Goal: Information Seeking & Learning: Learn about a topic

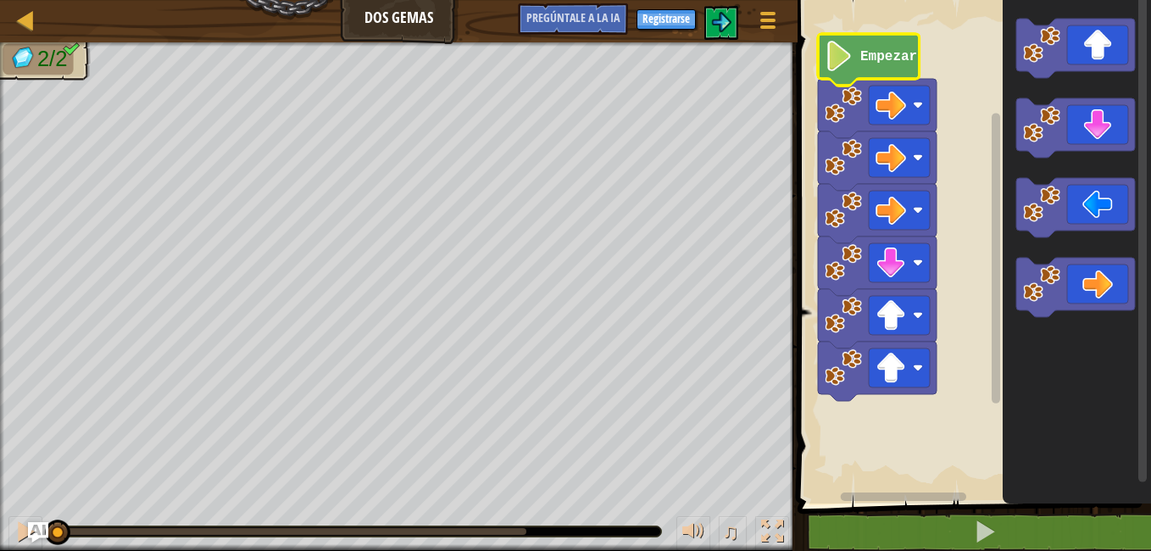
click at [884, 54] on text "Empezar" at bounding box center [888, 56] width 57 height 15
click at [881, 68] on icon "Espacio de trabajo de Blockly" at bounding box center [869, 60] width 102 height 52
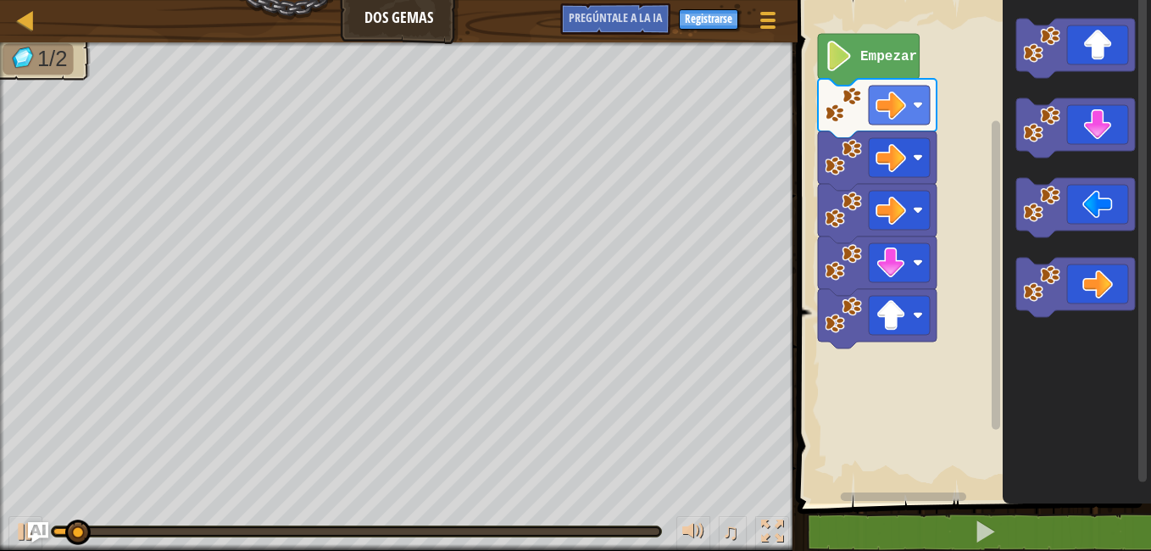
click at [881, 364] on div "Empezar" at bounding box center [971, 248] width 358 height 512
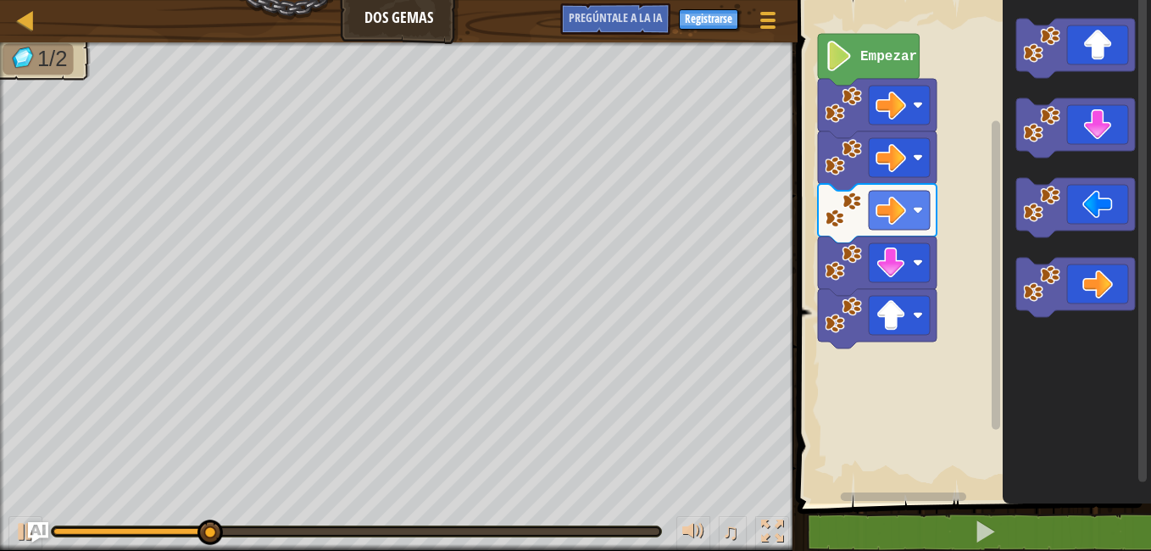
click at [1044, 54] on g "Espacio de trabajo de Blockly" at bounding box center [1075, 48] width 119 height 59
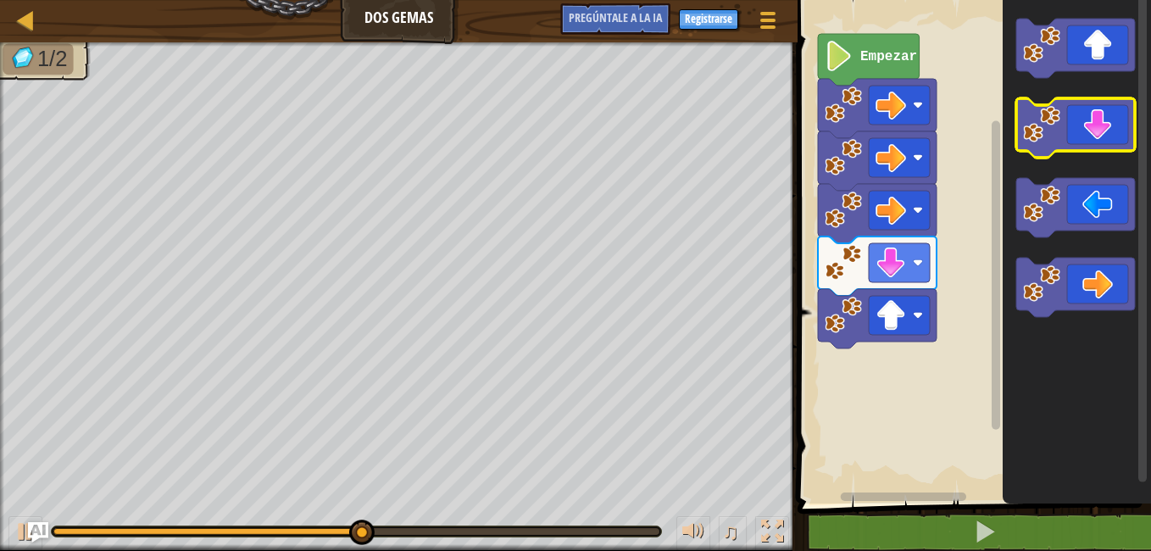
click at [1046, 58] on image "Espacio de trabajo de Blockly" at bounding box center [1041, 44] width 37 height 37
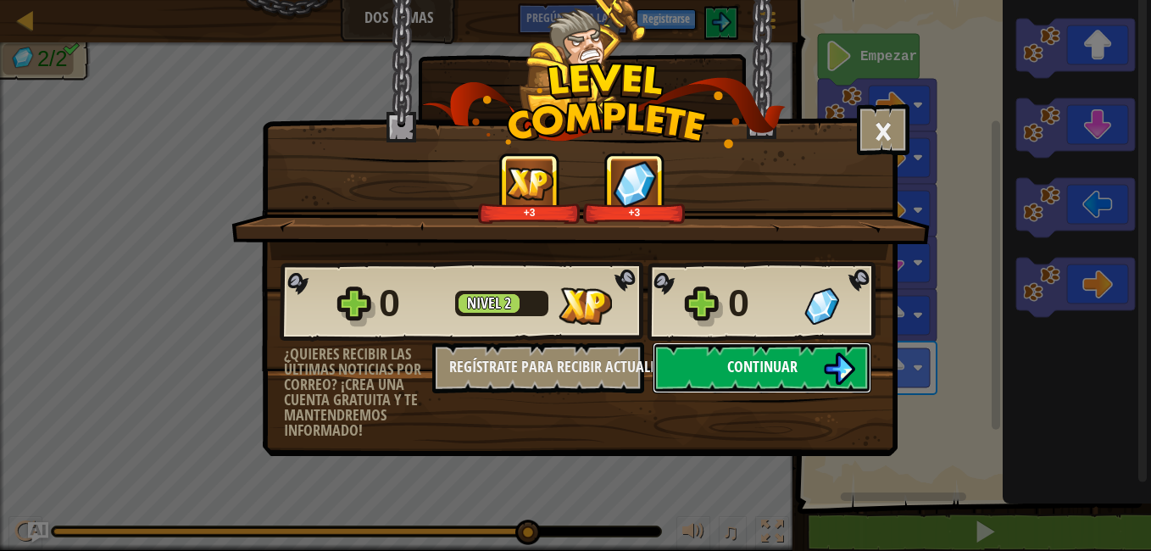
click at [724, 368] on button "Continuar" at bounding box center [761, 367] width 219 height 51
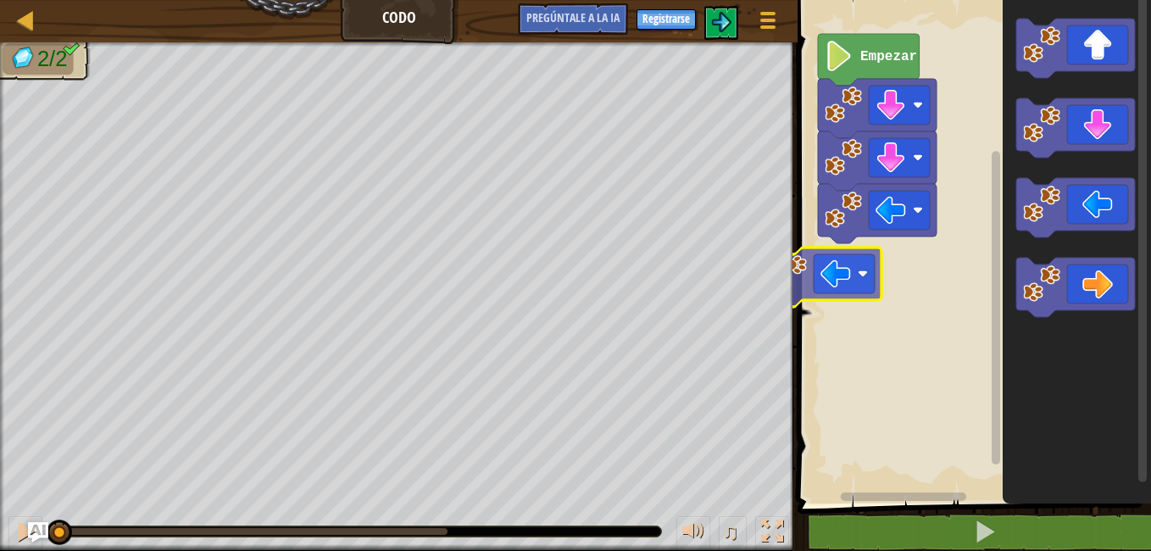
click at [900, 239] on div "Empezar" at bounding box center [971, 248] width 358 height 512
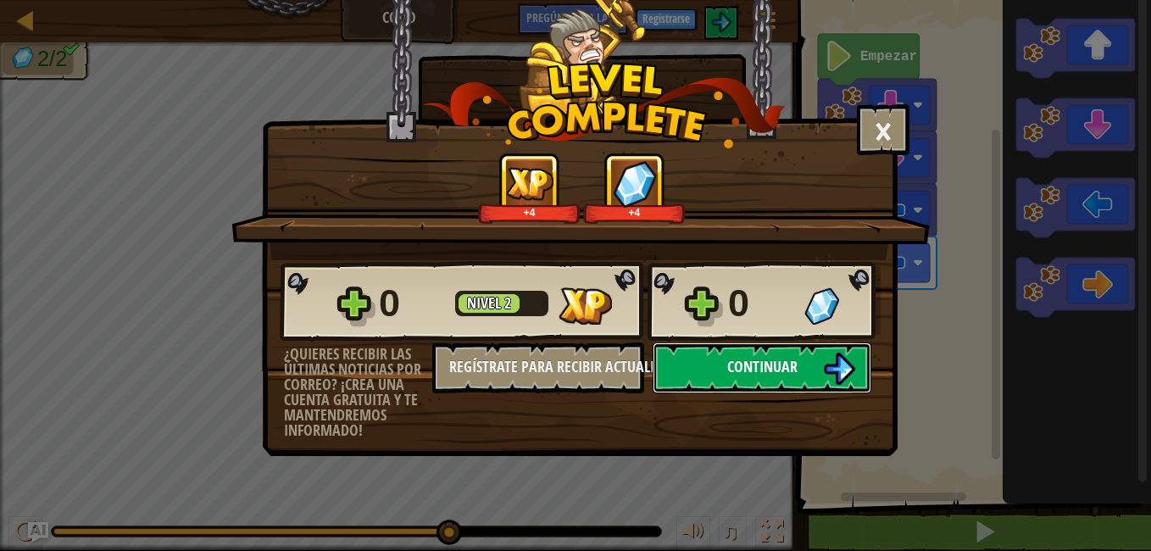
click at [777, 359] on span "Continuar" at bounding box center [762, 366] width 70 height 21
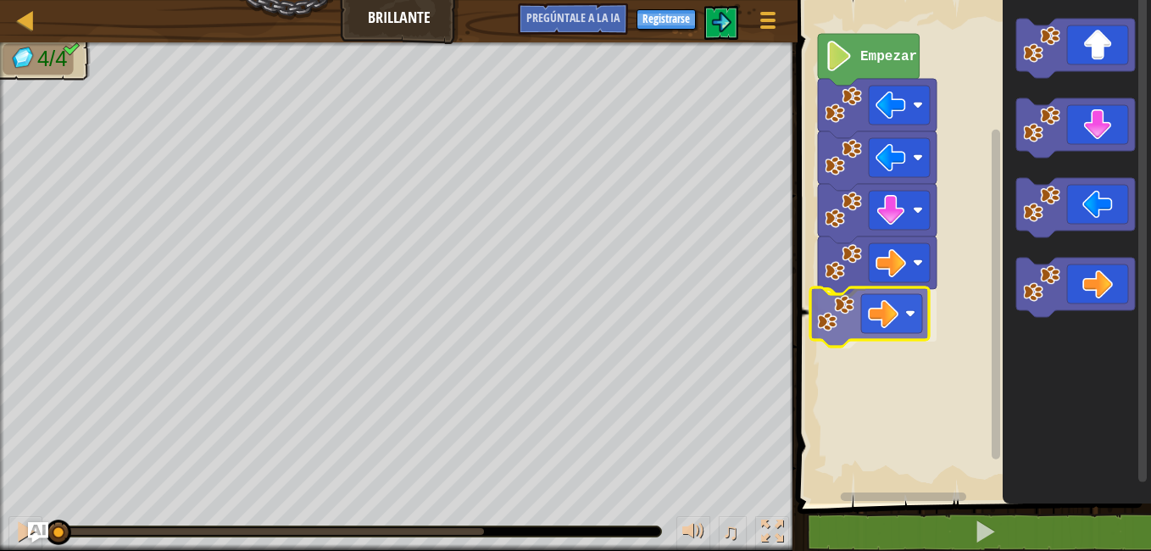
click at [868, 308] on div "Empezar" at bounding box center [971, 248] width 358 height 512
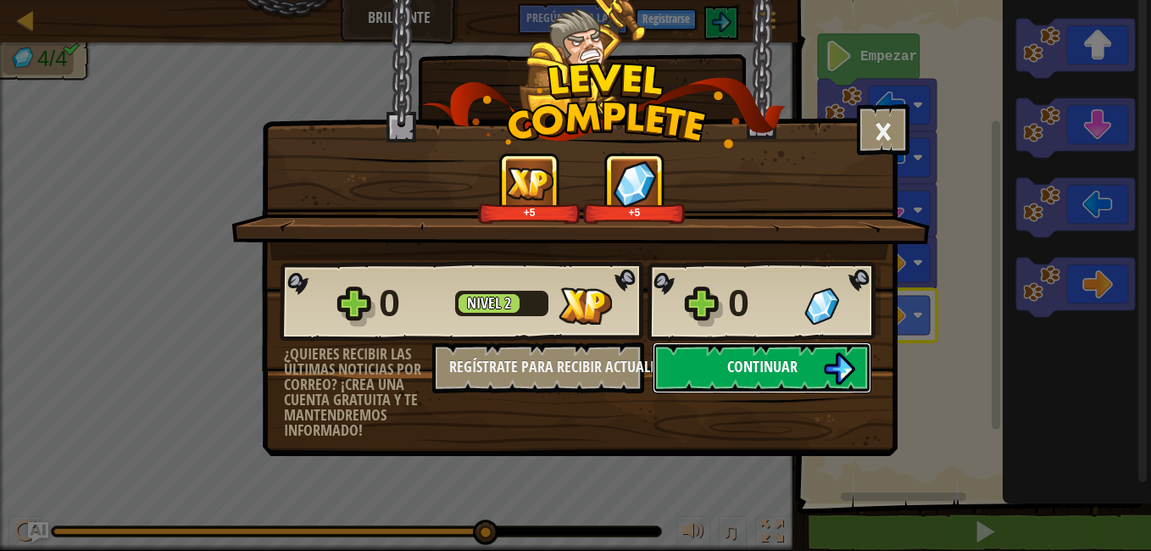
click at [772, 352] on button "Continuar" at bounding box center [761, 367] width 219 height 51
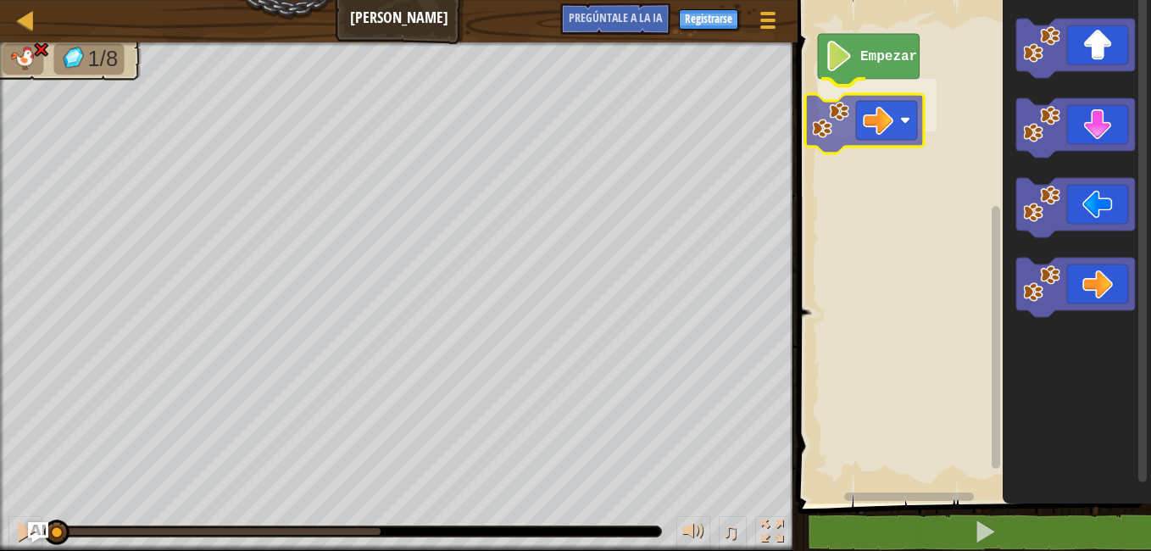
click at [862, 140] on div "Empezar" at bounding box center [971, 248] width 358 height 512
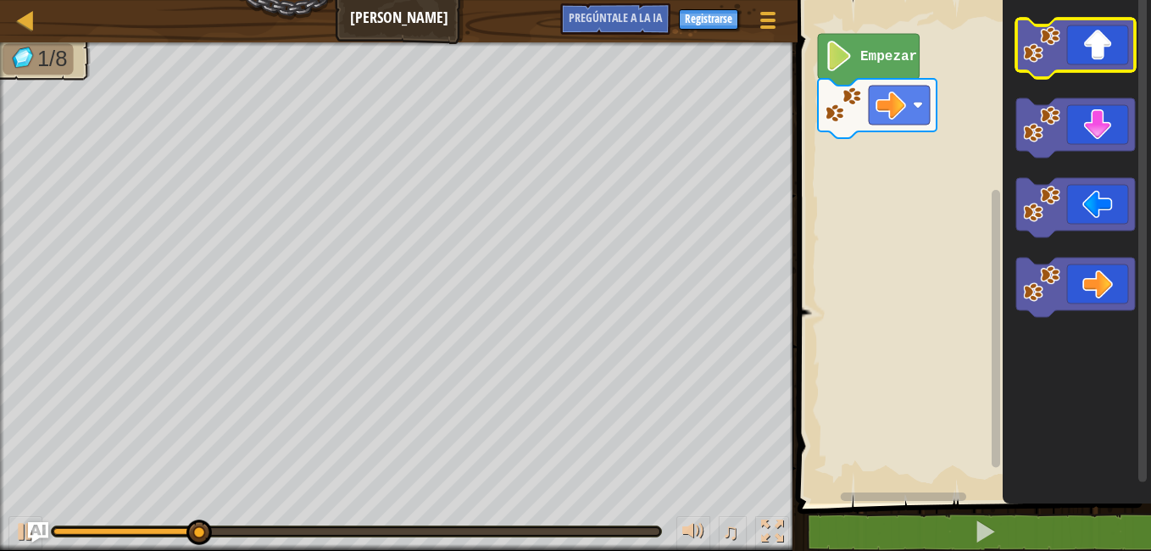
click at [1084, 47] on icon "Espacio de trabajo de Blockly" at bounding box center [1075, 48] width 119 height 59
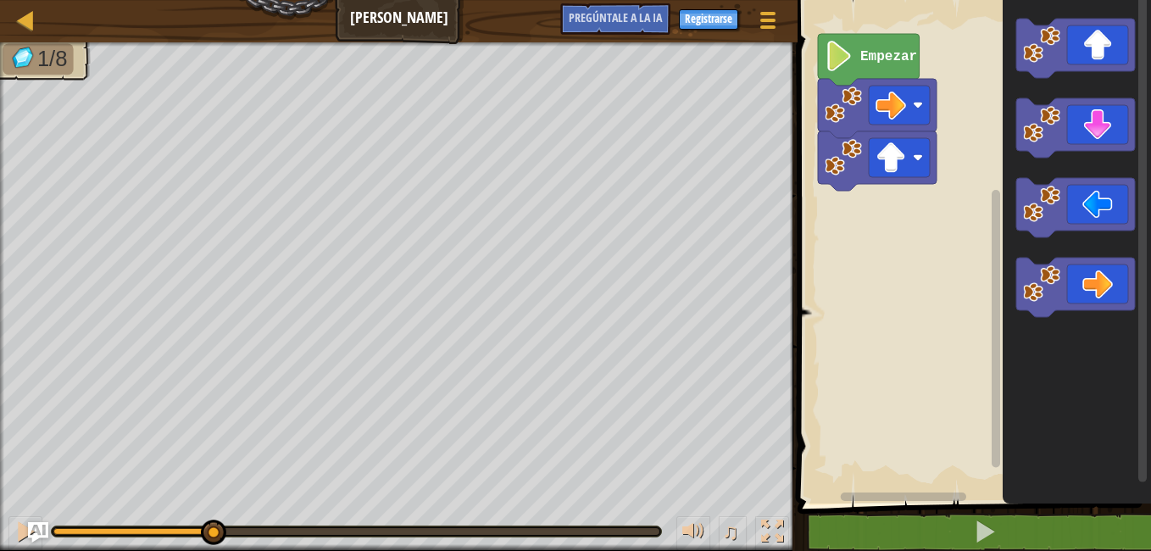
click at [1082, 67] on g "Espacio de trabajo de Blockly" at bounding box center [1075, 48] width 119 height 59
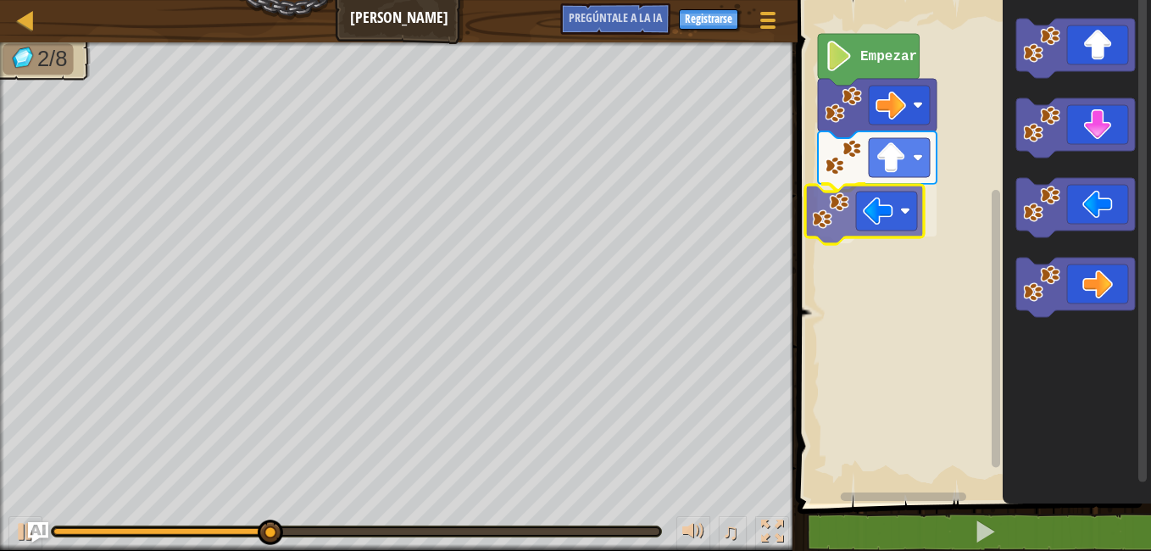
click at [858, 253] on div "Empezar" at bounding box center [971, 248] width 358 height 512
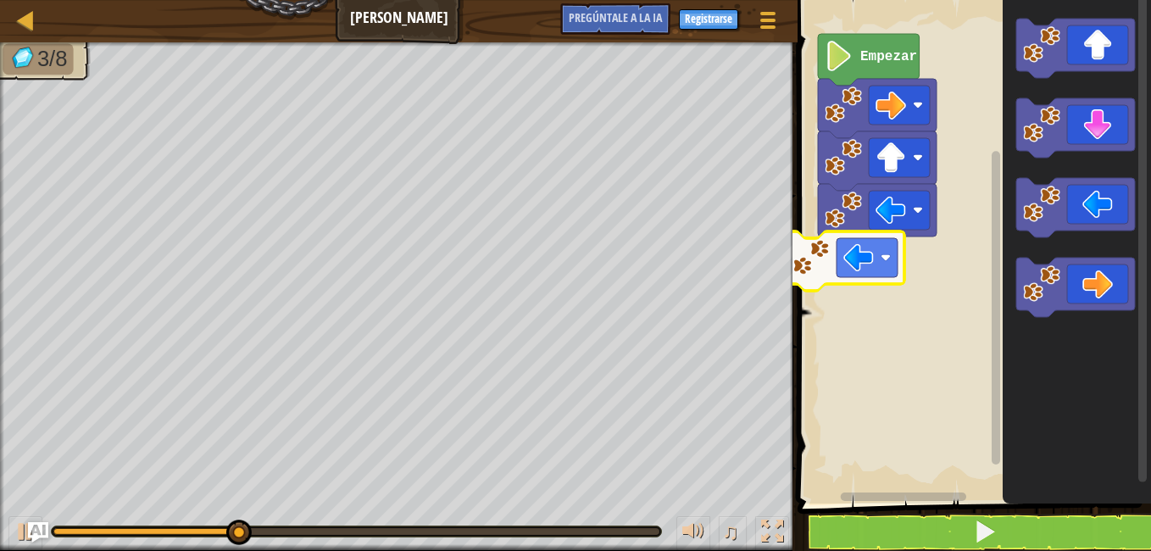
click at [876, 253] on div "Empezar" at bounding box center [971, 248] width 358 height 512
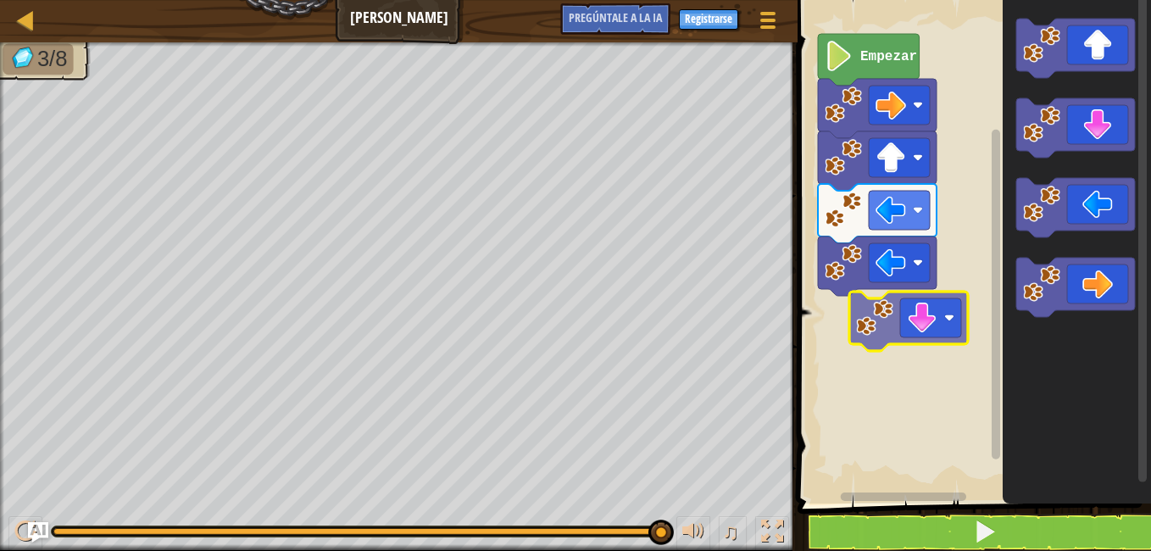
click at [900, 336] on div "Empezar" at bounding box center [971, 248] width 358 height 512
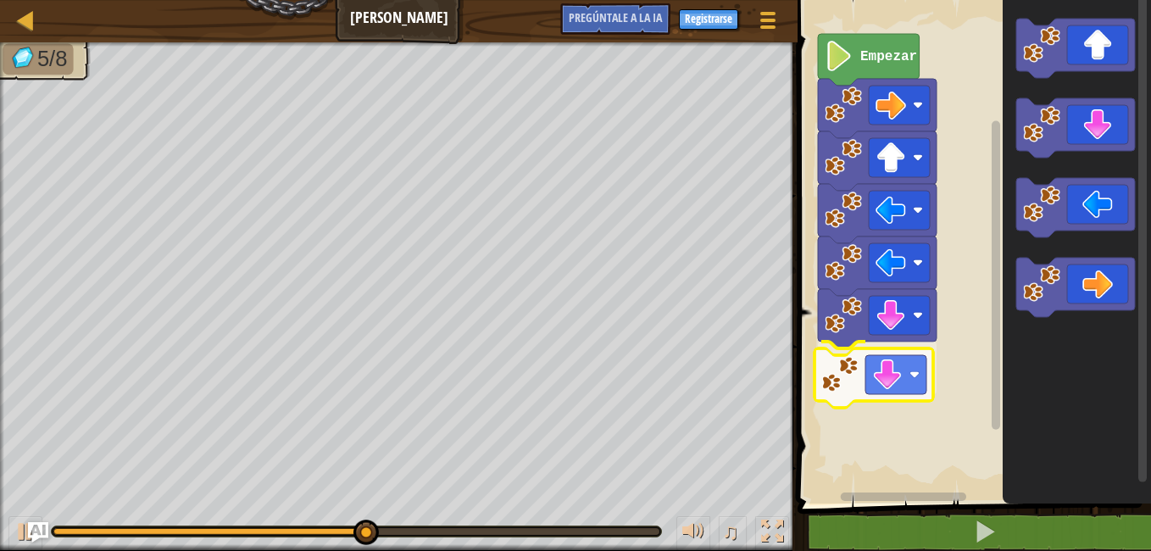
click at [881, 385] on div "Empezar" at bounding box center [971, 248] width 358 height 512
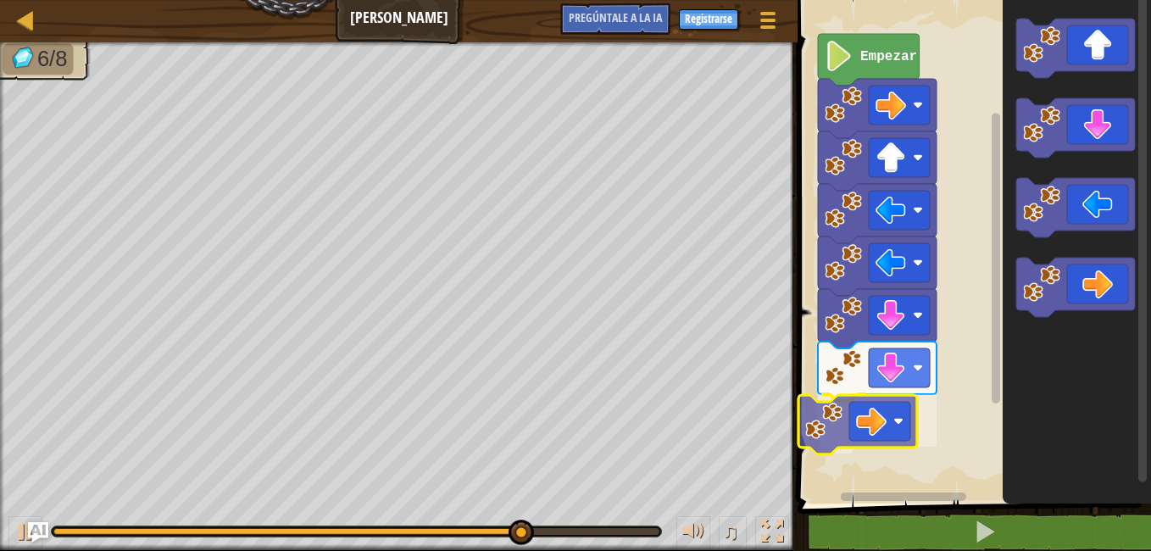
click at [863, 443] on div "Empezar" at bounding box center [971, 248] width 358 height 512
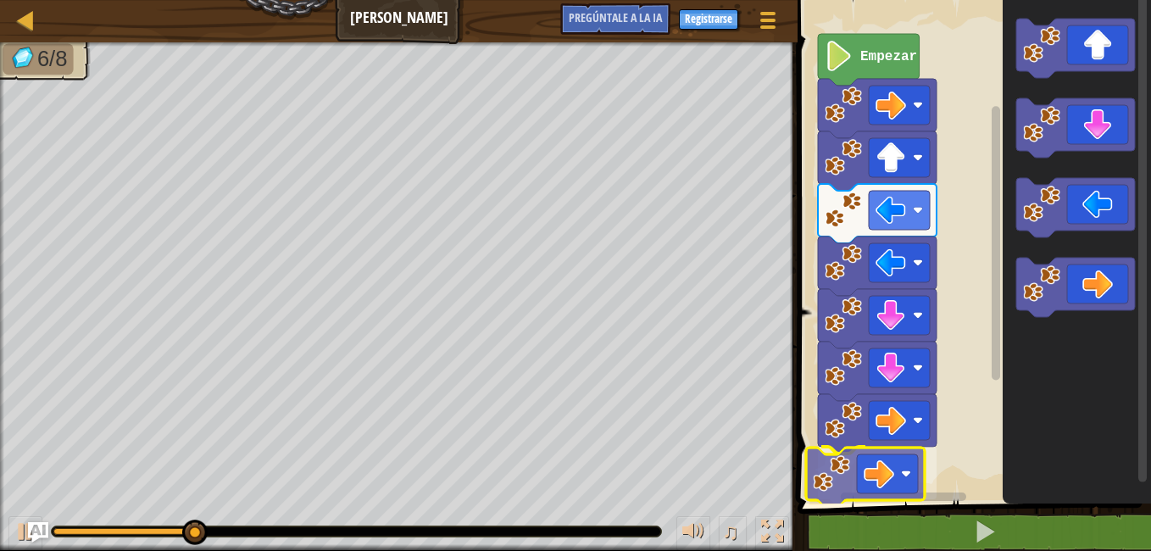
click at [819, 483] on div "Empezar" at bounding box center [971, 248] width 358 height 512
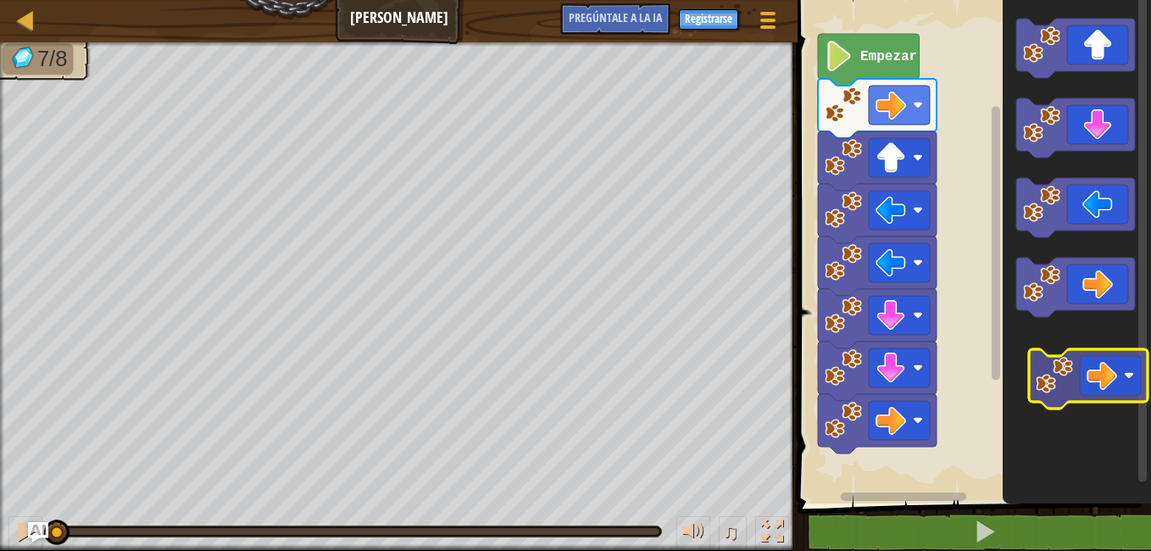
click at [1125, 356] on icon "Espacio de trabajo de Blockly" at bounding box center [1076, 248] width 148 height 512
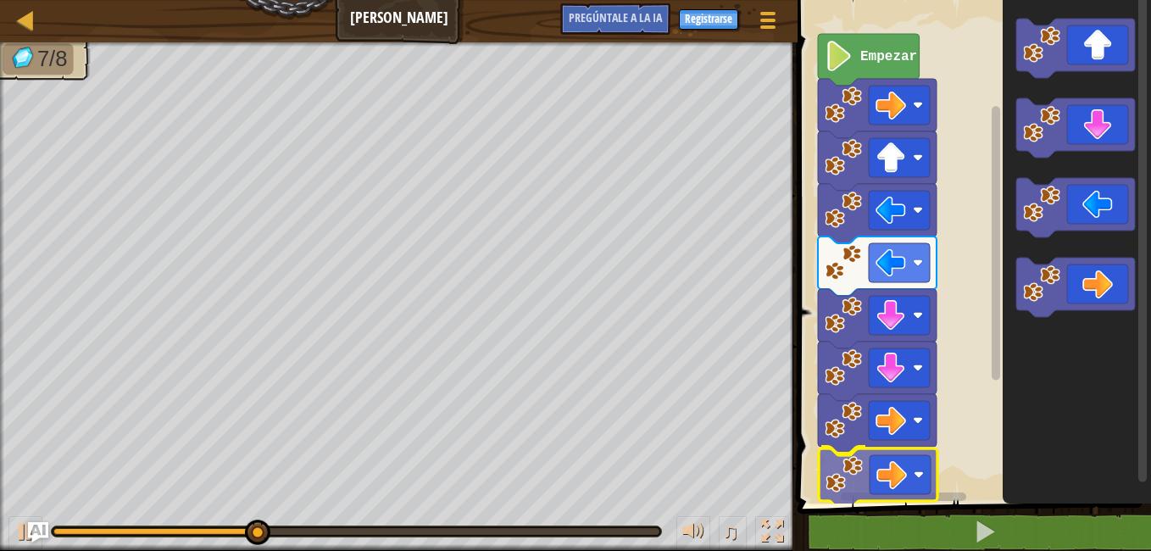
click at [891, 474] on div "Empezar" at bounding box center [971, 248] width 358 height 512
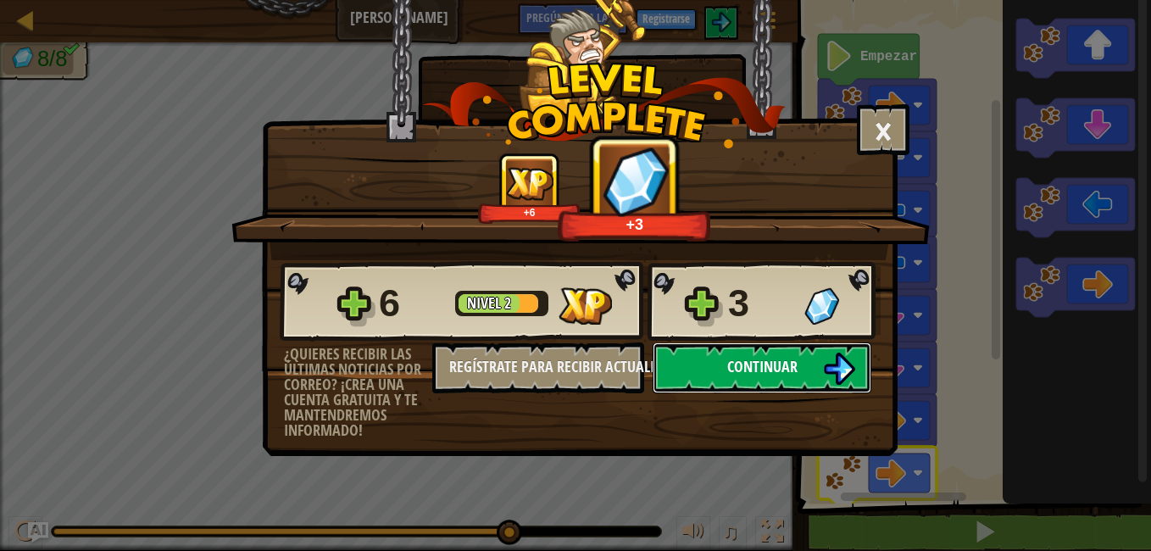
click at [780, 366] on span "Continuar" at bounding box center [762, 366] width 70 height 21
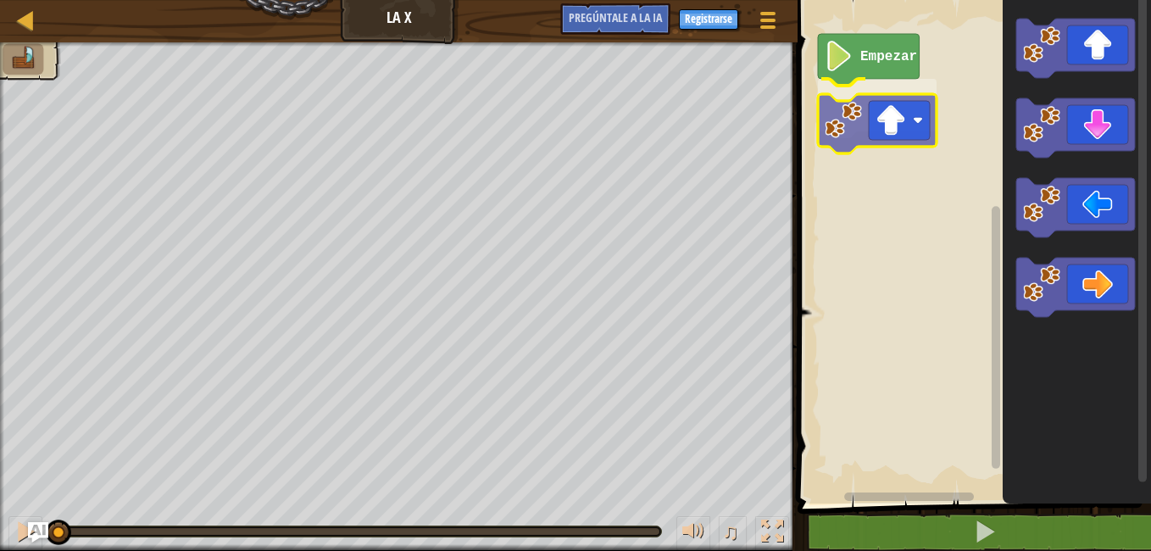
click at [884, 133] on div "Empezar" at bounding box center [971, 248] width 358 height 512
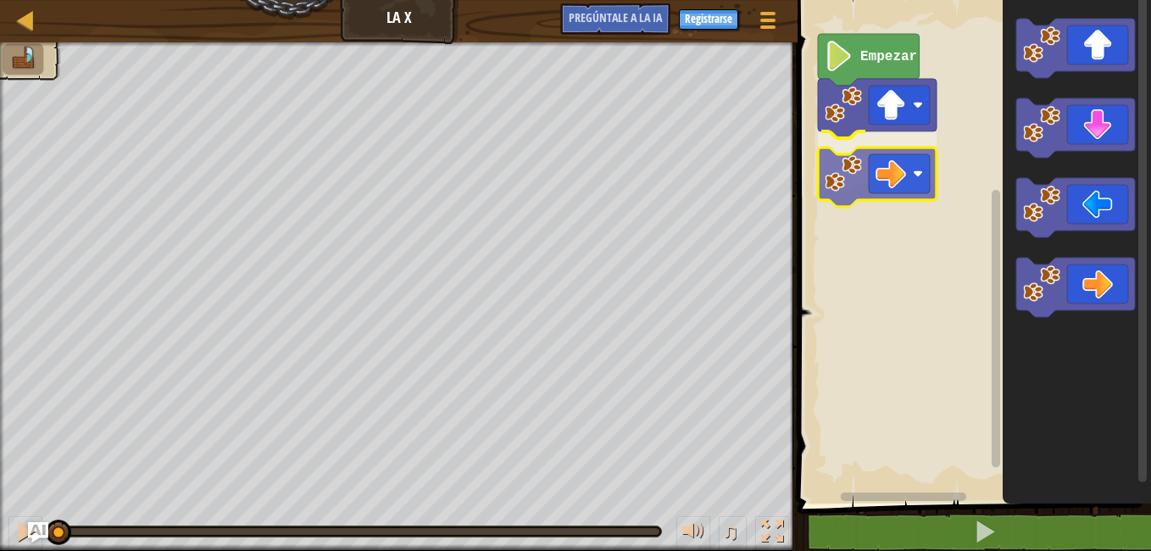
click at [874, 198] on div "Empezar" at bounding box center [971, 248] width 358 height 512
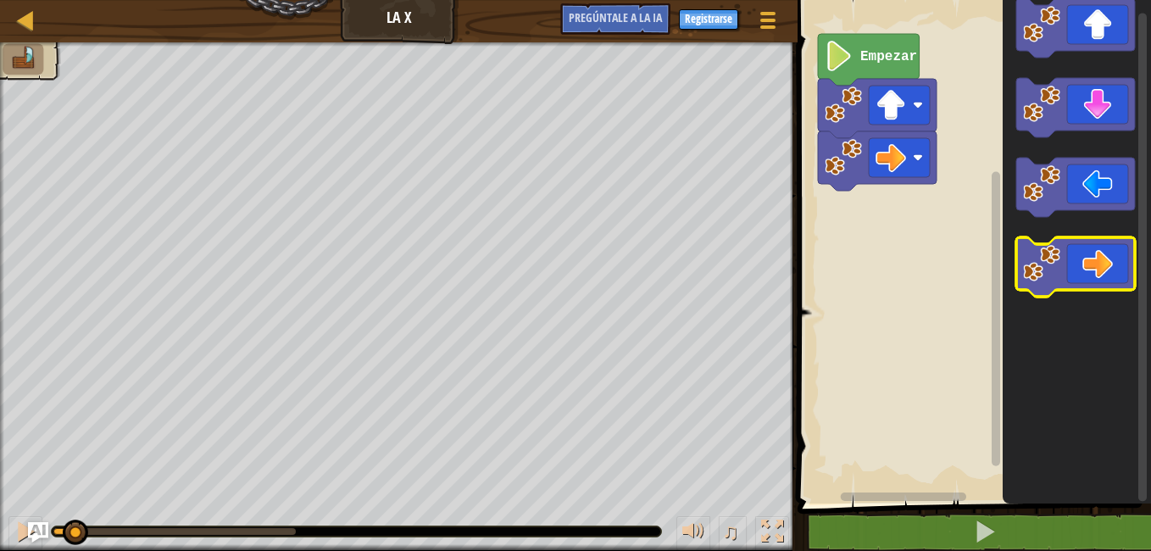
click at [1079, 278] on icon "Espacio de trabajo de Blockly" at bounding box center [1076, 248] width 148 height 512
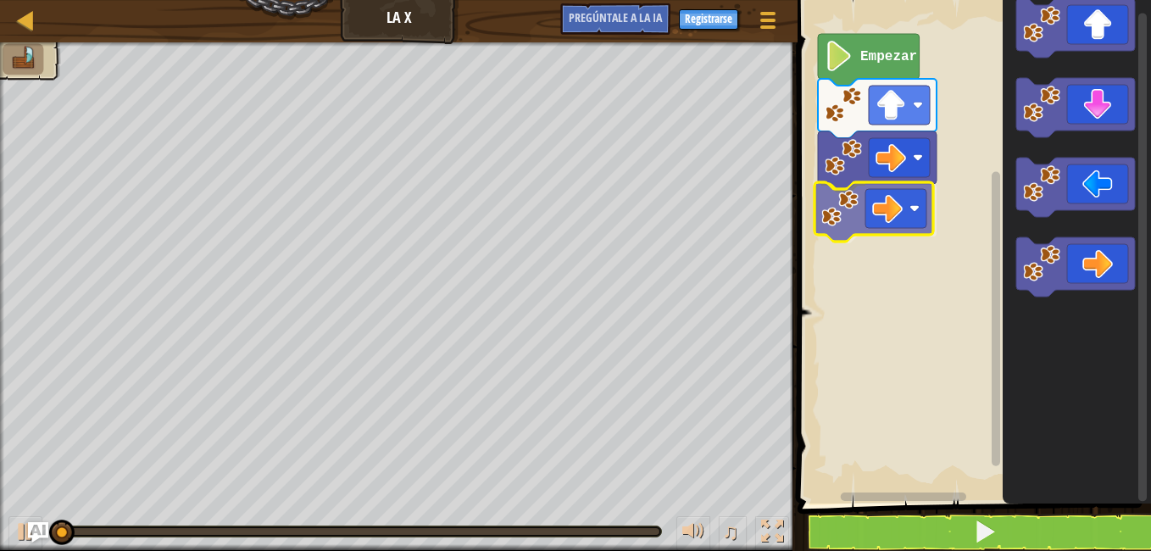
click at [866, 221] on div "Empezar" at bounding box center [971, 248] width 358 height 512
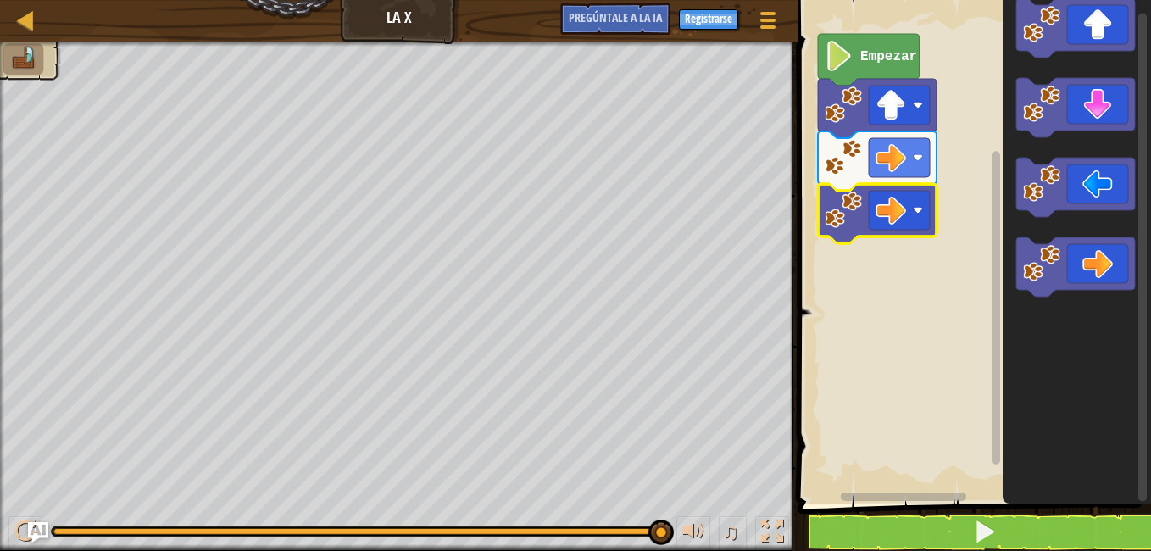
click at [892, 339] on rect "Espacio de trabajo de Blockly" at bounding box center [971, 248] width 358 height 512
click at [882, 200] on image "Espacio de trabajo de Blockly" at bounding box center [890, 210] width 31 height 31
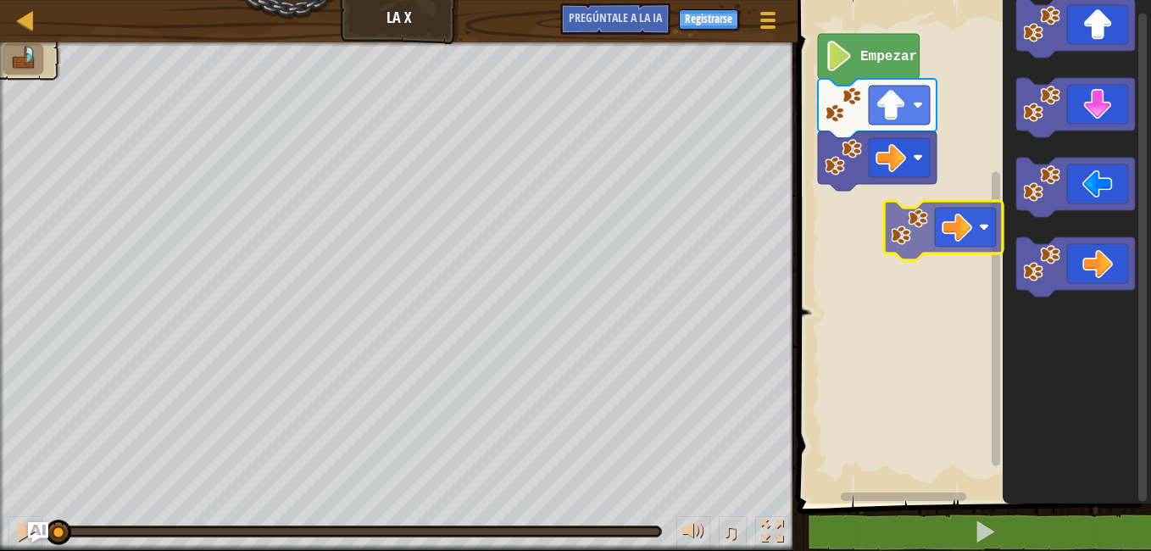
click at [891, 258] on div "Empezar" at bounding box center [971, 248] width 358 height 512
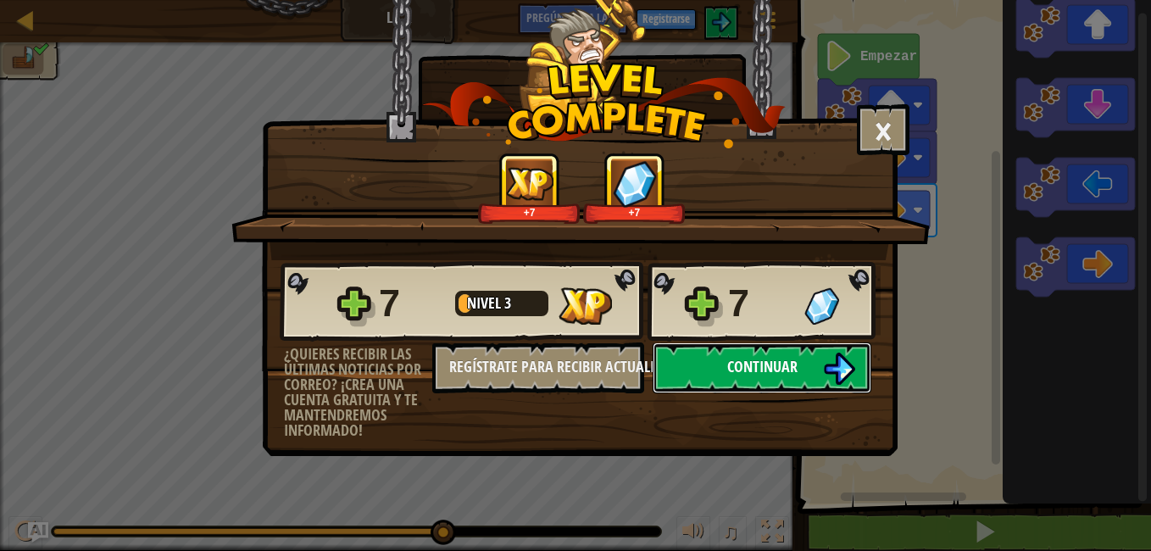
click at [774, 369] on span "Continuar" at bounding box center [762, 366] width 70 height 21
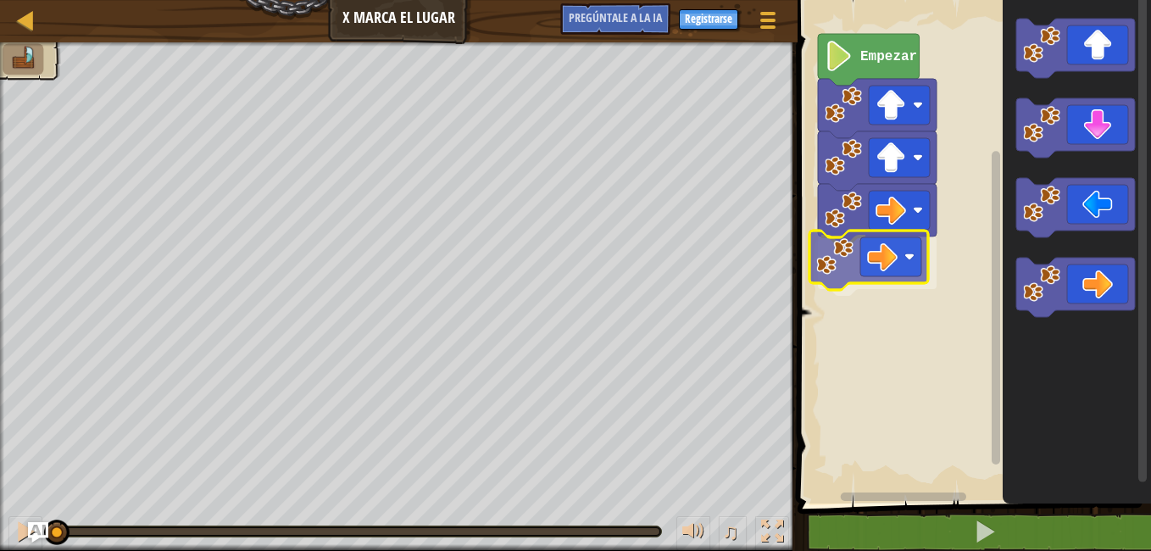
click at [880, 264] on div "Empezar" at bounding box center [971, 248] width 358 height 512
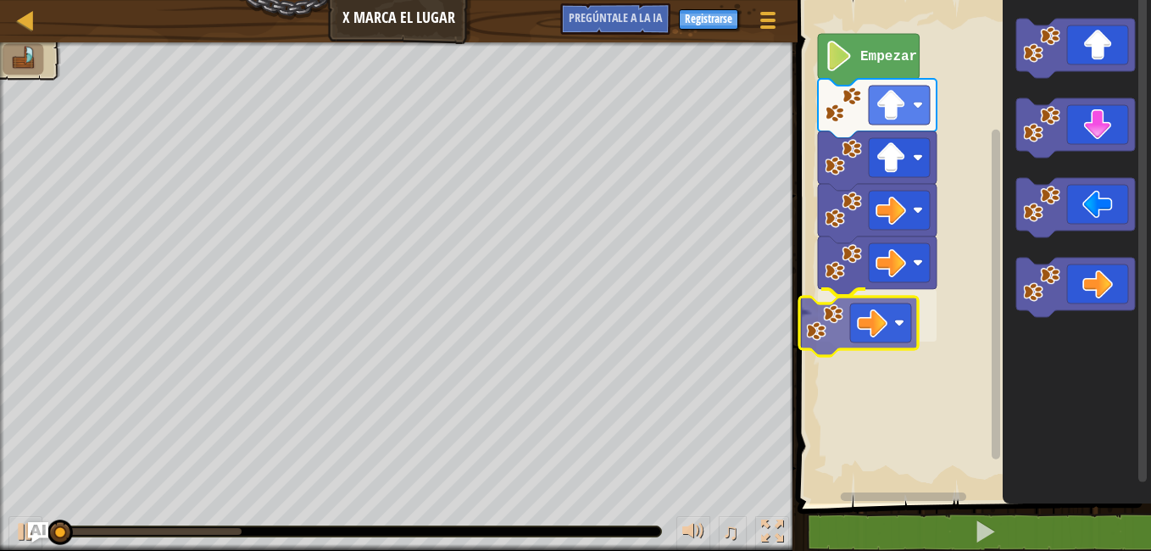
click at [866, 309] on div "Empezar" at bounding box center [971, 248] width 358 height 512
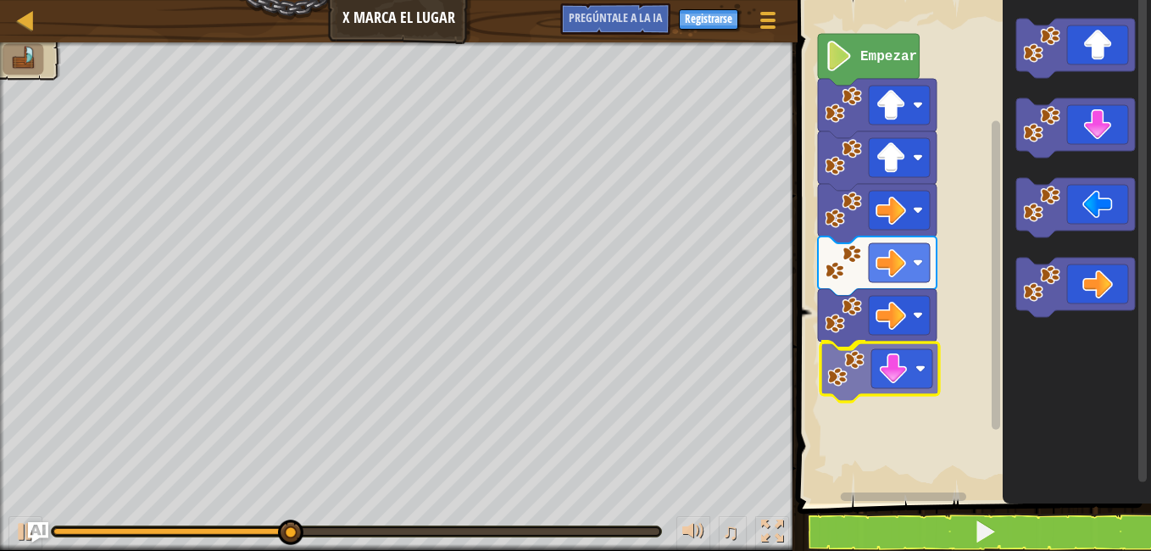
click at [861, 369] on div "Empezar" at bounding box center [971, 248] width 358 height 512
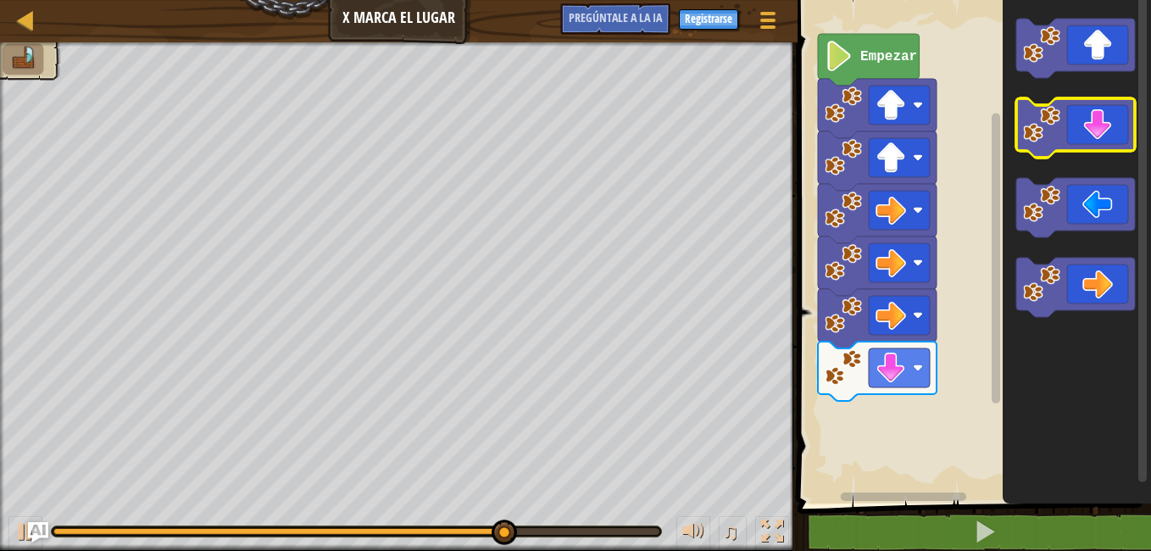
click at [1059, 128] on g "Espacio de trabajo de Blockly" at bounding box center [1075, 127] width 119 height 59
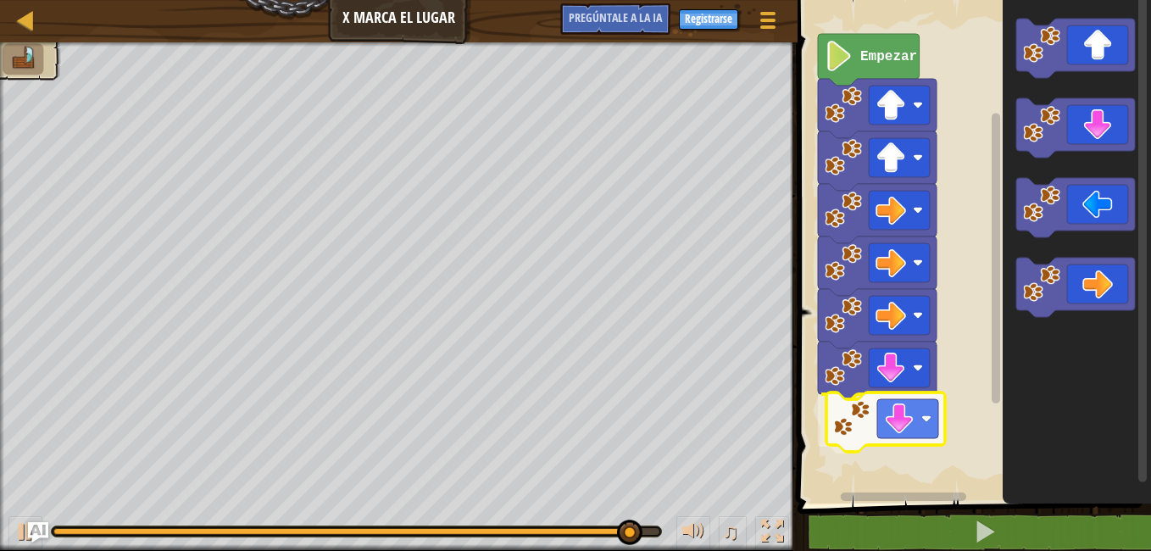
click at [869, 422] on div "Empezar" at bounding box center [971, 248] width 358 height 512
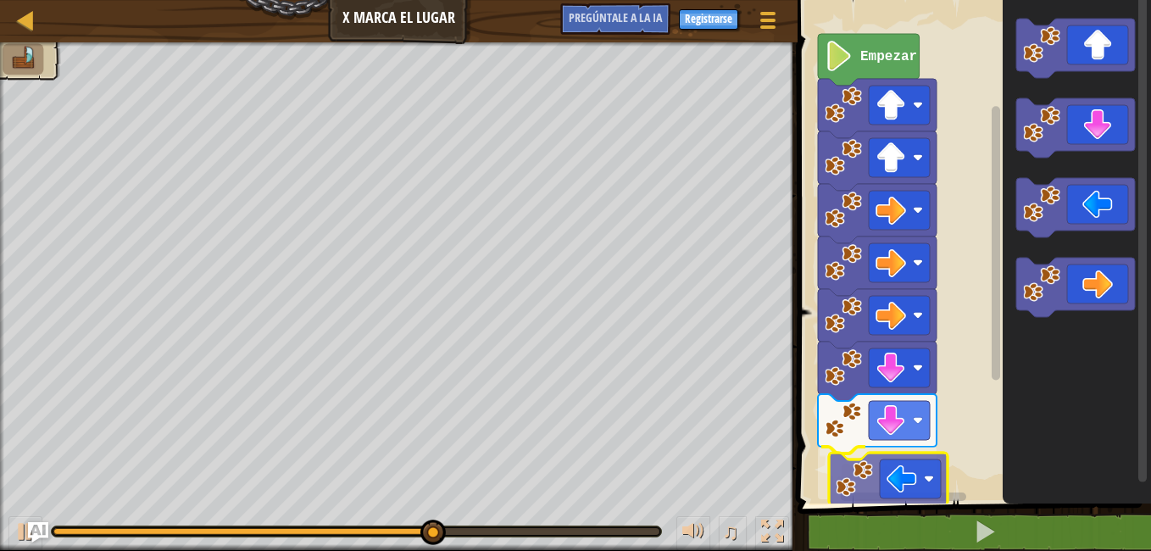
click at [895, 513] on div "1 2 3 4 go ( 'arriba' , 1 ) go ( 'arriba' , 1 ) go ( 'derecha' , 1 ) הההההההההה…" at bounding box center [971, 287] width 358 height 559
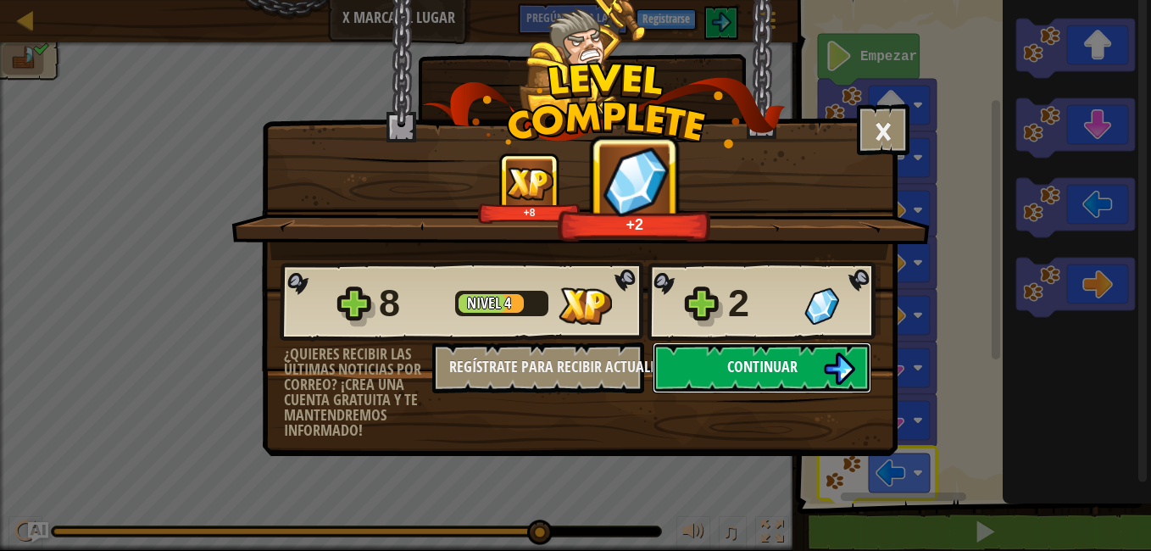
click at [723, 380] on button "Continuar" at bounding box center [761, 367] width 219 height 51
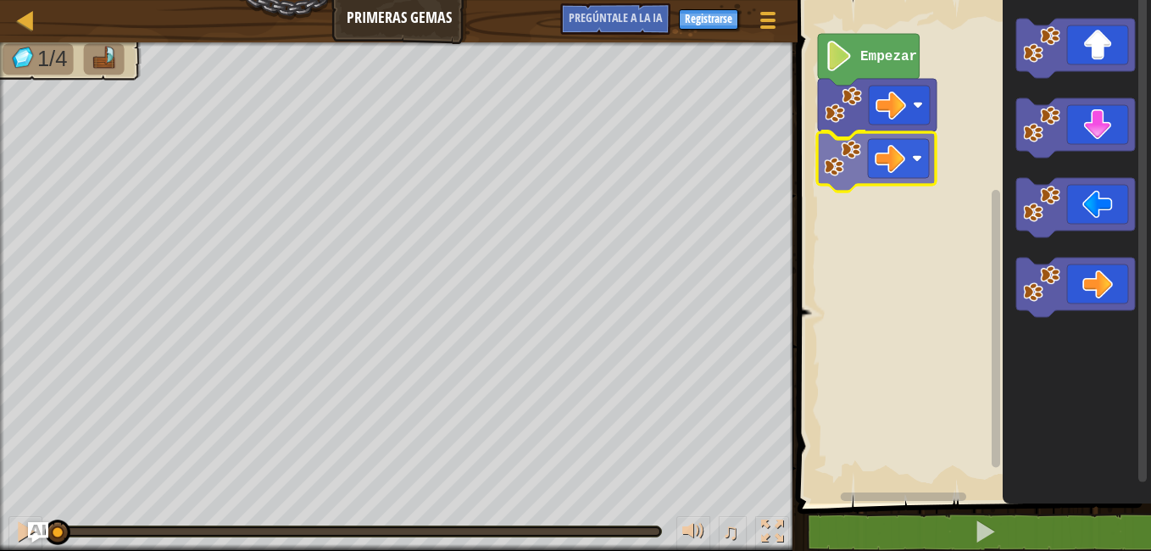
click at [880, 161] on div "Empezar" at bounding box center [971, 248] width 358 height 512
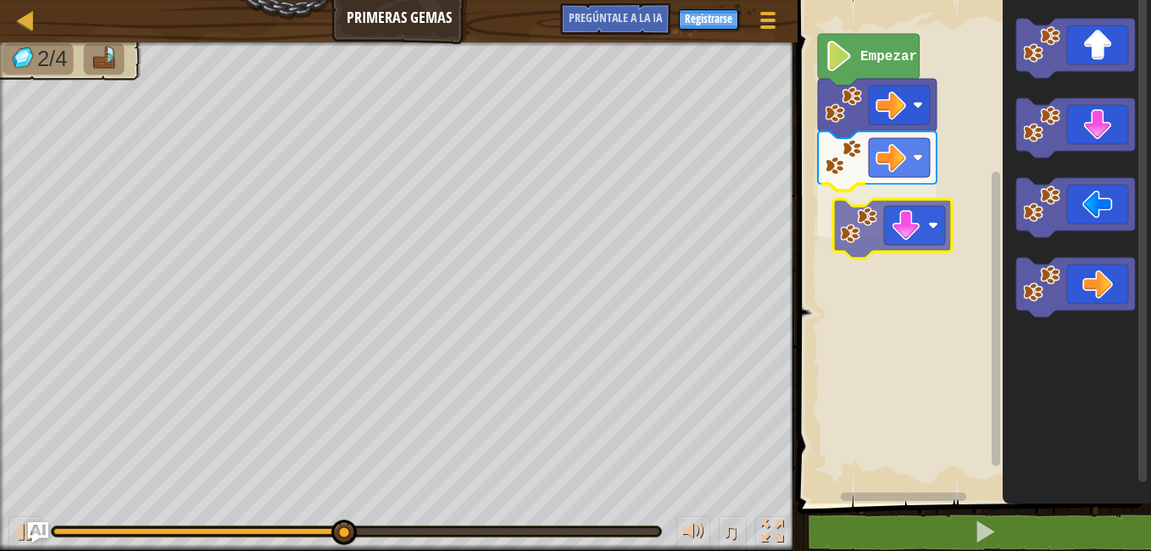
click at [890, 239] on div "Empezar" at bounding box center [971, 248] width 358 height 512
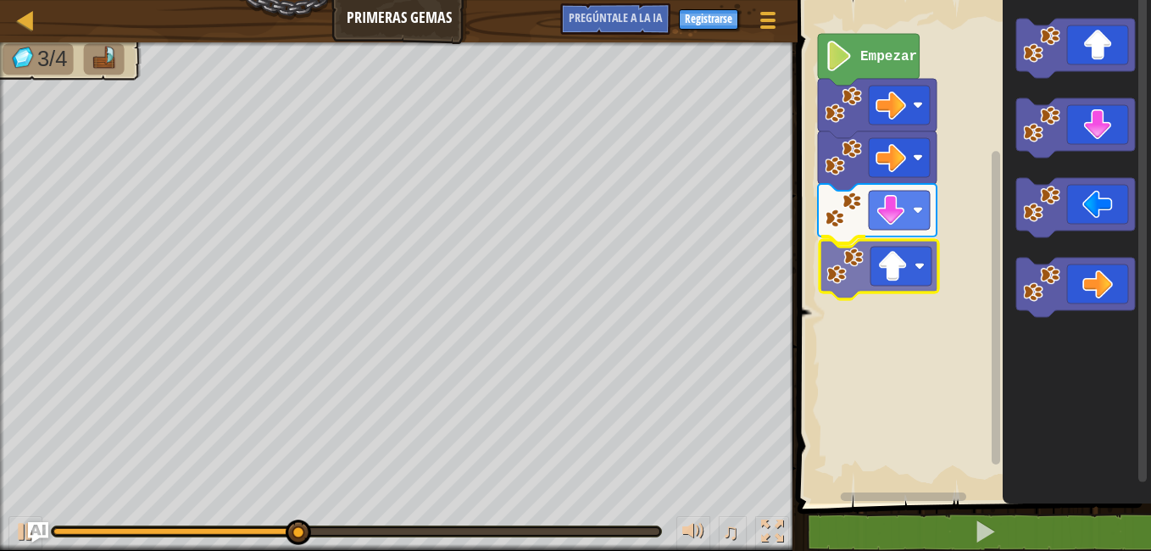
click at [875, 276] on div "Empezar" at bounding box center [971, 248] width 358 height 512
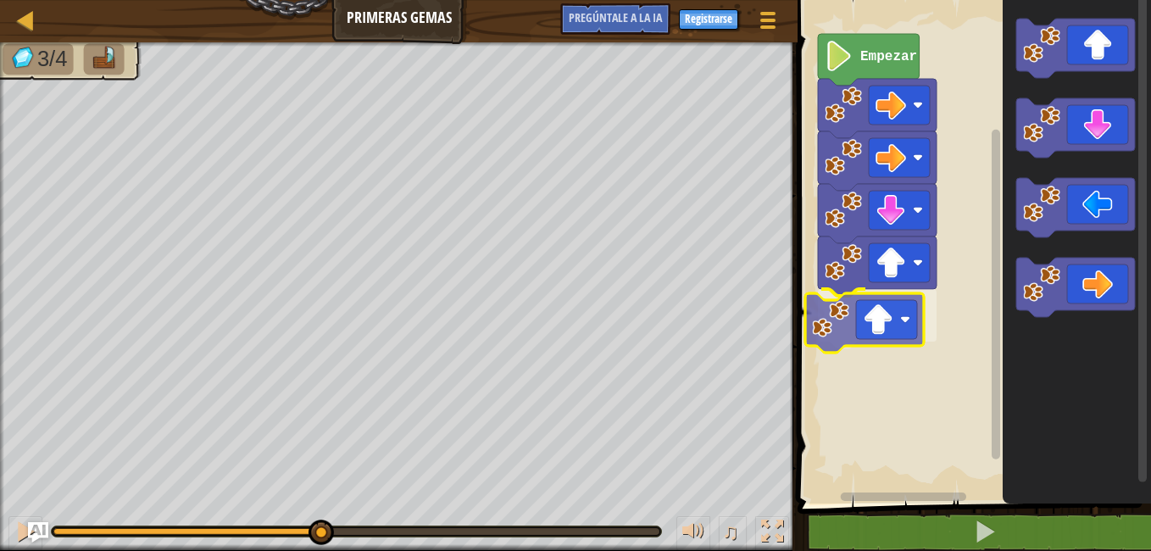
click at [857, 325] on div "Empezar" at bounding box center [971, 248] width 358 height 512
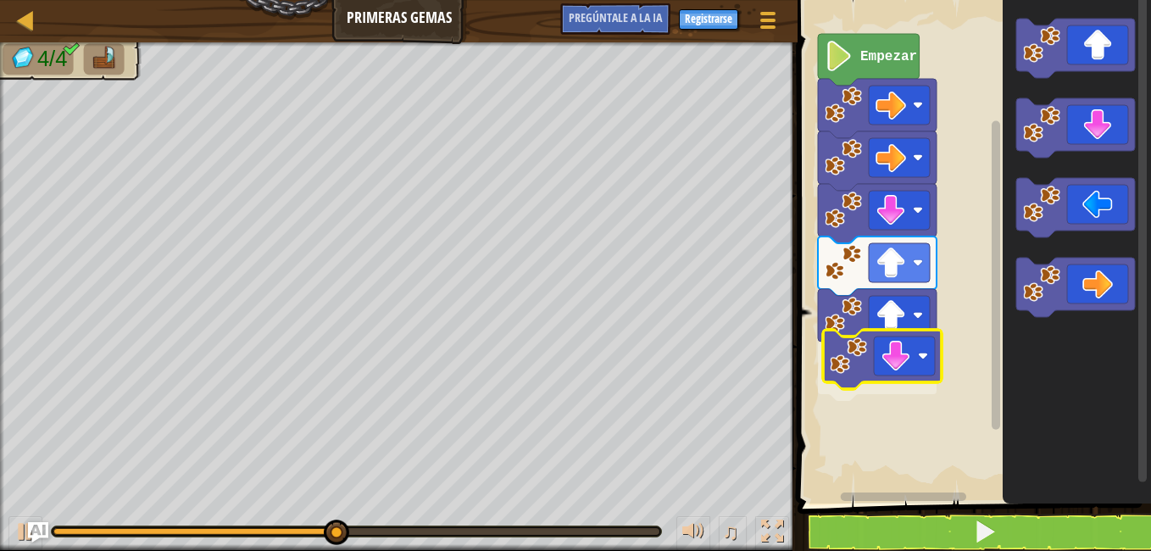
click at [902, 364] on div "Empezar" at bounding box center [971, 248] width 358 height 512
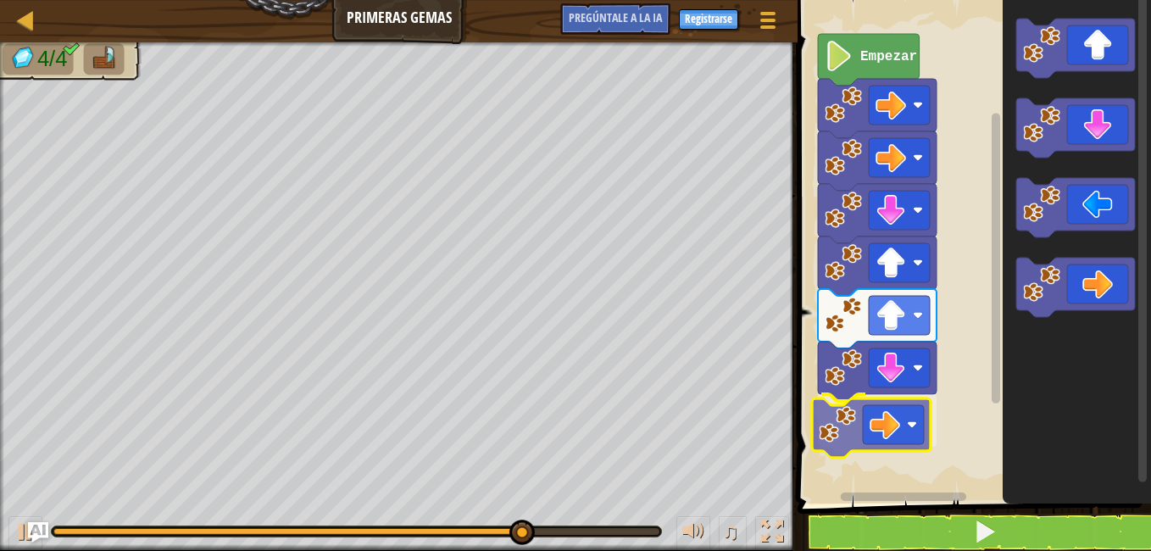
click at [862, 431] on div "Empezar" at bounding box center [971, 248] width 358 height 512
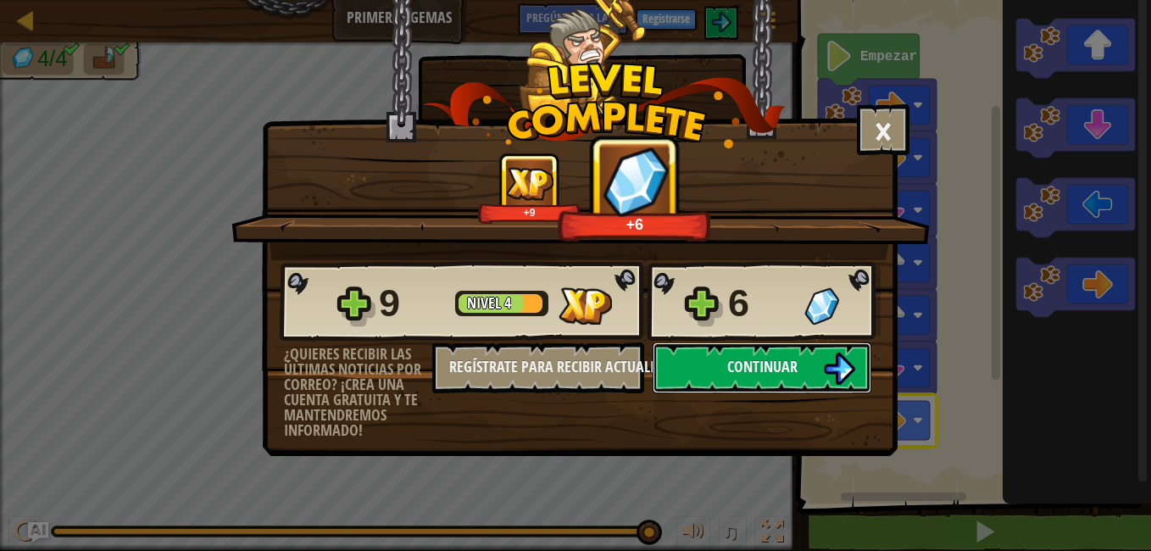
click at [816, 375] on button "Continuar" at bounding box center [761, 367] width 219 height 51
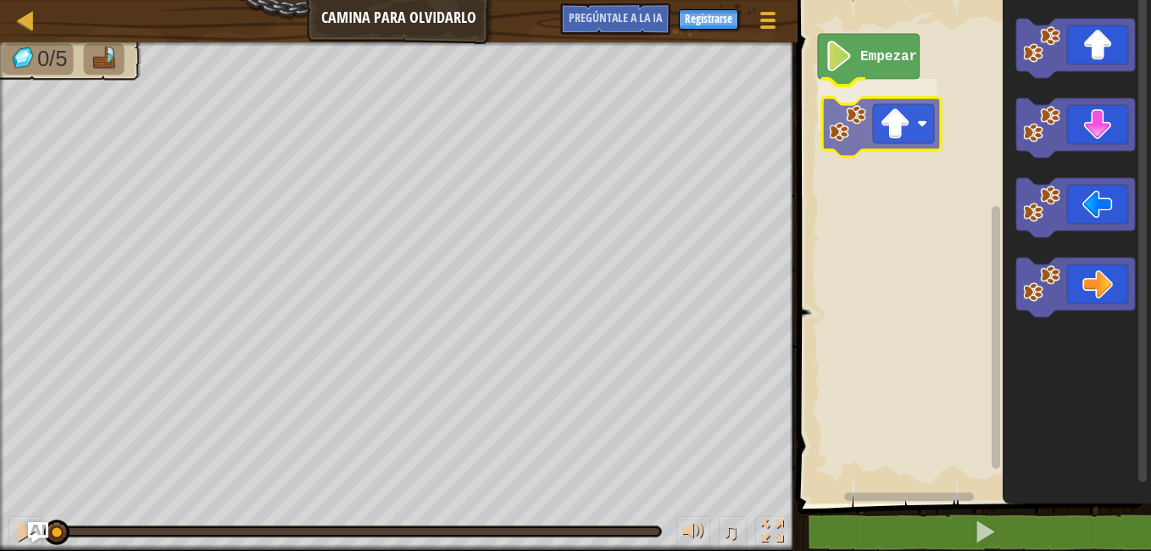
click at [874, 114] on div "Empezar" at bounding box center [971, 248] width 358 height 512
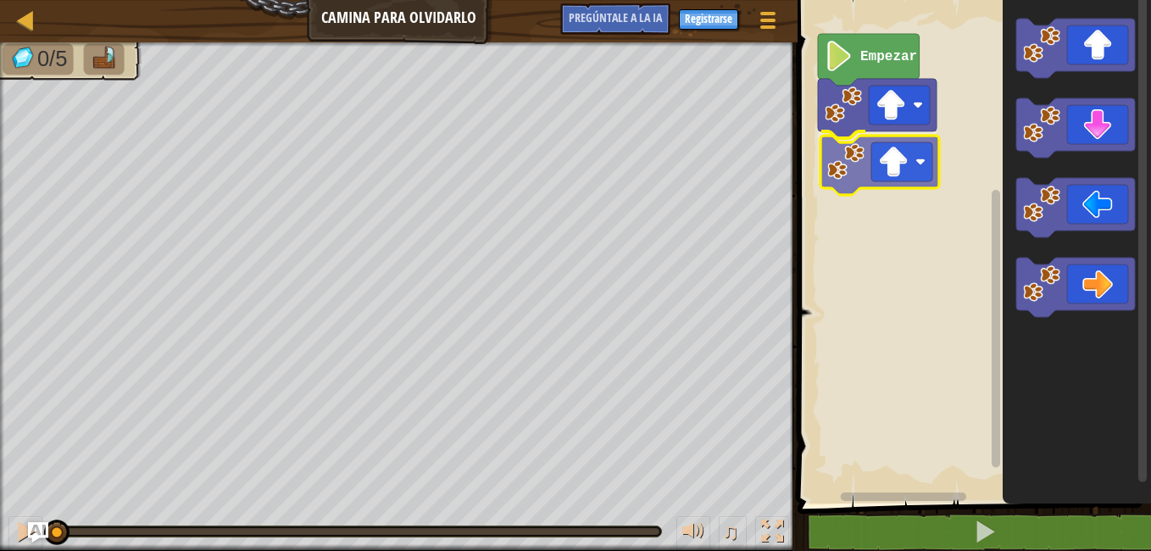
click at [881, 175] on div "Empezar" at bounding box center [971, 248] width 358 height 512
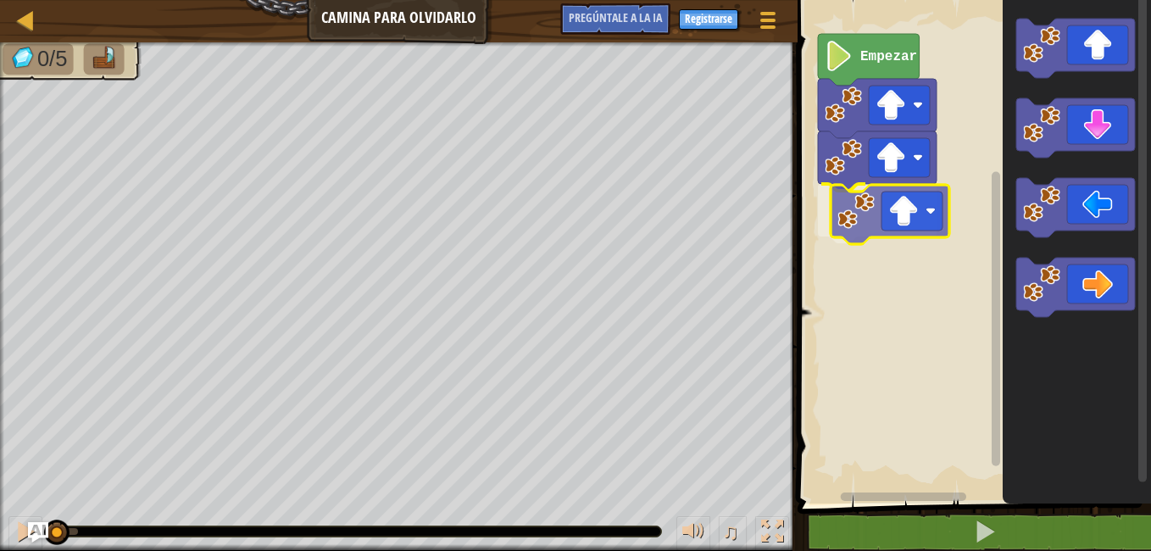
click at [896, 197] on div "Empezar" at bounding box center [971, 248] width 358 height 512
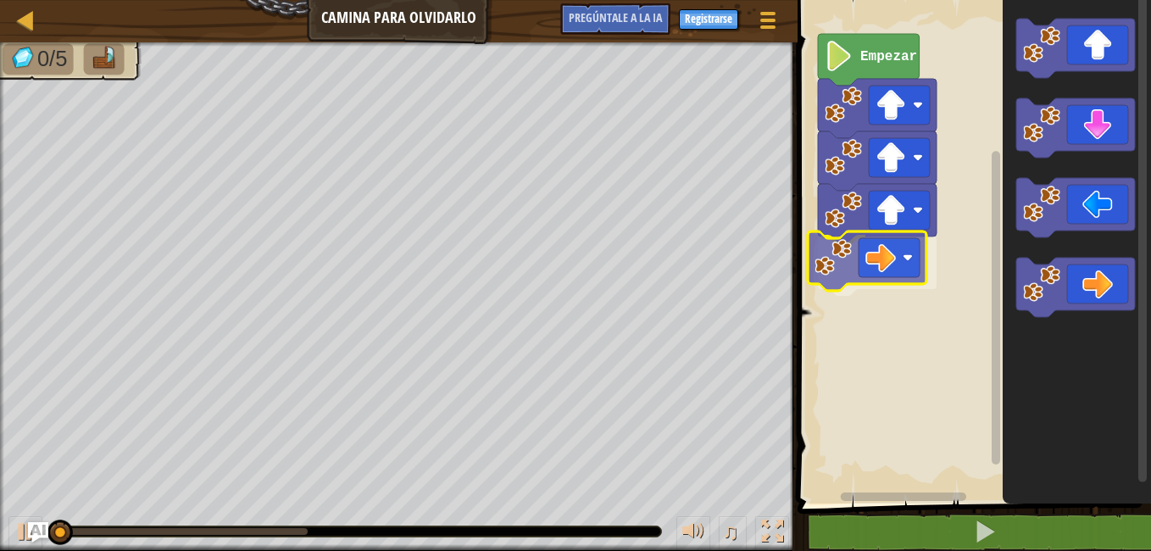
click at [875, 267] on div "Empezar" at bounding box center [971, 248] width 358 height 512
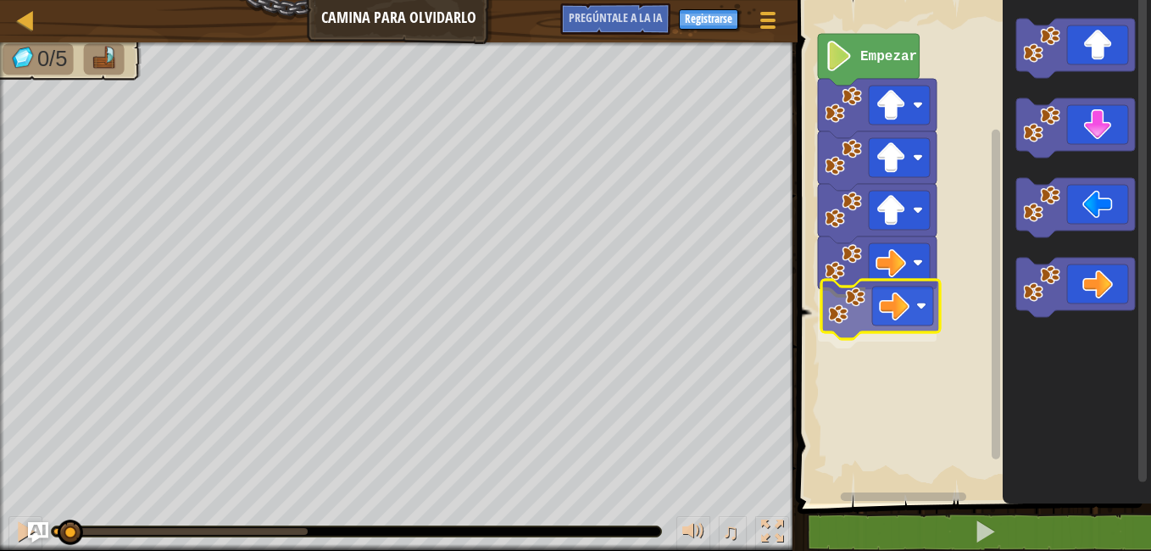
click at [846, 308] on div "Empezar" at bounding box center [971, 248] width 358 height 512
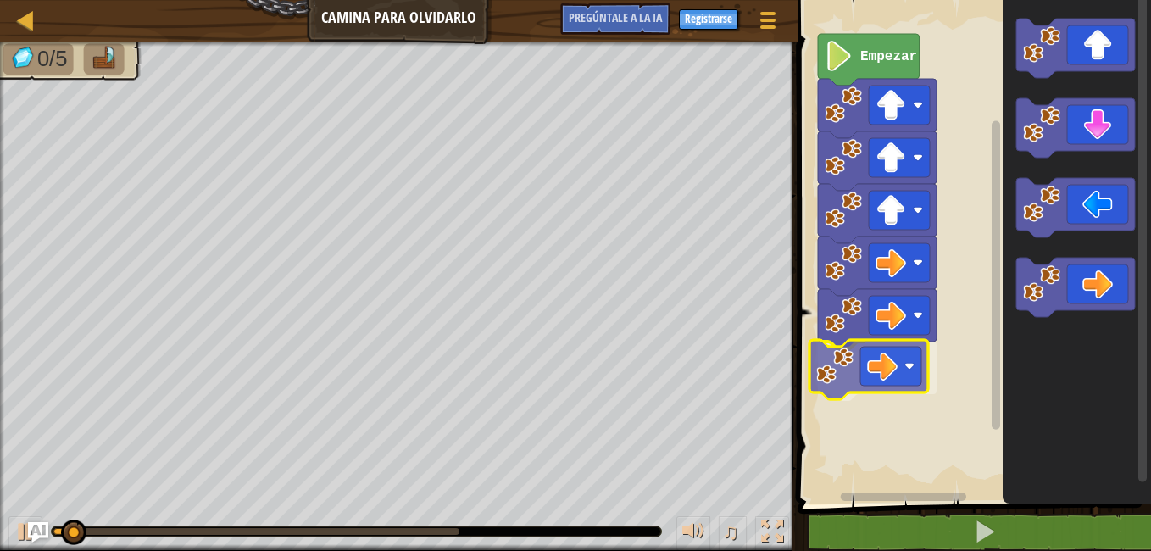
click at [854, 384] on div "Empezar" at bounding box center [971, 248] width 358 height 512
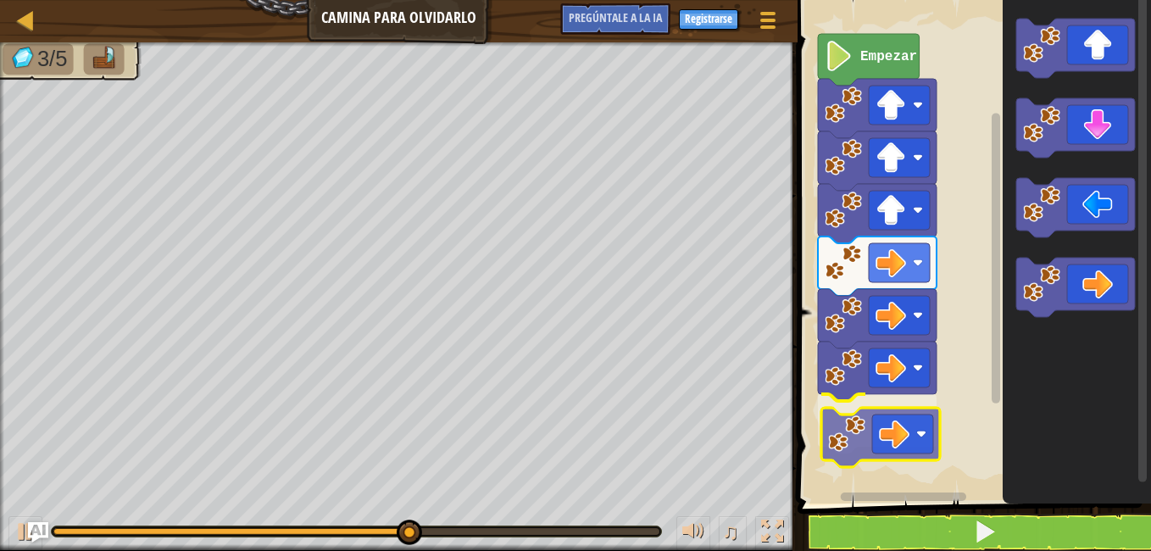
click at [867, 430] on div "Empezar" at bounding box center [971, 248] width 358 height 512
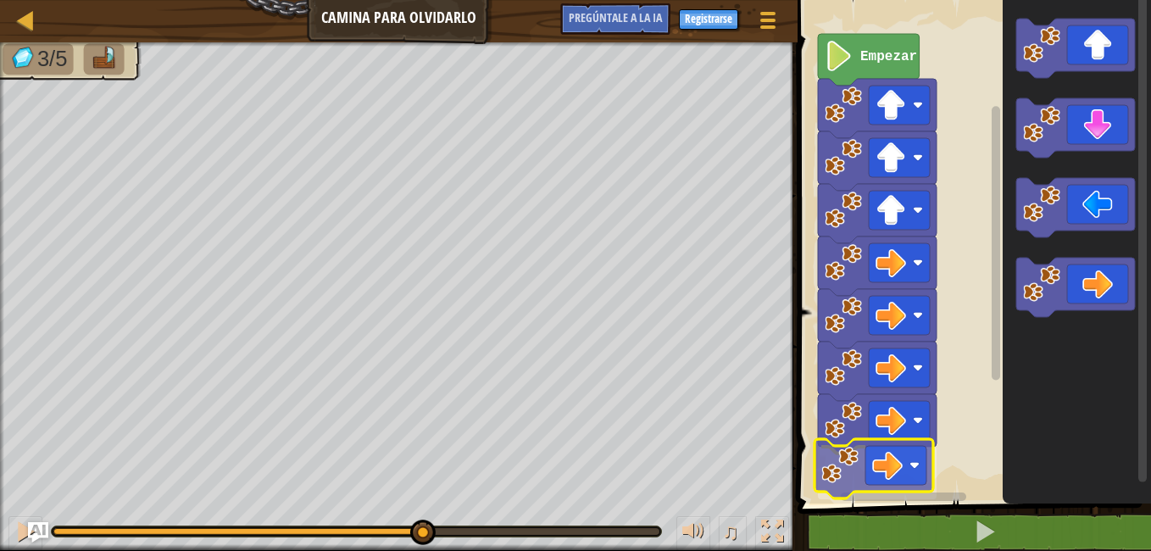
click at [865, 479] on div "Empezar" at bounding box center [971, 248] width 358 height 512
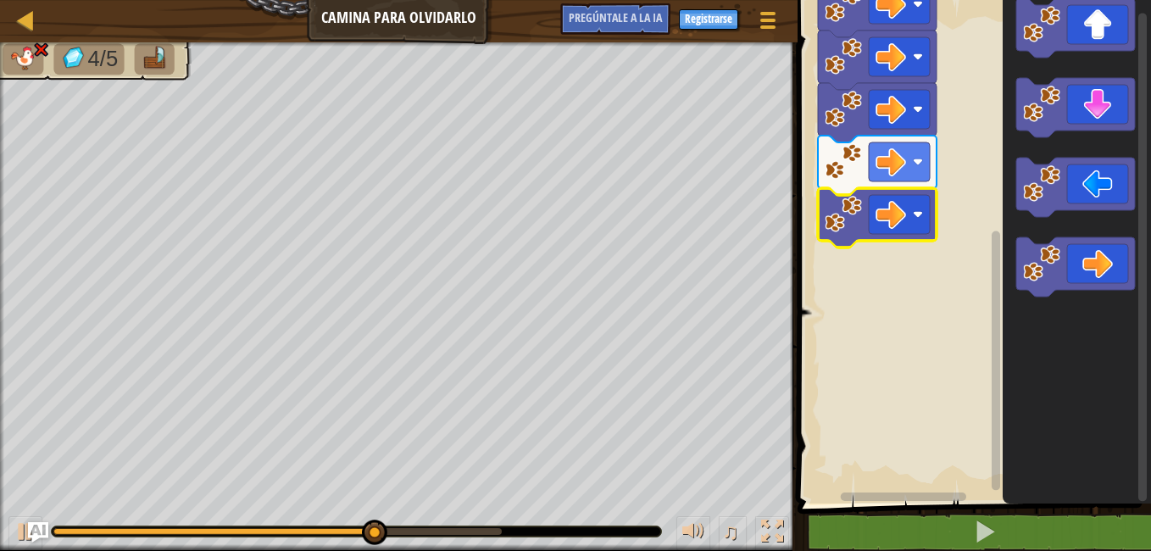
click at [997, 399] on g "Espacio de trabajo de Blockly" at bounding box center [996, 241] width 13 height 498
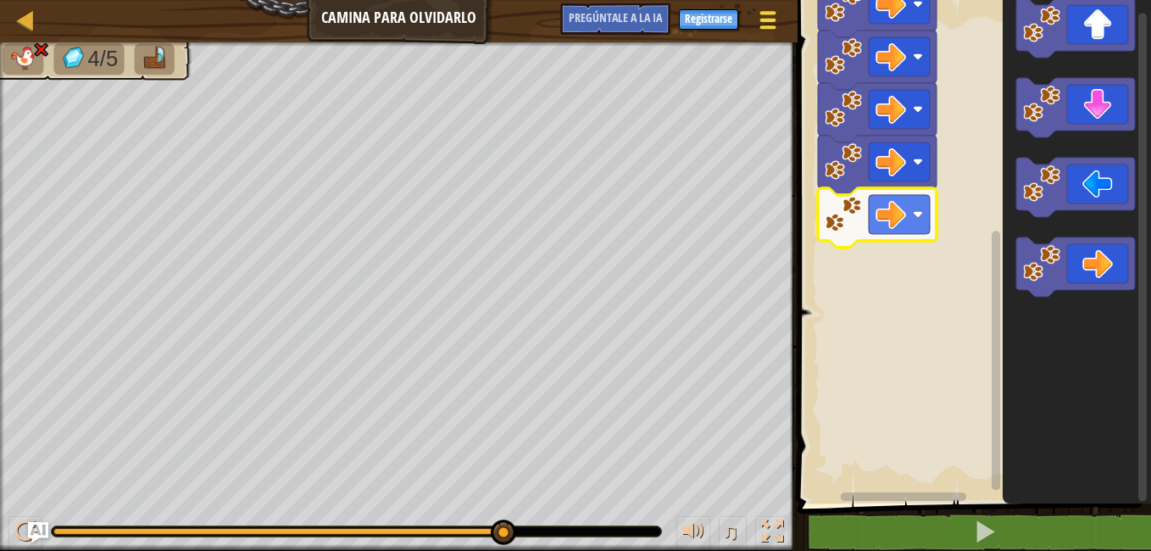
click at [771, 41] on button "Menú del Juego" at bounding box center [768, 24] width 45 height 42
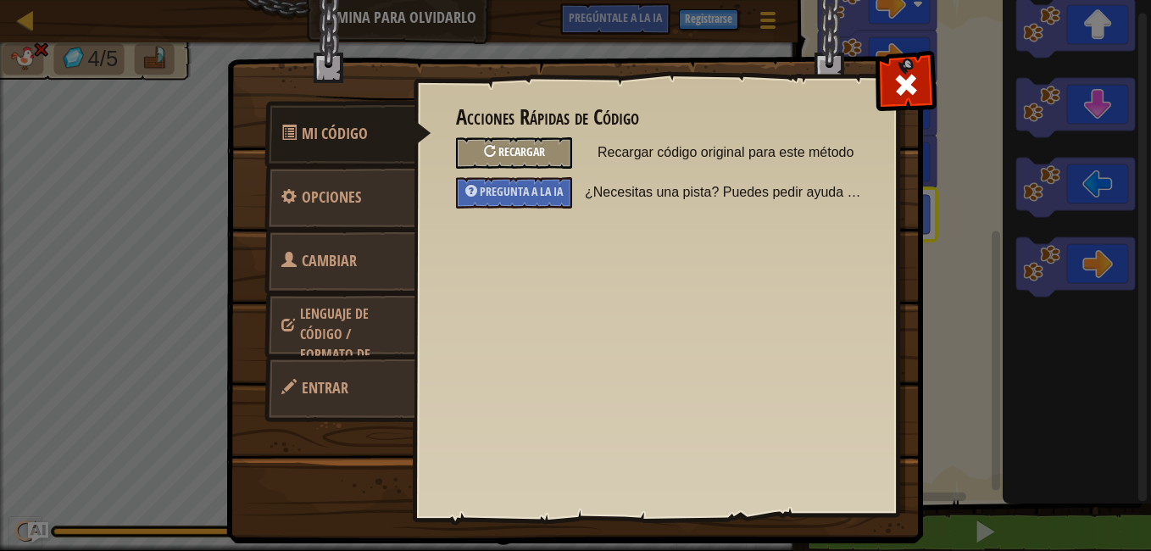
click at [501, 158] on span "Recargar" at bounding box center [521, 151] width 47 height 16
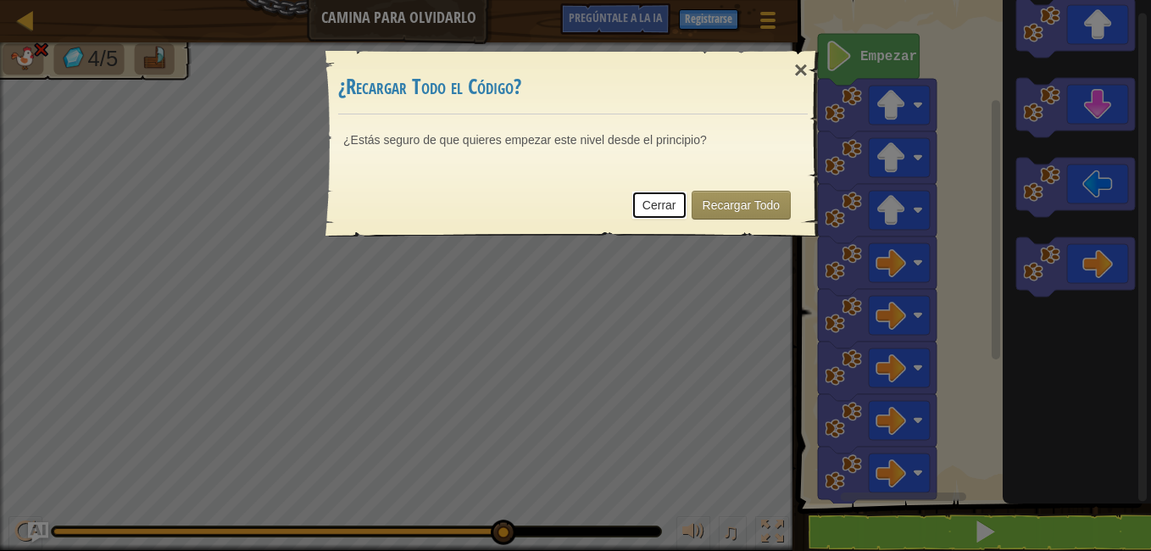
click at [658, 204] on link "Cerrar" at bounding box center [659, 205] width 56 height 29
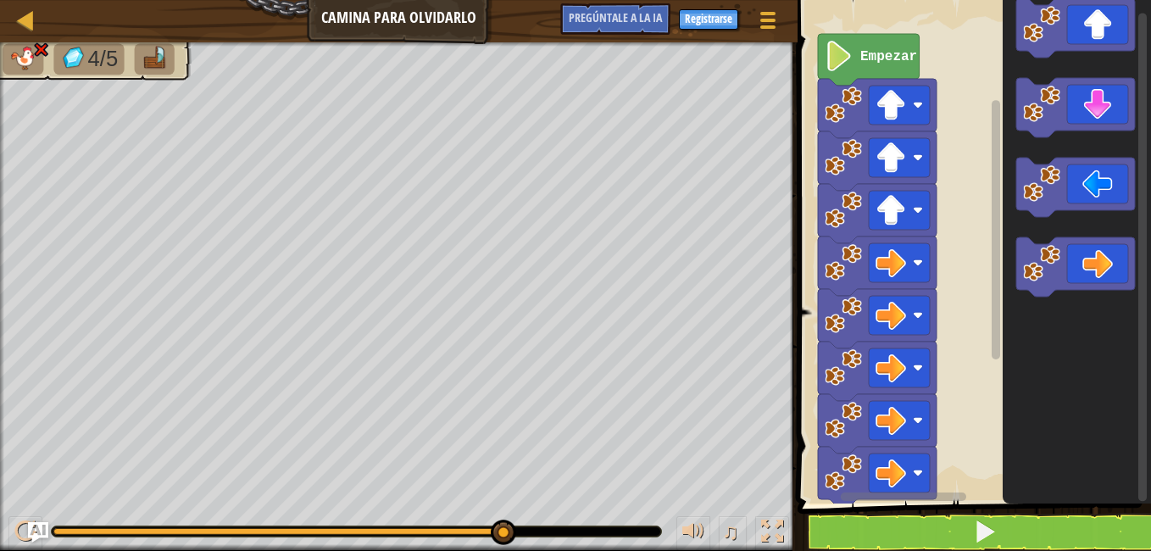
click at [428, 22] on div "Mapa Camina para olvidarlo Menú del Juego Registrarse Pregúntale a la IA" at bounding box center [398, 21] width 797 height 42
click at [768, 535] on div at bounding box center [772, 531] width 22 height 22
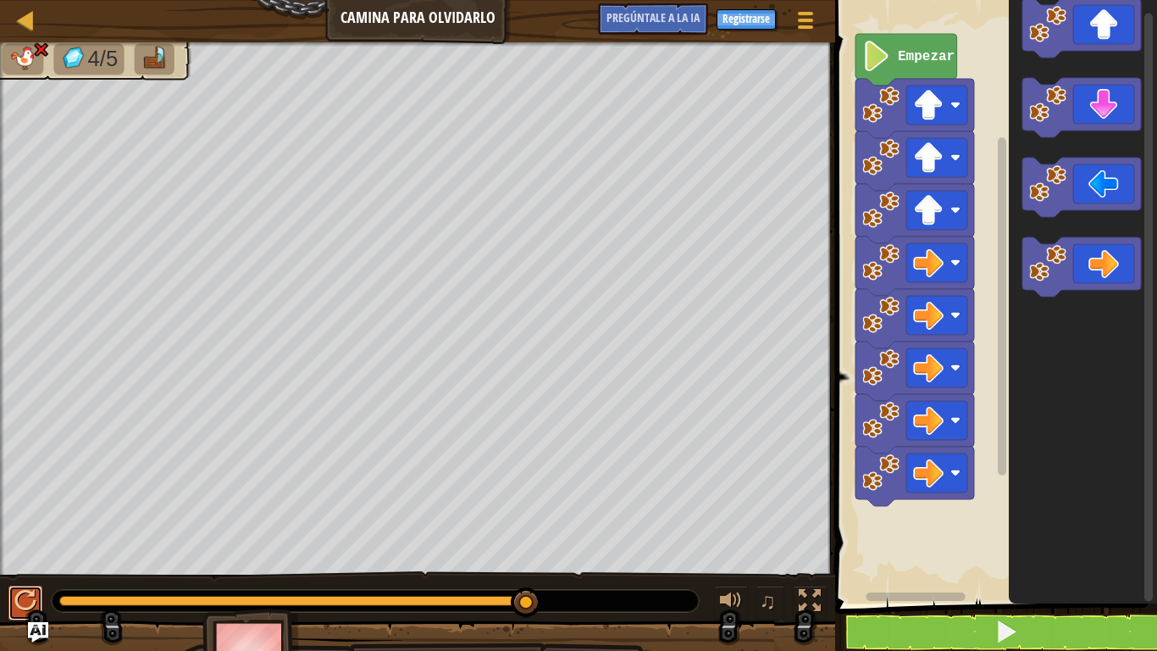
drag, startPoint x: 25, startPoint y: 613, endPoint x: 31, endPoint y: 602, distance: 11.4
click at [25, 550] on div at bounding box center [25, 601] width 22 height 22
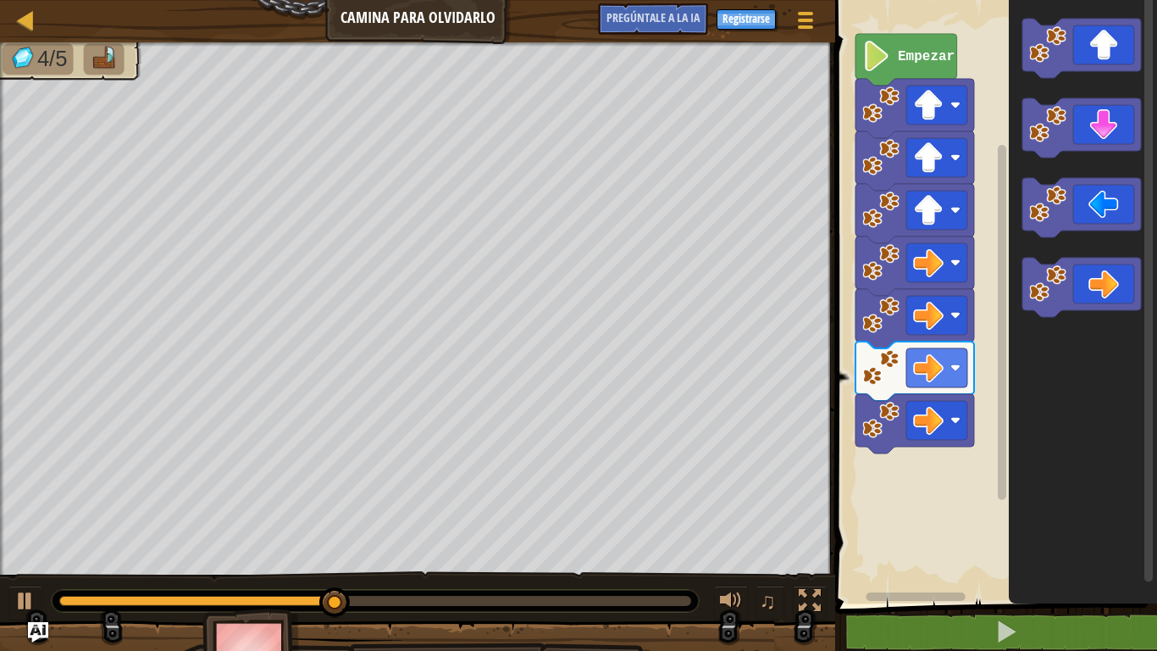
click at [1075, 156] on g "Espacio de trabajo de Blockly" at bounding box center [1082, 168] width 119 height 298
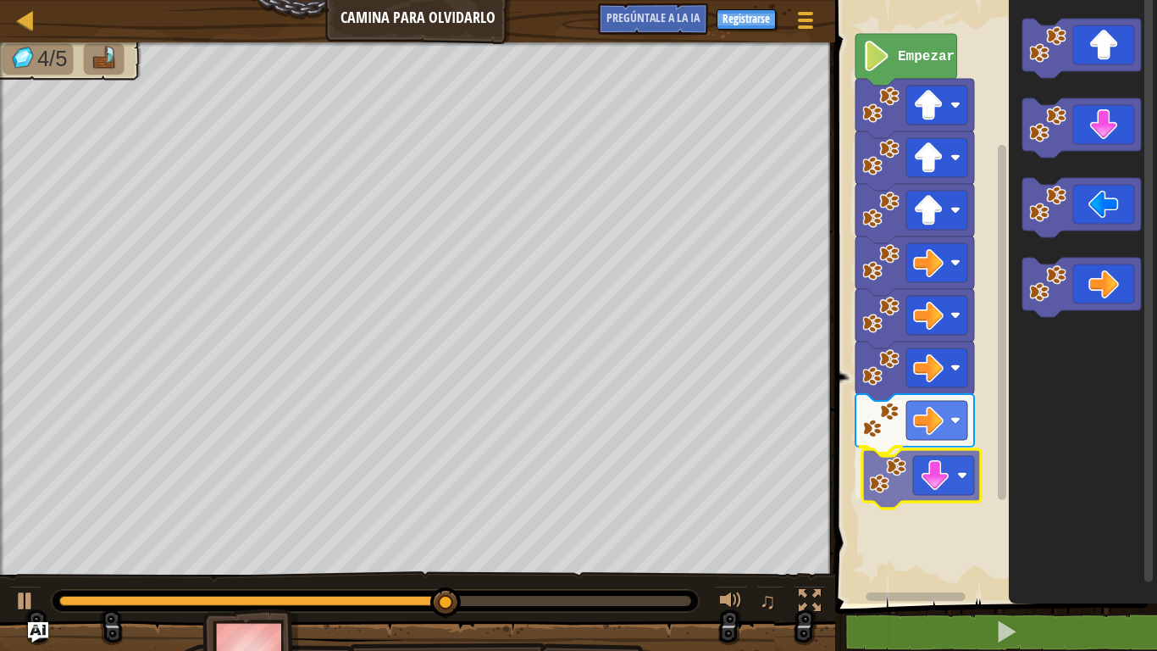
click at [910, 486] on div "Empezar" at bounding box center [993, 298] width 327 height 612
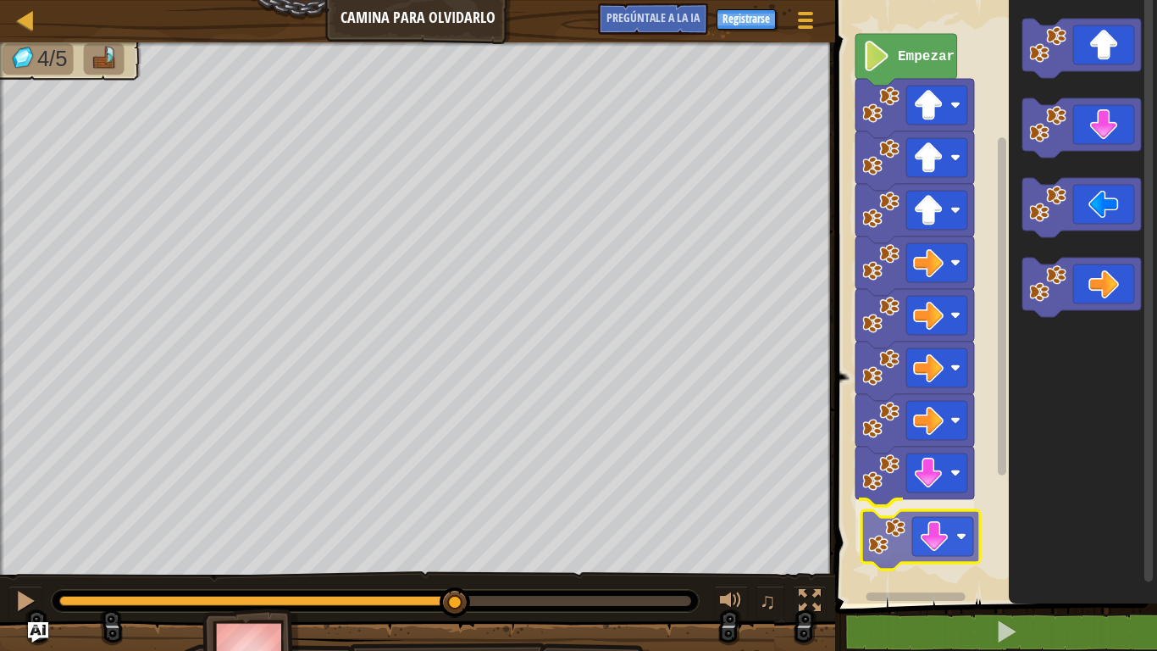
click at [918, 547] on div "Empezar" at bounding box center [993, 298] width 327 height 612
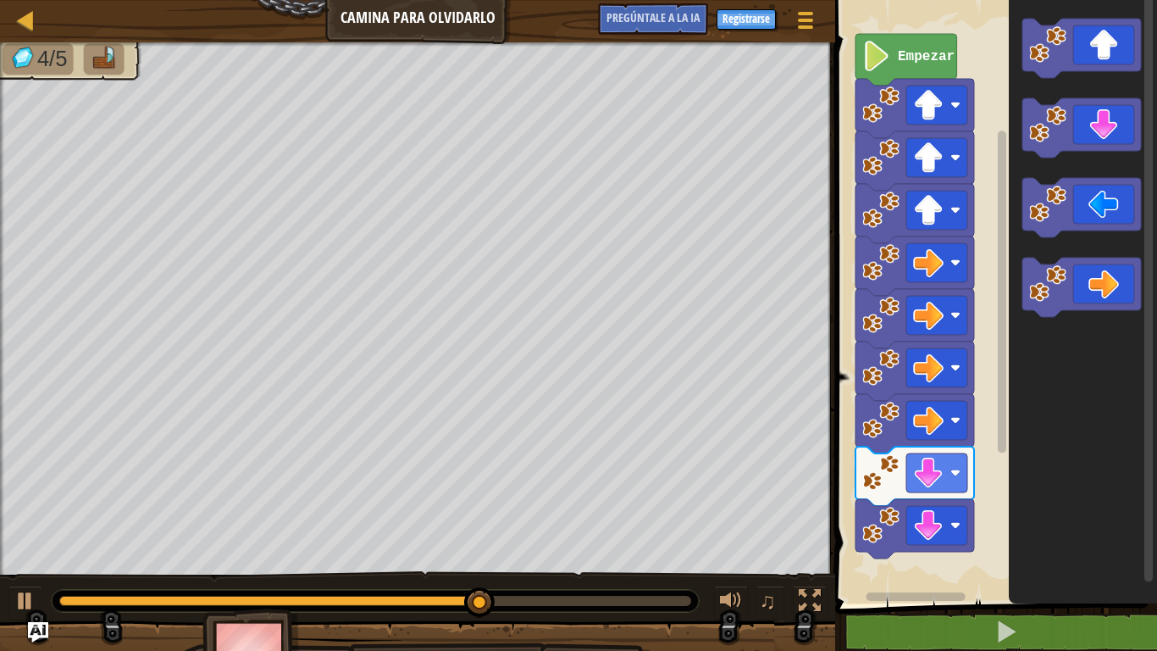
click at [1068, 428] on icon "Espacio de trabajo de Blockly" at bounding box center [1083, 298] width 148 height 612
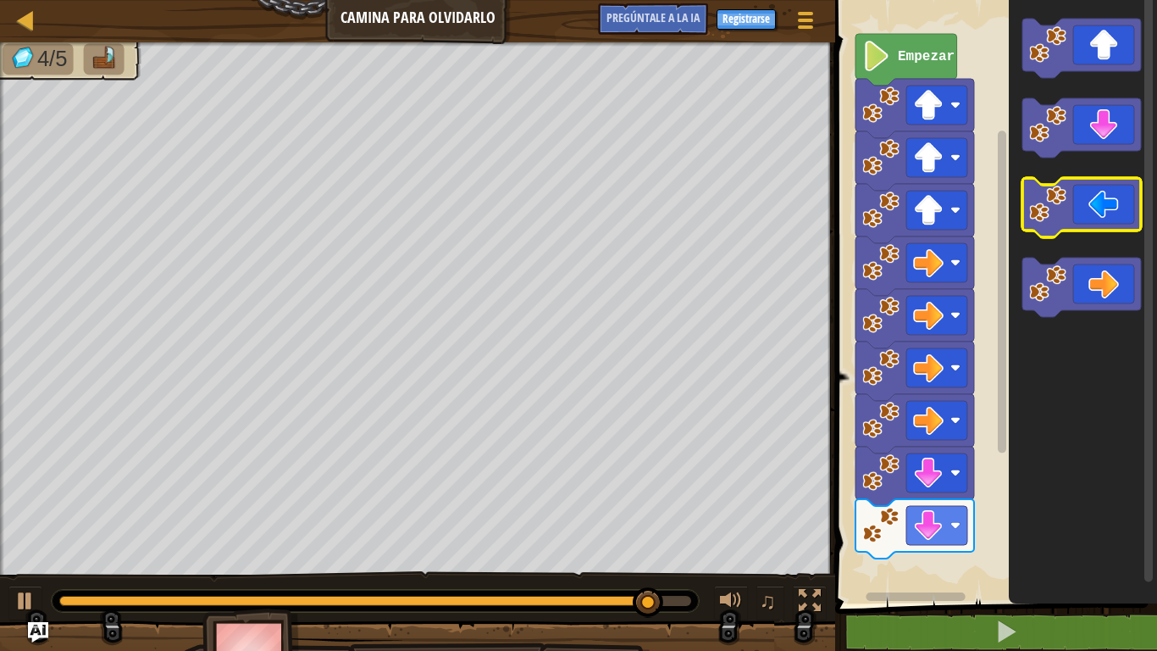
click at [1061, 209] on g "Espacio de trabajo de Blockly" at bounding box center [1082, 168] width 119 height 298
click at [930, 550] on div "Empezar" at bounding box center [993, 298] width 327 height 612
click at [994, 474] on rect "Espacio de trabajo de Blockly" at bounding box center [993, 298] width 327 height 612
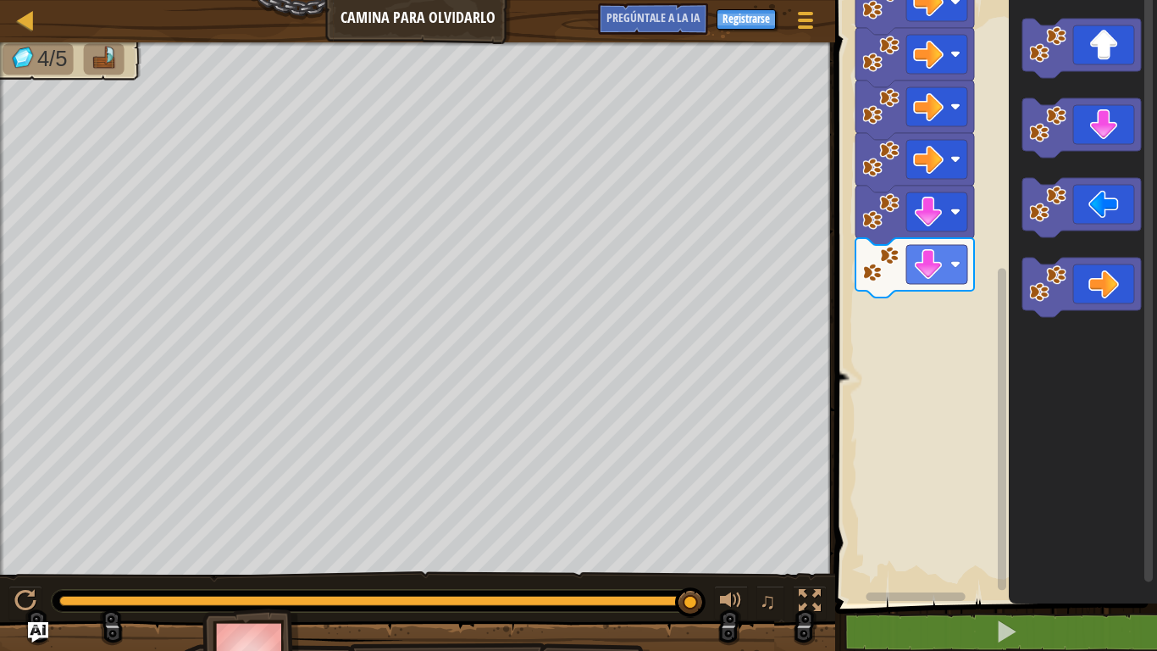
click at [1002, 464] on g "Espacio de trabajo de Blockly" at bounding box center [1002, 291] width 13 height 598
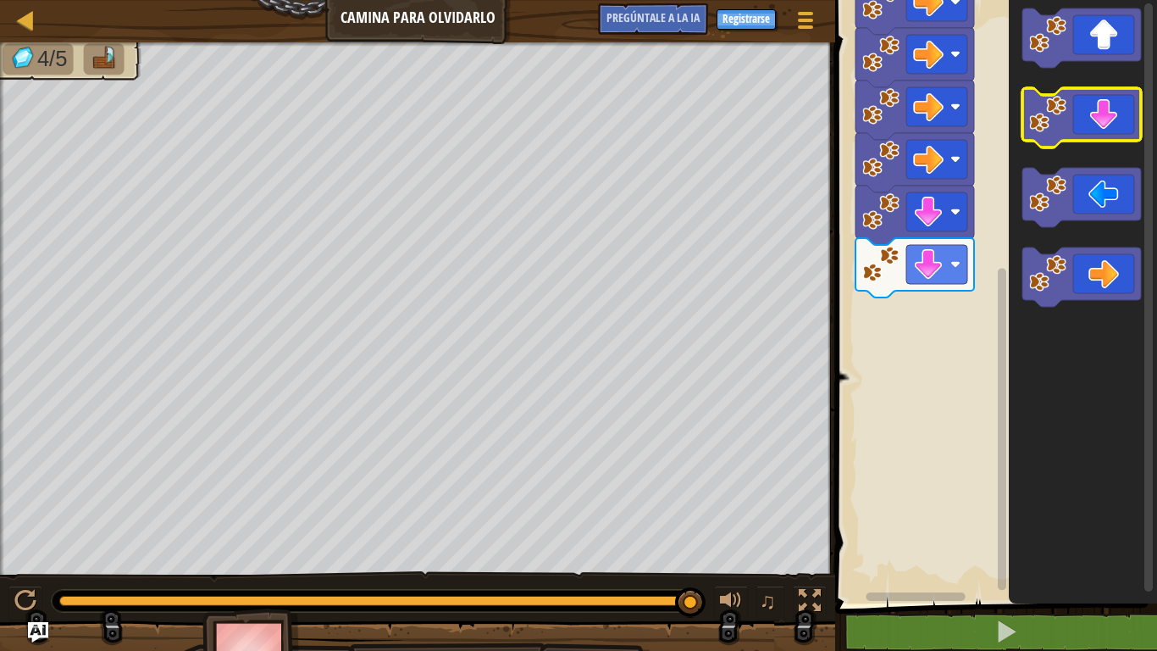
click at [1080, 112] on icon "Espacio de trabajo de Blockly" at bounding box center [1082, 117] width 119 height 59
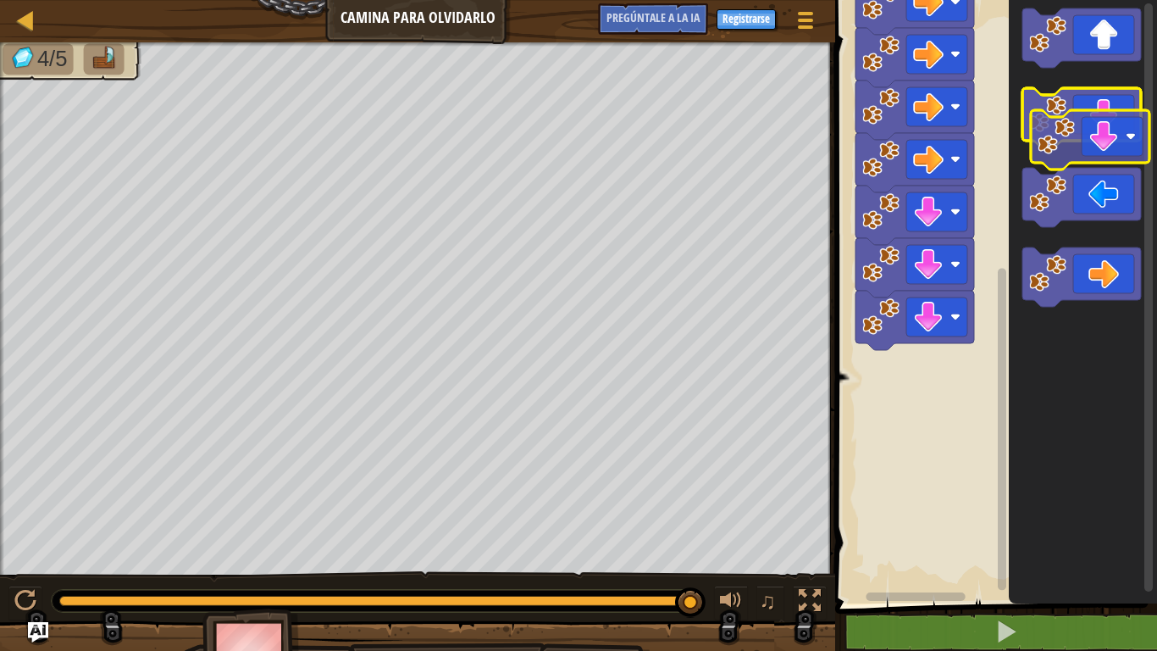
click at [1087, 134] on icon "Espacio de trabajo de Blockly" at bounding box center [1082, 117] width 119 height 59
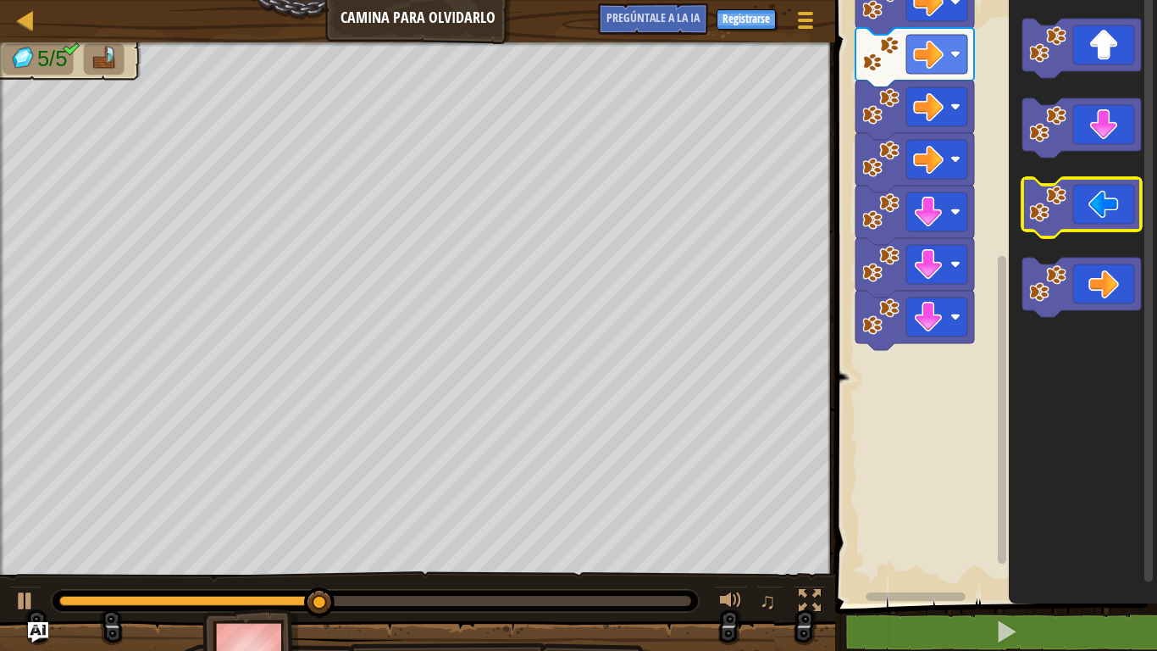
click at [1068, 211] on icon "Espacio de trabajo de Blockly" at bounding box center [1082, 207] width 119 height 59
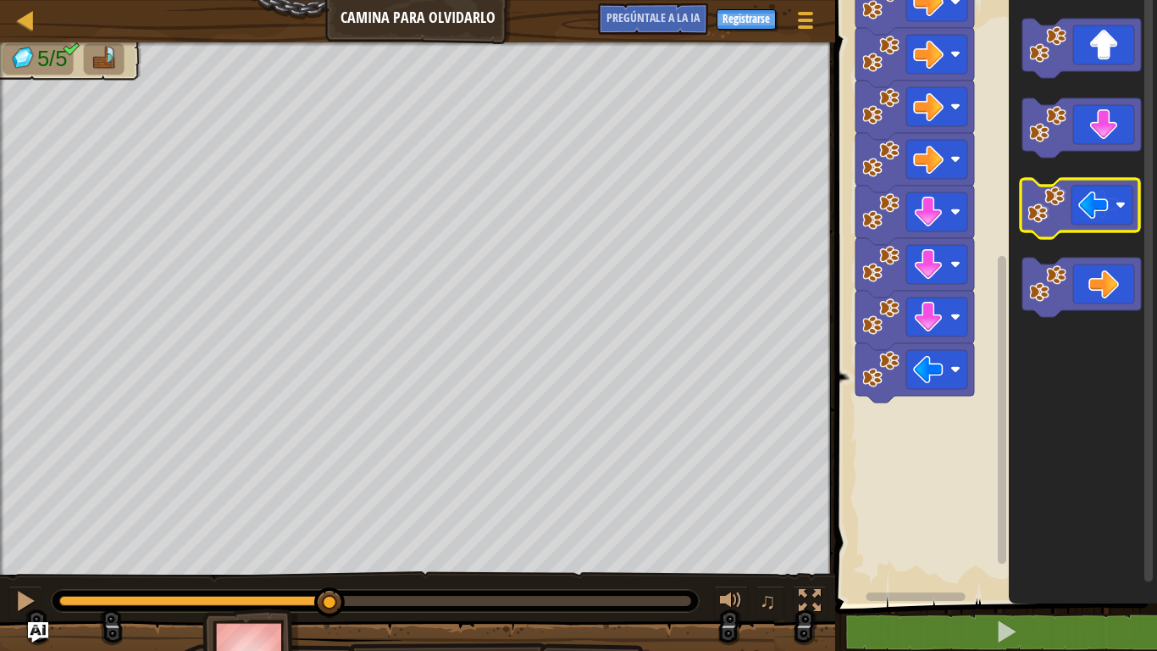
click at [1068, 211] on icon "Espacio de trabajo de Blockly" at bounding box center [1082, 207] width 119 height 59
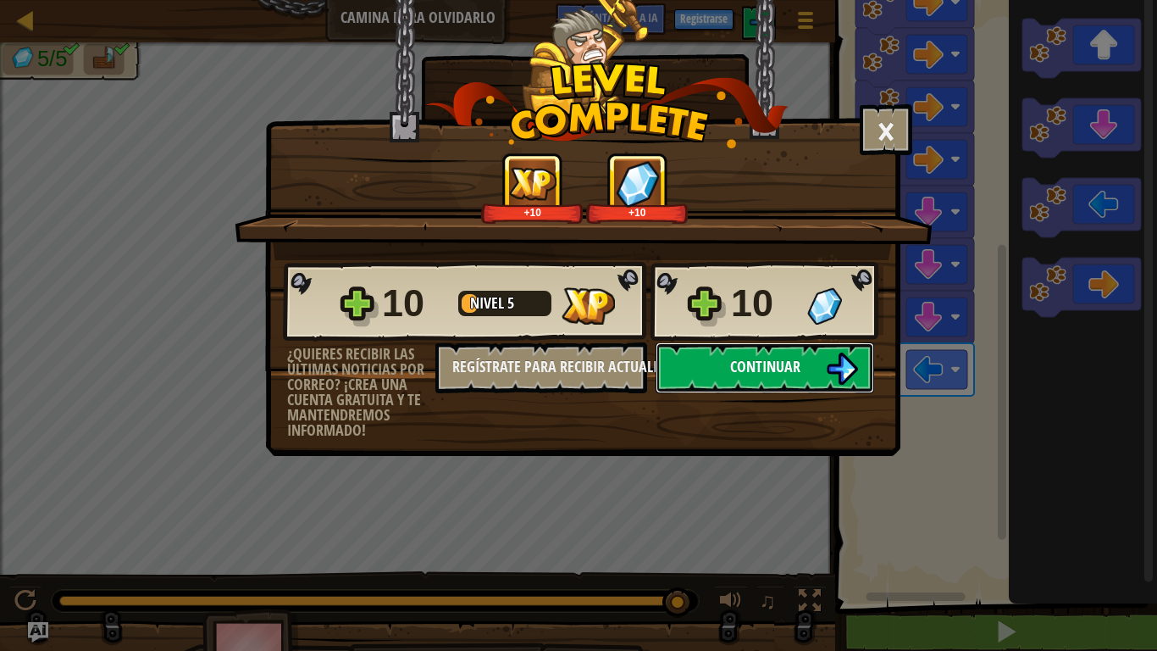
click at [801, 390] on button "Continuar" at bounding box center [765, 367] width 219 height 51
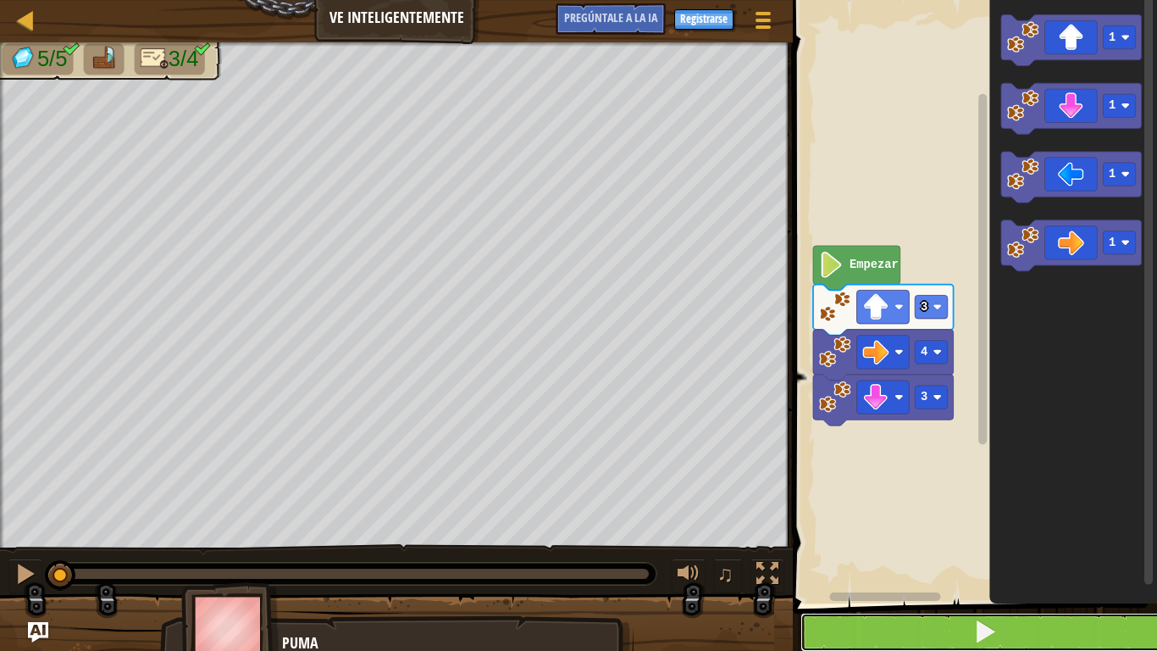
click at [895, 550] on button at bounding box center [985, 632] width 369 height 39
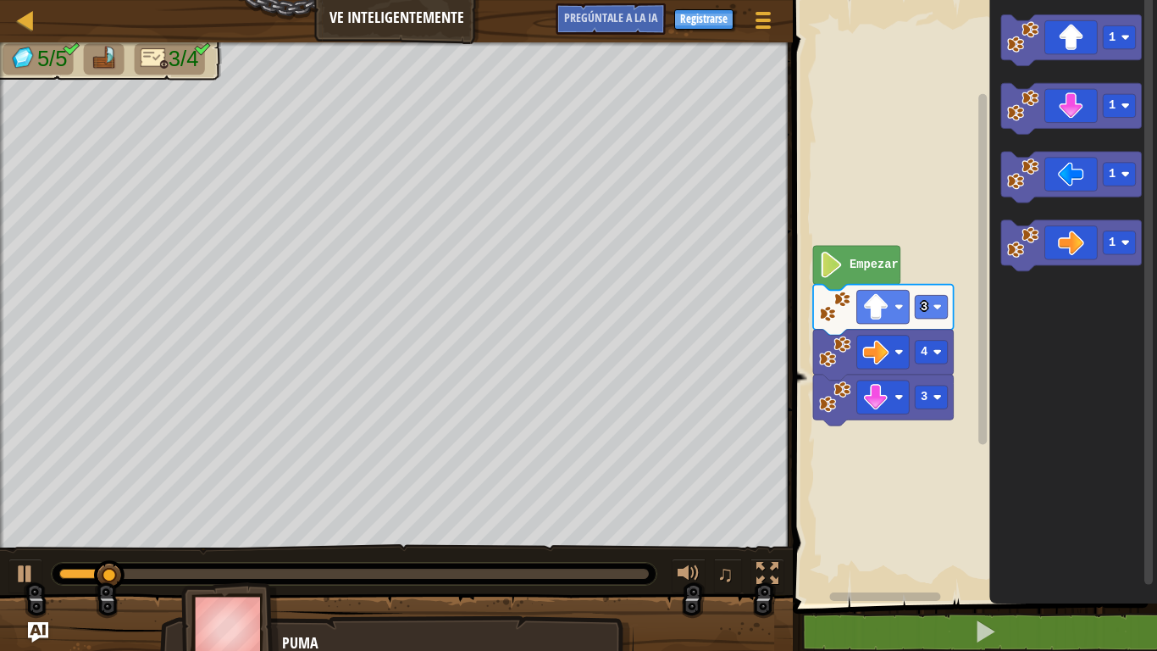
click at [915, 422] on rect "Espacio de trabajo de Blockly" at bounding box center [972, 298] width 369 height 612
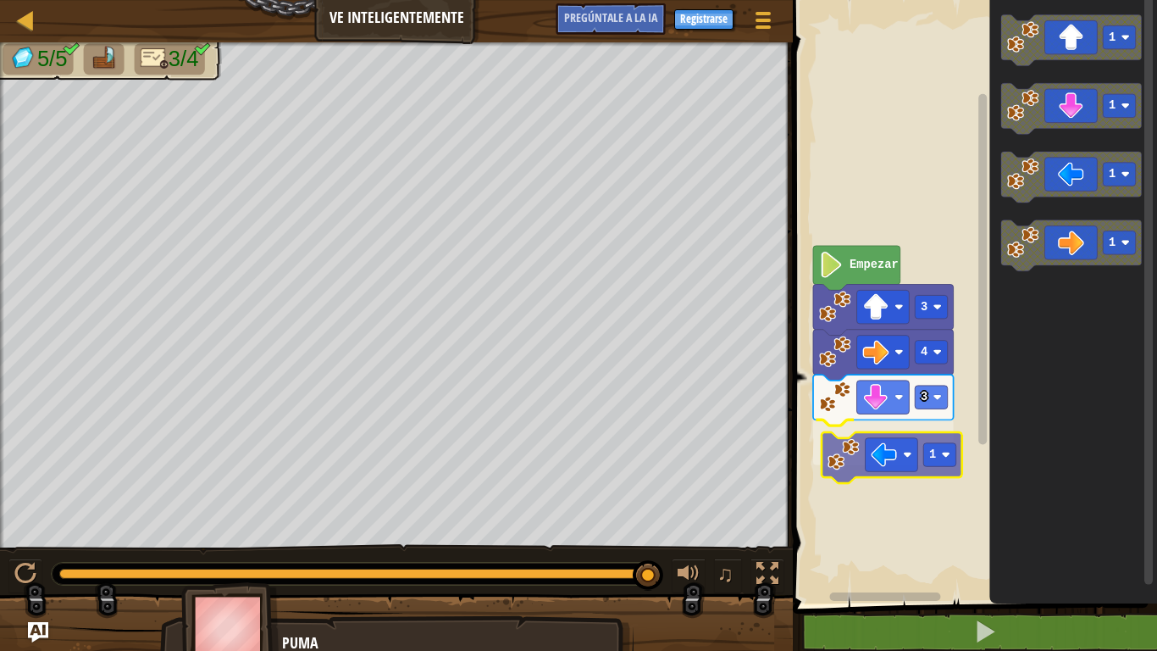
click at [862, 450] on div "3 1 4 3 Empezar 1 1 1 1 1" at bounding box center [972, 298] width 369 height 612
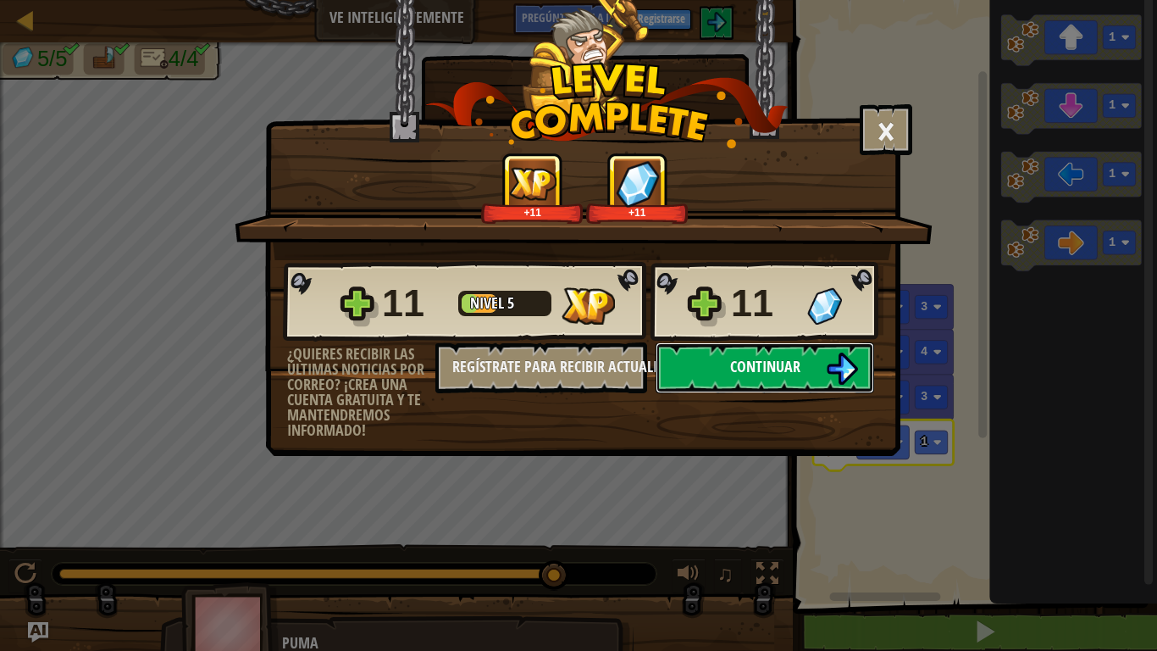
click at [816, 365] on button "Continuar" at bounding box center [765, 367] width 219 height 51
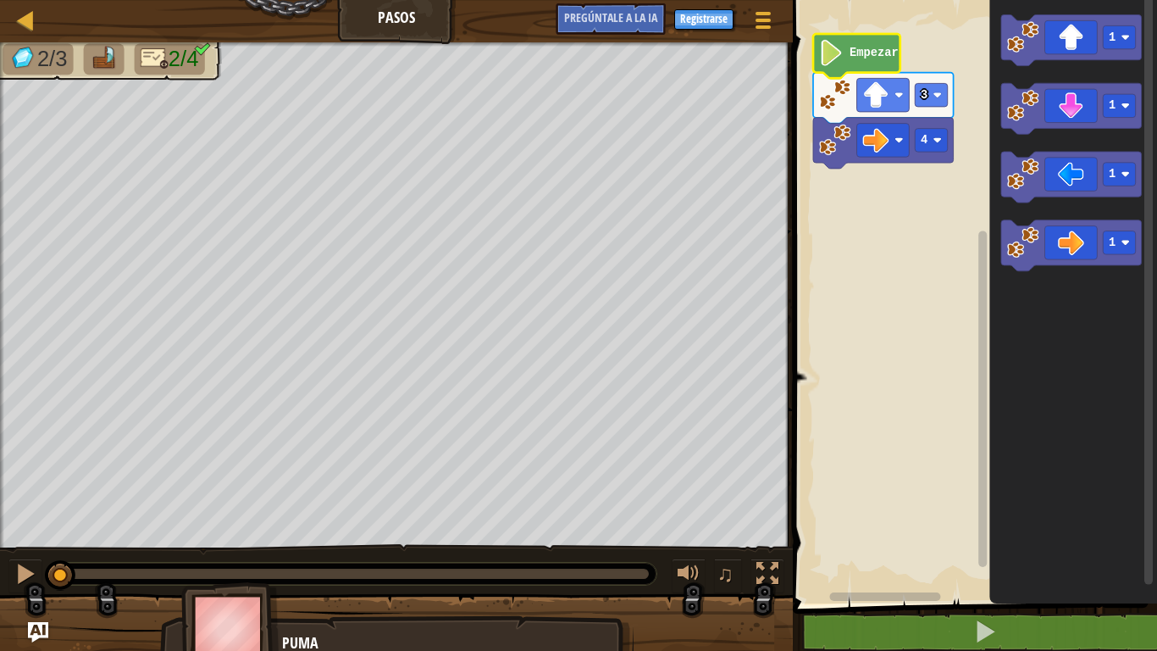
click at [865, 63] on icon "Espacio de trabajo de Blockly" at bounding box center [856, 56] width 87 height 44
click at [857, 57] on text "Empezar" at bounding box center [874, 53] width 49 height 13
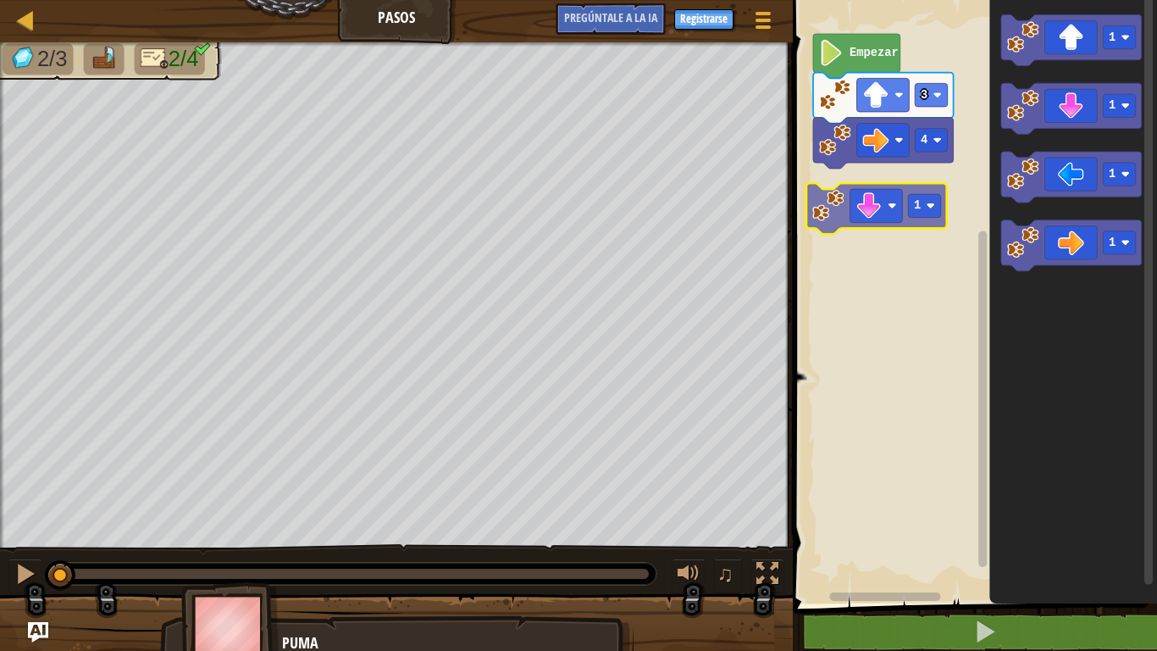
click at [860, 214] on div "4 3 Empezar 1 1 1 1 1 1" at bounding box center [972, 298] width 369 height 612
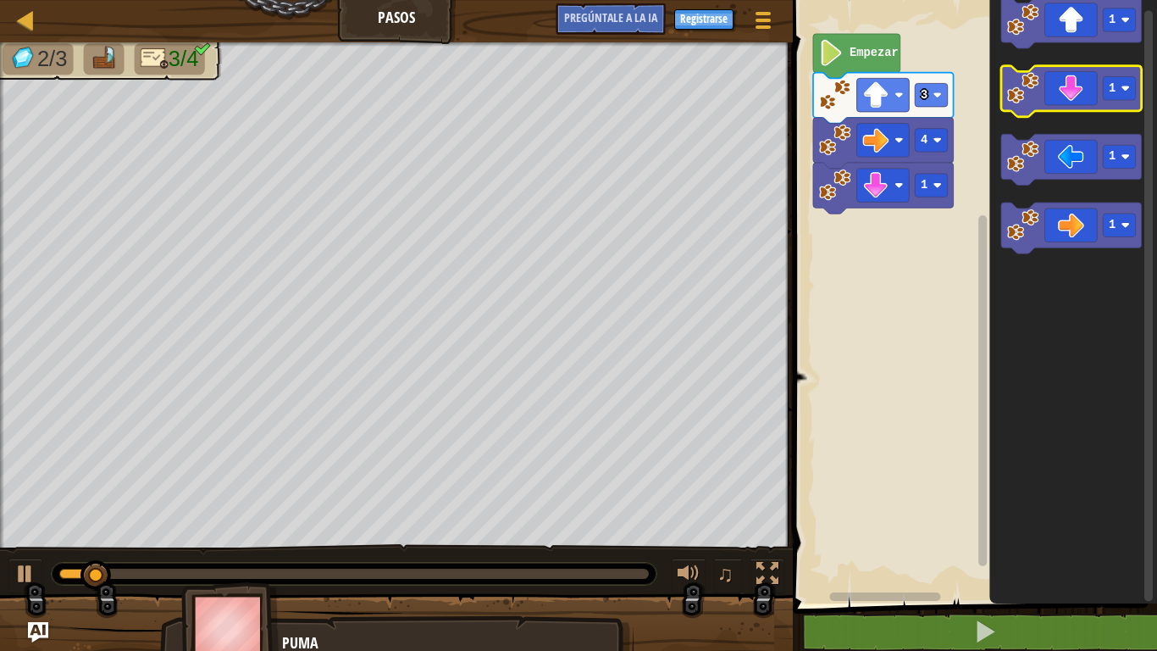
click at [1080, 103] on icon "1 1 1 1" at bounding box center [1074, 298] width 168 height 612
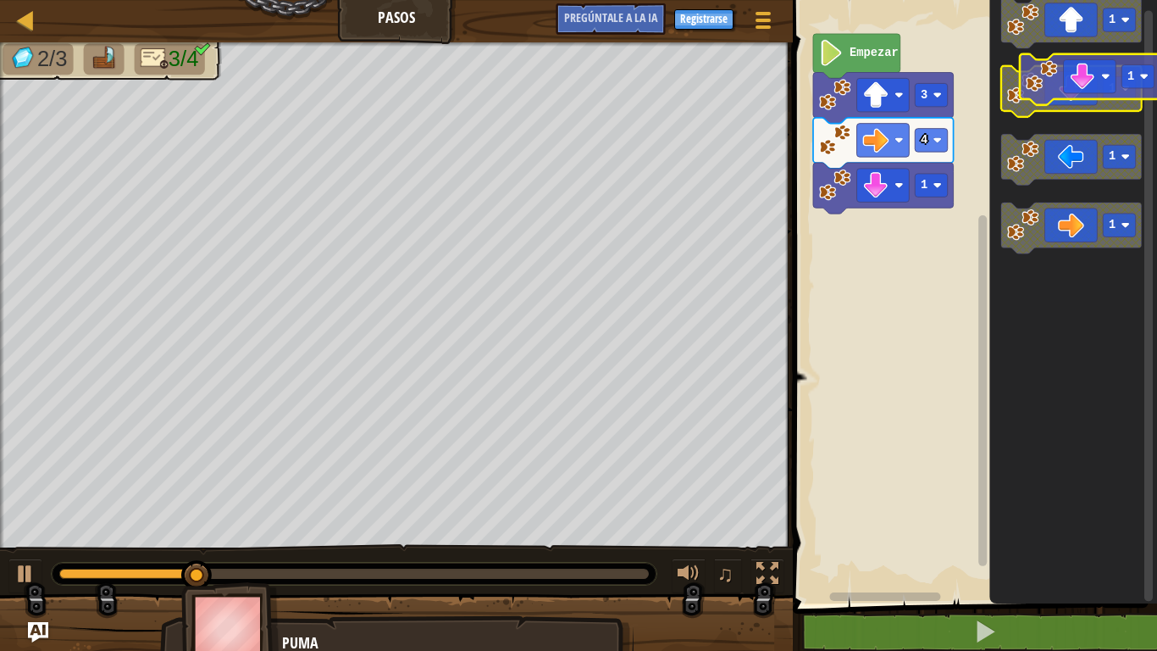
click at [1099, 92] on icon "Espacio de trabajo de Blockly" at bounding box center [1072, 91] width 141 height 51
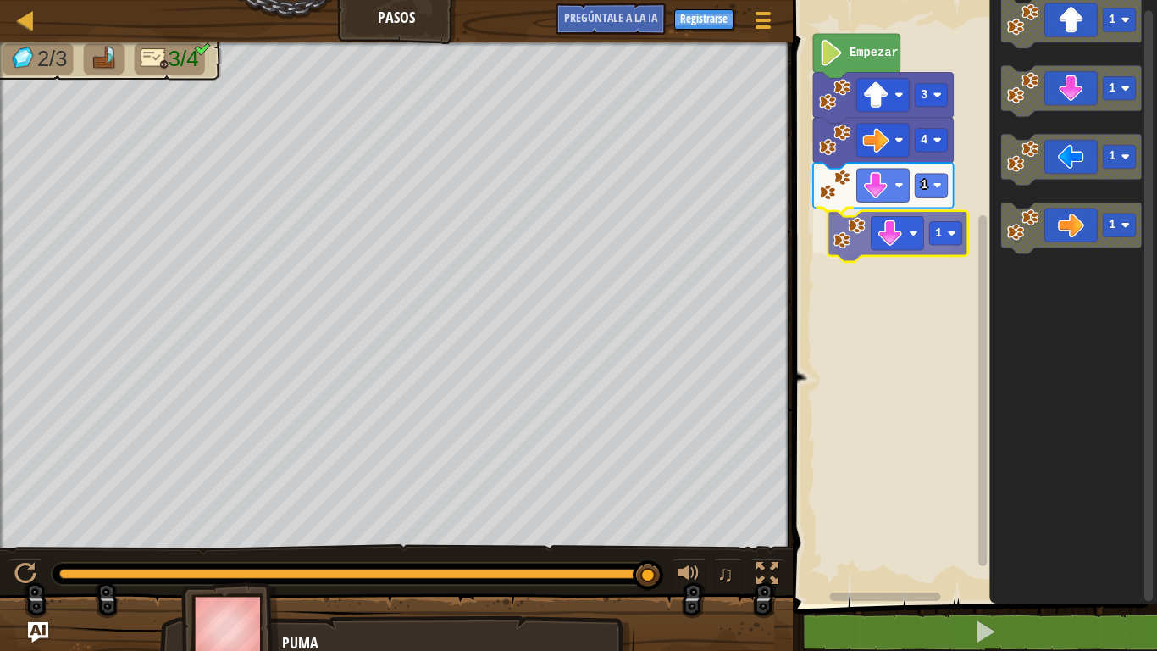
click at [902, 249] on div "Empezar 3 4 1 1 1 1 1 1 1" at bounding box center [972, 298] width 369 height 612
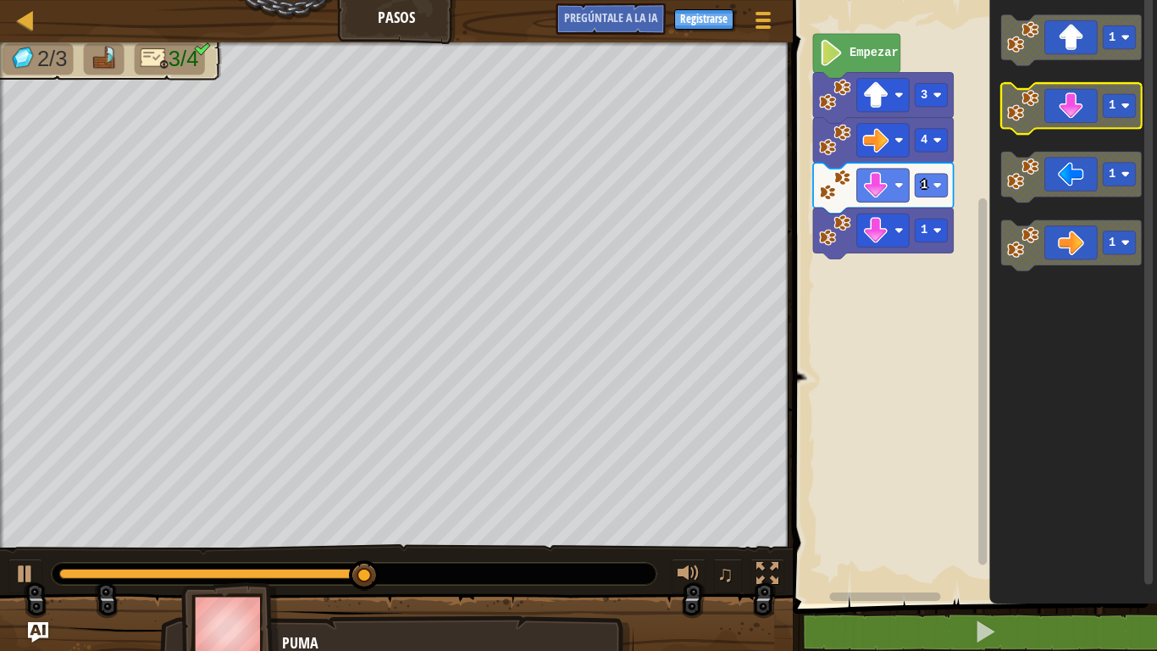
click at [1058, 111] on icon "Espacio de trabajo de Blockly" at bounding box center [1072, 108] width 141 height 51
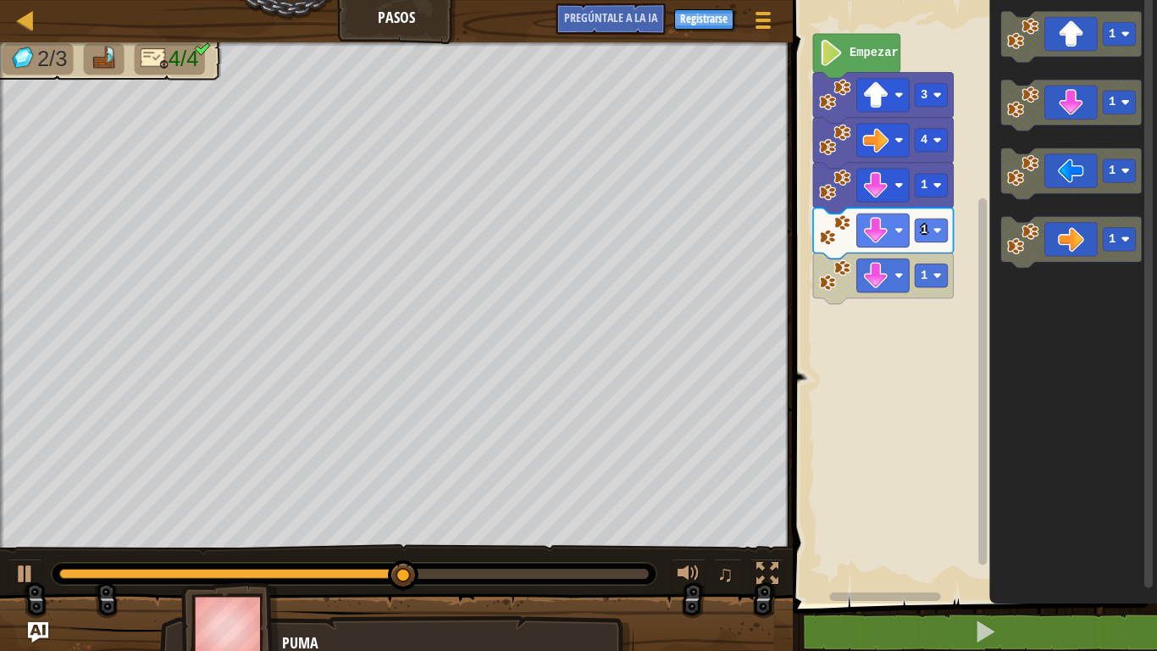
click at [1087, 107] on icon "Espacio de trabajo de Blockly" at bounding box center [1072, 105] width 141 height 51
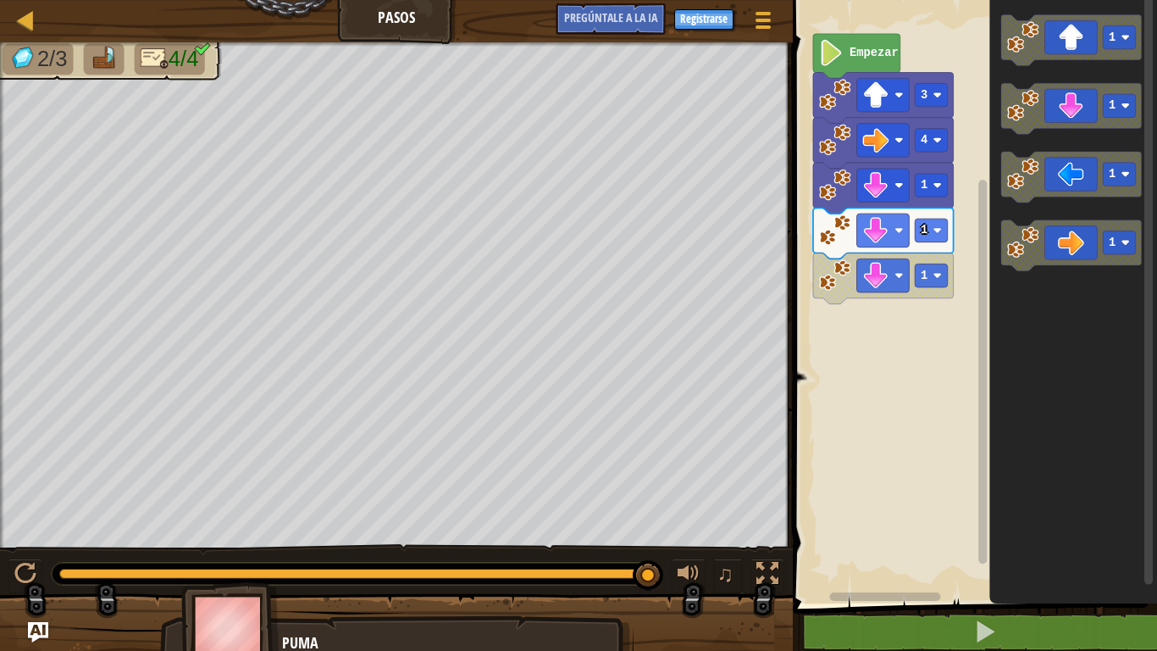
click at [1045, 203] on g "1 1 1 1" at bounding box center [1072, 142] width 141 height 256
click at [1054, 180] on icon "Espacio de trabajo de Blockly" at bounding box center [1072, 177] width 141 height 51
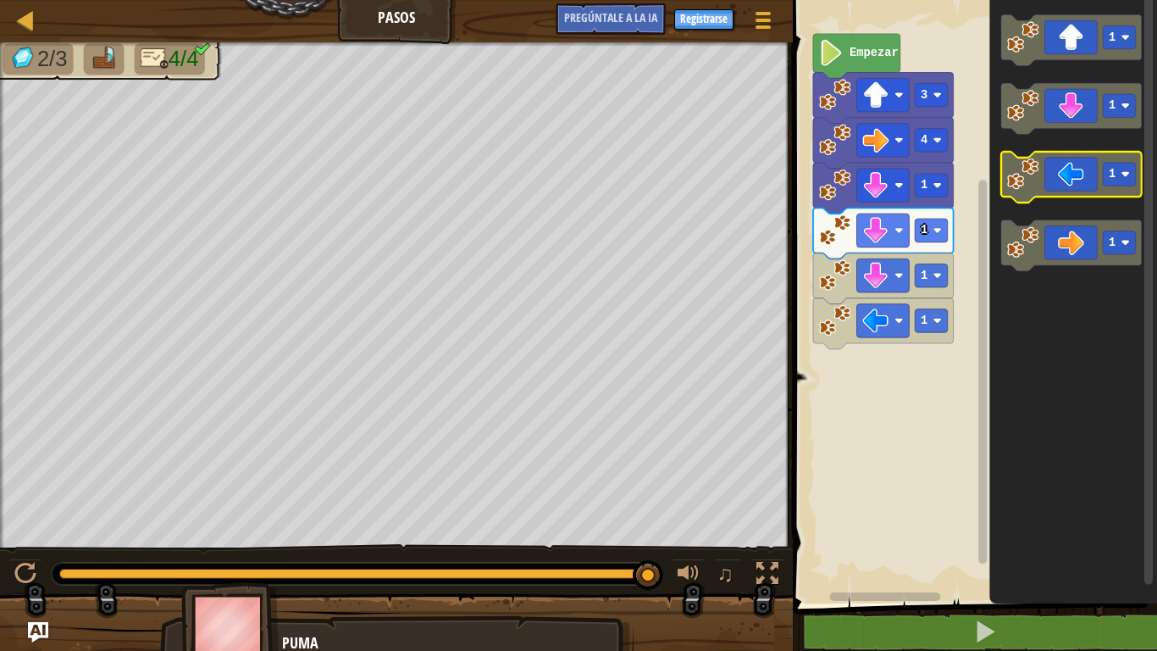
click at [1044, 193] on icon "Espacio de trabajo de Blockly" at bounding box center [1072, 177] width 141 height 51
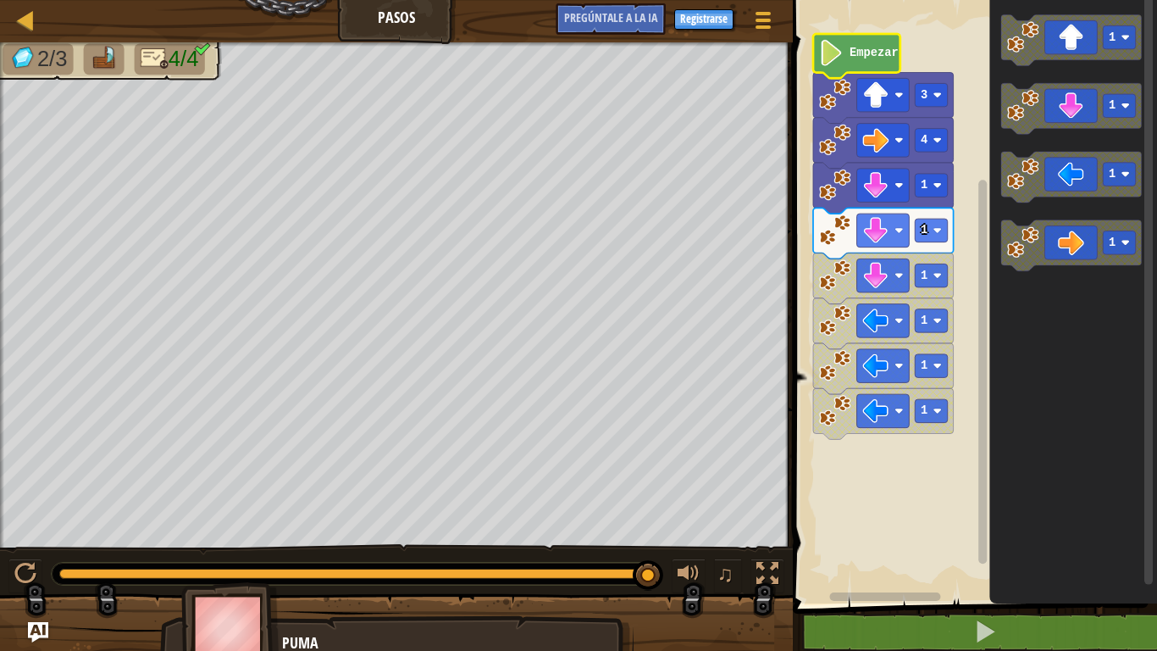
click at [875, 47] on text "Empezar" at bounding box center [874, 53] width 49 height 13
click at [874, 48] on text "Empezar" at bounding box center [874, 53] width 49 height 13
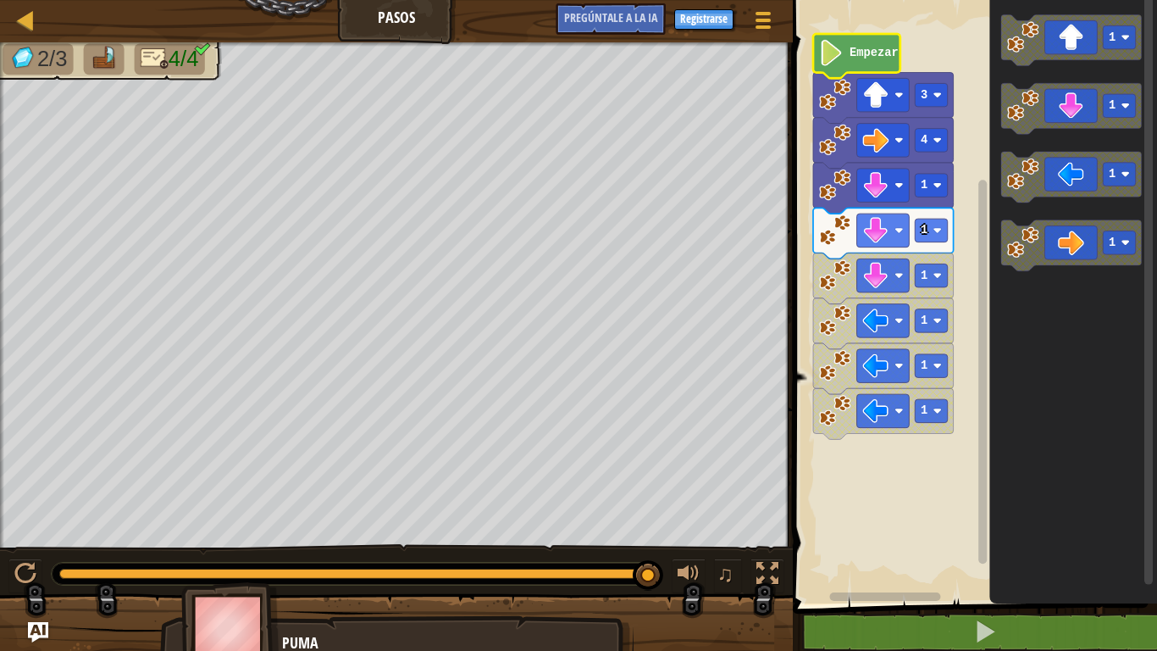
click at [874, 48] on text "Empezar" at bounding box center [874, 53] width 49 height 13
click at [873, 52] on text "Empezar" at bounding box center [874, 53] width 49 height 13
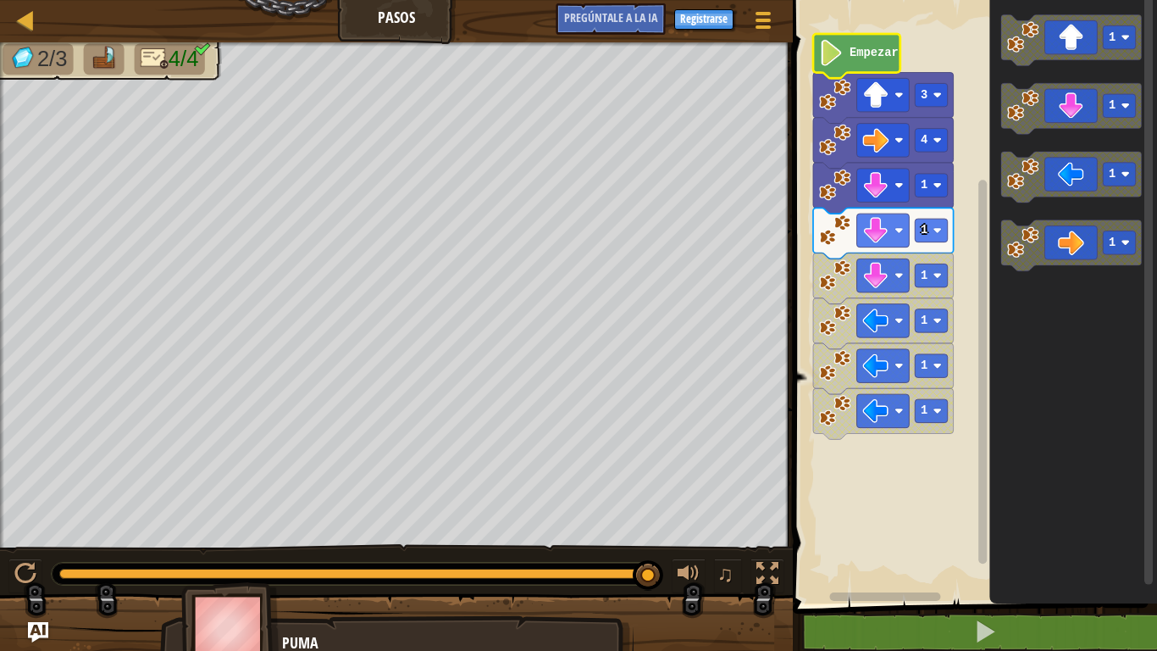
click at [873, 52] on text "Empezar" at bounding box center [874, 53] width 49 height 13
drag, startPoint x: 0, startPoint y: 579, endPoint x: 11, endPoint y: 568, distance: 15.6
click at [8, 550] on div "♫" at bounding box center [396, 569] width 793 height 51
click at [17, 550] on button at bounding box center [25, 575] width 34 height 35
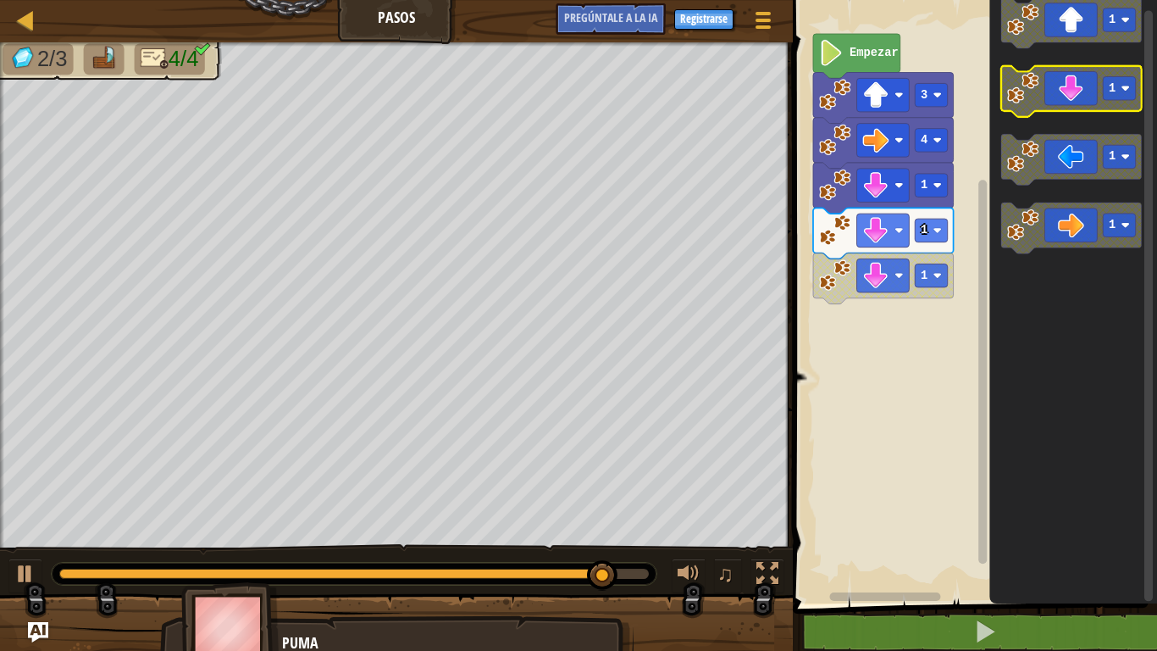
click at [1026, 109] on icon "Espacio de trabajo de Blockly" at bounding box center [1072, 91] width 141 height 51
click at [1039, 98] on image "Espacio de trabajo de Blockly" at bounding box center [1023, 88] width 32 height 32
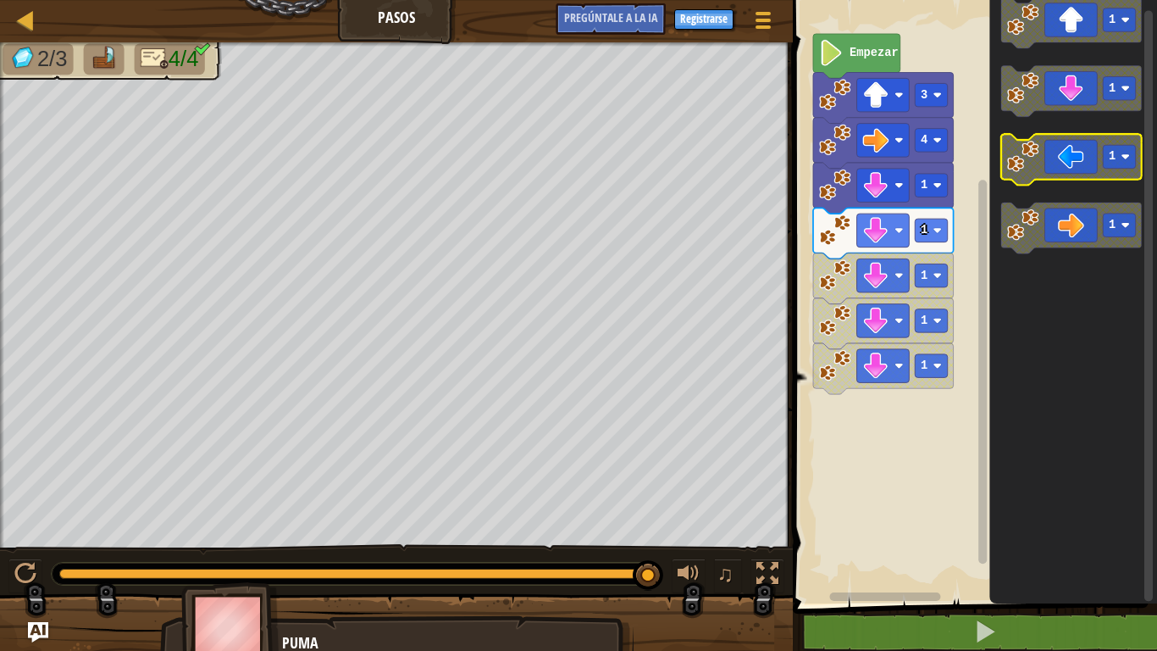
click at [1053, 153] on icon "Espacio de trabajo de Blockly" at bounding box center [1072, 159] width 141 height 51
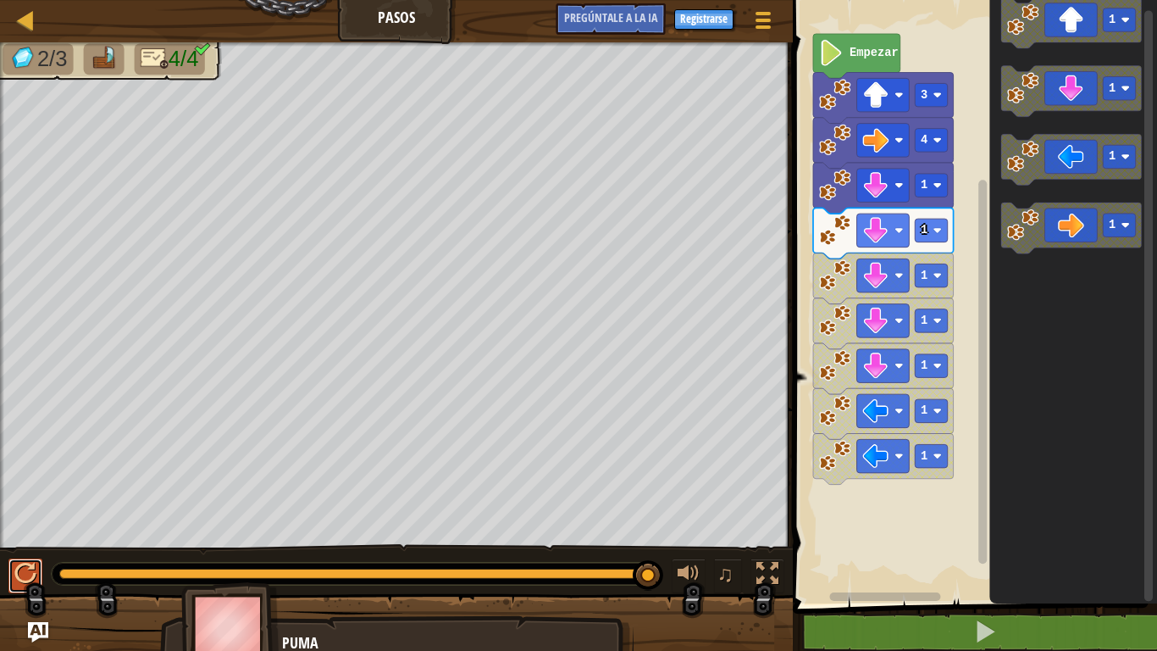
drag, startPoint x: 20, startPoint y: 562, endPoint x: 20, endPoint y: 581, distance: 19.5
click at [19, 550] on div at bounding box center [25, 574] width 22 height 22
click at [731, 550] on span "♫" at bounding box center [726, 573] width 17 height 25
click at [697, 550] on div at bounding box center [689, 574] width 22 height 22
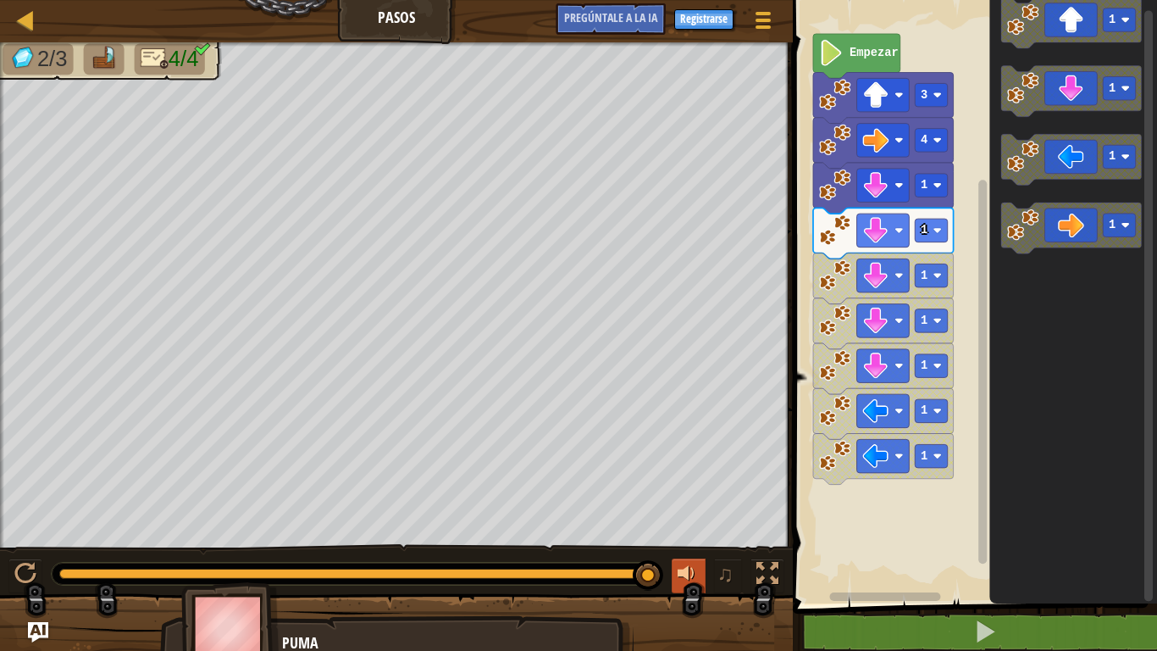
click at [695, 550] on div at bounding box center [689, 574] width 22 height 22
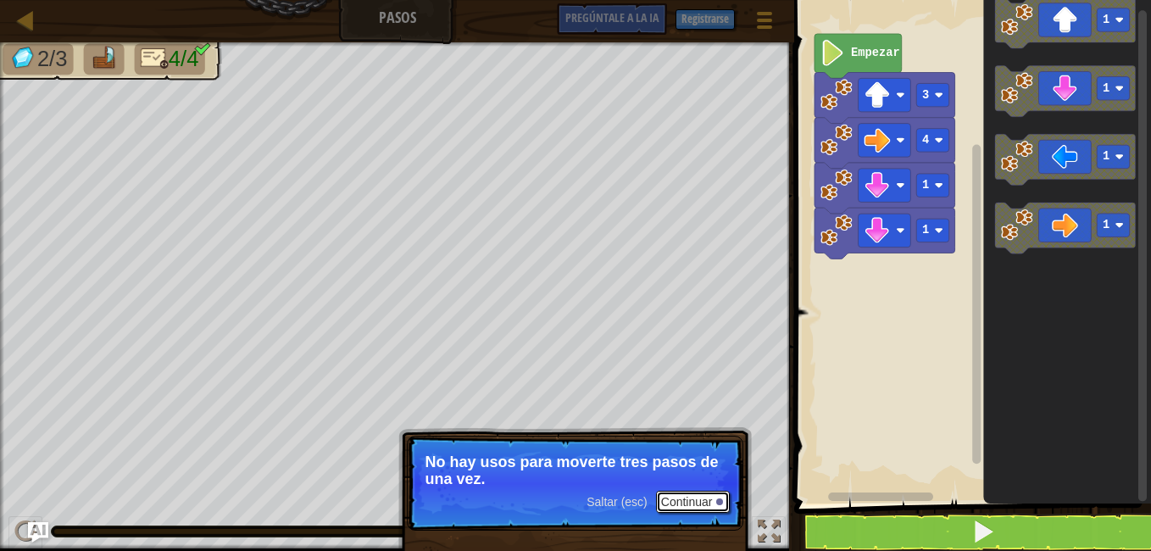
click at [684, 505] on font "Continuar" at bounding box center [687, 502] width 52 height 14
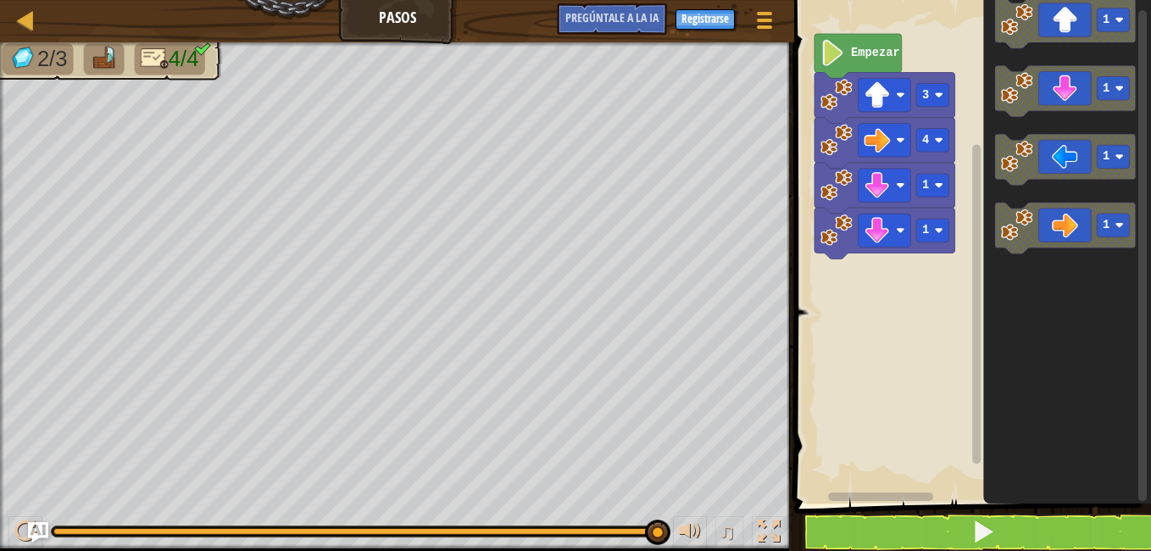
click at [879, 0] on html "Mapa Pasos Menú del Juego Registrarse Pregúntale a la IA 1 הההההההההההההההההההה…" at bounding box center [575, 0] width 1151 height 0
click at [30, 523] on img "Pregúntale a la IA" at bounding box center [38, 532] width 22 height 22
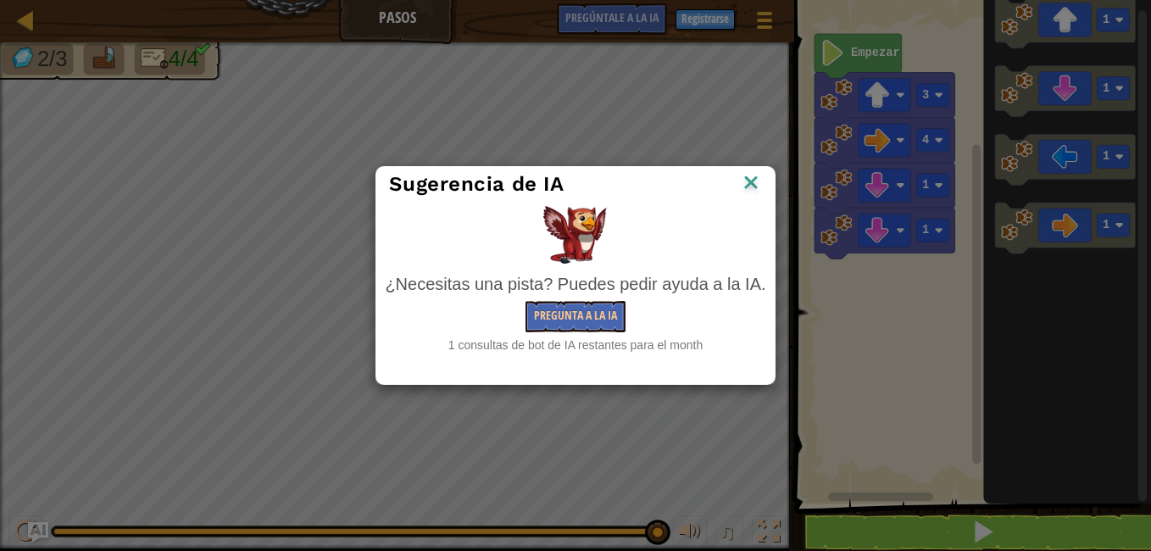
click at [752, 183] on img at bounding box center [751, 183] width 22 height 25
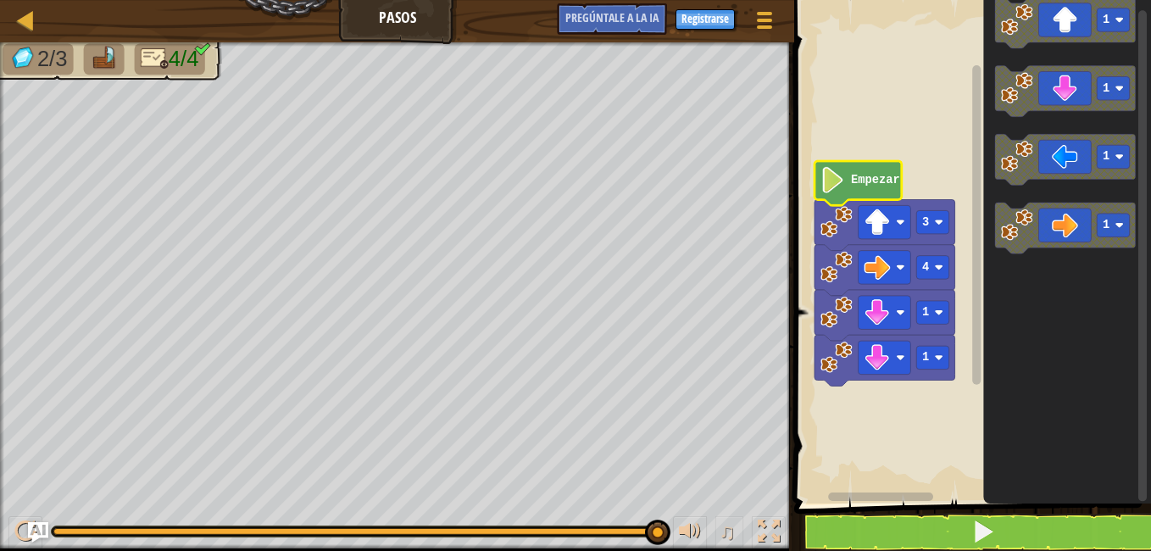
click at [830, 195] on icon "Espacio de trabajo de Blockly" at bounding box center [857, 183] width 87 height 44
click at [836, 176] on image "Espacio de trabajo de Blockly" at bounding box center [832, 180] width 25 height 26
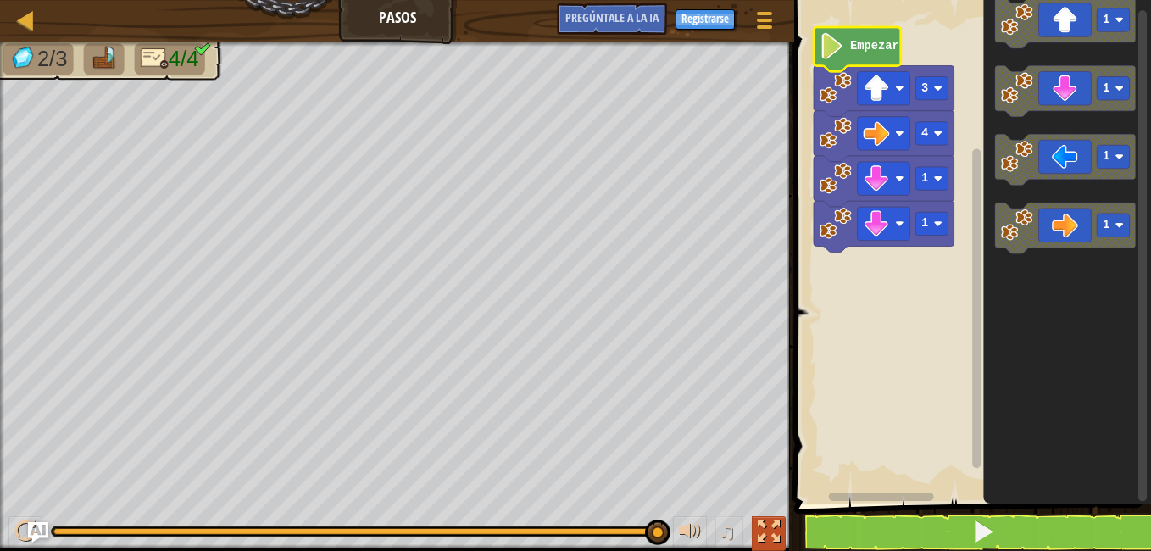
click at [758, 524] on div at bounding box center [769, 531] width 22 height 22
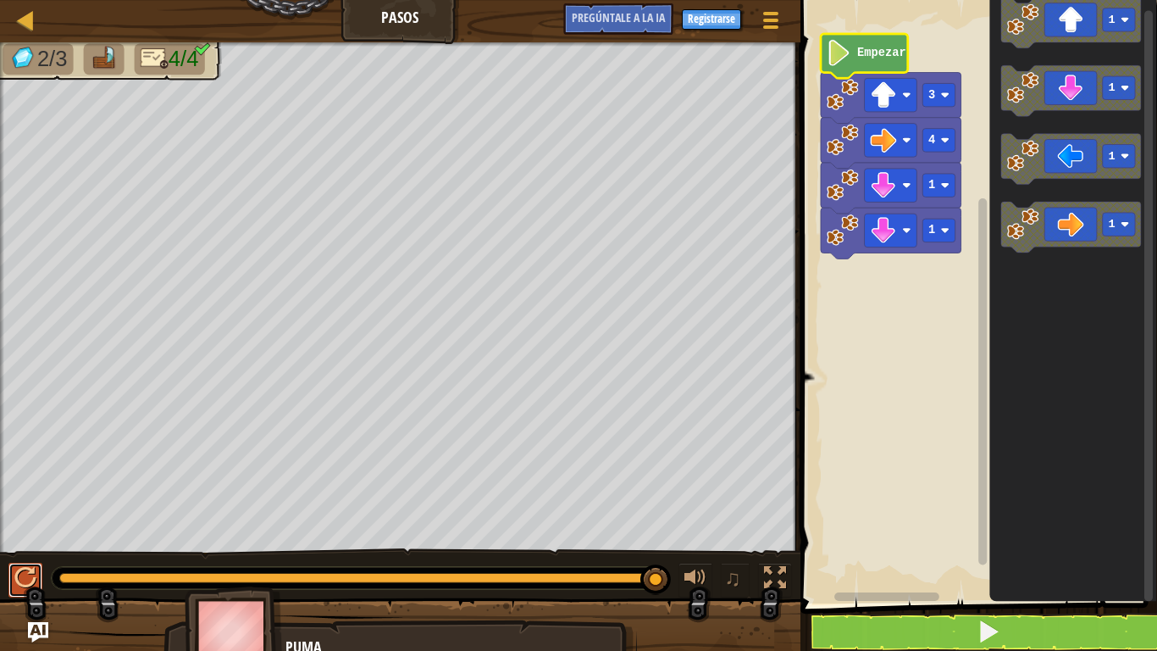
click at [19, 550] on div at bounding box center [25, 578] width 22 height 22
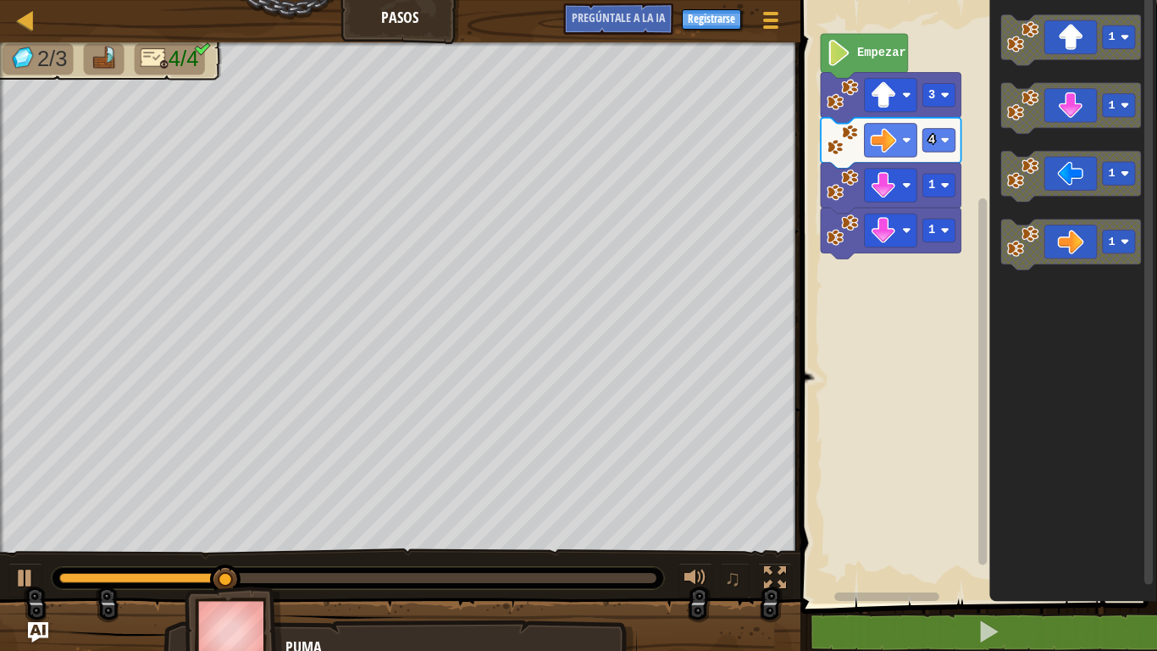
click at [880, 262] on div "1 1 4 3 Empezar 1 1 1 1" at bounding box center [977, 298] width 362 height 612
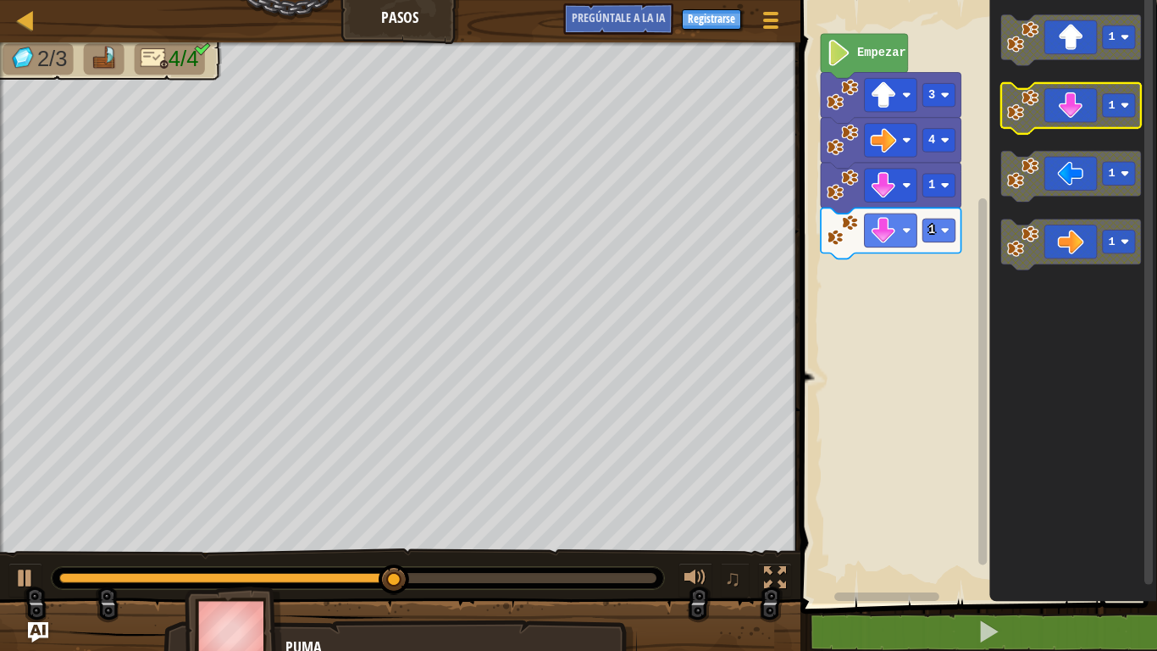
click at [1041, 116] on icon "Espacio de trabajo de Blockly" at bounding box center [1072, 108] width 141 height 51
click at [1046, 111] on icon "Espacio de trabajo de Blockly" at bounding box center [1072, 108] width 141 height 51
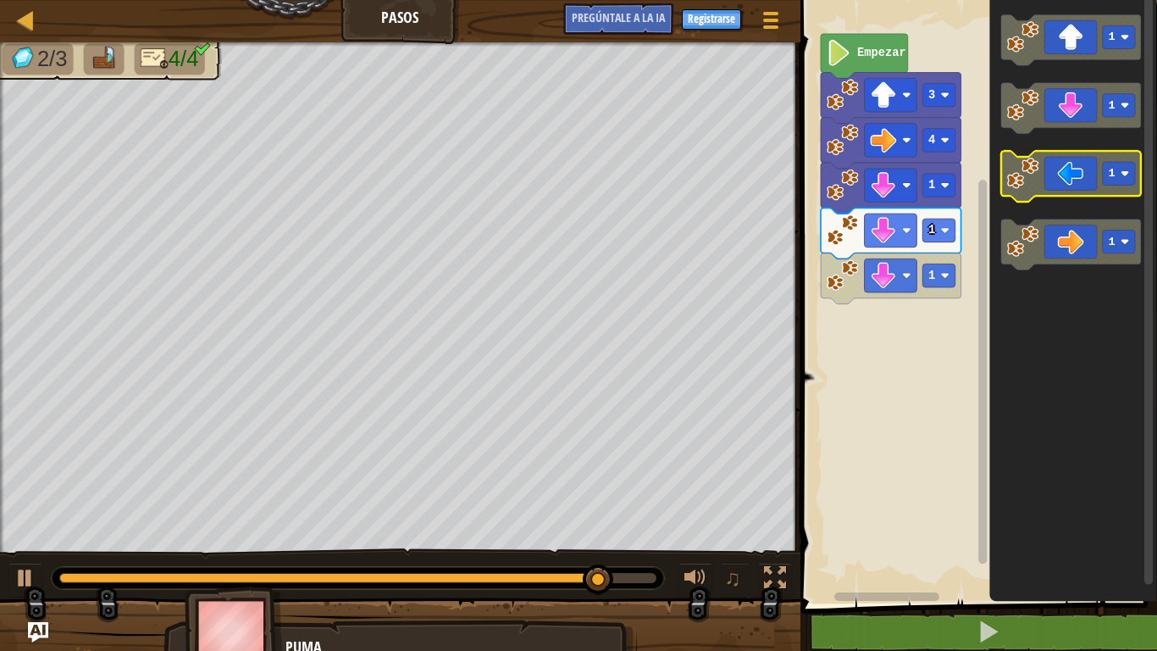
click at [1129, 192] on icon "Espacio de trabajo de Blockly" at bounding box center [1072, 177] width 141 height 51
click at [1125, 191] on icon "Espacio de trabajo de Blockly" at bounding box center [1072, 177] width 141 height 51
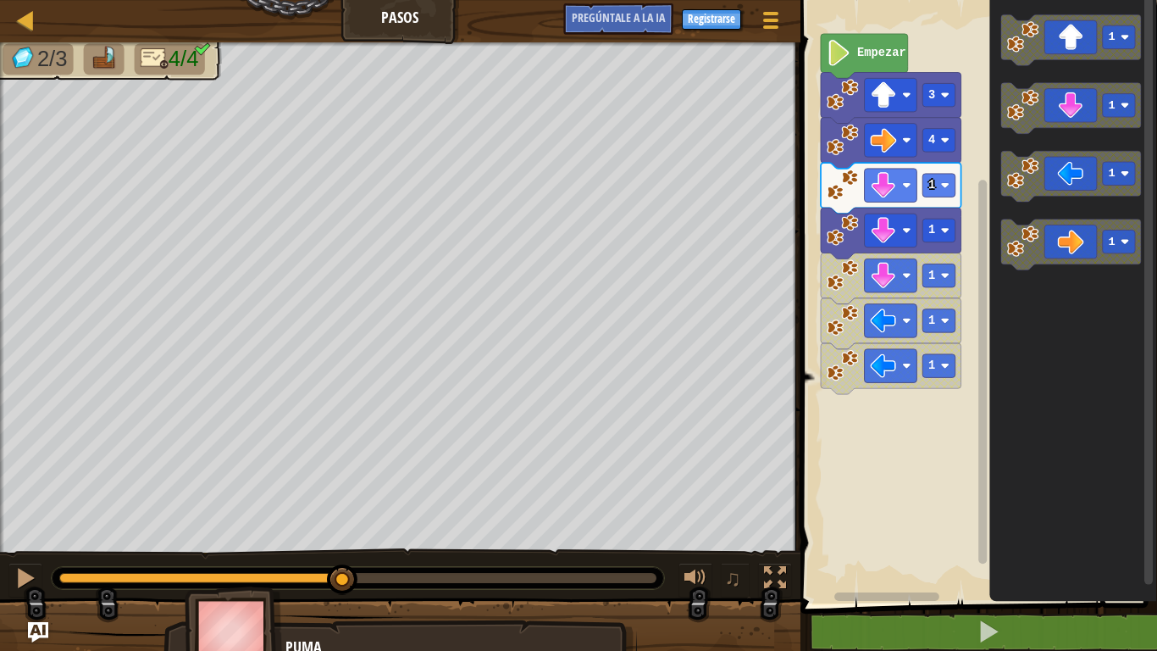
click at [343, 550] on div at bounding box center [201, 578] width 284 height 10
click at [405, 550] on div at bounding box center [357, 578] width 597 height 10
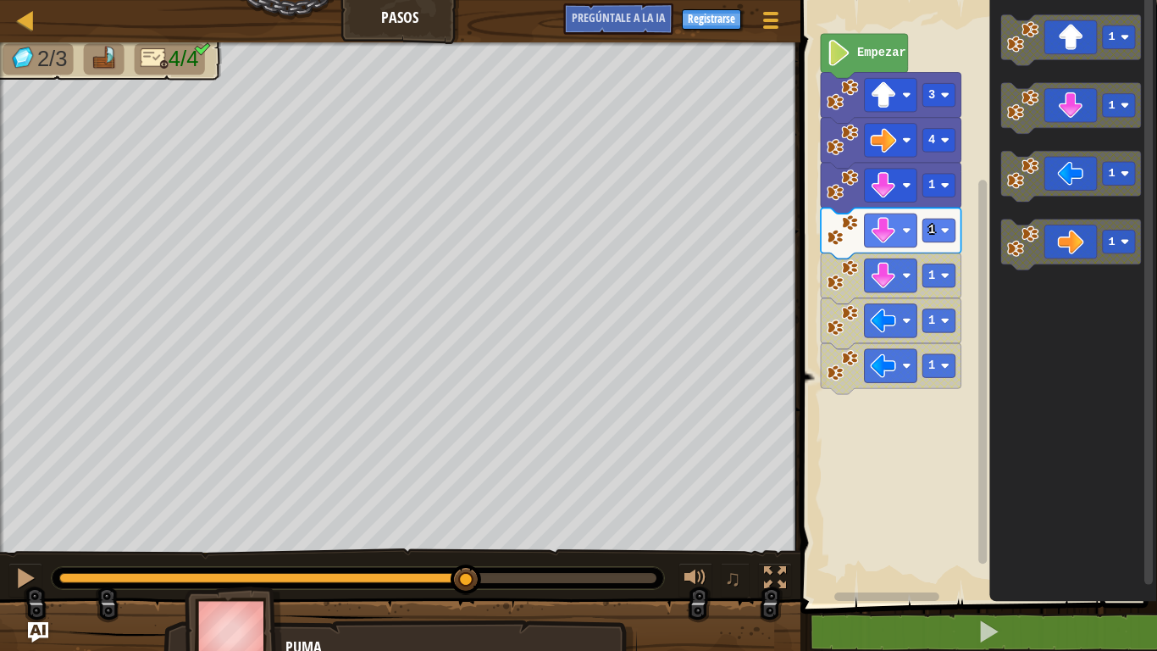
click at [467, 550] on div at bounding box center [357, 578] width 597 height 10
click at [26, 550] on div at bounding box center [25, 578] width 22 height 22
click at [19, 550] on div at bounding box center [25, 578] width 22 height 22
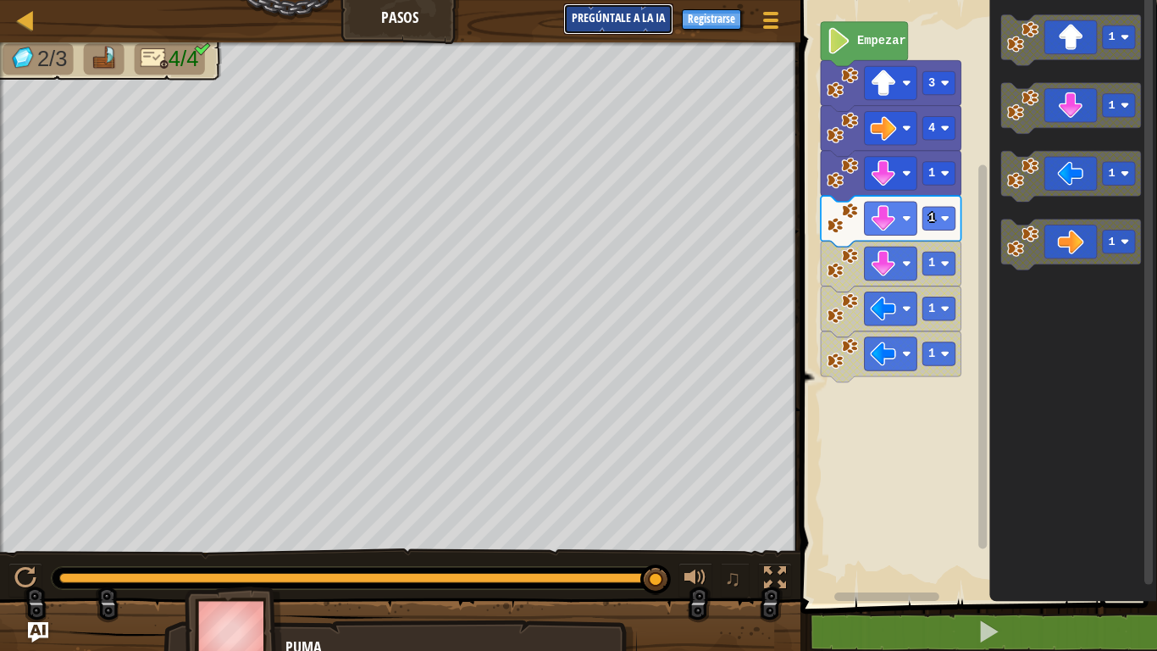
click at [629, 7] on button "Pregúntale a la IA" at bounding box center [618, 18] width 110 height 31
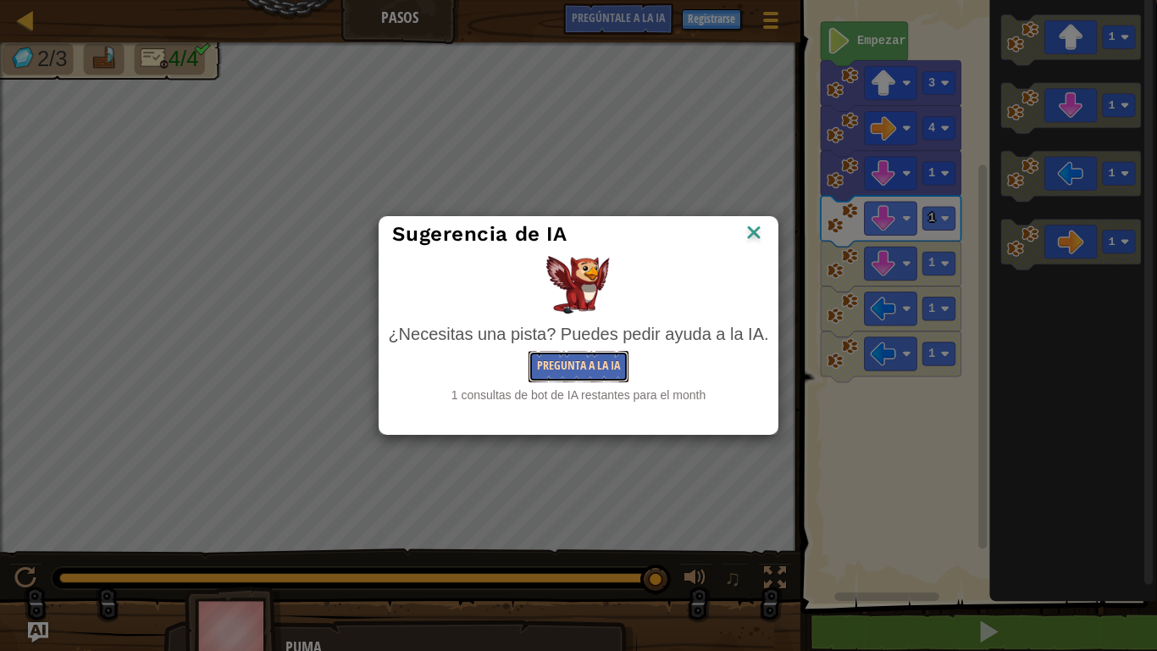
click at [554, 358] on button "Pregunta a la IA" at bounding box center [579, 366] width 100 height 31
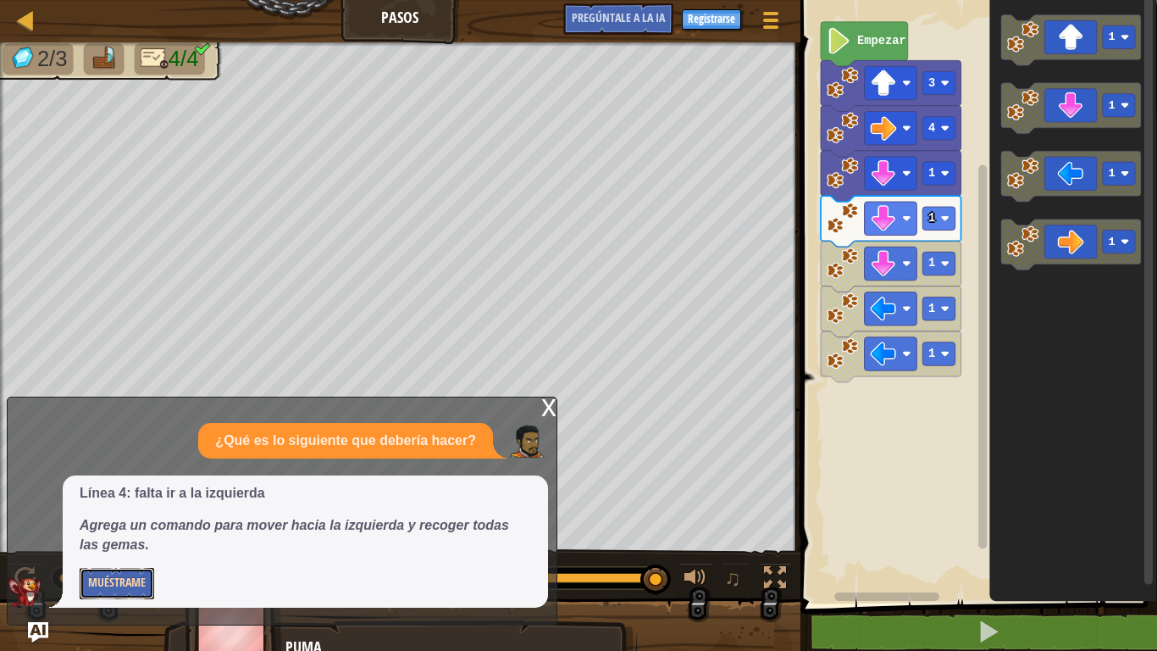
click at [92, 550] on button "Muéstrame" at bounding box center [117, 583] width 75 height 31
click at [109, 550] on button "Esconder" at bounding box center [112, 583] width 64 height 31
click at [110, 550] on button "Muéstrame" at bounding box center [117, 583] width 75 height 31
click at [541, 409] on div "x ¿Qué es lo siguiente que debería hacer? Línea 4: falta ir a la izquierda Agre…" at bounding box center [282, 511] width 551 height 229
click at [550, 408] on div "x" at bounding box center [548, 405] width 15 height 17
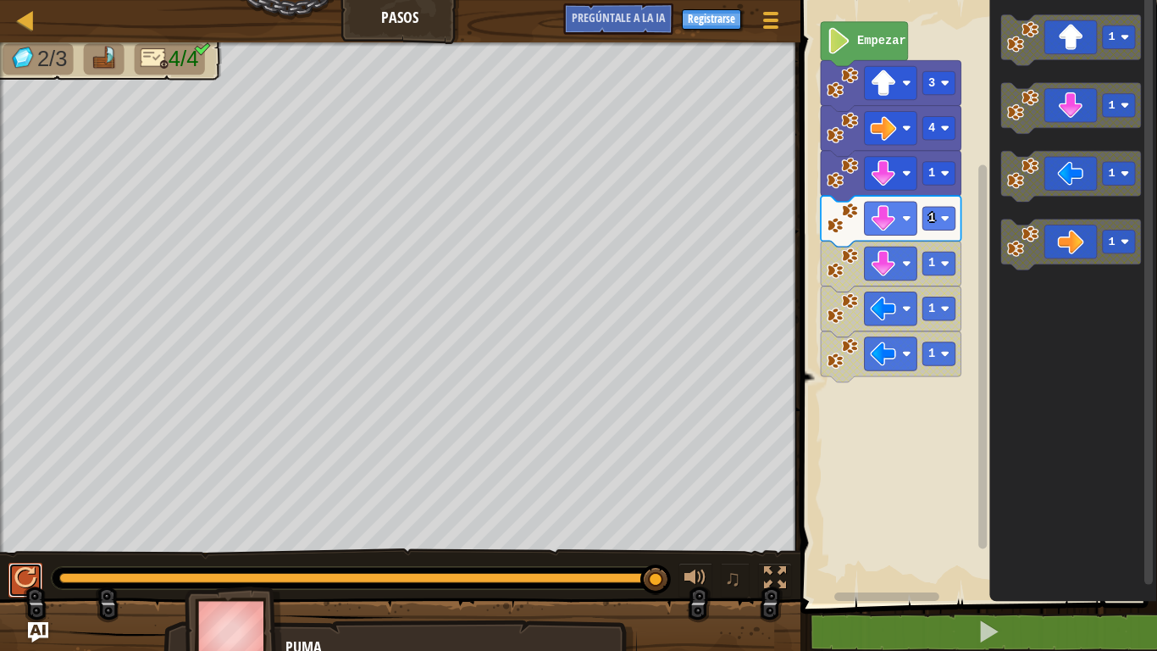
click at [16, 550] on div at bounding box center [25, 578] width 22 height 22
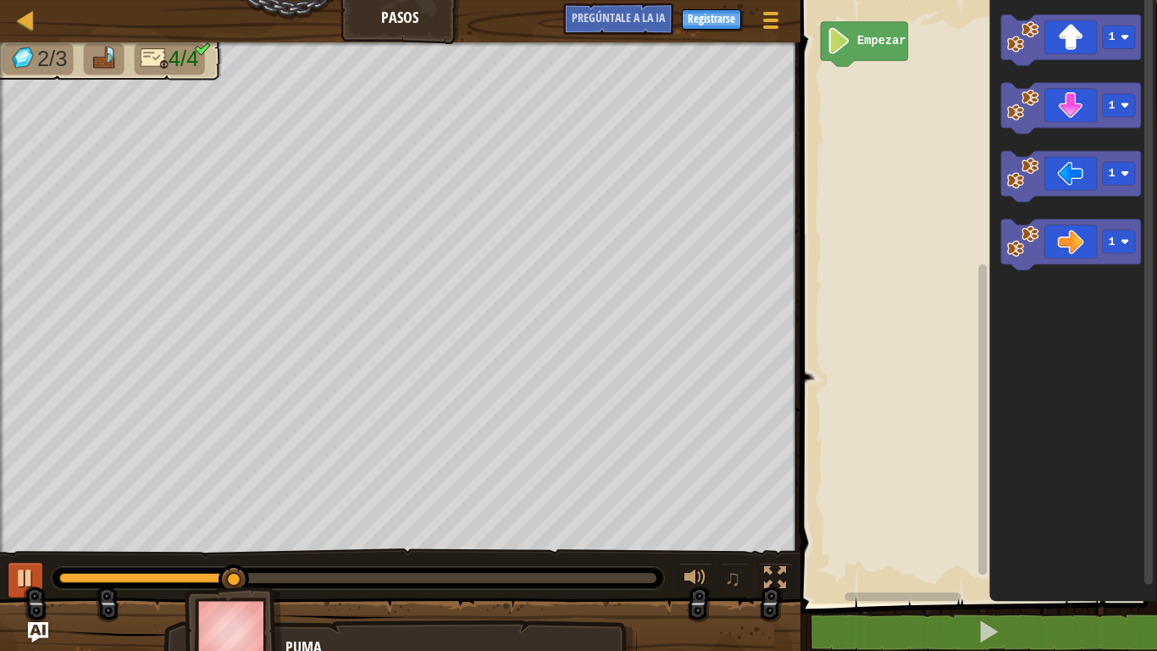
click at [6, 550] on div "♫" at bounding box center [400, 573] width 801 height 51
click at [14, 550] on button at bounding box center [25, 580] width 34 height 35
click at [17, 550] on div at bounding box center [25, 578] width 22 height 22
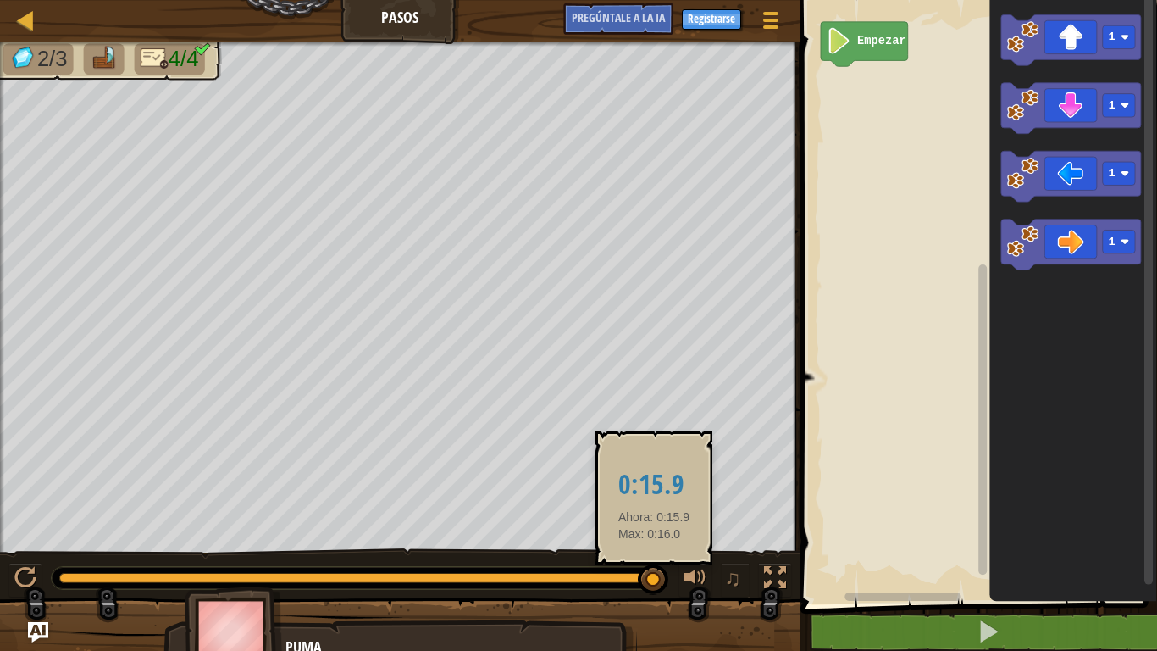
click at [654, 550] on div at bounding box center [357, 578] width 597 height 10
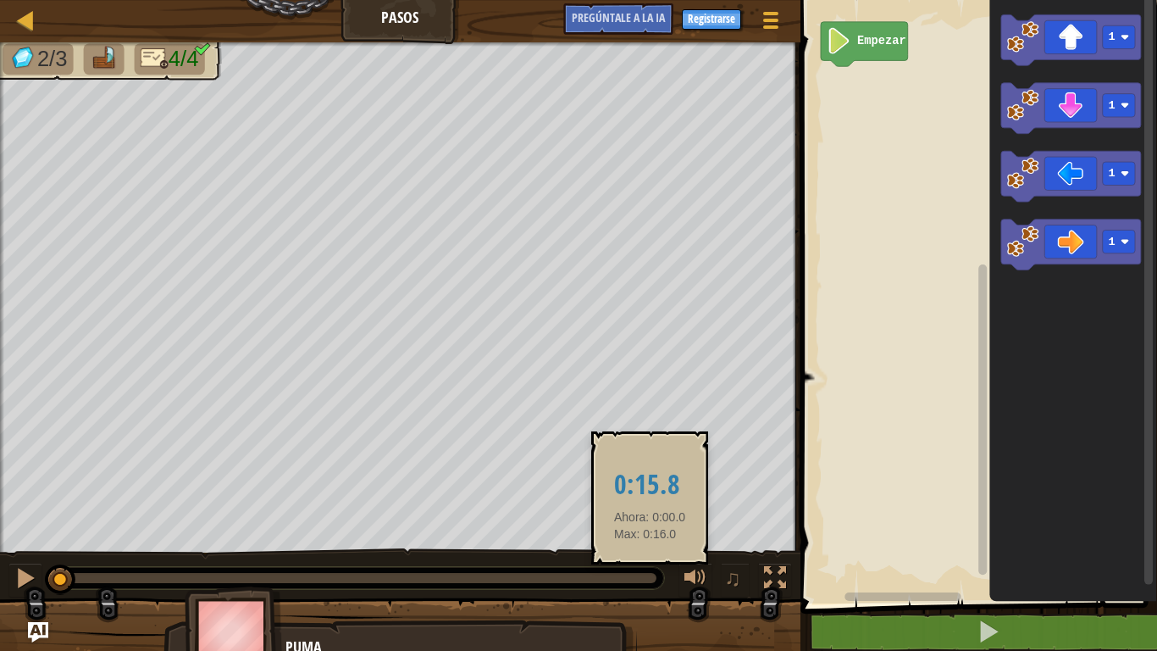
click at [650, 550] on div at bounding box center [357, 578] width 597 height 10
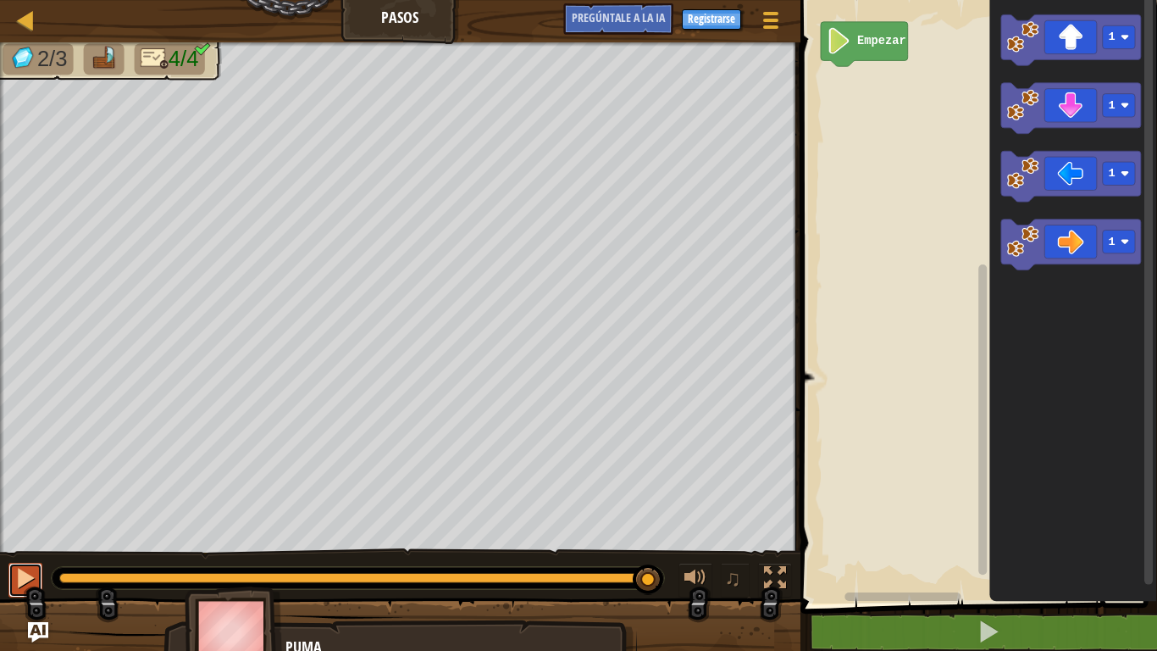
click at [36, 550] on div at bounding box center [25, 578] width 22 height 22
click at [35, 550] on div at bounding box center [25, 578] width 22 height 22
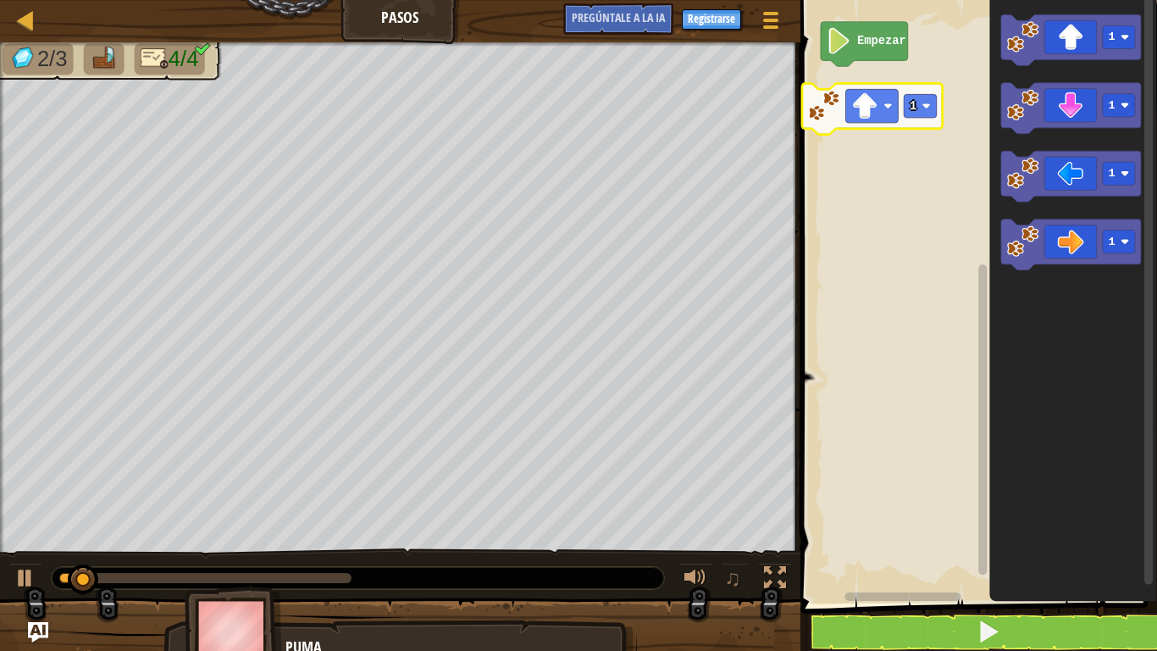
click at [885, 125] on div "Empezar 1 1 1 1 1" at bounding box center [977, 298] width 362 height 612
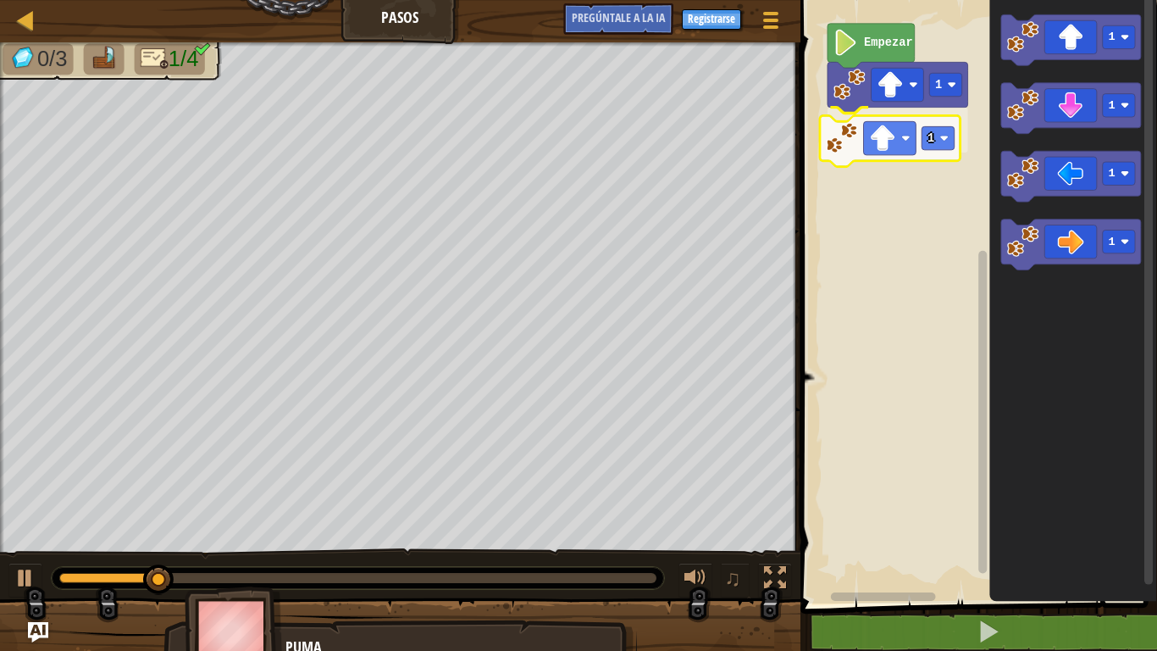
click at [936, 147] on div "1 1 Empezar 1 1 1 1 1" at bounding box center [977, 298] width 362 height 612
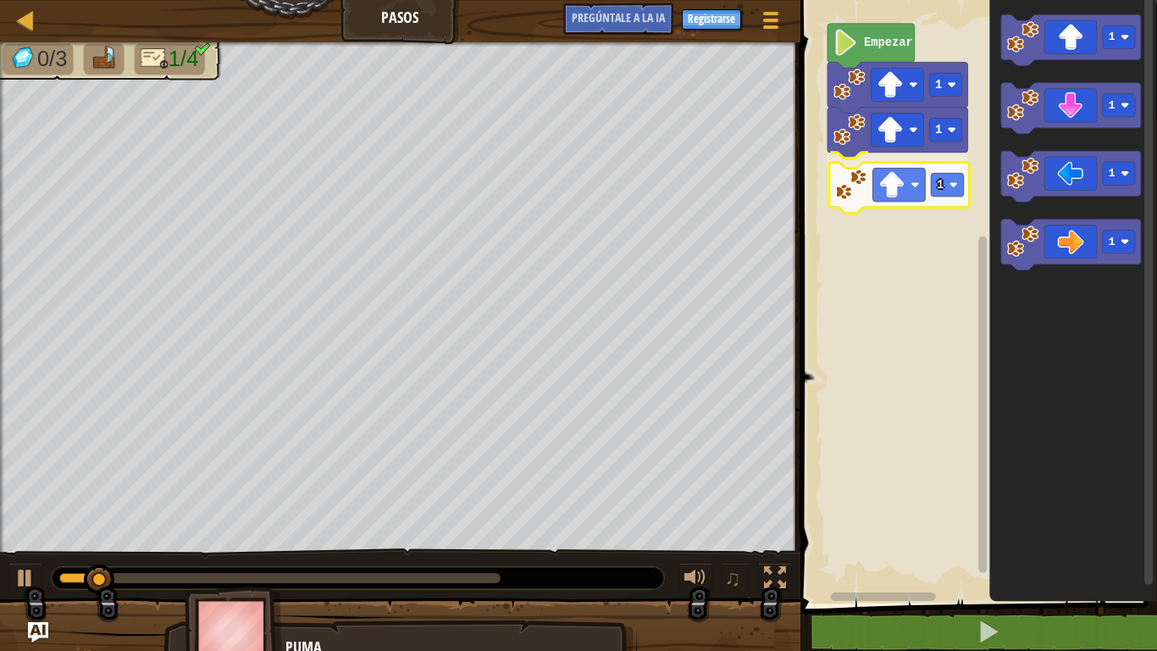
click at [869, 167] on div "1 1 1 Empezar 1 1 1 1 1" at bounding box center [977, 298] width 362 height 612
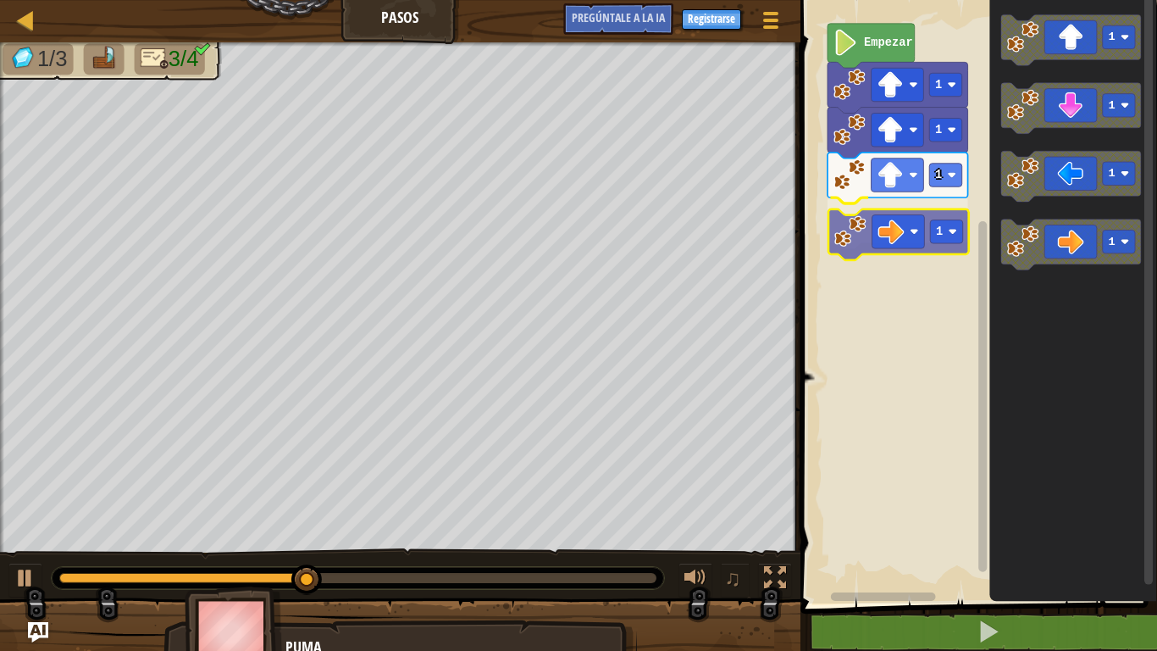
click at [921, 247] on div "1 1 1 1 Empezar 1 1 1 1 1" at bounding box center [977, 298] width 362 height 612
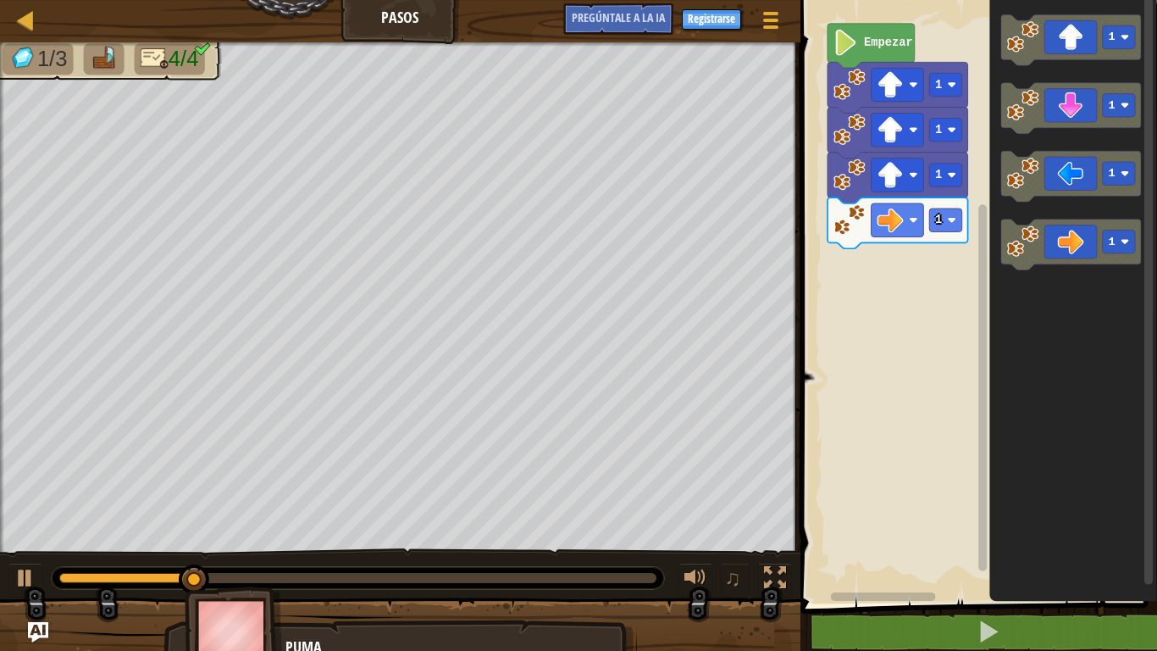
click at [880, 253] on div "1 1 1 1 Empezar 1 1 1 1" at bounding box center [977, 298] width 362 height 612
click at [1055, 264] on icon "Espacio de trabajo de Blockly" at bounding box center [1072, 245] width 141 height 51
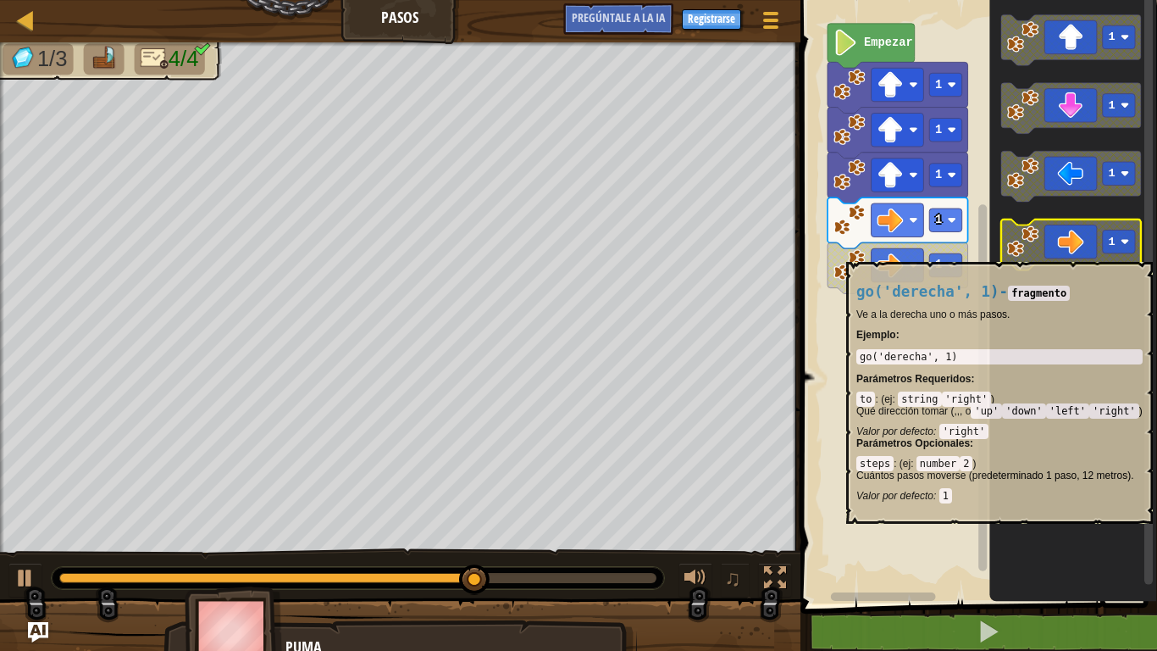
click at [1065, 253] on icon "Espacio de trabajo de Blockly" at bounding box center [1072, 245] width 141 height 51
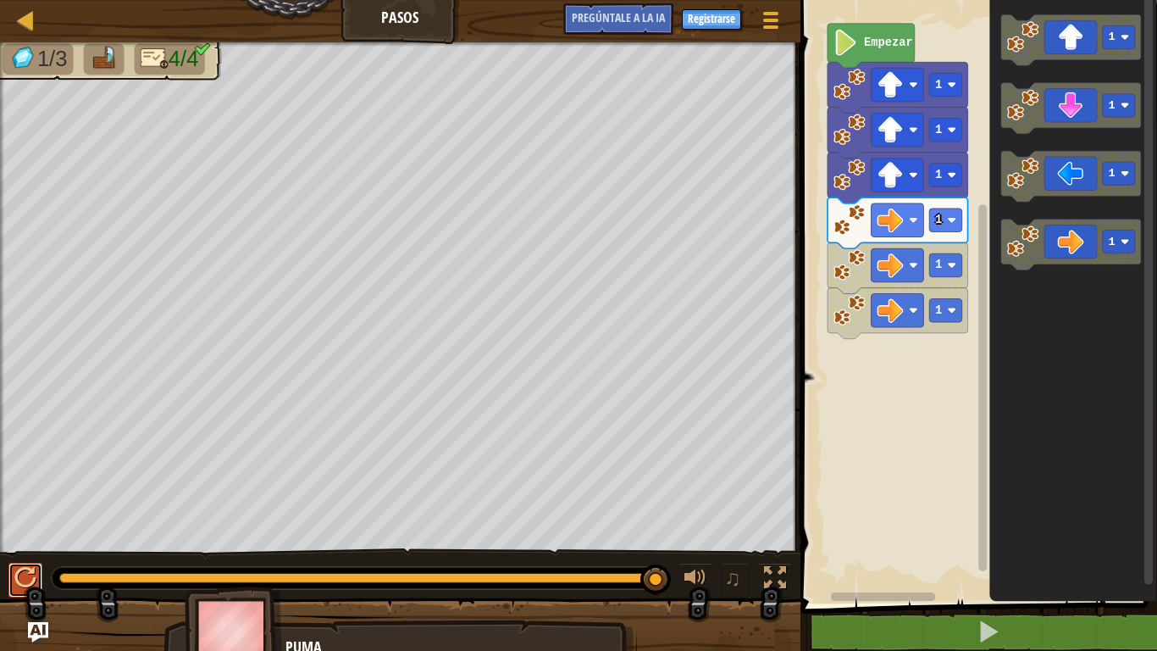
click at [30, 550] on div at bounding box center [25, 578] width 22 height 22
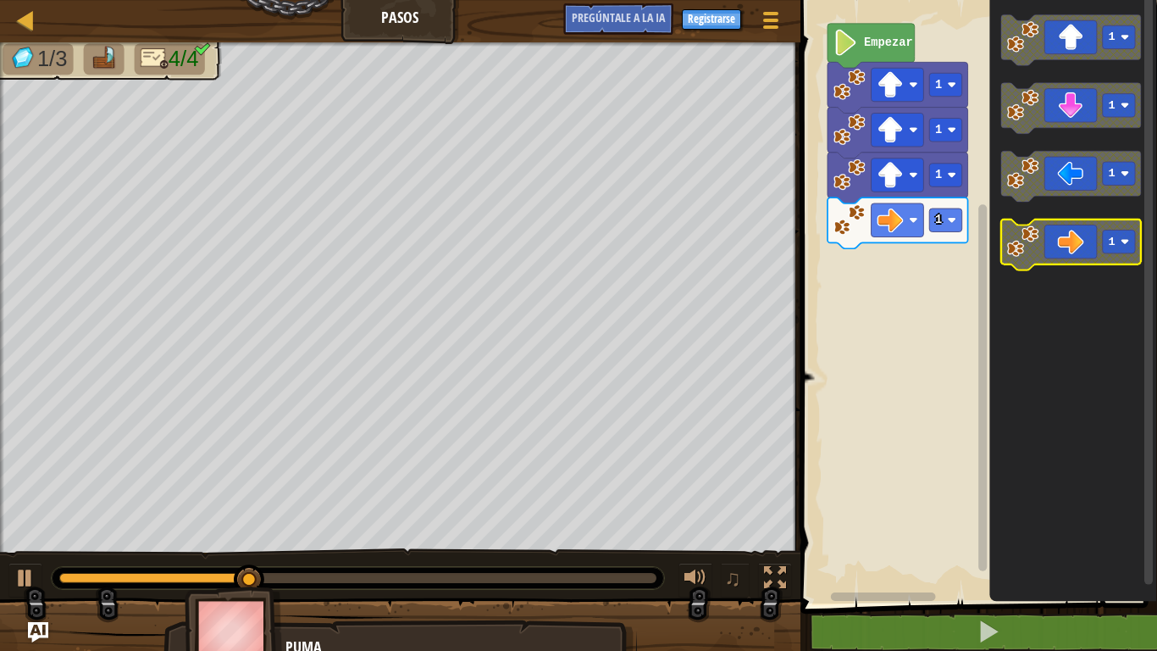
click at [1072, 242] on icon "Espacio de trabajo de Blockly" at bounding box center [1072, 245] width 141 height 51
click at [1073, 252] on icon "Espacio de trabajo de Blockly" at bounding box center [1072, 245] width 141 height 51
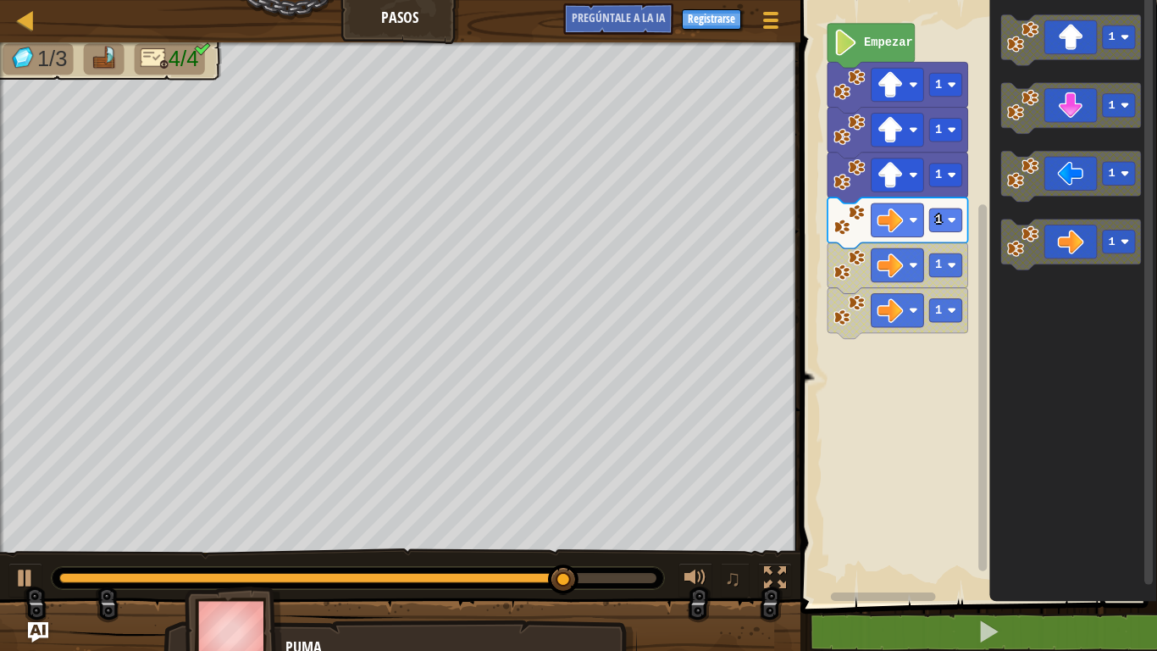
click at [235, 550] on img at bounding box center [234, 633] width 98 height 94
click at [11, 550] on button at bounding box center [25, 580] width 34 height 35
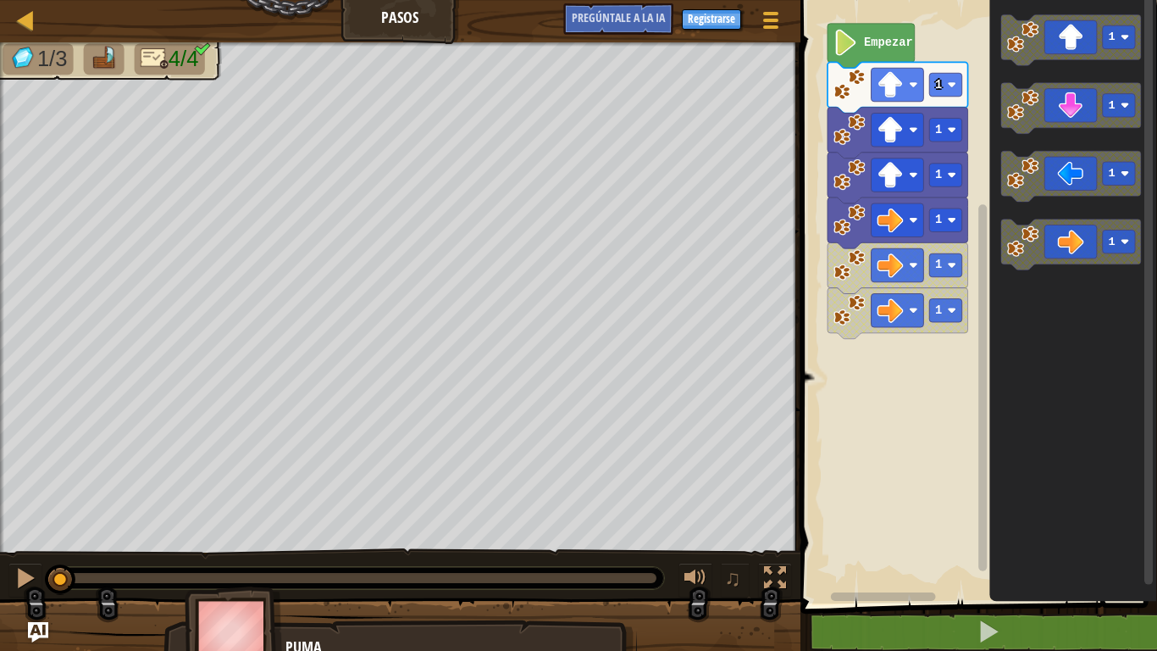
click at [198, 550] on img at bounding box center [234, 633] width 98 height 94
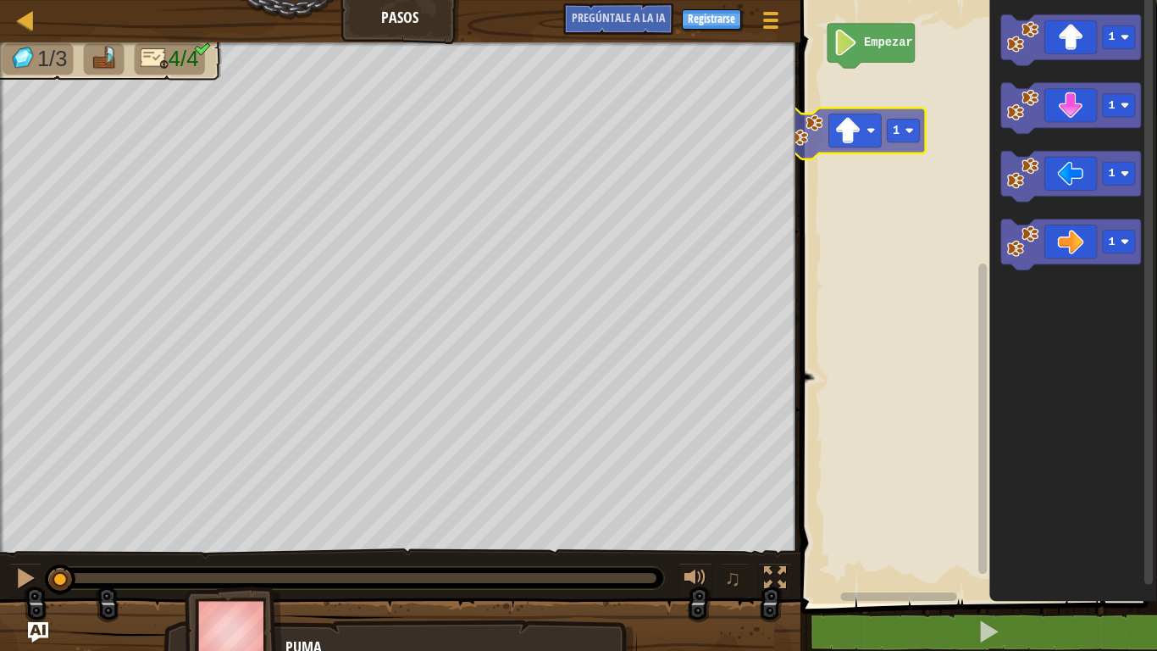
click at [831, 111] on div "Empezar 1 1 1 1 1" at bounding box center [977, 298] width 362 height 612
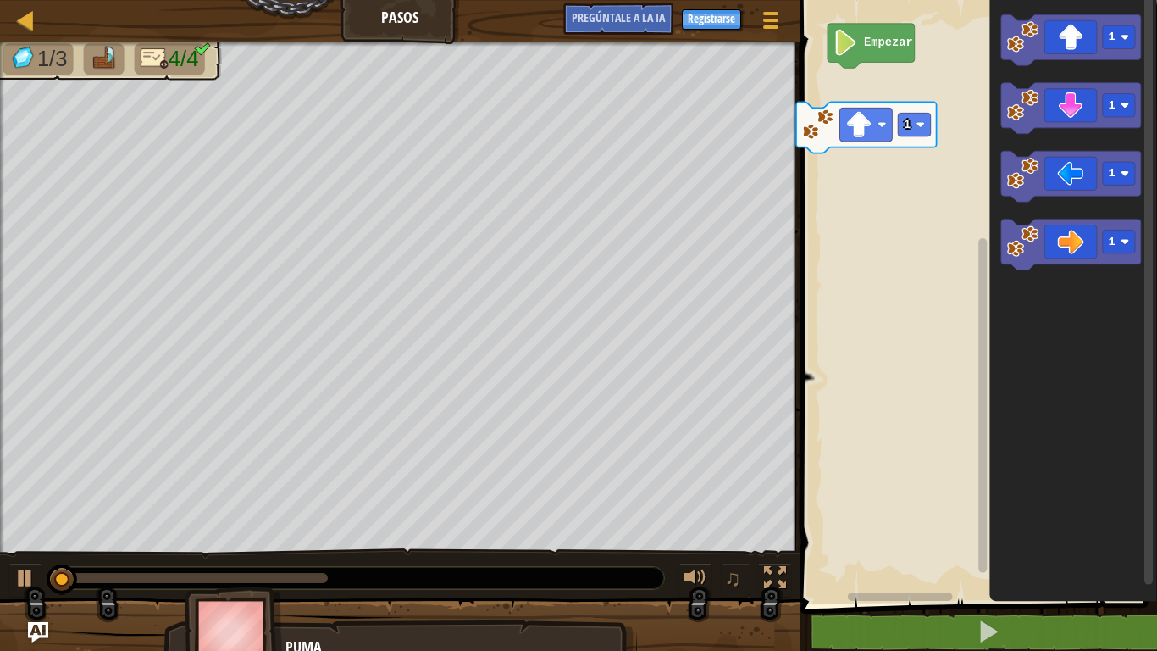
click at [856, 140] on div "Empezar 1 1 1 1 1" at bounding box center [977, 298] width 362 height 612
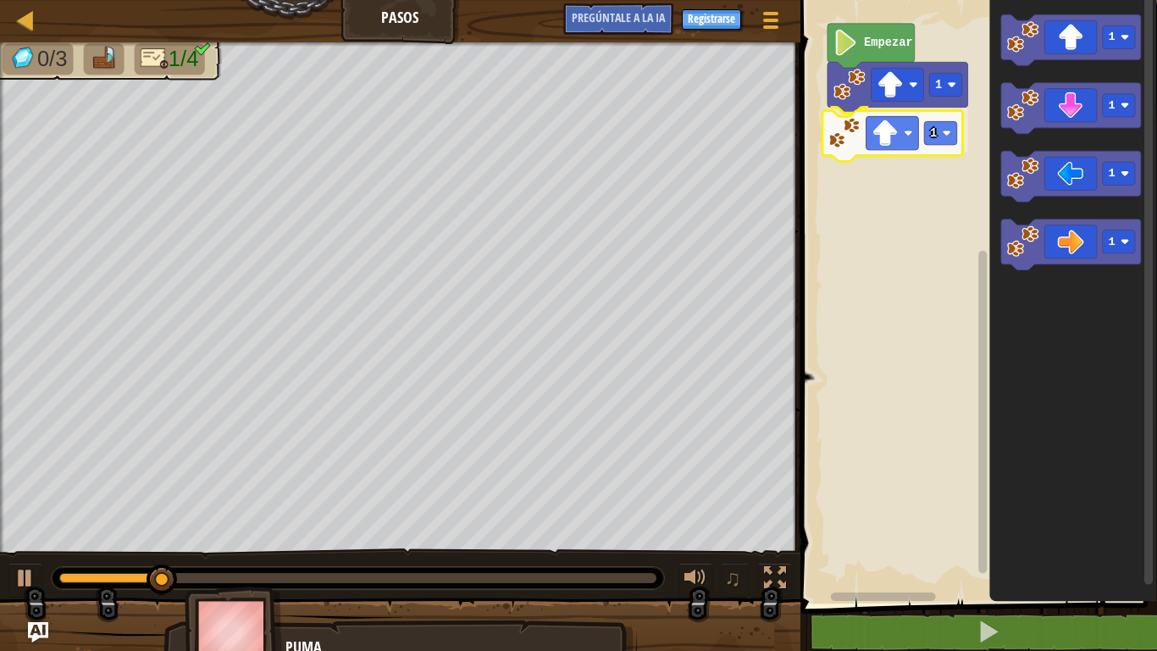
click at [880, 123] on div "Empezar 1 1 1 1 1 1 1" at bounding box center [977, 298] width 362 height 612
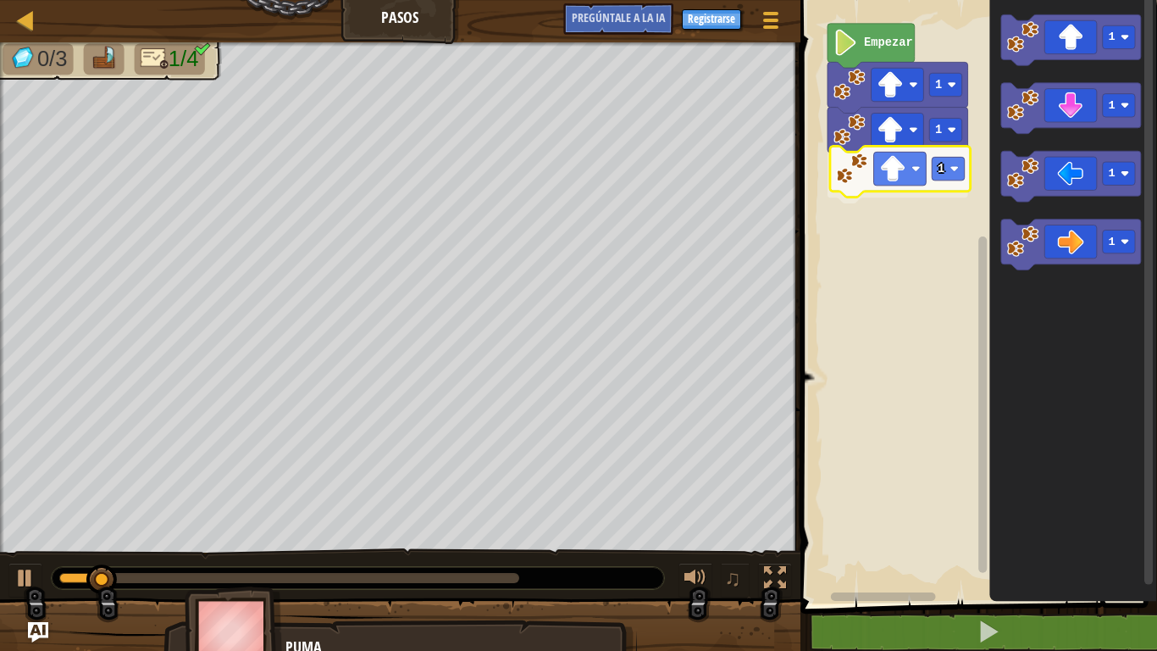
click at [928, 169] on div "Empezar 1 1 1 1 1 1 1 1" at bounding box center [977, 298] width 362 height 612
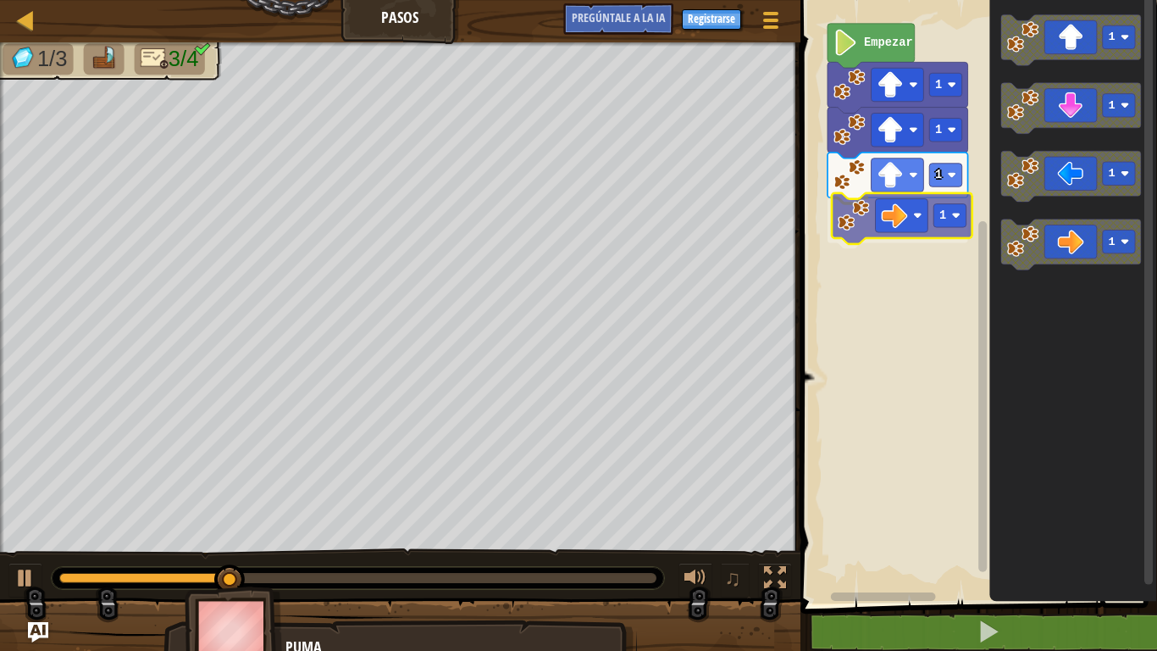
click at [929, 203] on div "Empezar 1 1 1 1 1 1 1 1 1" at bounding box center [977, 298] width 362 height 612
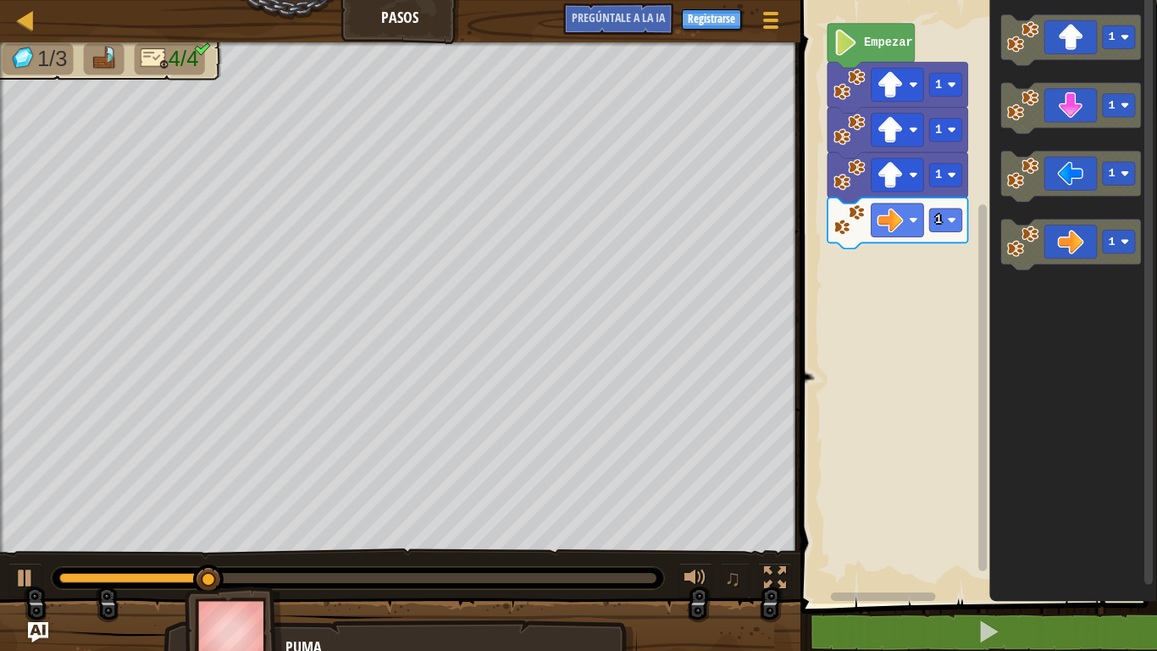
click at [1000, 258] on icon "1 1 1 1" at bounding box center [1074, 298] width 168 height 612
click at [1063, 258] on g "1" at bounding box center [1072, 245] width 141 height 51
click at [1078, 243] on icon "Espacio de trabajo de Blockly" at bounding box center [1072, 245] width 141 height 51
click at [1150, 264] on icon "Espacio de trabajo de Blockly" at bounding box center [1074, 298] width 168 height 612
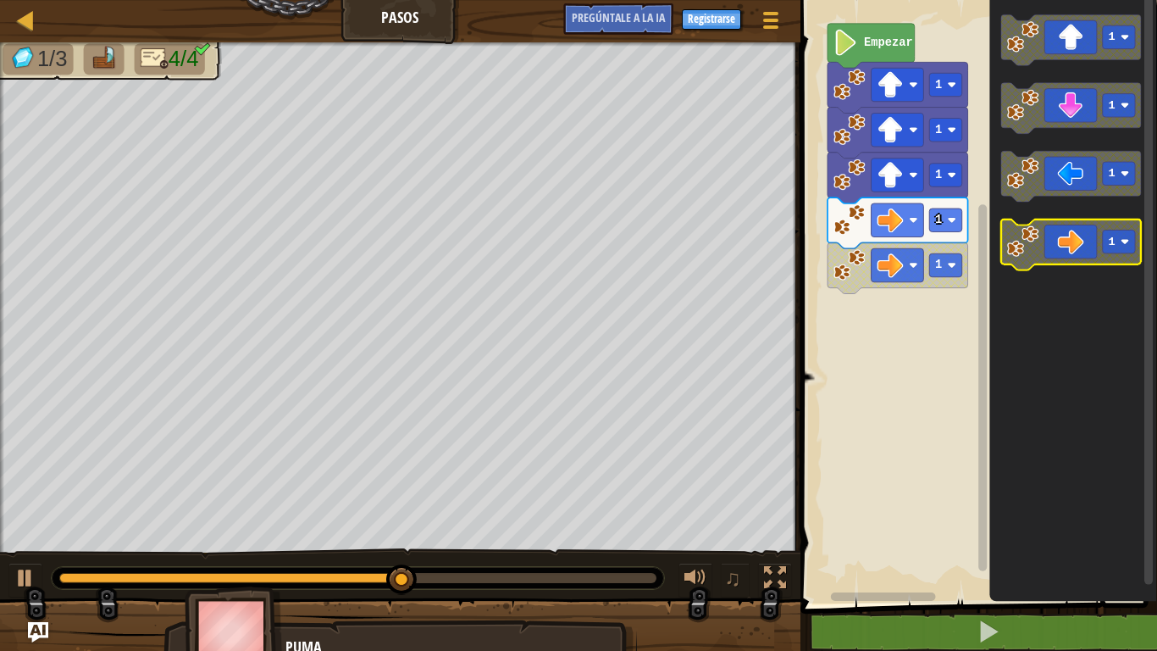
click at [1072, 236] on icon "Espacio de trabajo de Blockly" at bounding box center [1072, 245] width 141 height 51
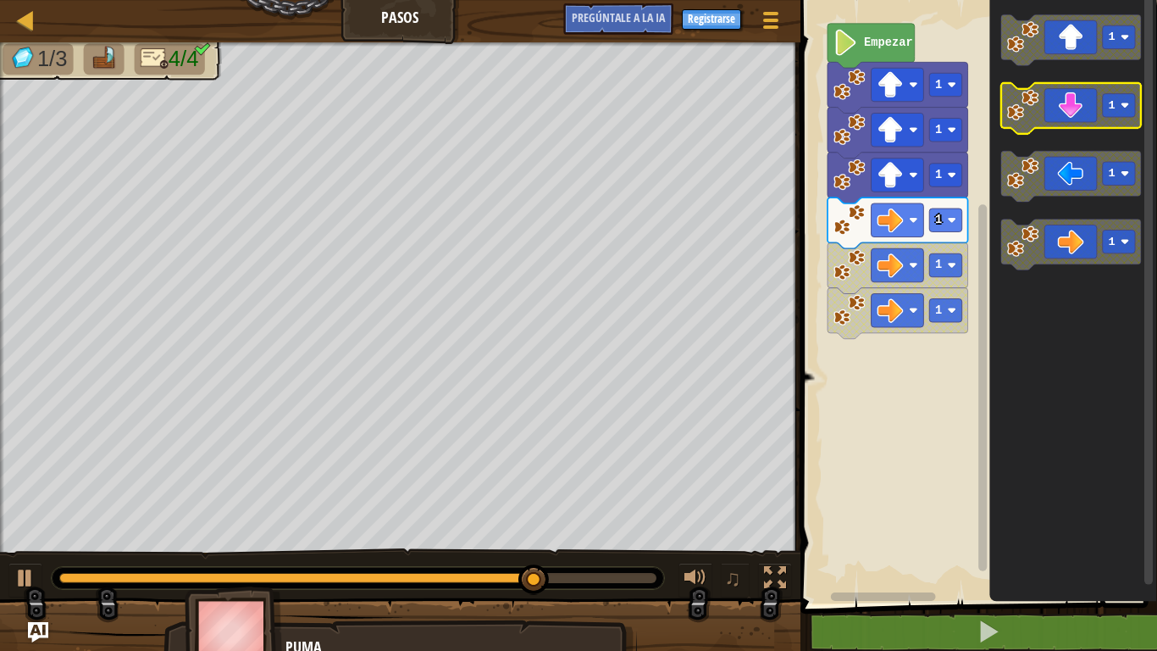
click at [1049, 108] on icon "Espacio de trabajo de Blockly" at bounding box center [1072, 108] width 141 height 51
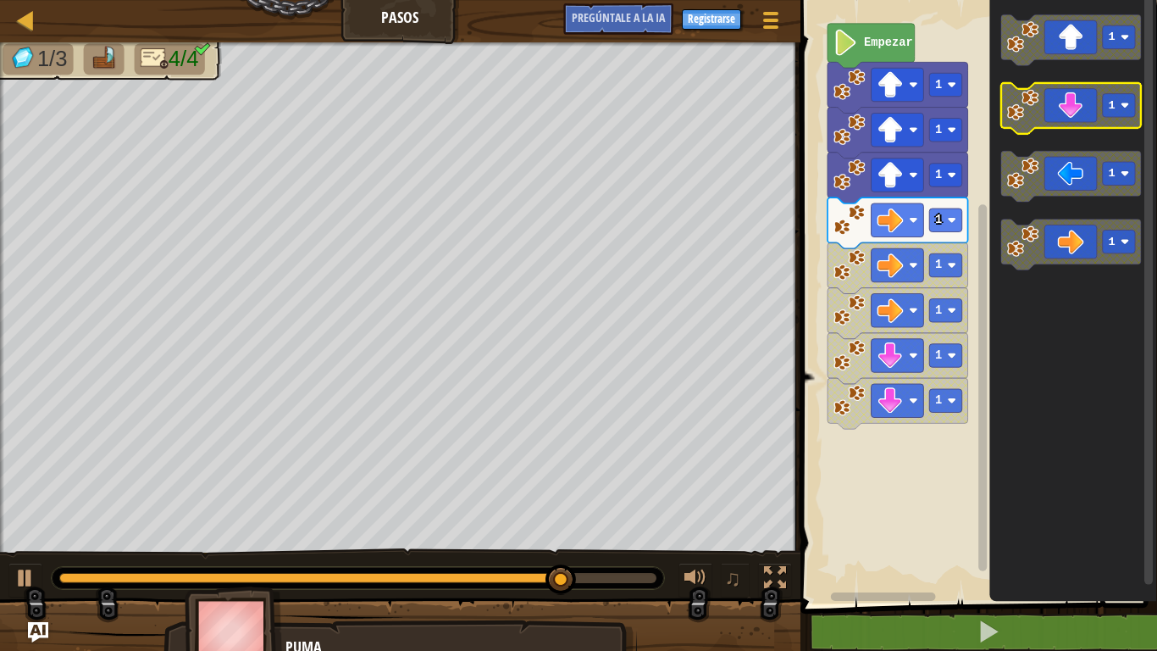
click at [1049, 108] on icon "Espacio de trabajo de Blockly" at bounding box center [1072, 108] width 141 height 51
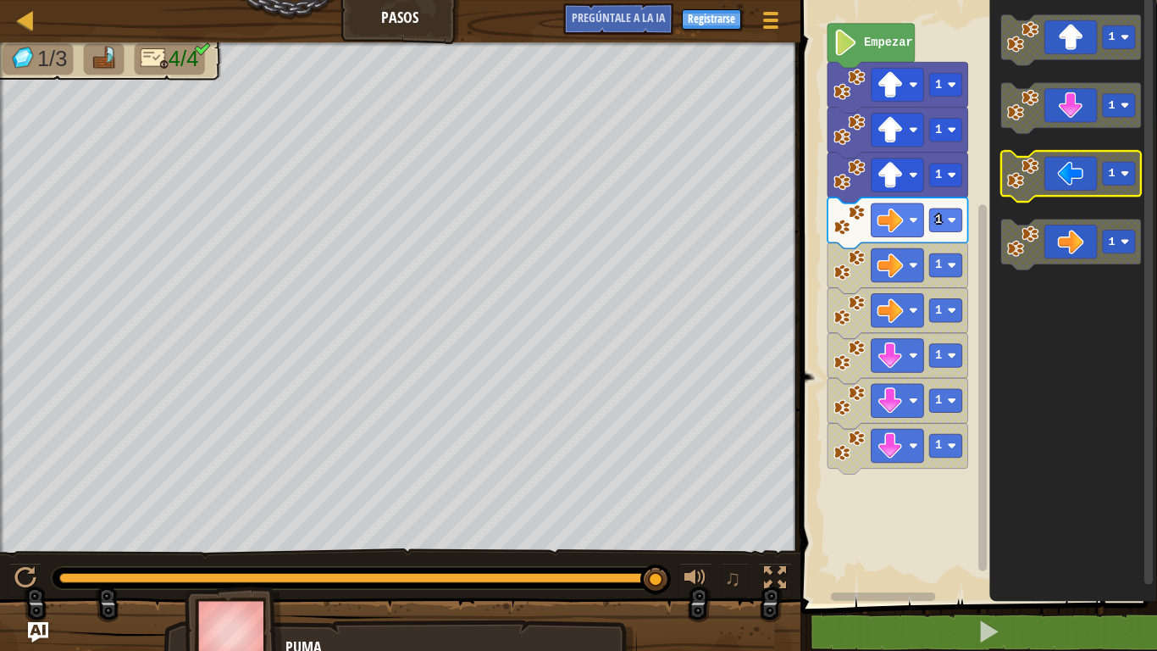
click at [1105, 192] on icon "Espacio de trabajo de Blockly" at bounding box center [1072, 177] width 141 height 51
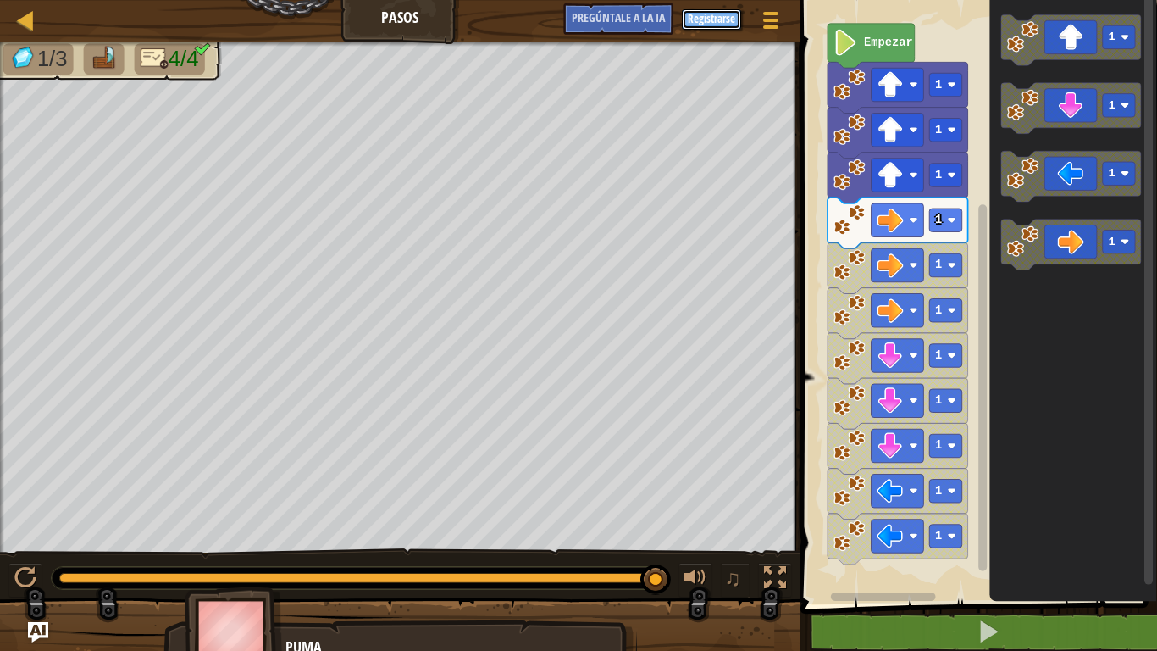
click at [721, 25] on button "Registrarse" at bounding box center [711, 19] width 59 height 20
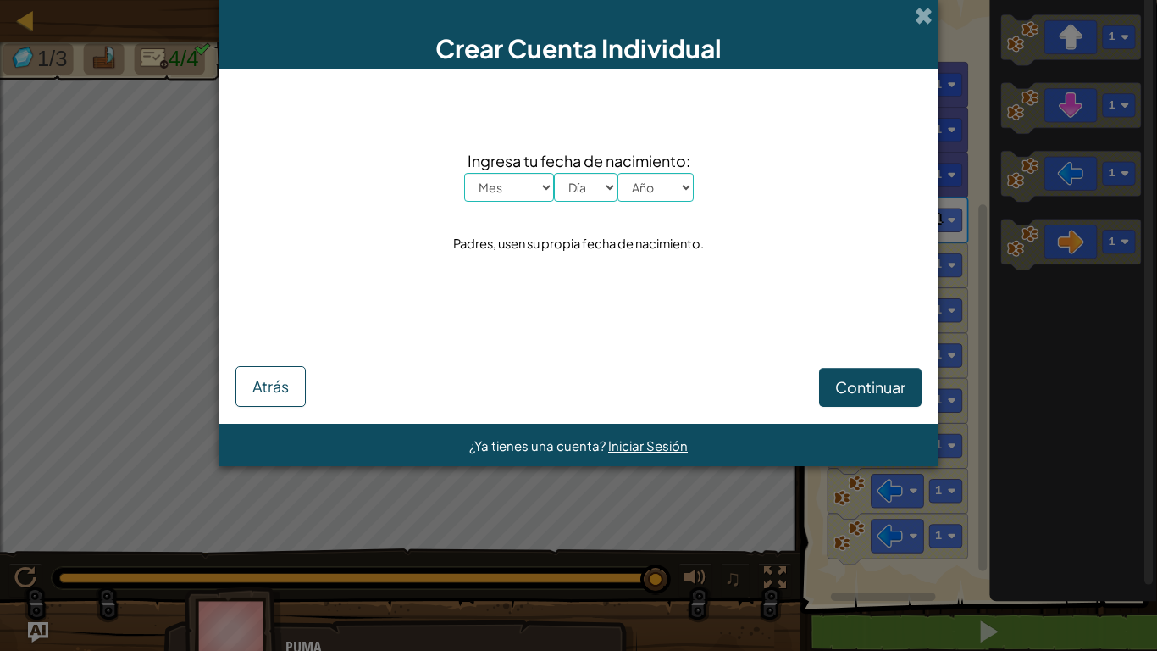
drag, startPoint x: 514, startPoint y: 190, endPoint x: 519, endPoint y: 169, distance: 21.0
click at [515, 189] on select "Mes Enero Febrero Marzo [PERSON_NAME] [PERSON_NAME] Septiembre Octubre Noviembr…" at bounding box center [509, 187] width 90 height 29
select select "10"
click at [464, 173] on select "Mes Enero Febrero Marzo [PERSON_NAME] [PERSON_NAME] Septiembre Octubre Noviembr…" at bounding box center [509, 187] width 90 height 29
click at [602, 186] on select "Día 1 2 3 4 5 6 7 8 9 10 11 12 13 14 15 16 17 18 19 20 21 22 23 24 25 26 27 28 …" at bounding box center [586, 187] width 64 height 29
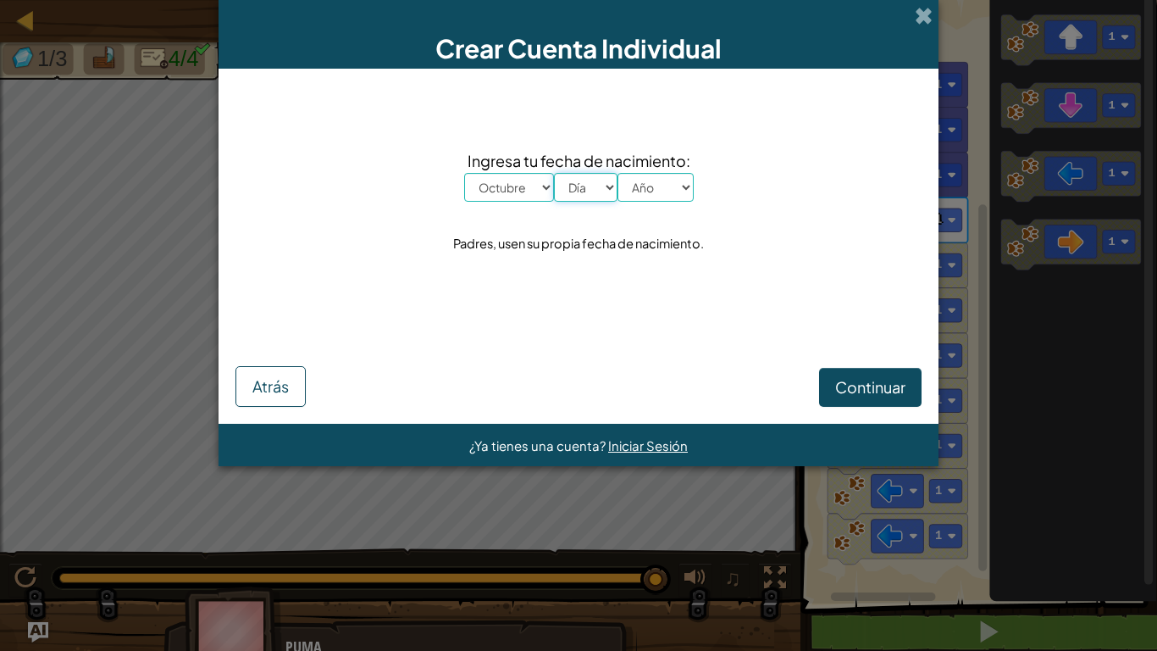
select select "22"
click at [554, 173] on select "Día 1 2 3 4 5 6 7 8 9 10 11 12 13 14 15 16 17 18 19 20 21 22 23 24 25 26 27 28 …" at bounding box center [586, 187] width 64 height 29
click at [659, 192] on select "Año 2025 2024 2023 2022 2021 2020 2019 2018 2017 2016 2015 2014 2013 2012 2011 …" at bounding box center [656, 187] width 76 height 29
drag, startPoint x: 646, startPoint y: 185, endPoint x: 641, endPoint y: 195, distance: 11.0
click at [646, 186] on select "Año 2025 2024 2023 2022 2021 2020 2019 2018 2017 2016 2015 2014 2013 2012 2011 …" at bounding box center [656, 187] width 76 height 29
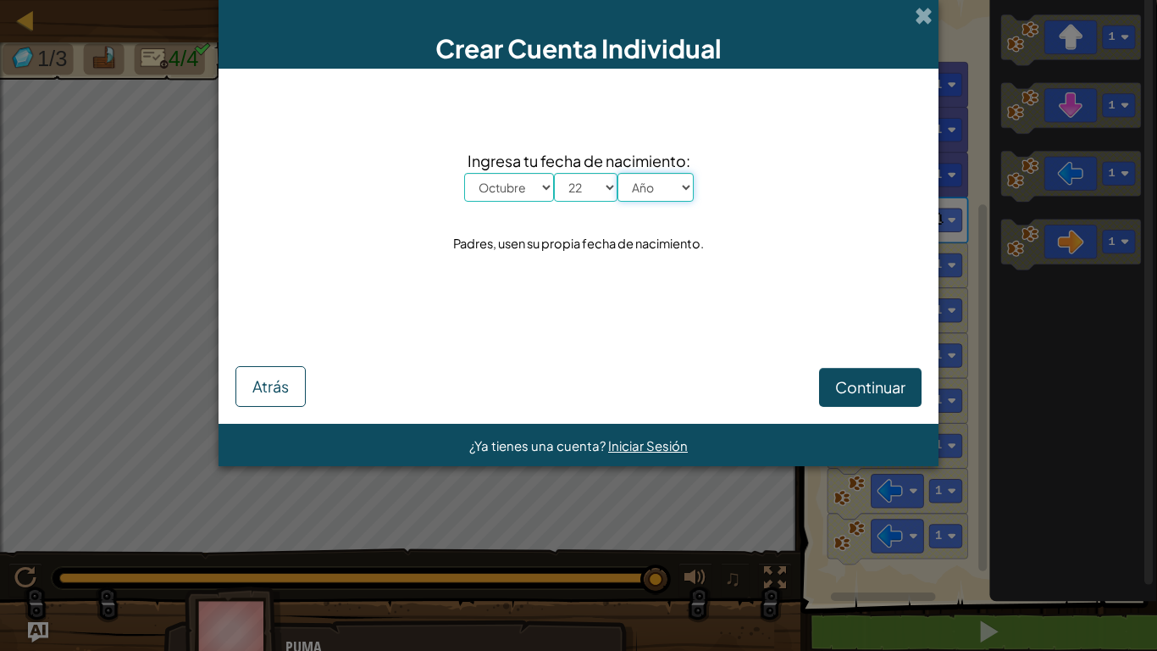
select select "2010"
click at [618, 173] on select "Año 2025 2024 2023 2022 2021 2020 2019 2018 2017 2016 2015 2014 2013 2012 2011 …" at bounding box center [656, 187] width 76 height 29
click at [859, 388] on span "Continuar" at bounding box center [870, 386] width 70 height 19
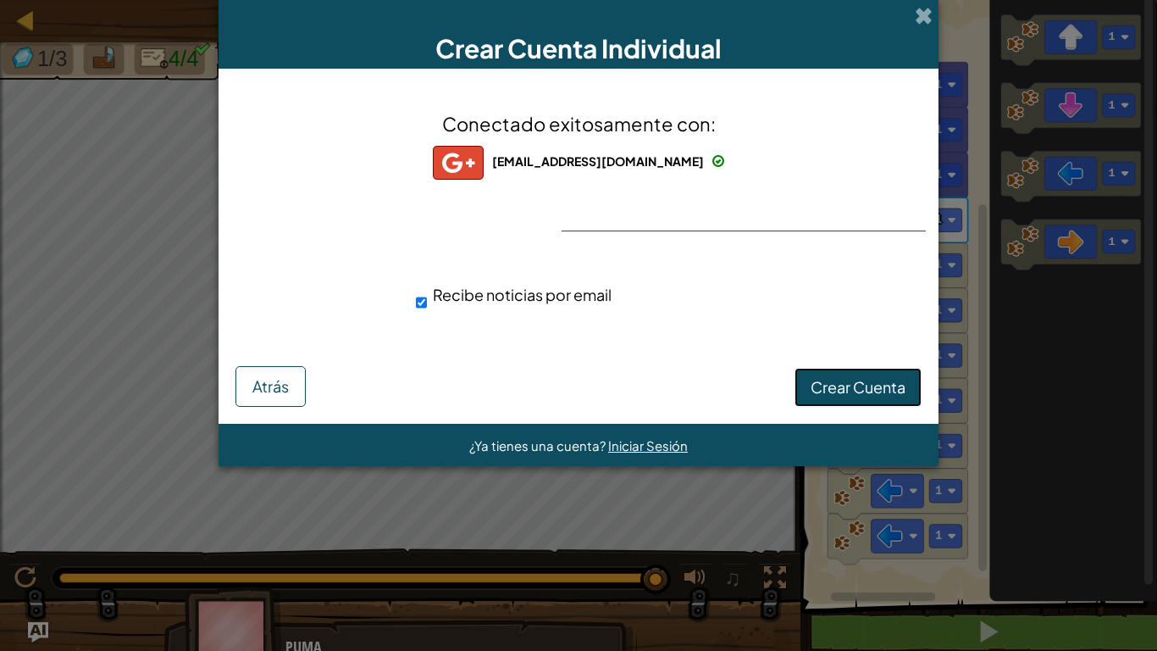
click at [863, 383] on span "Crear Cuenta" at bounding box center [858, 386] width 95 height 19
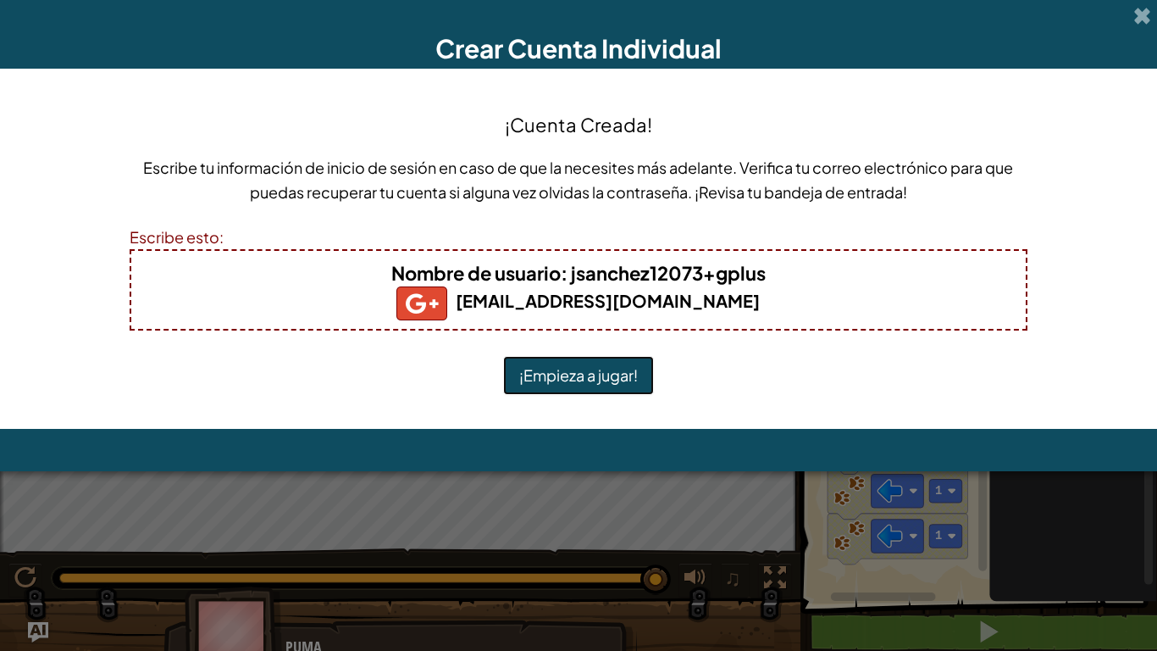
click at [594, 389] on button "¡Empieza a jugar!" at bounding box center [578, 375] width 151 height 39
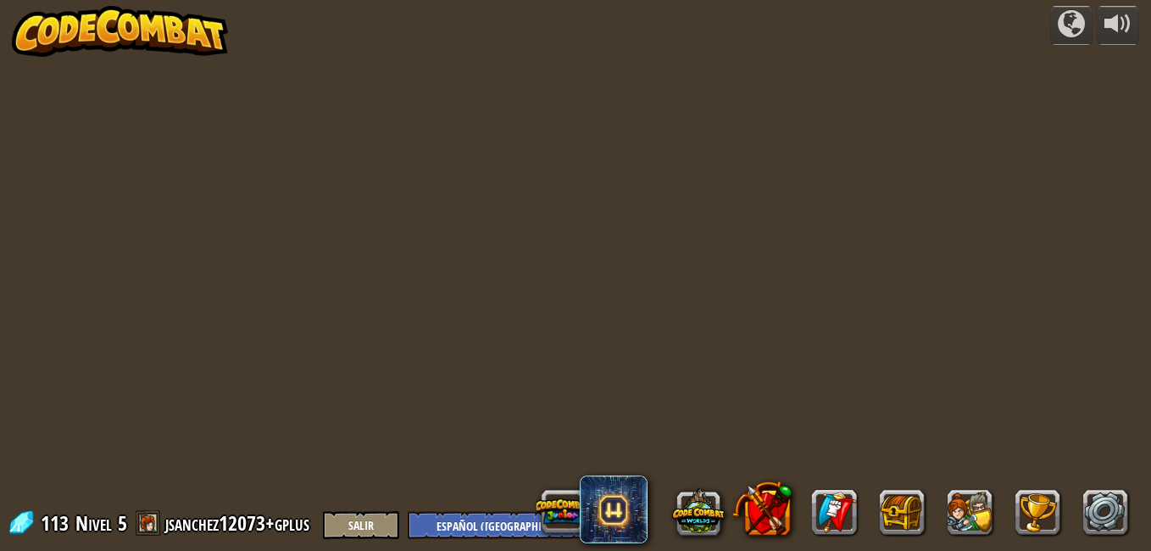
select select "es-419"
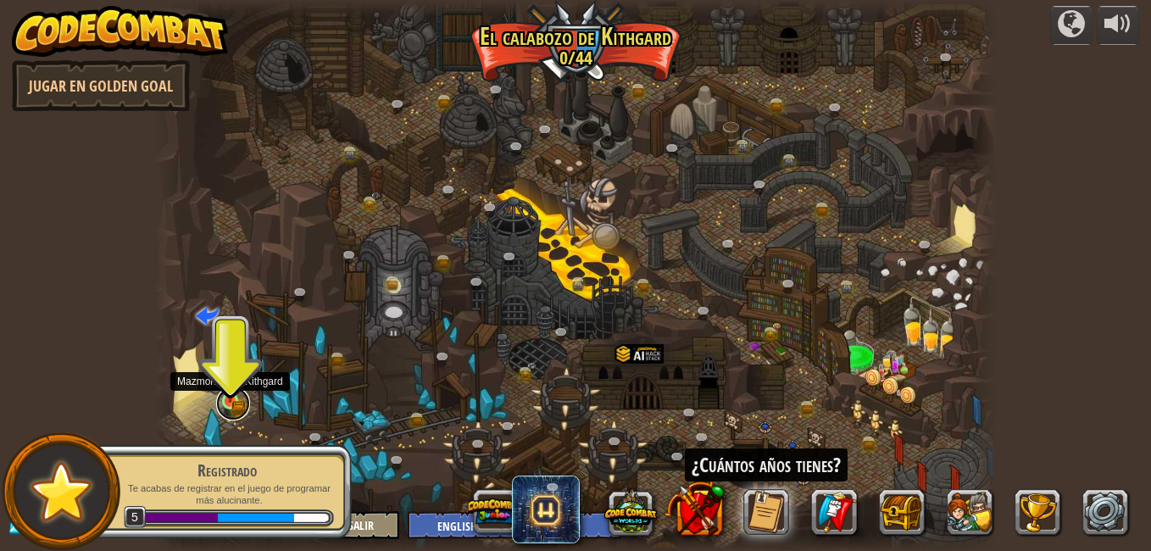
click at [229, 404] on link at bounding box center [233, 403] width 34 height 34
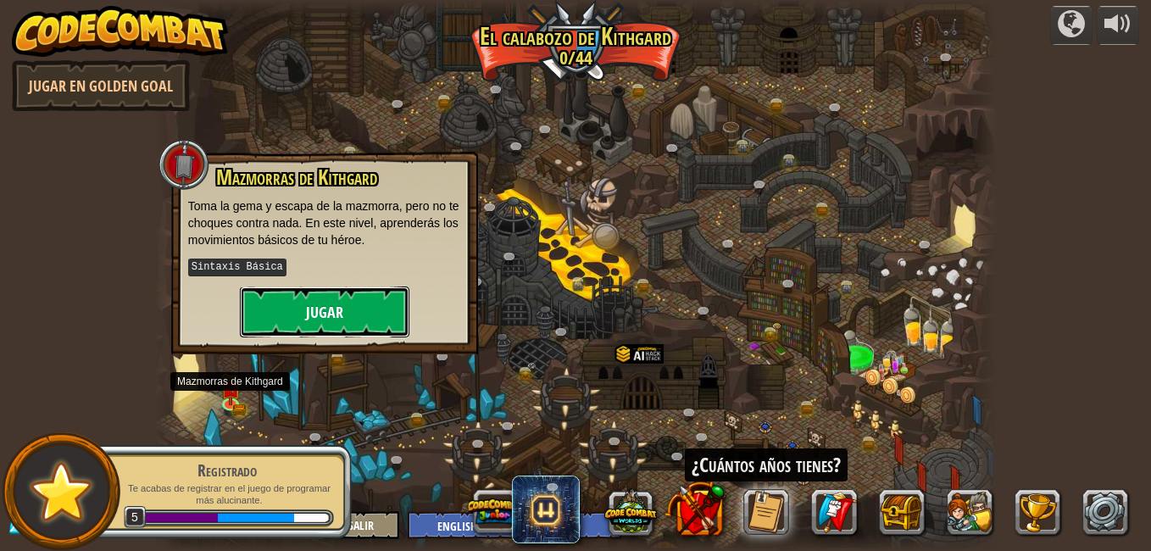
click at [282, 297] on button "Jugar" at bounding box center [324, 311] width 169 height 51
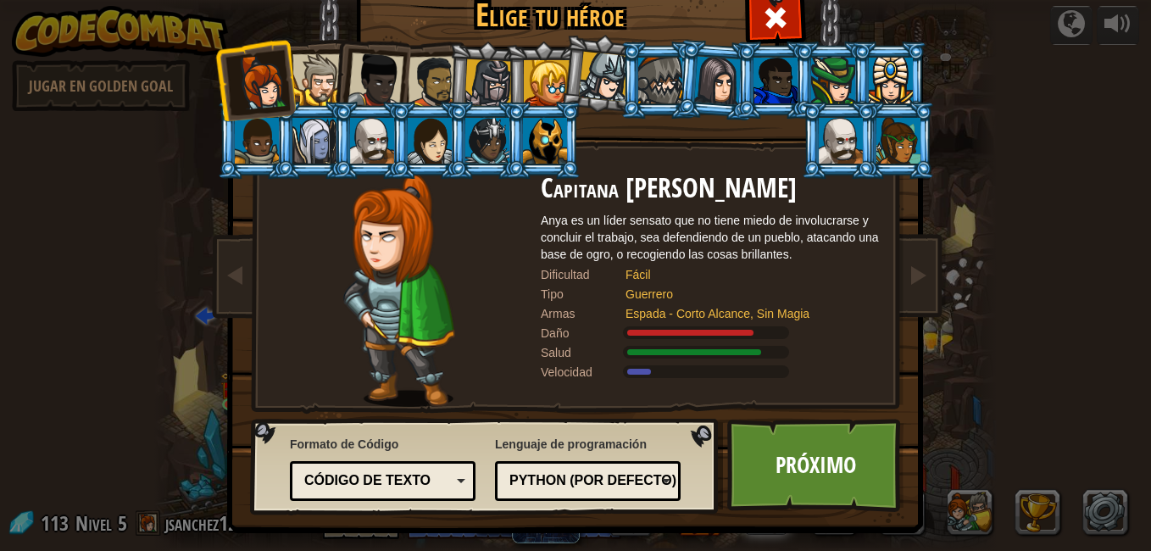
click at [756, 78] on div at bounding box center [775, 81] width 44 height 46
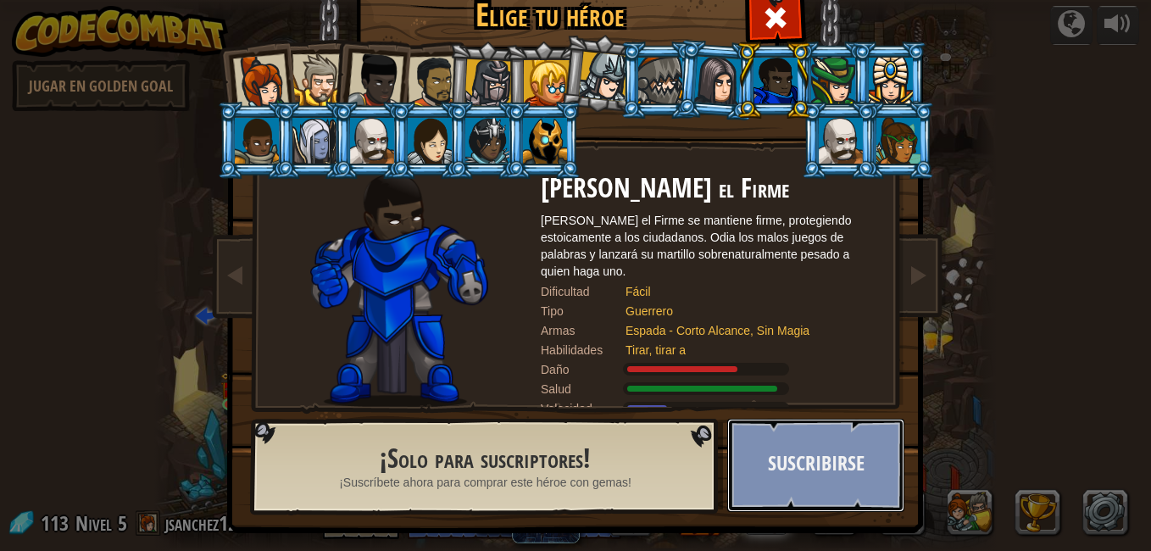
click at [863, 481] on button "Suscribirse" at bounding box center [815, 465] width 177 height 93
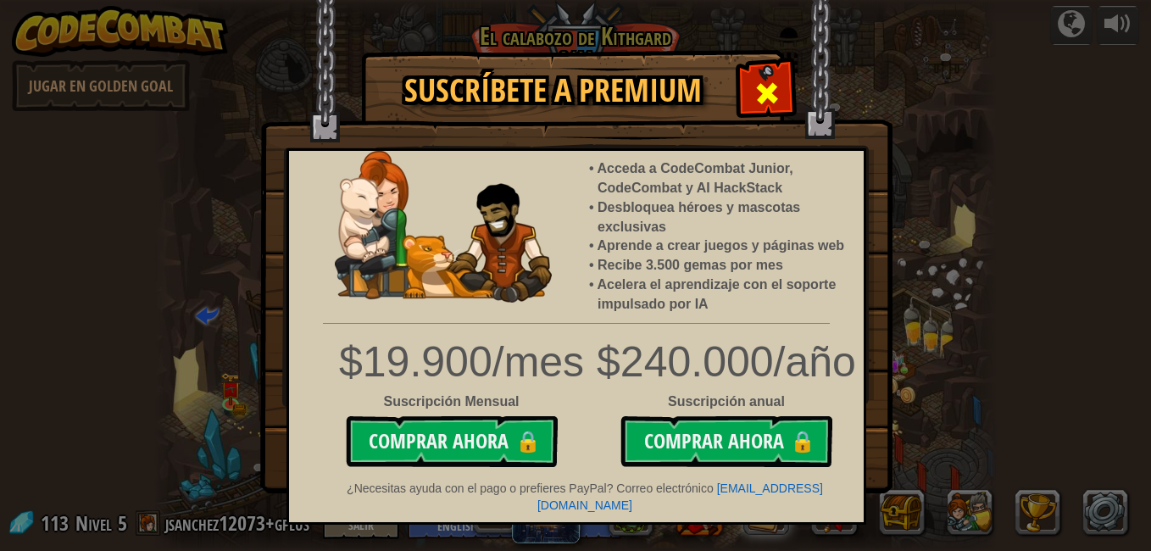
click at [764, 89] on span at bounding box center [766, 93] width 27 height 27
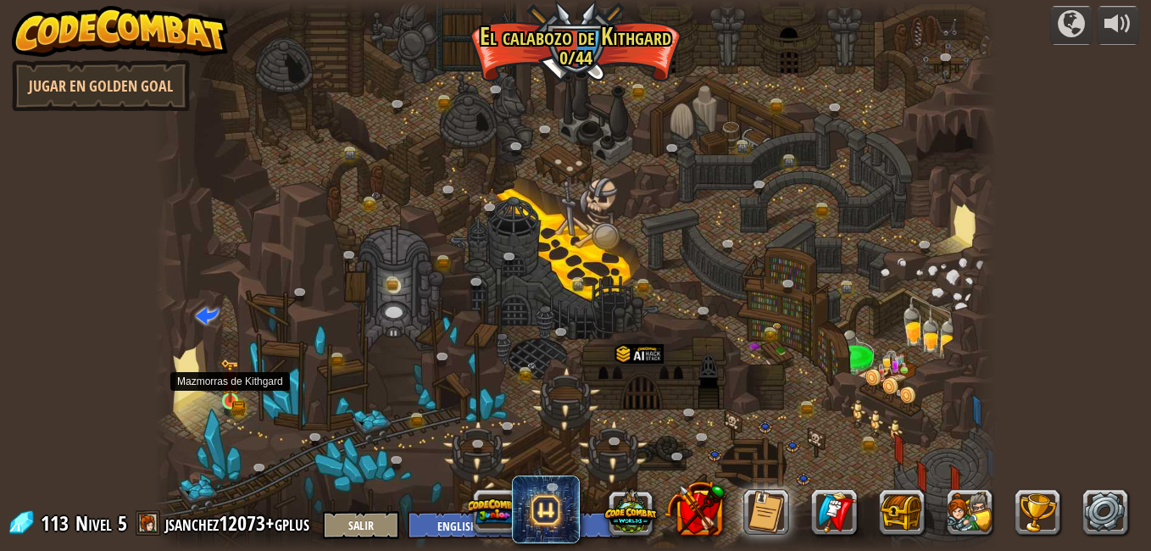
click at [230, 387] on img at bounding box center [231, 381] width 12 height 12
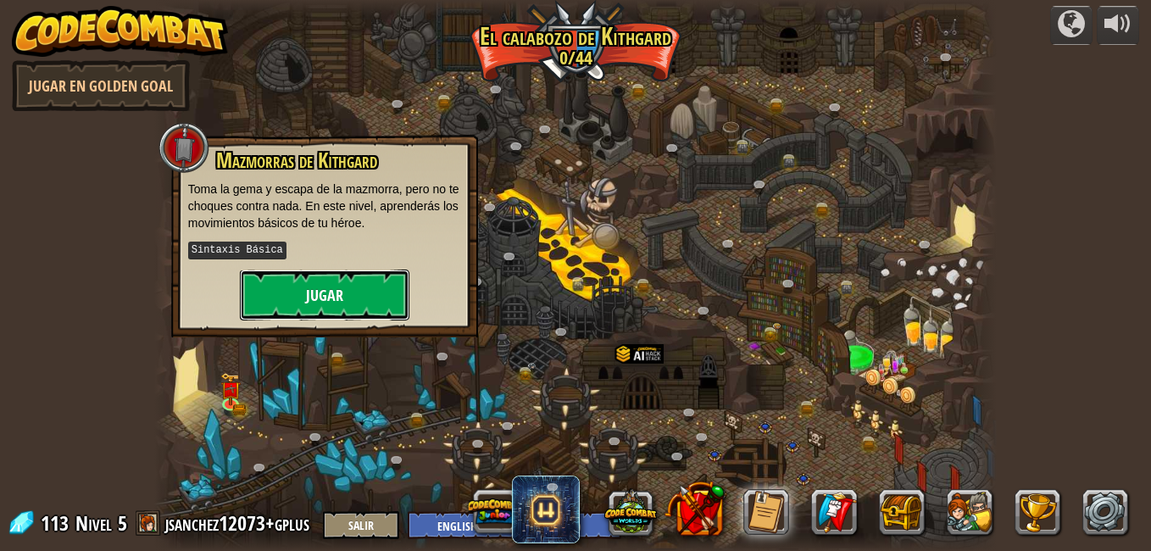
click at [335, 284] on button "Jugar" at bounding box center [324, 294] width 169 height 51
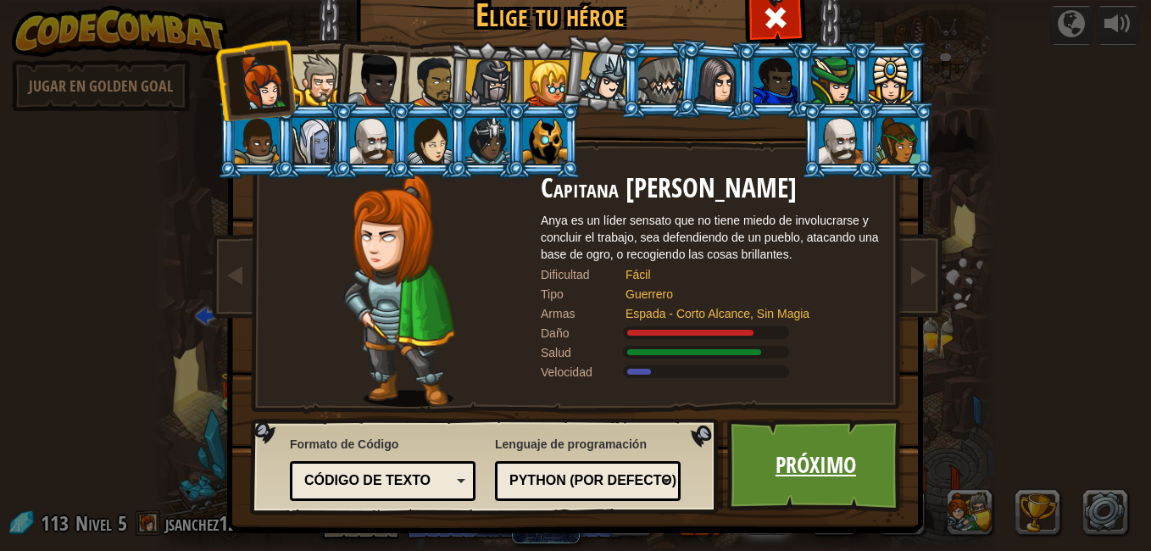
click at [784, 465] on link "Próximo" at bounding box center [815, 465] width 177 height 93
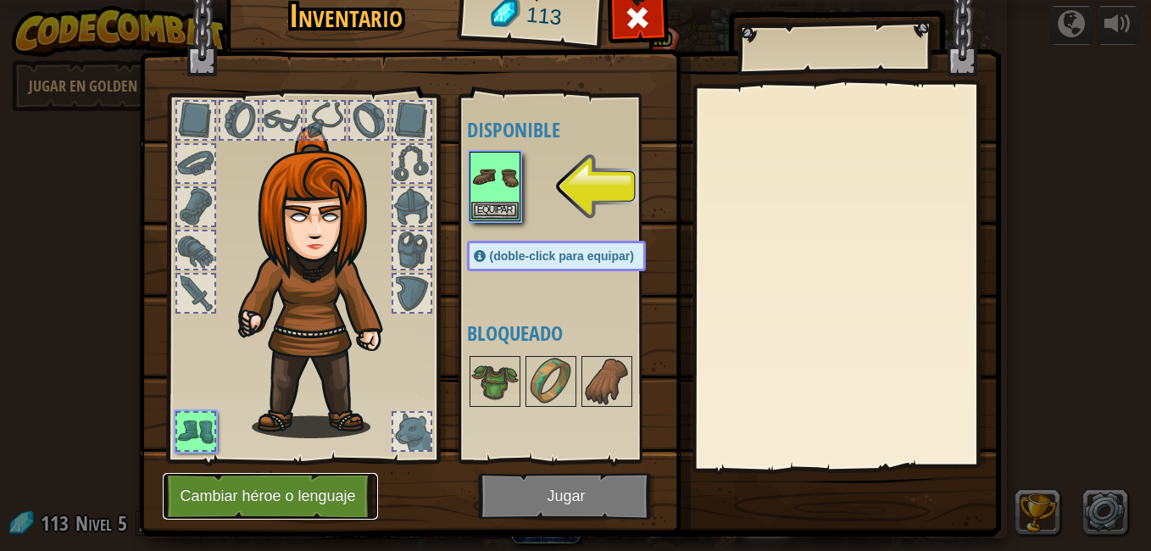
click at [251, 498] on button "Cambiar héroe o lenguaje" at bounding box center [270, 496] width 215 height 47
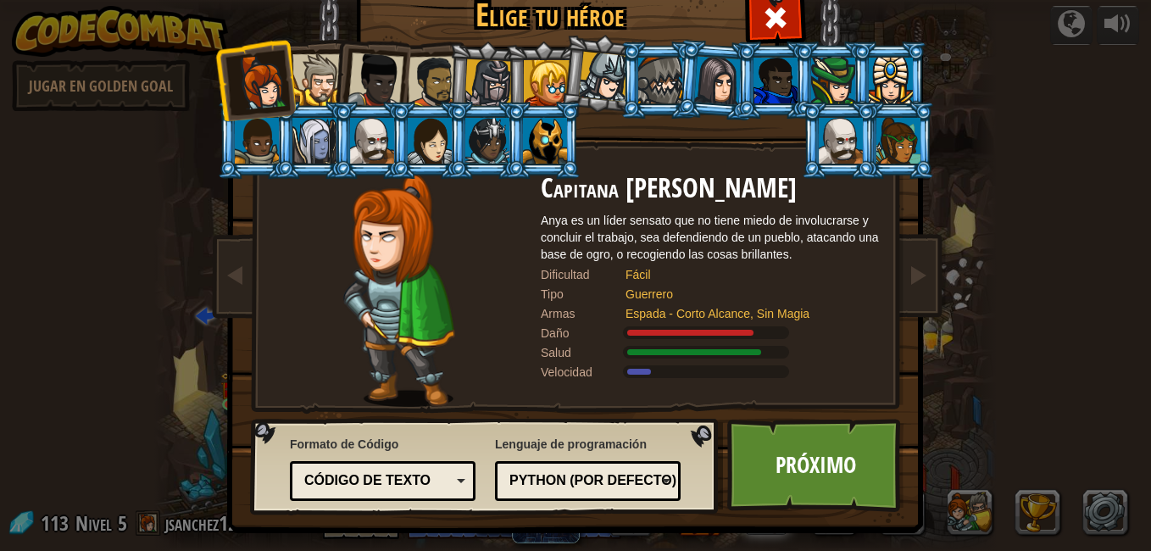
click at [312, 75] on div at bounding box center [318, 80] width 52 height 52
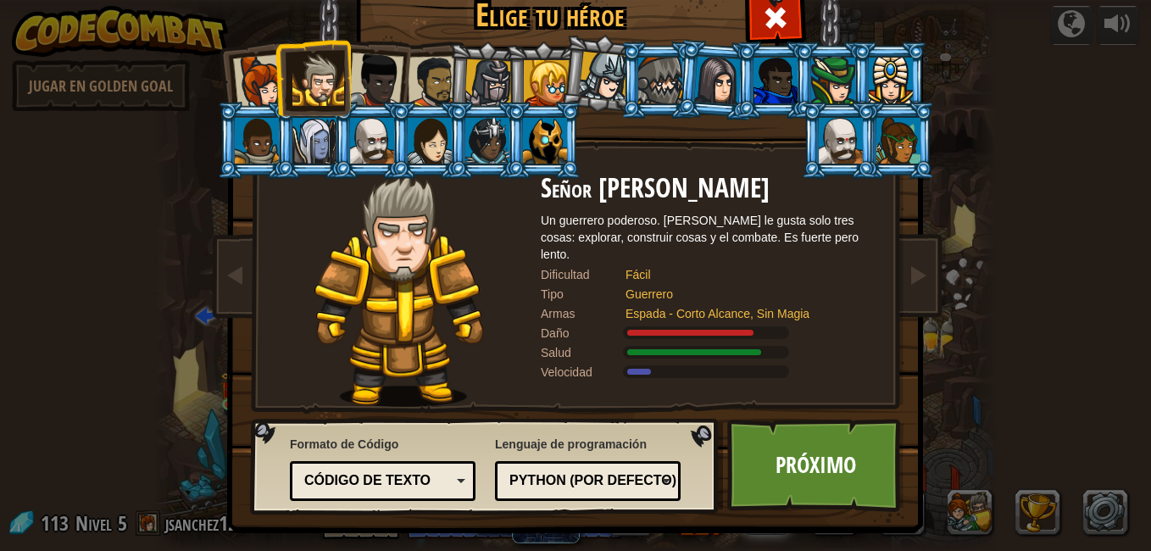
click at [440, 82] on div at bounding box center [434, 82] width 53 height 53
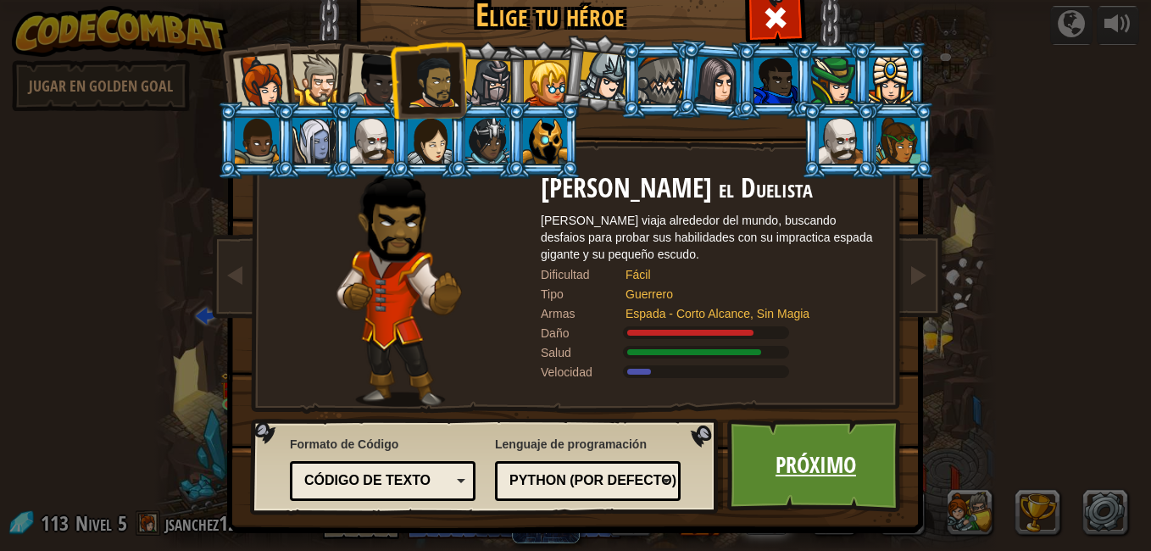
click at [747, 465] on link "Próximo" at bounding box center [815, 465] width 177 height 93
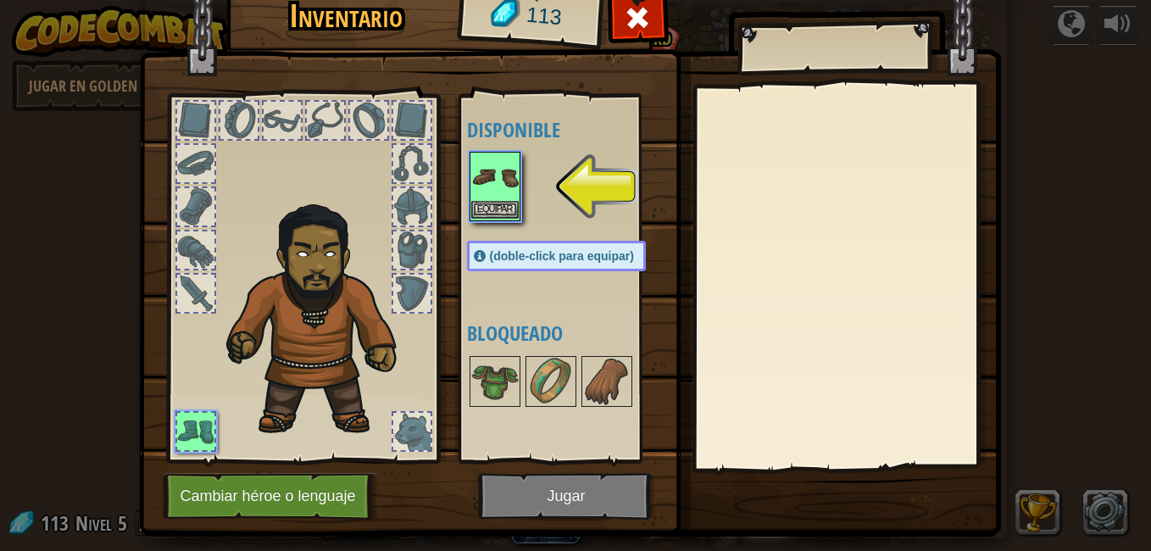
click at [474, 181] on img at bounding box center [494, 176] width 47 height 47
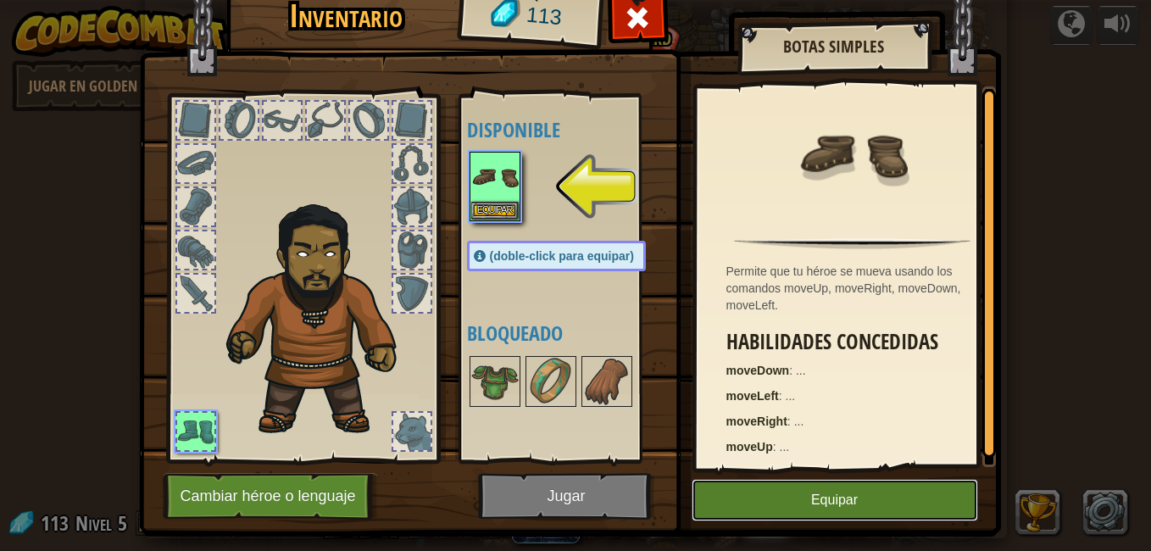
click at [757, 501] on button "Equipar" at bounding box center [834, 500] width 286 height 42
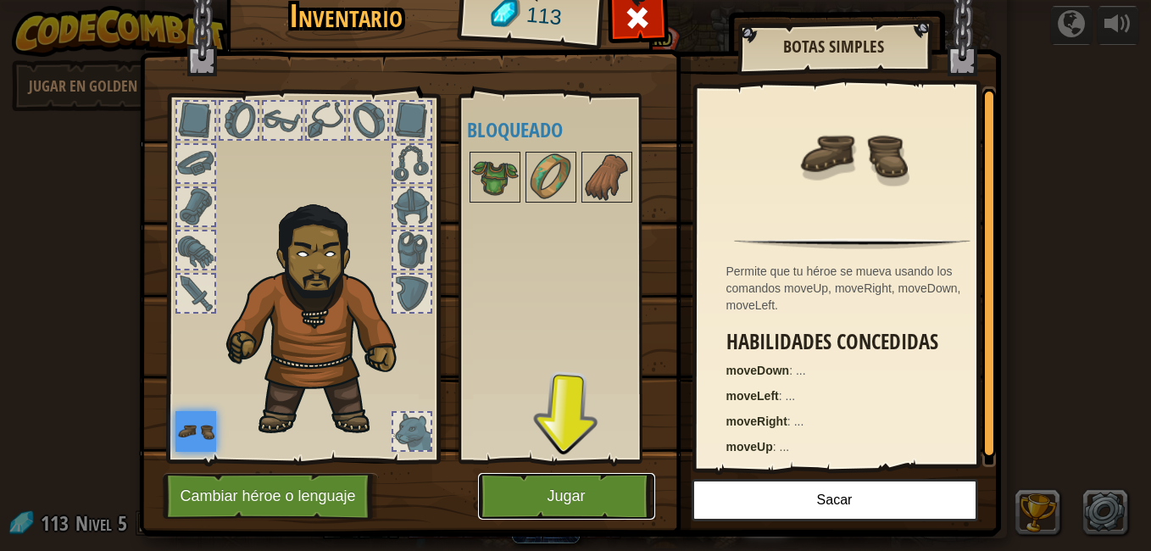
click at [601, 487] on button "Jugar" at bounding box center [566, 496] width 177 height 47
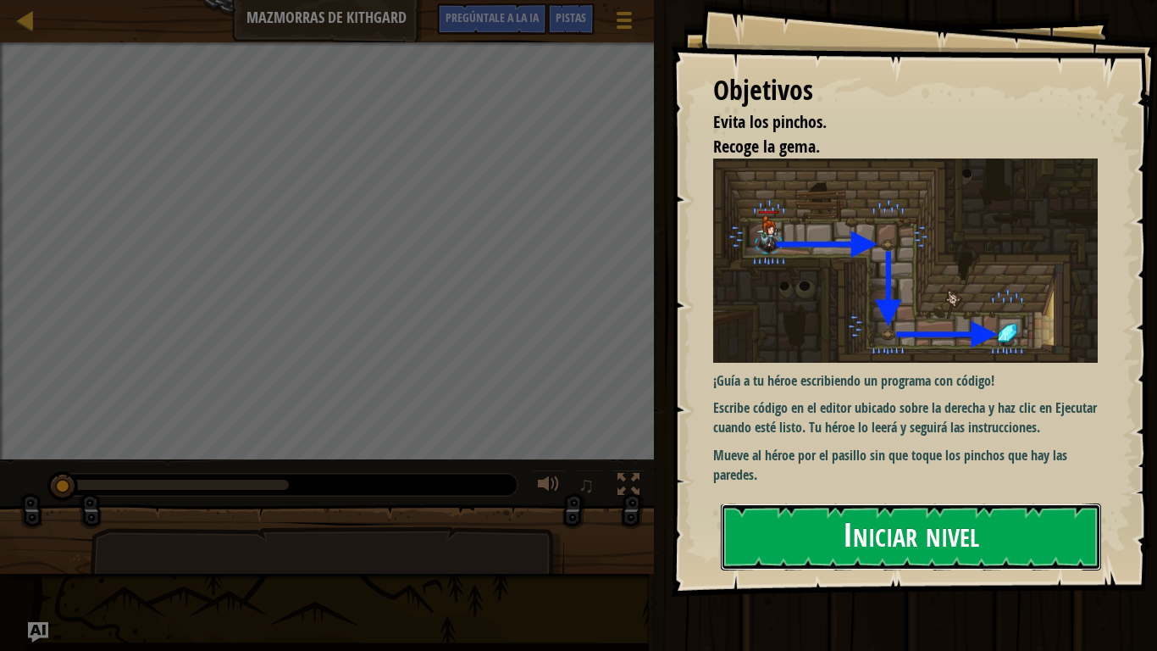
click at [1022, 534] on button "Iniciar nivel" at bounding box center [911, 536] width 380 height 67
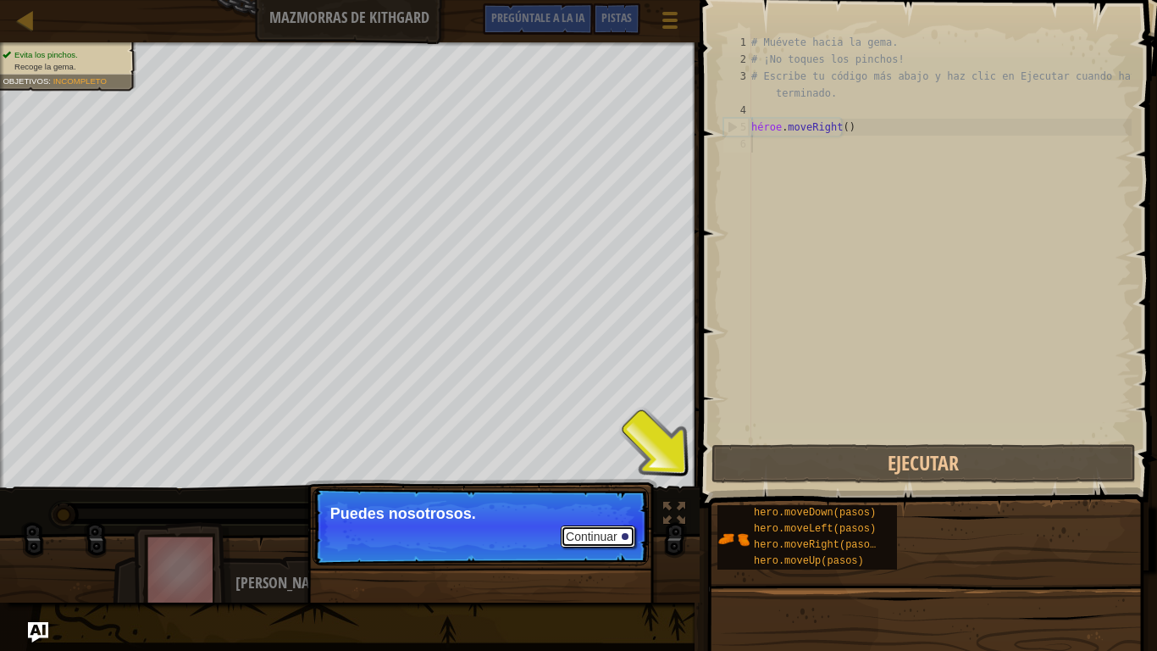
click at [592, 534] on font "Continuar" at bounding box center [592, 537] width 52 height 14
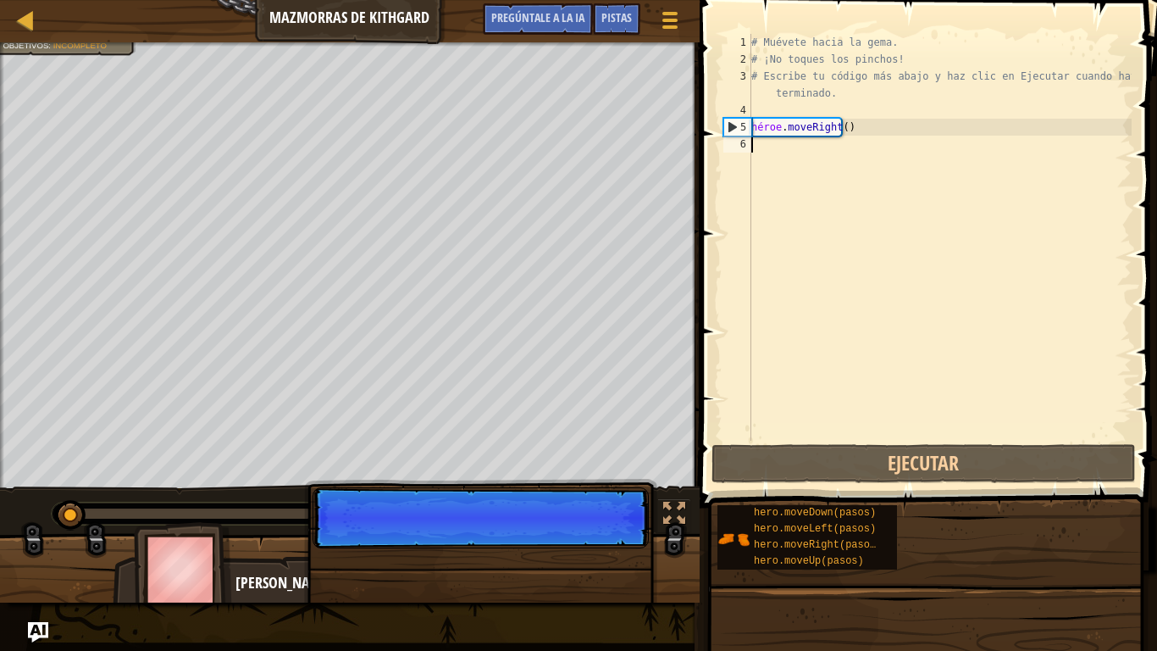
scroll to position [8, 0]
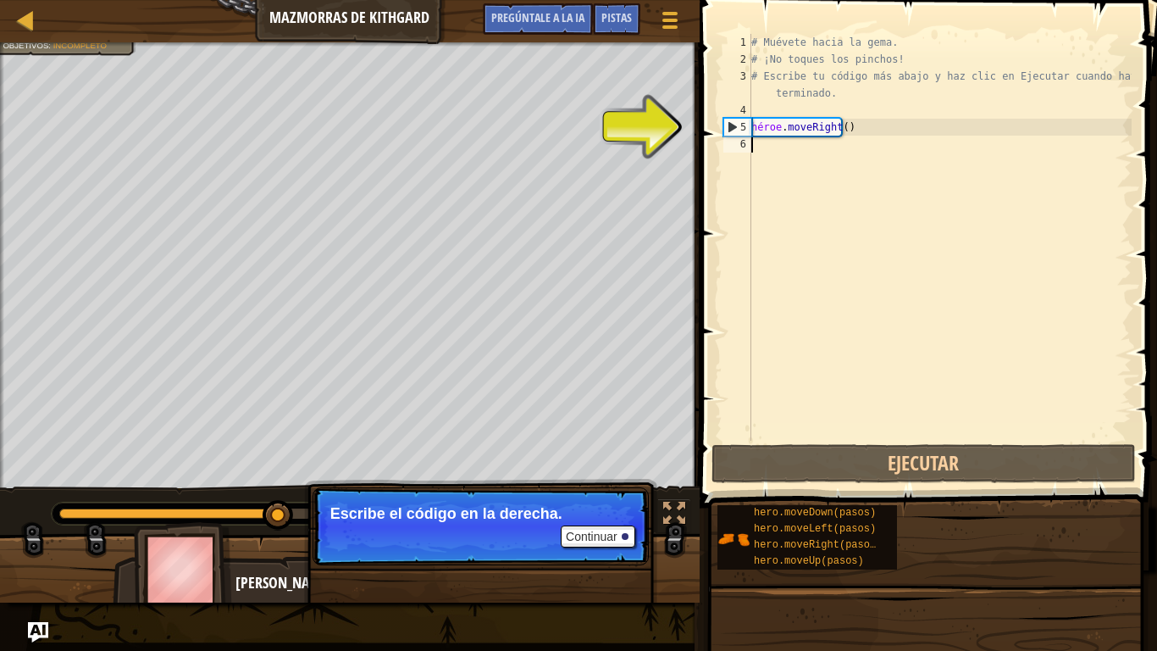
click at [744, 122] on font "5" at bounding box center [744, 127] width 6 height 12
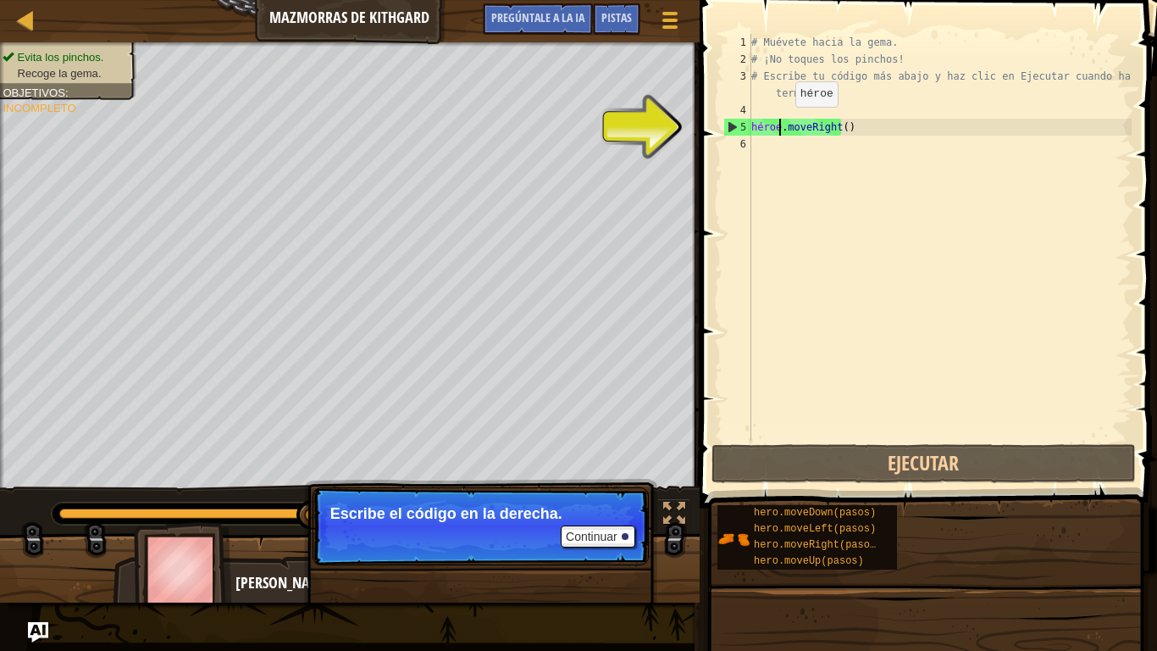
click at [781, 124] on div "# Muévete hacia la gema. # ¡No toques los pinchos! # Escribe tu código más abaj…" at bounding box center [940, 254] width 384 height 441
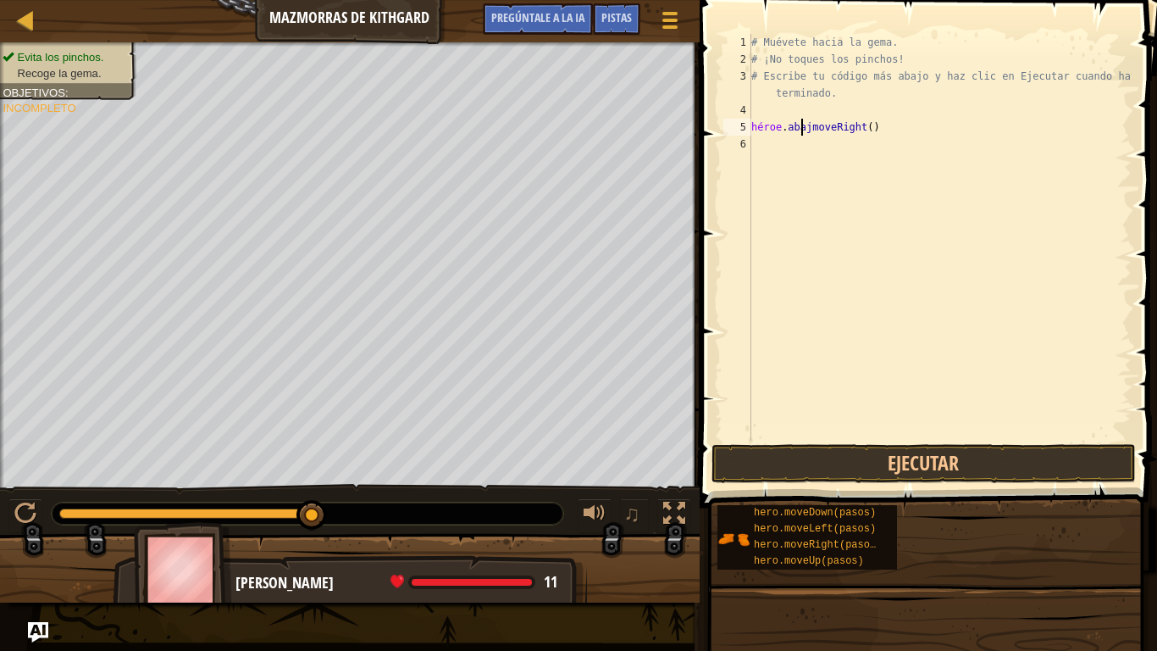
scroll to position [8, 4]
click at [781, 468] on button "Ejecutar" at bounding box center [924, 463] width 425 height 39
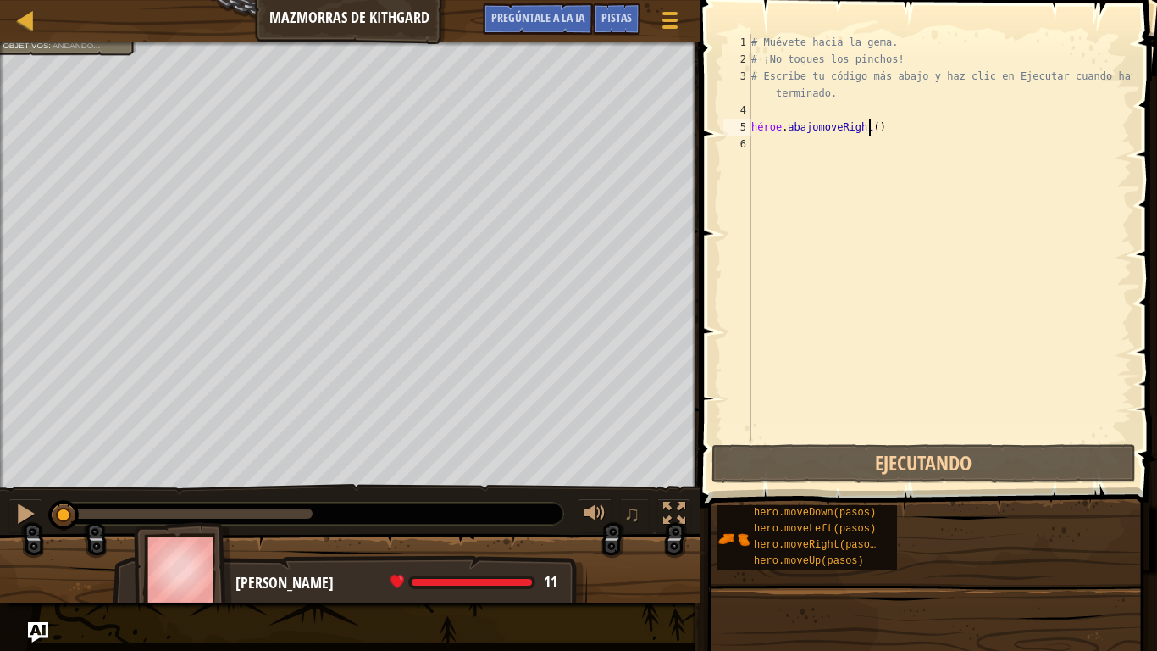
click at [868, 126] on div "# Muévete hacia la gema. # ¡No toques los pinchos! # Escribe tu código más abaj…" at bounding box center [940, 254] width 384 height 441
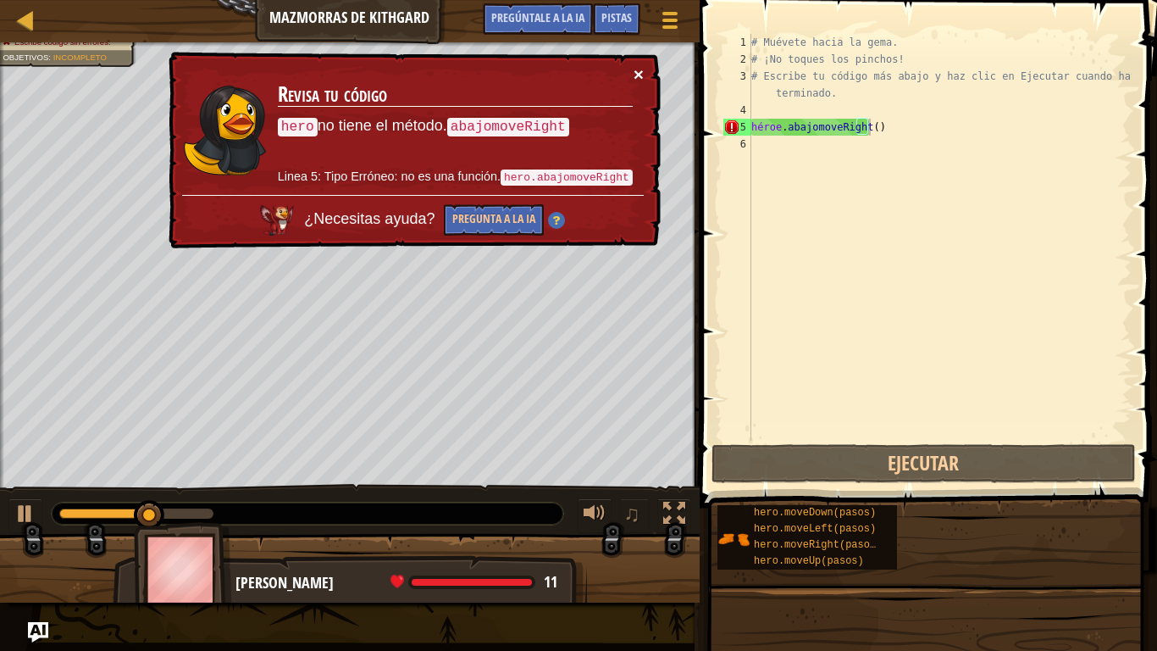
click at [636, 72] on button "×" at bounding box center [639, 74] width 10 height 18
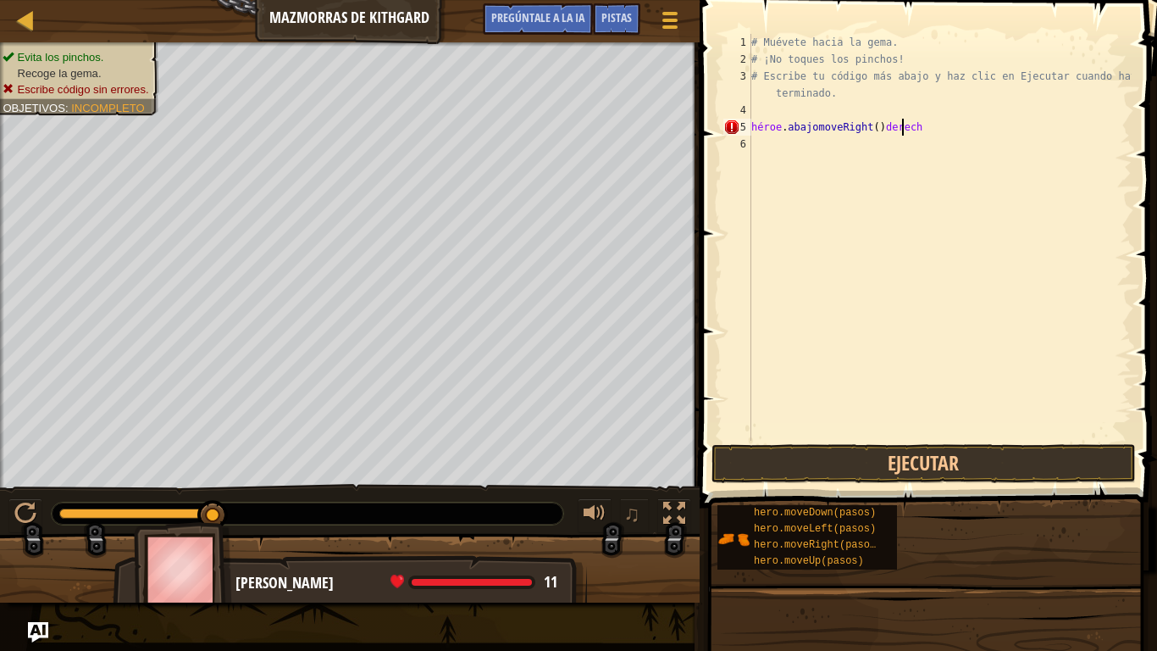
scroll to position [8, 12]
click at [865, 129] on div "# Muévete hacia la gema. # ¡No toques los pinchos! # Escribe tu código más abaj…" at bounding box center [940, 254] width 384 height 441
click at [919, 128] on div "# Muévete hacia la gema. # ¡No toques los pinchos! # Escribe tu código más abaj…" at bounding box center [940, 254] width 384 height 441
click at [916, 129] on div "# Muévete hacia la gema. # ¡No toques los pinchos! # Escribe tu código más abaj…" at bounding box center [940, 254] width 384 height 441
click at [910, 128] on div "# Muévete hacia la gema. # ¡No toques los pinchos! # Escribe tu código más abaj…" at bounding box center [940, 254] width 384 height 441
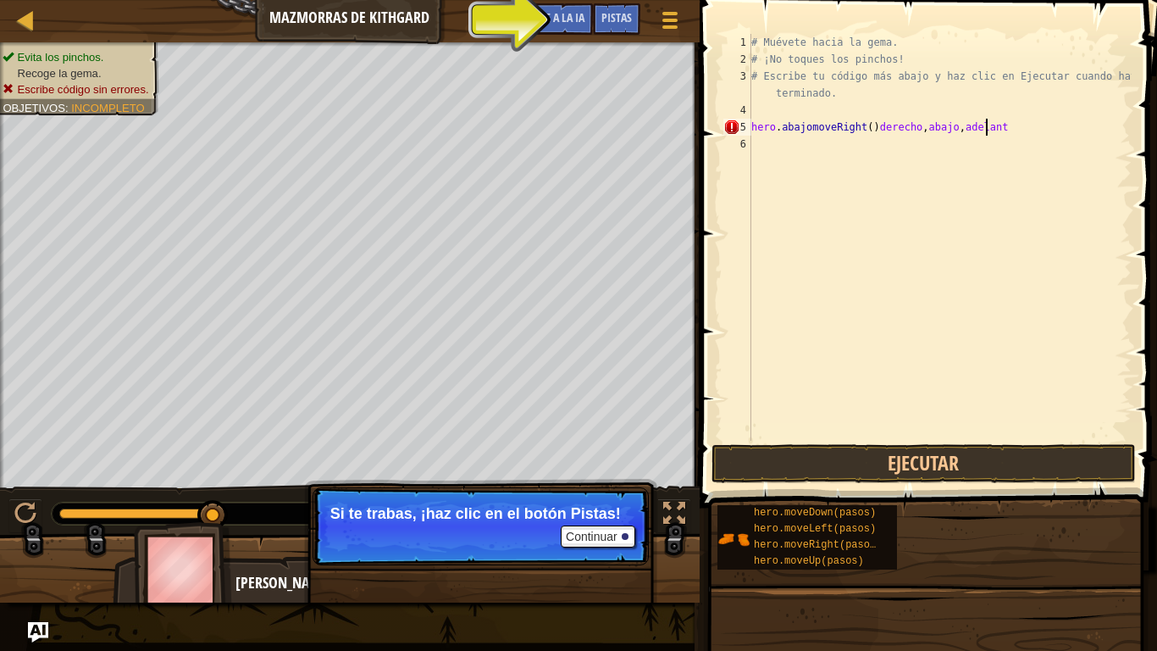
scroll to position [8, 19]
click at [911, 453] on button "Ejecutar" at bounding box center [924, 463] width 425 height 39
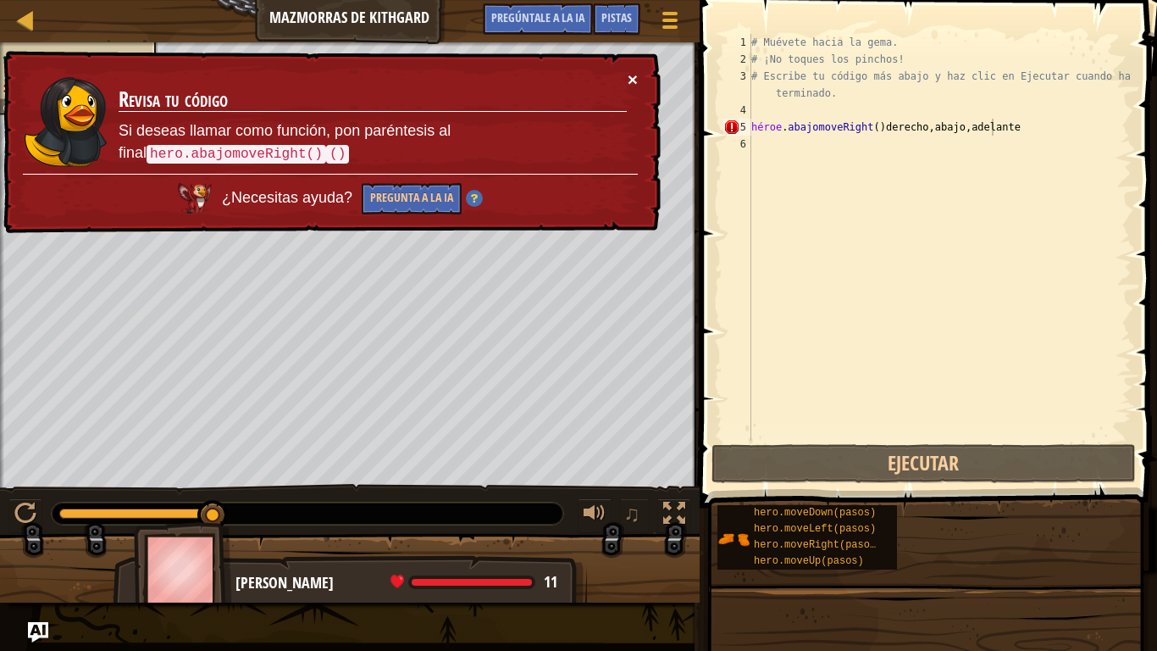
click at [635, 80] on button "×" at bounding box center [633, 79] width 10 height 18
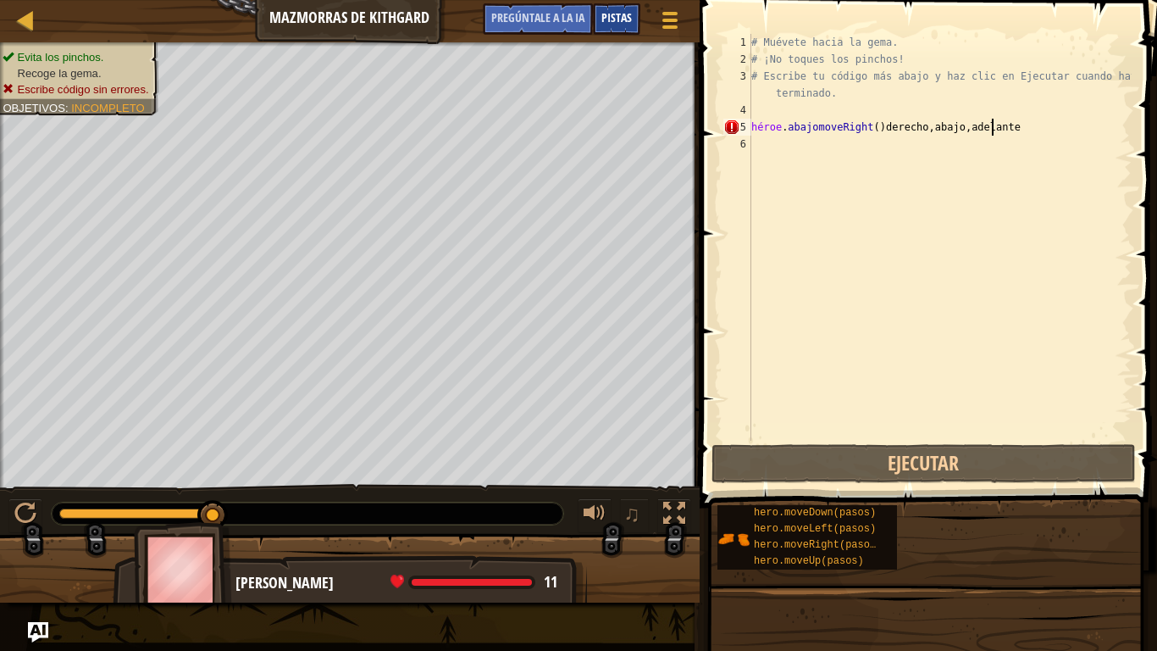
click at [599, 15] on div "Pistas" at bounding box center [616, 18] width 47 height 31
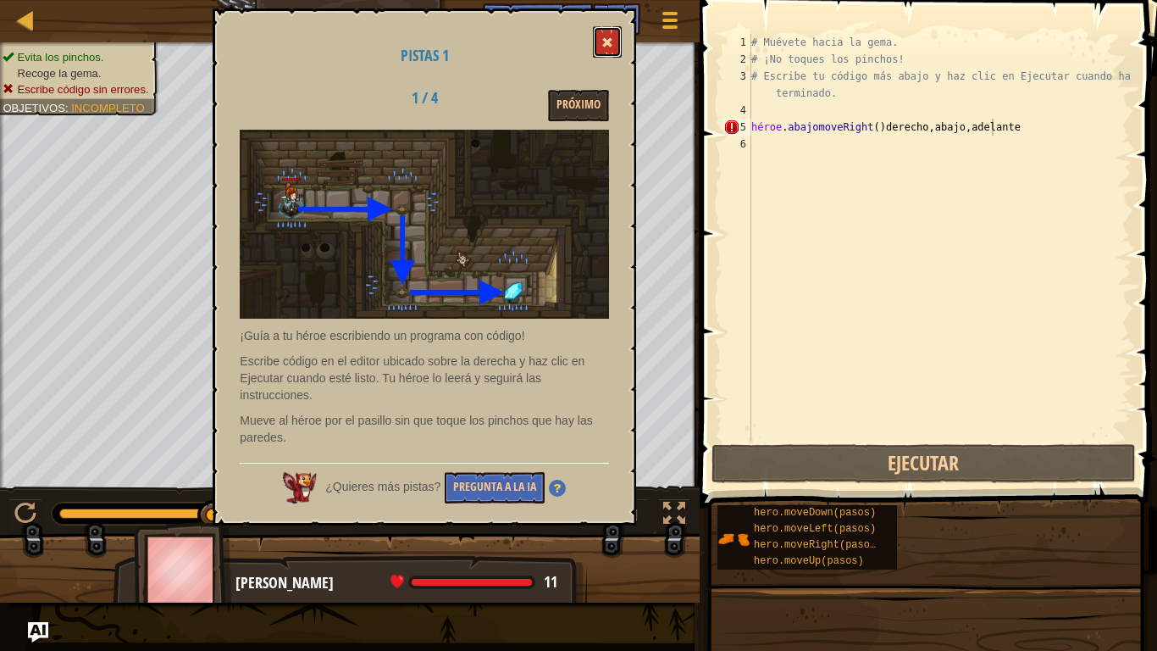
click at [605, 42] on span at bounding box center [608, 42] width 12 height 12
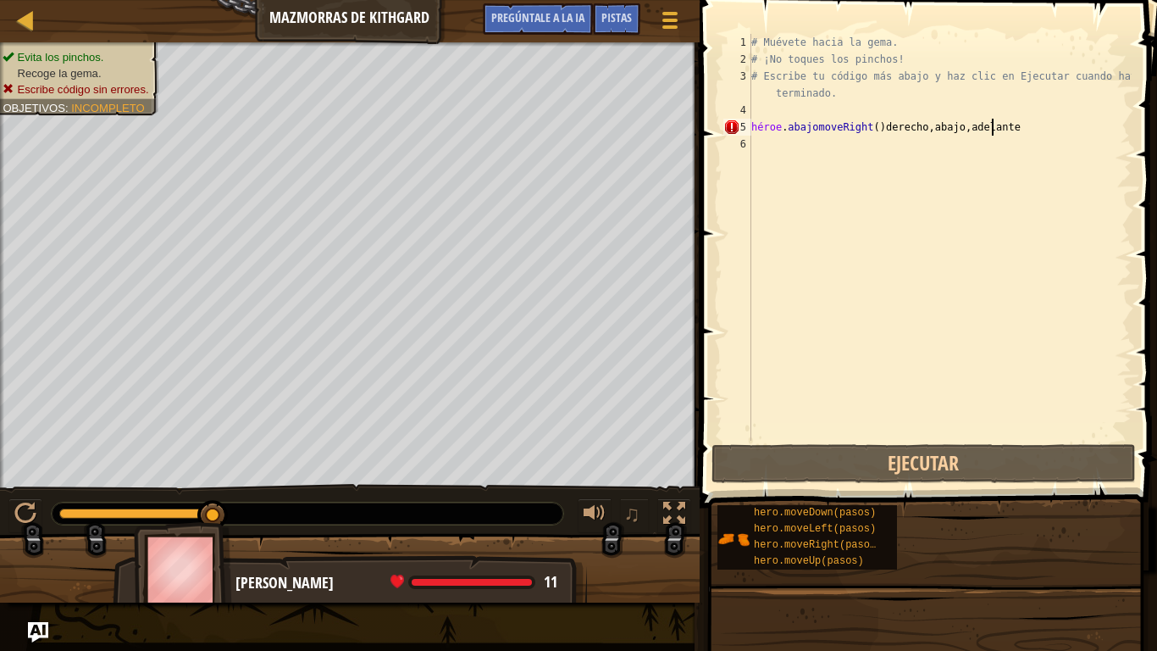
click at [1015, 128] on div "# Muévete hacia la gema. # ¡No toques los pinchos! # Escribe tu código más abaj…" at bounding box center [940, 254] width 384 height 441
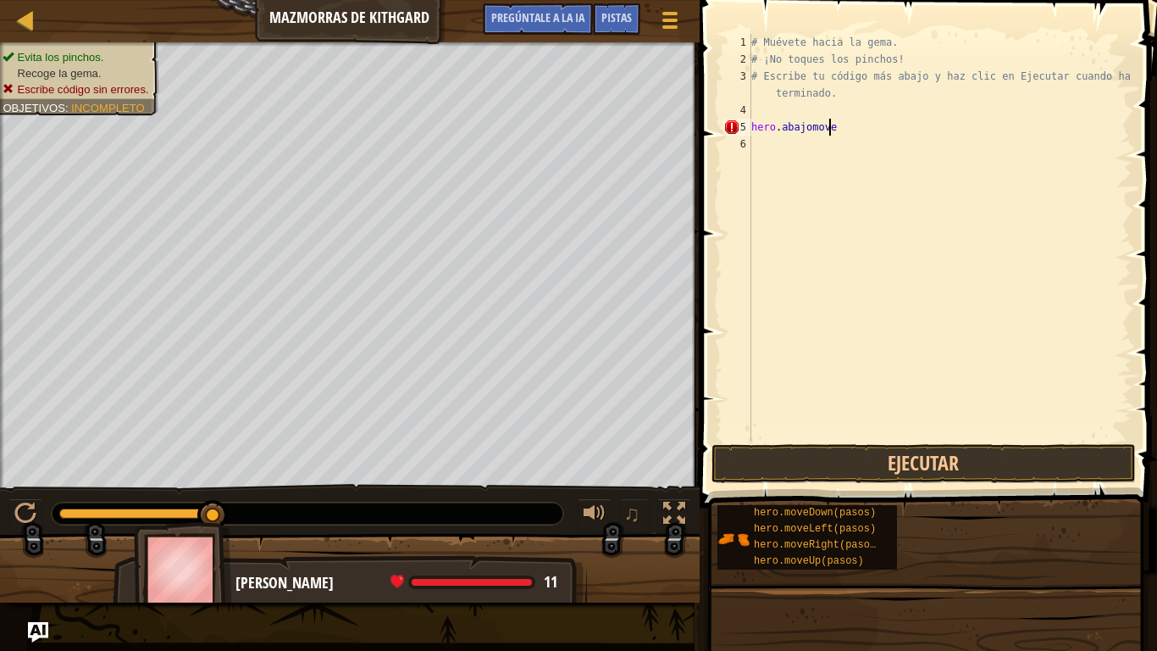
scroll to position [8, 5]
type textarea "h"
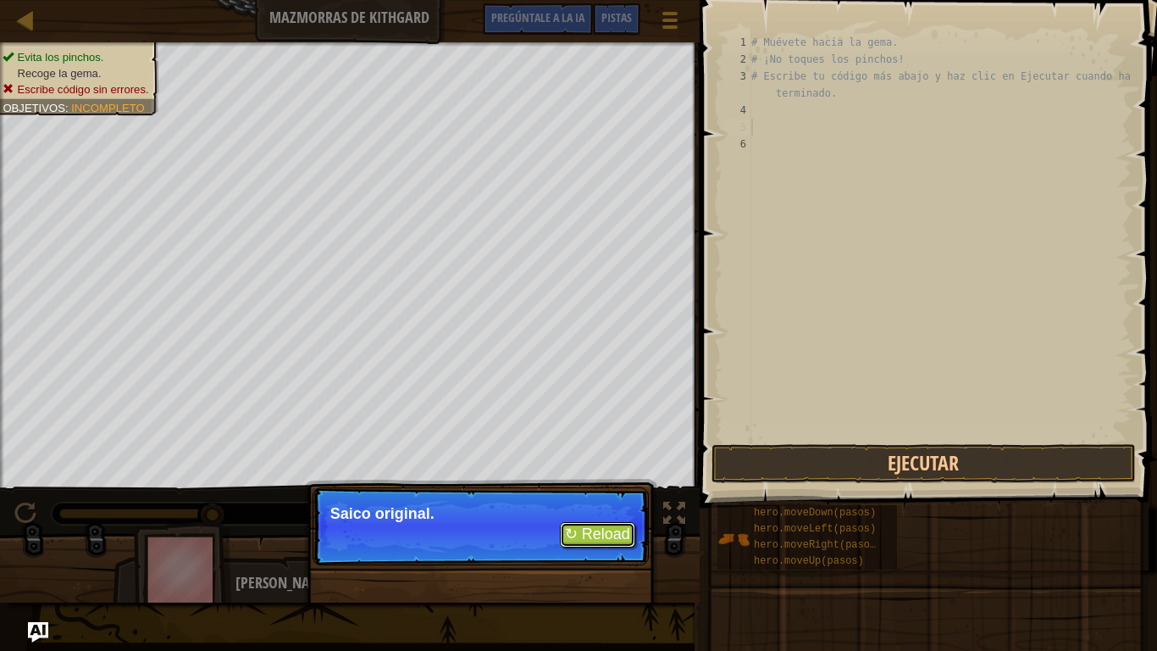
click at [587, 529] on button "↻ Reload" at bounding box center [597, 534] width 75 height 25
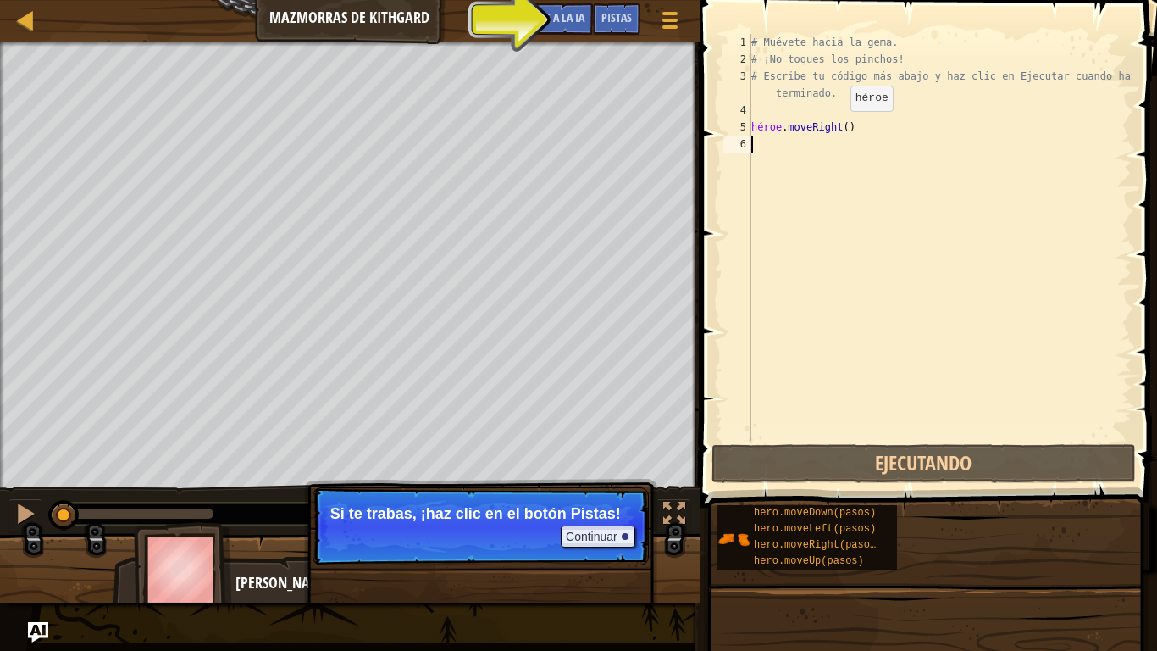
click at [836, 128] on div "# Muévete hacia la gema. # ¡No toques los pinchos! # Escribe tu código más abaj…" at bounding box center [940, 254] width 384 height 441
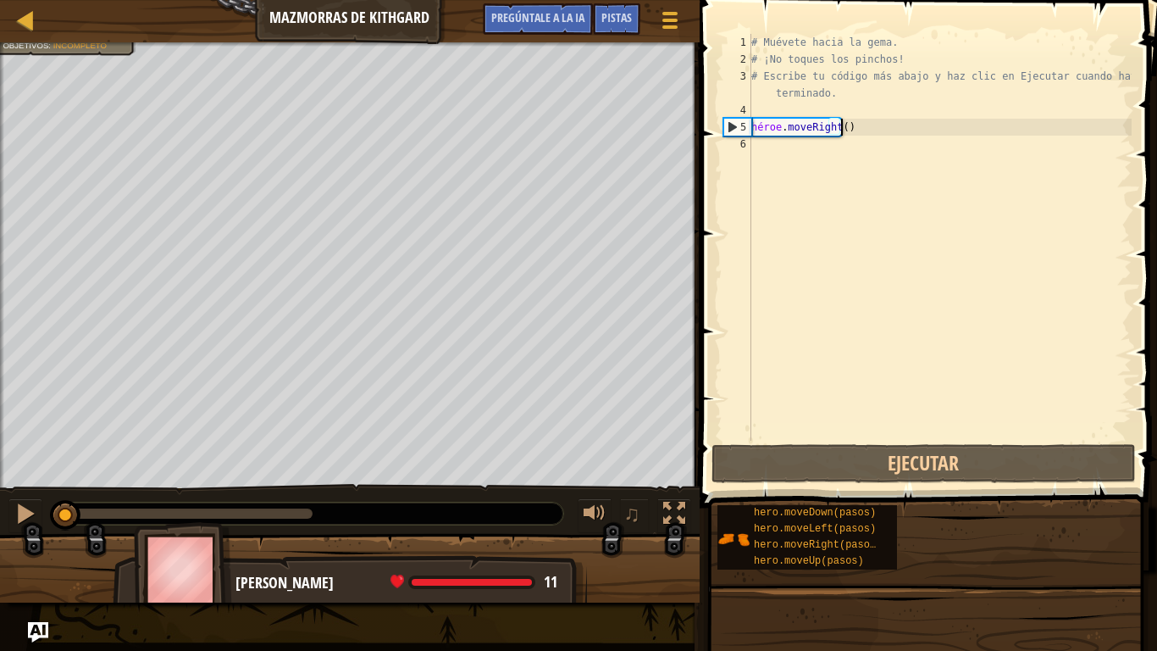
click at [839, 125] on div "# Muévete hacia la gema. # ¡No toques los pinchos! # Escribe tu código más abaj…" at bounding box center [940, 254] width 384 height 441
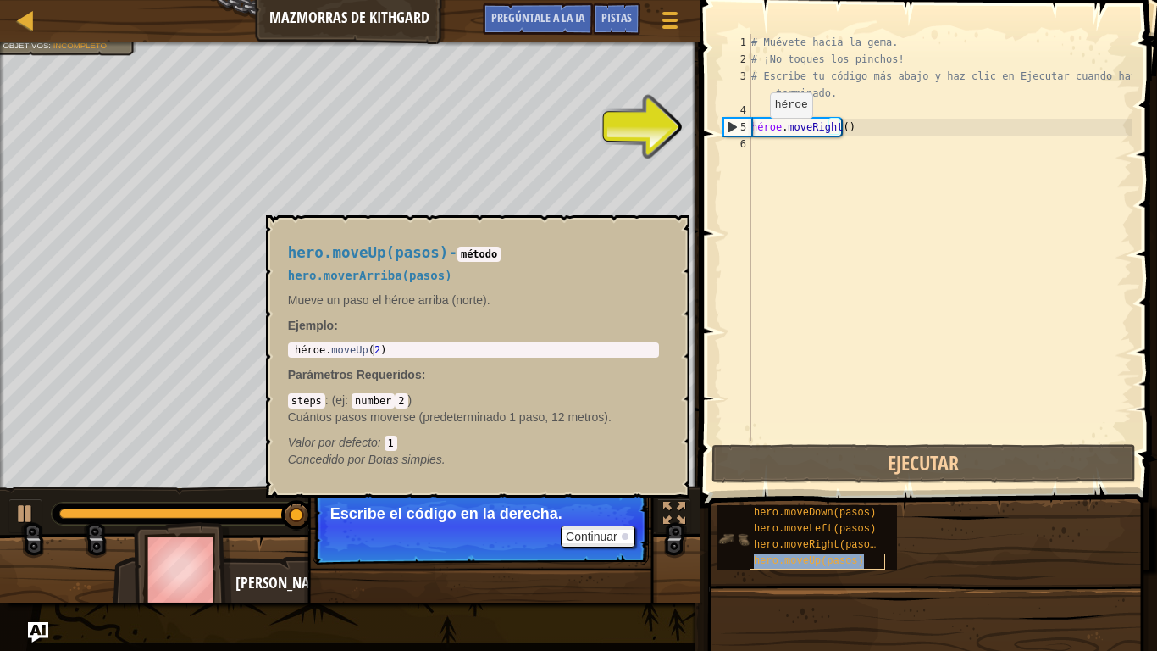
click at [815, 550] on span "hero.moveUp(pasos)" at bounding box center [809, 561] width 110 height 12
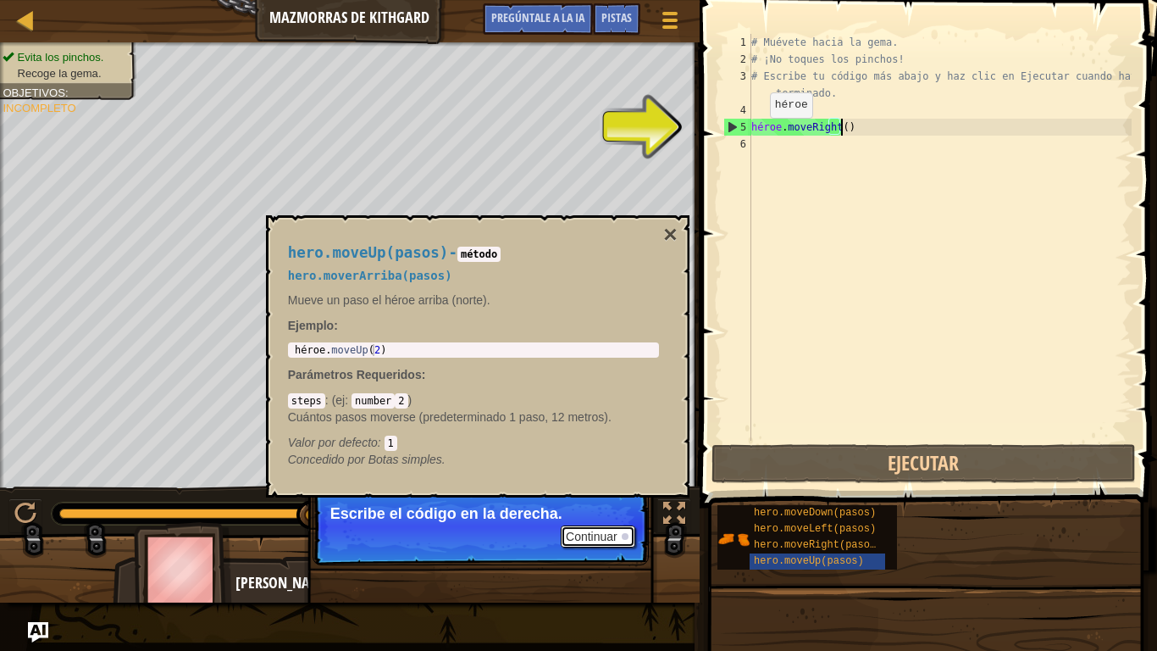
click at [588, 536] on font "Continuar" at bounding box center [592, 537] width 52 height 14
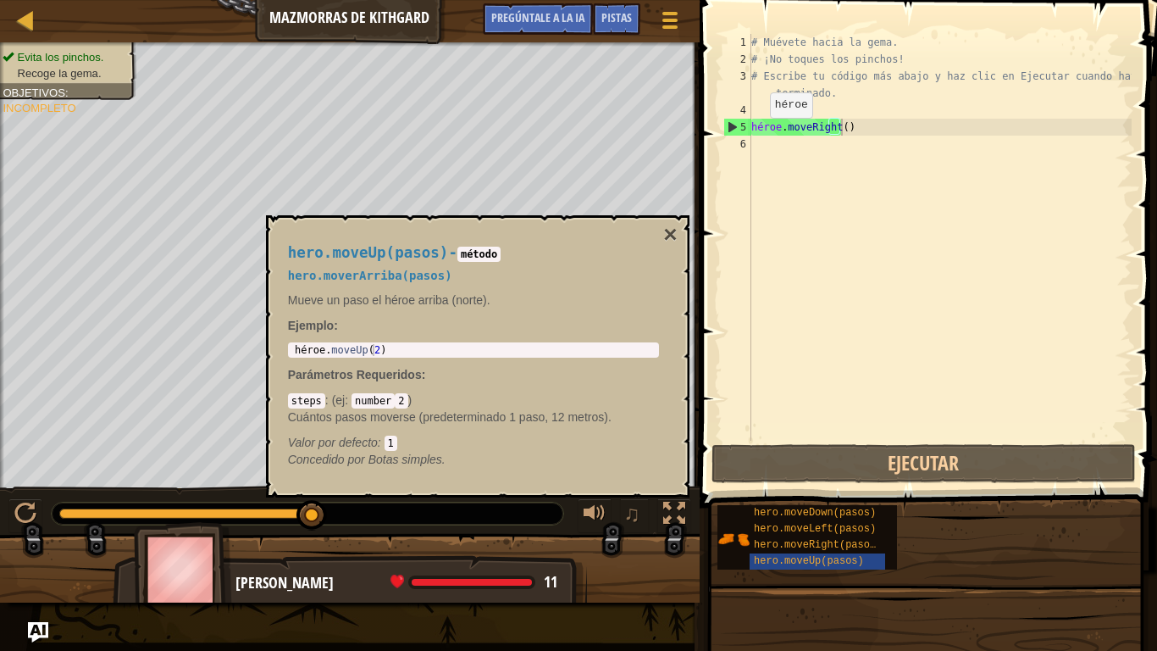
click at [653, 221] on div "hero.moveUp(pasos) - método hero.moverArriba(pasos) Mueve un paso el héroe arri…" at bounding box center [478, 356] width 424 height 282
click at [677, 223] on button "×" at bounding box center [670, 235] width 14 height 24
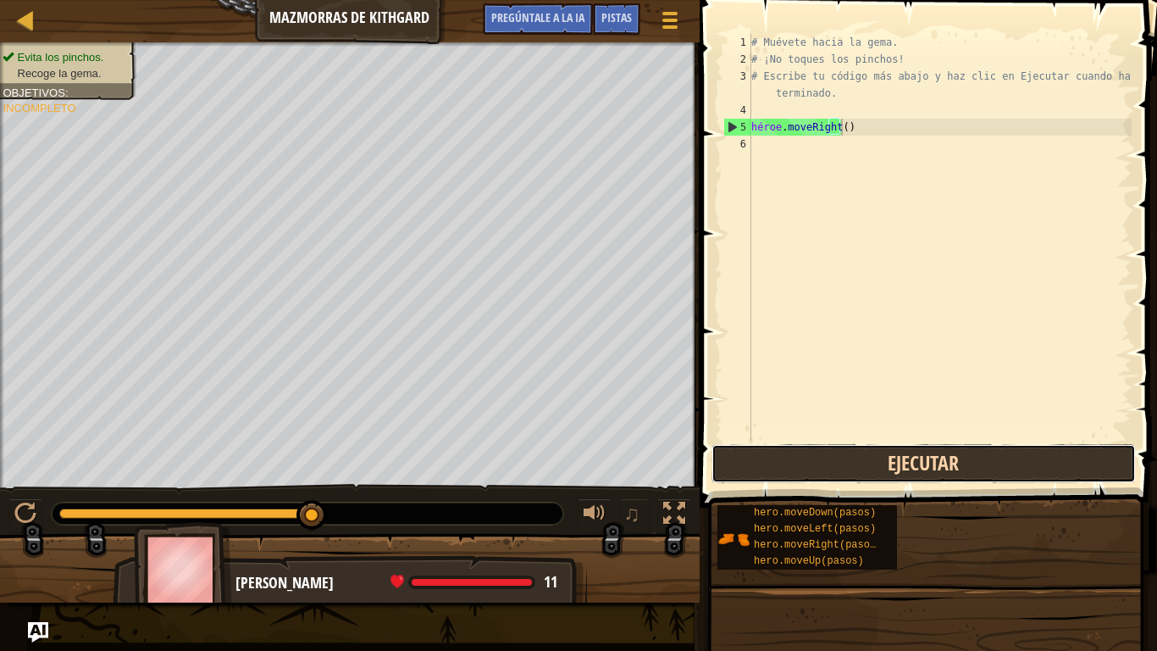
click at [786, 469] on button "Ejecutar" at bounding box center [924, 463] width 425 height 39
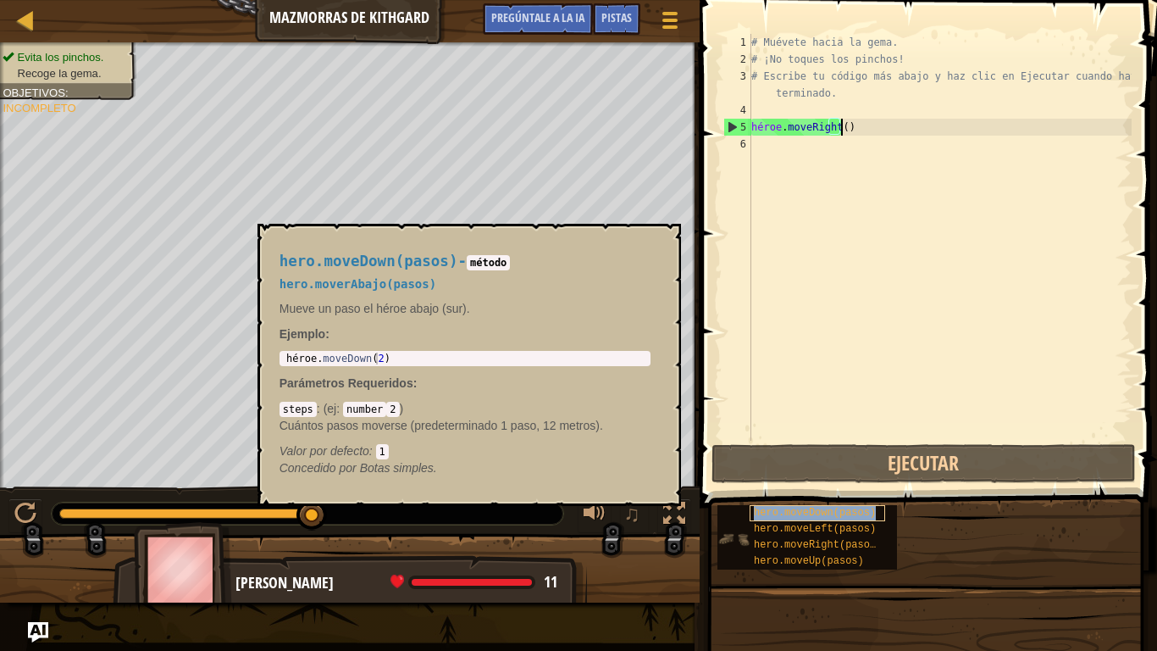
click at [805, 508] on span "hero.moveDown(pasos)" at bounding box center [815, 513] width 122 height 12
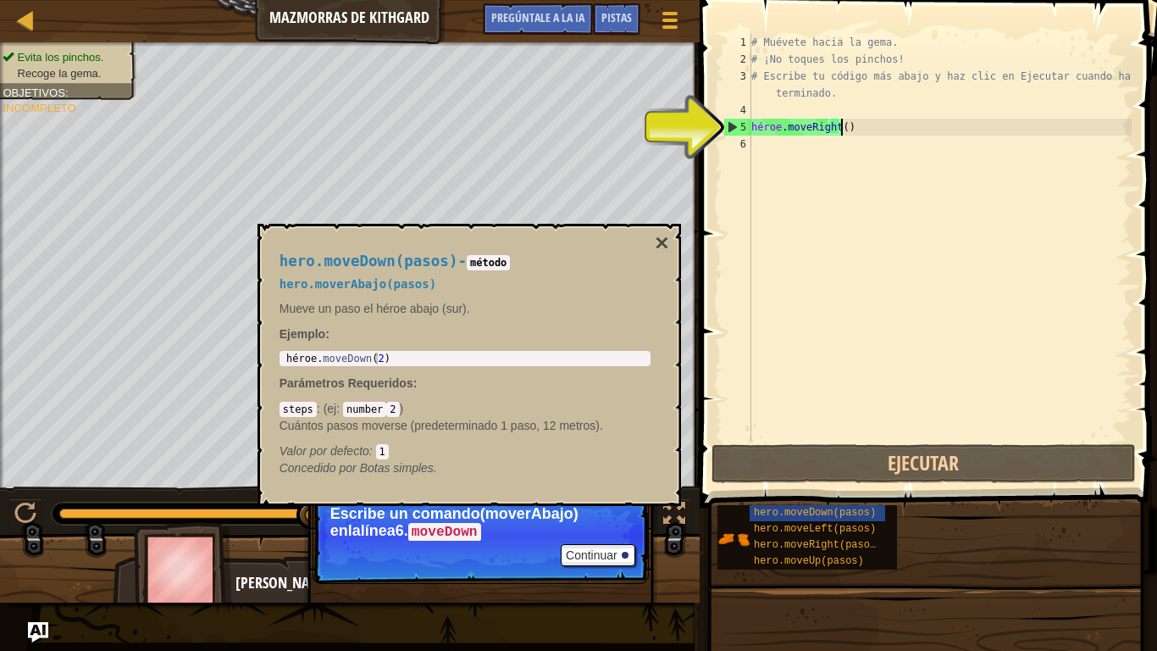
click at [742, 122] on font "5" at bounding box center [744, 127] width 6 height 12
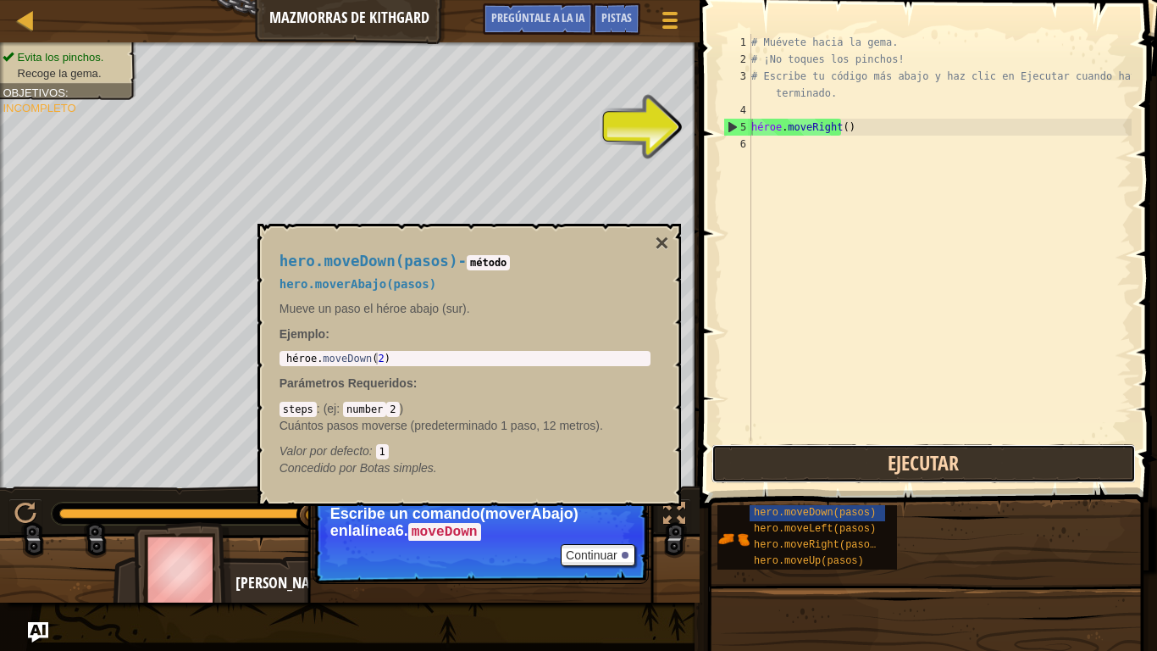
click at [830, 451] on button "Ejecutar" at bounding box center [924, 463] width 425 height 39
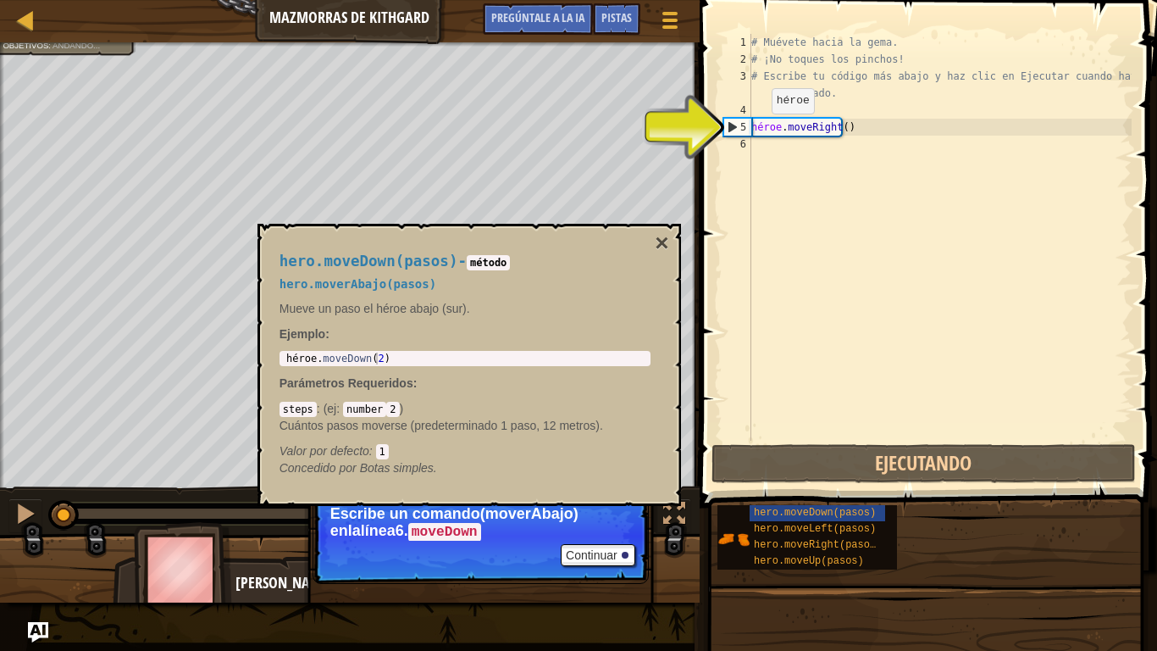
click at [758, 130] on div "# Muévete hacia la gema. # ¡No toques los pinchos! # Escribe tu código más abaj…" at bounding box center [940, 254] width 384 height 441
click at [730, 125] on div "5" at bounding box center [737, 127] width 27 height 17
type textarea "hero.moveRight()"
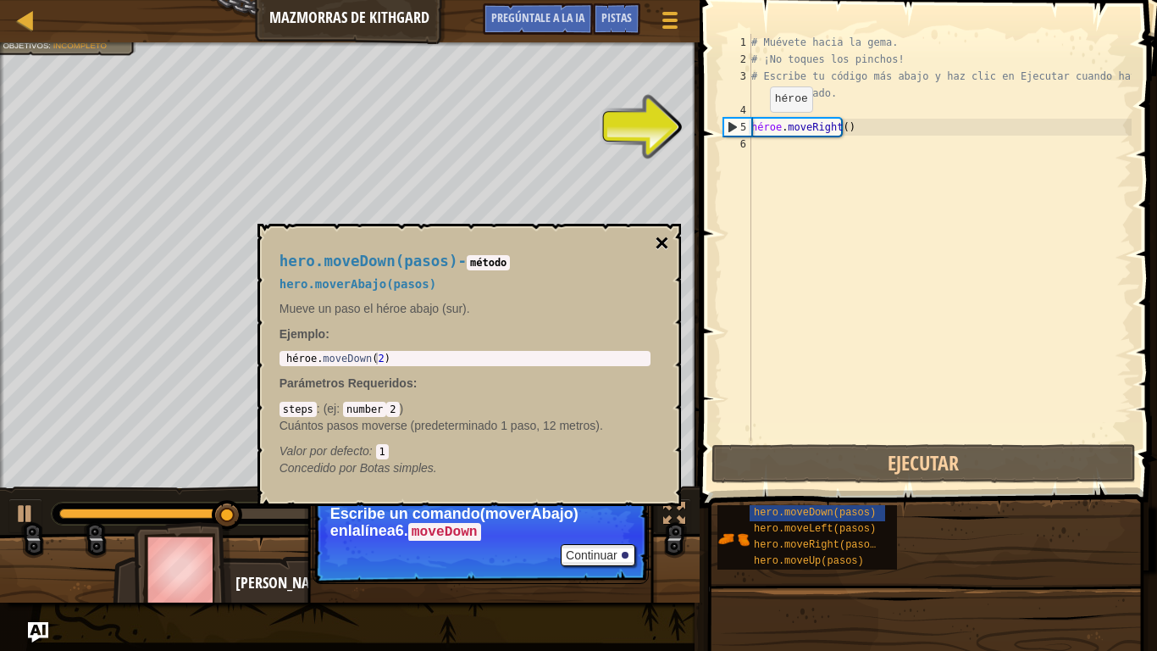
click at [655, 236] on button "×" at bounding box center [662, 243] width 14 height 24
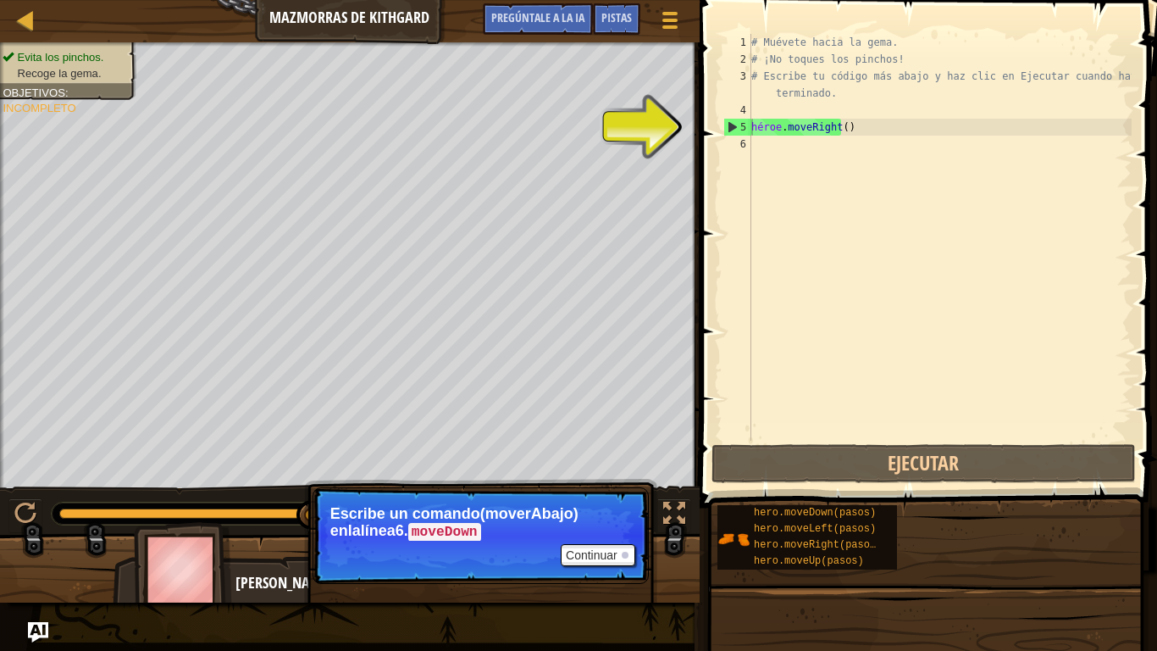
click at [737, 143] on div "6" at bounding box center [738, 144] width 28 height 17
click at [746, 141] on div "6" at bounding box center [738, 144] width 28 height 17
click at [777, 144] on div "# Muévete hacia la gema. # ¡No toques los pinchos! # Escribe tu código más abaj…" at bounding box center [940, 254] width 384 height 441
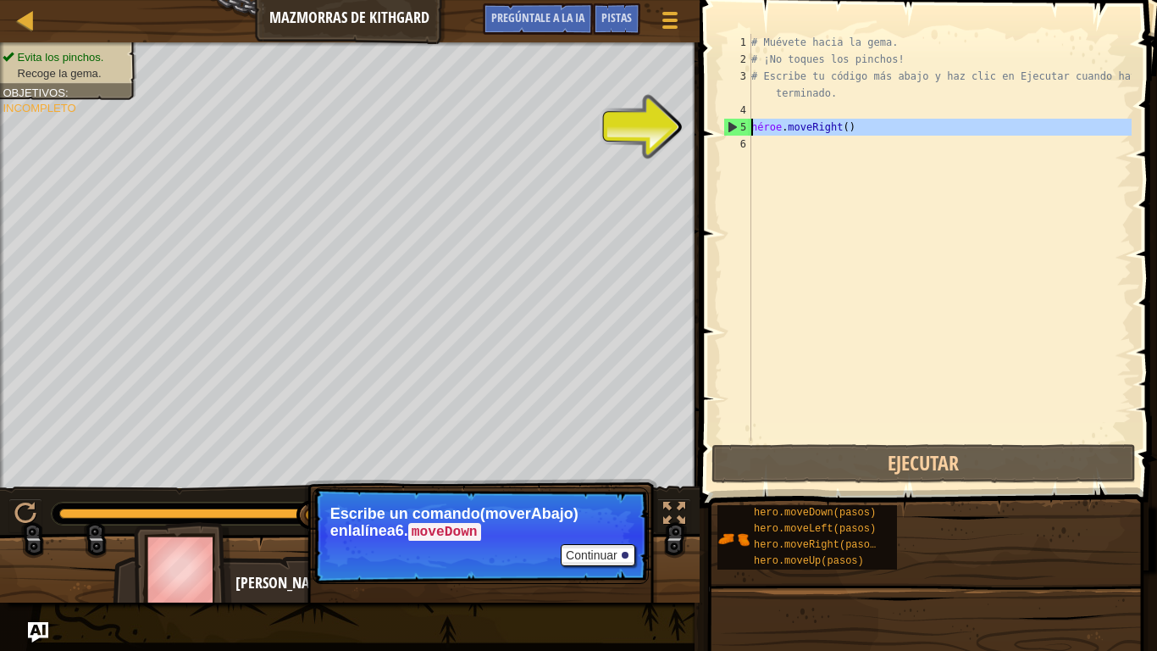
click at [727, 125] on div "5" at bounding box center [737, 127] width 27 height 17
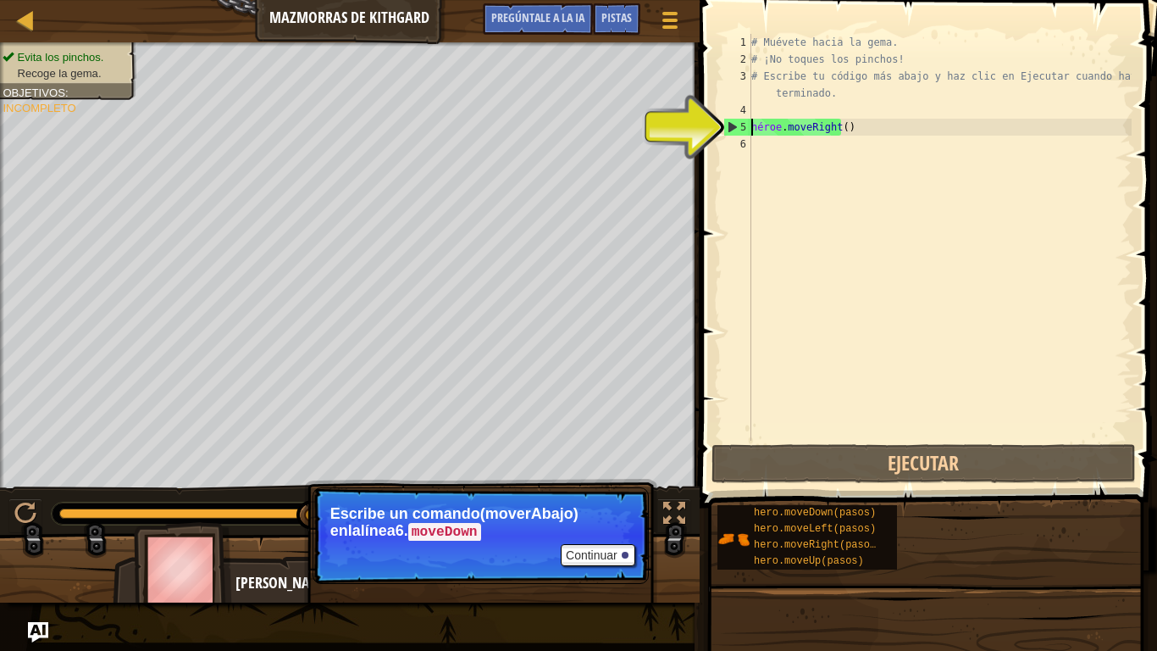
click at [730, 125] on div "5" at bounding box center [737, 127] width 27 height 17
type textarea "hero.moveRight()"
click at [730, 125] on div "5" at bounding box center [737, 127] width 27 height 17
click at [768, 128] on div "# Muévete hacia la gema. # ¡No toques los pinchos! # Escribe tu código más abaj…" at bounding box center [940, 254] width 384 height 441
click at [798, 134] on div "# Muévete hacia la gema. # ¡No toques los pinchos! # Escribe tu código más abaj…" at bounding box center [940, 254] width 384 height 441
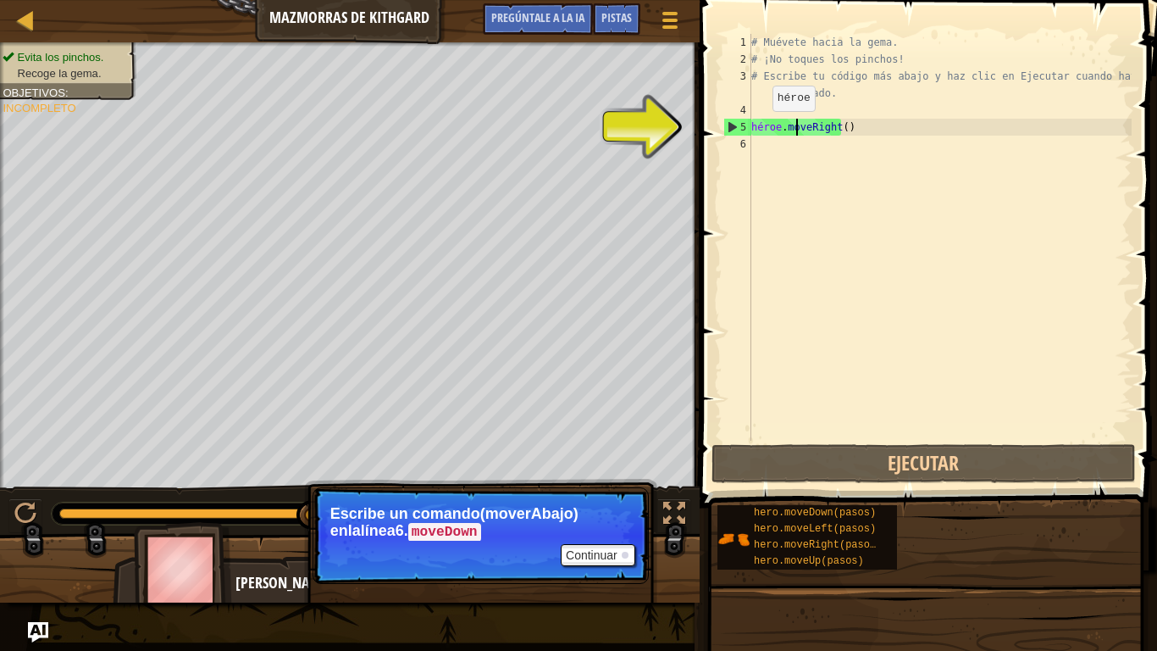
click at [733, 125] on div "5" at bounding box center [737, 127] width 27 height 17
type textarea "hero.moveRight()"
drag, startPoint x: 733, startPoint y: 125, endPoint x: 717, endPoint y: 134, distance: 18.2
click at [730, 127] on div "5" at bounding box center [737, 127] width 27 height 17
click at [841, 126] on div "# Muévete hacia la gema. # ¡No toques los pinchos! # Escribe tu código más abaj…" at bounding box center [940, 254] width 384 height 441
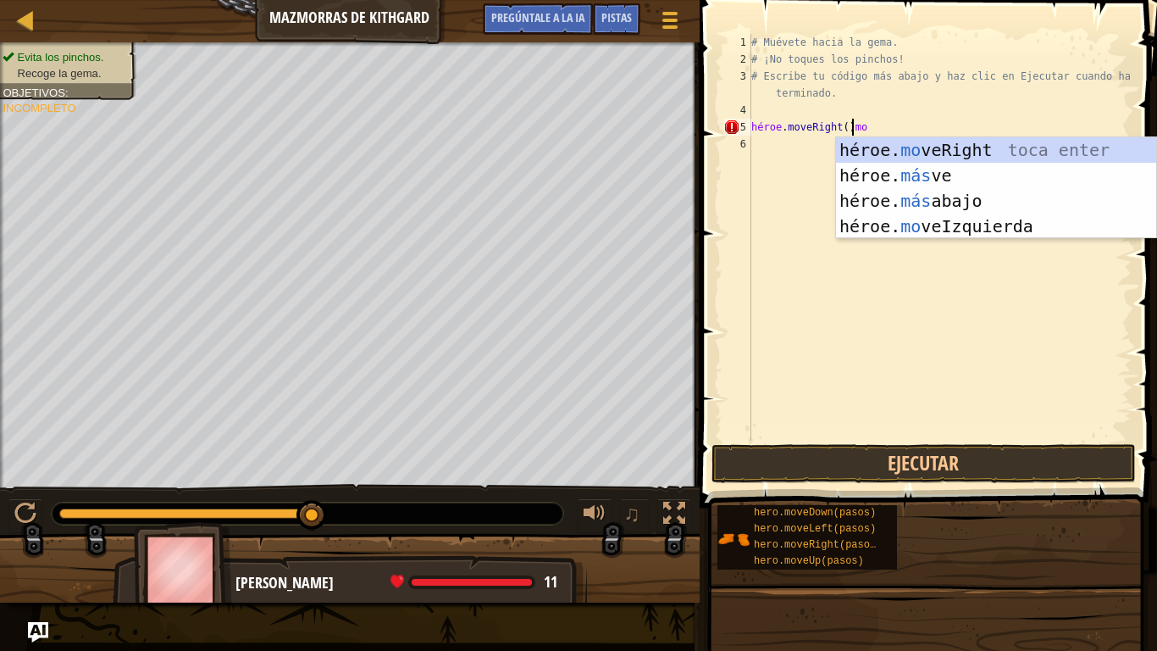
scroll to position [8, 7]
type textarea "hero.moveRight()"
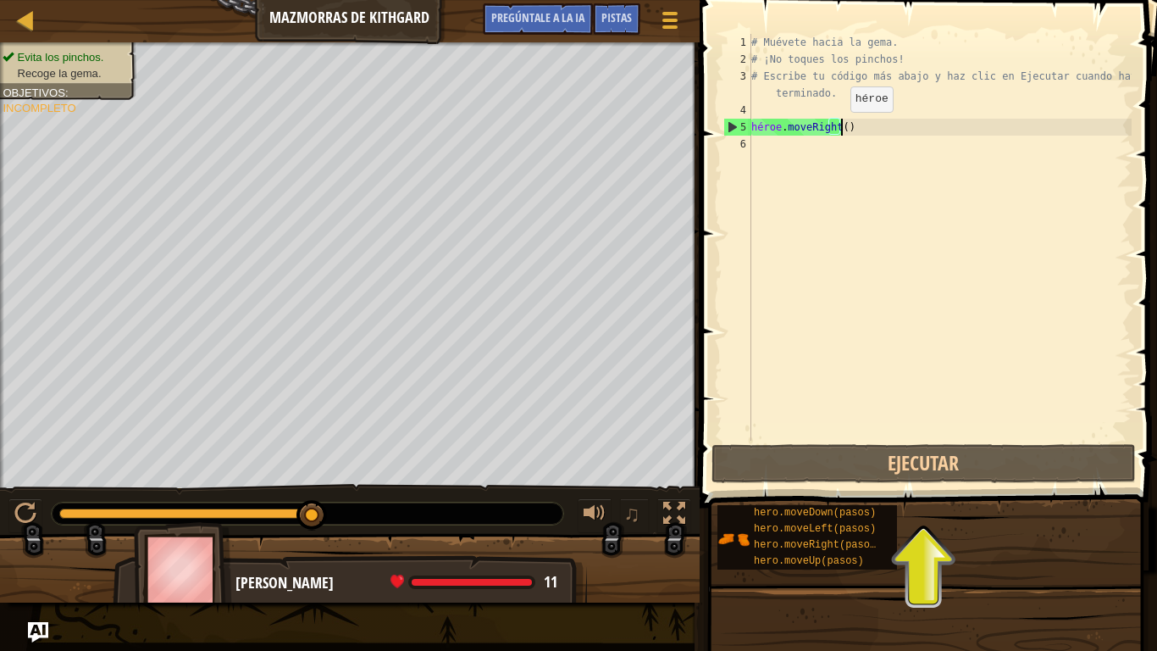
click at [836, 129] on div "# Muévete hacia la gema. # ¡No toques los pinchos! # Escribe tu código más abaj…" at bounding box center [940, 254] width 384 height 441
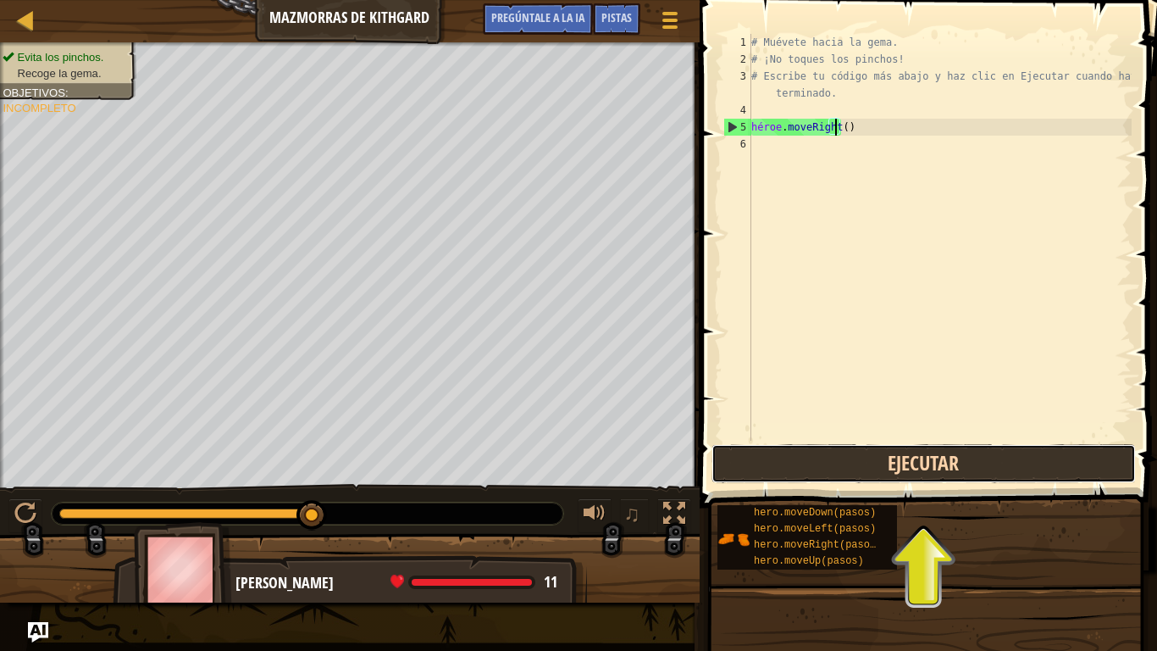
click at [874, 469] on button "Ejecutar" at bounding box center [924, 463] width 425 height 39
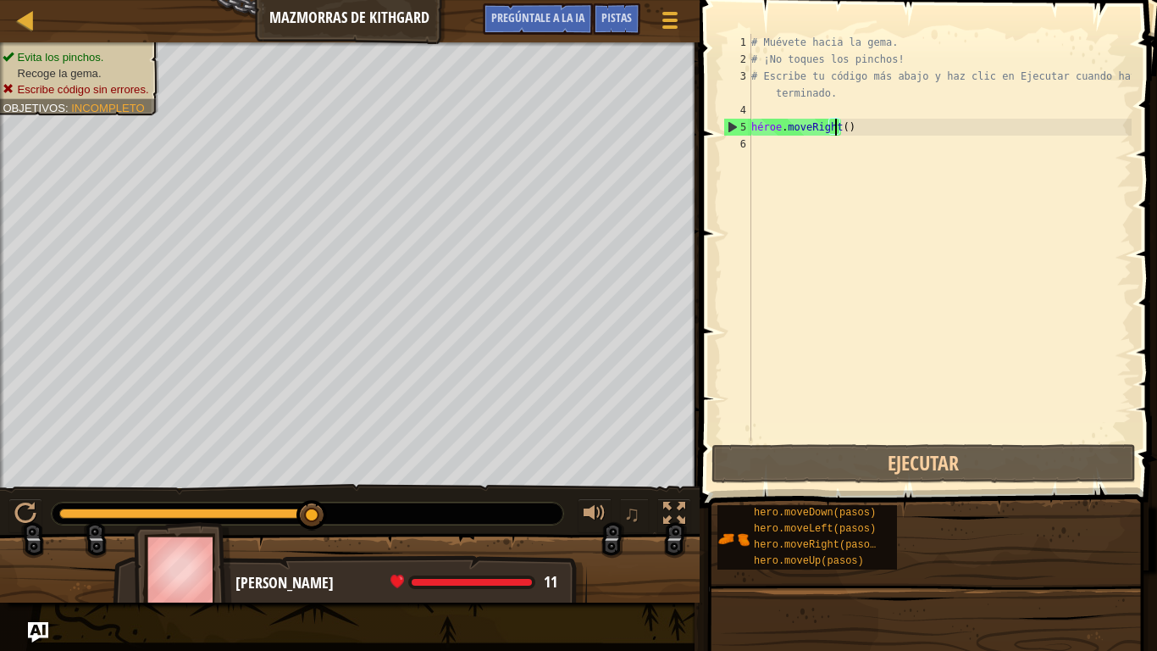
click at [762, 148] on div "# Muévete hacia la gema. # ¡No toques los pinchos! # Escribe tu código más abaj…" at bounding box center [940, 254] width 384 height 441
click at [840, 130] on div "# Muévete hacia la gema. # ¡No toques los pinchos! # Escribe tu código más abaj…" at bounding box center [940, 254] width 384 height 441
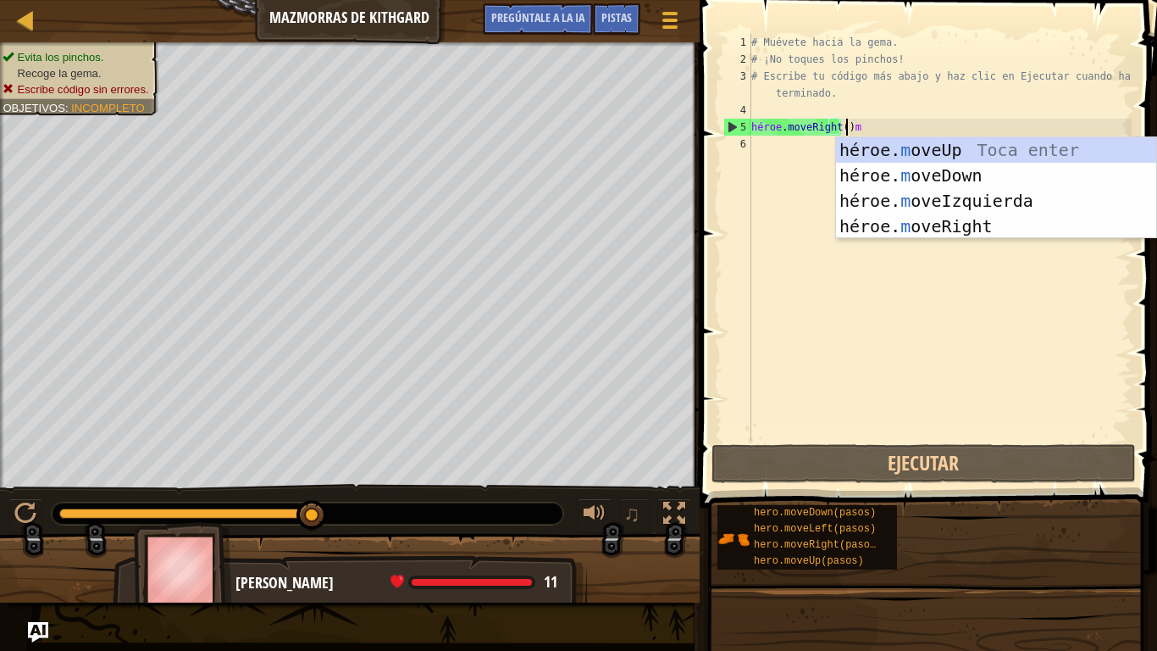
scroll to position [8, 7]
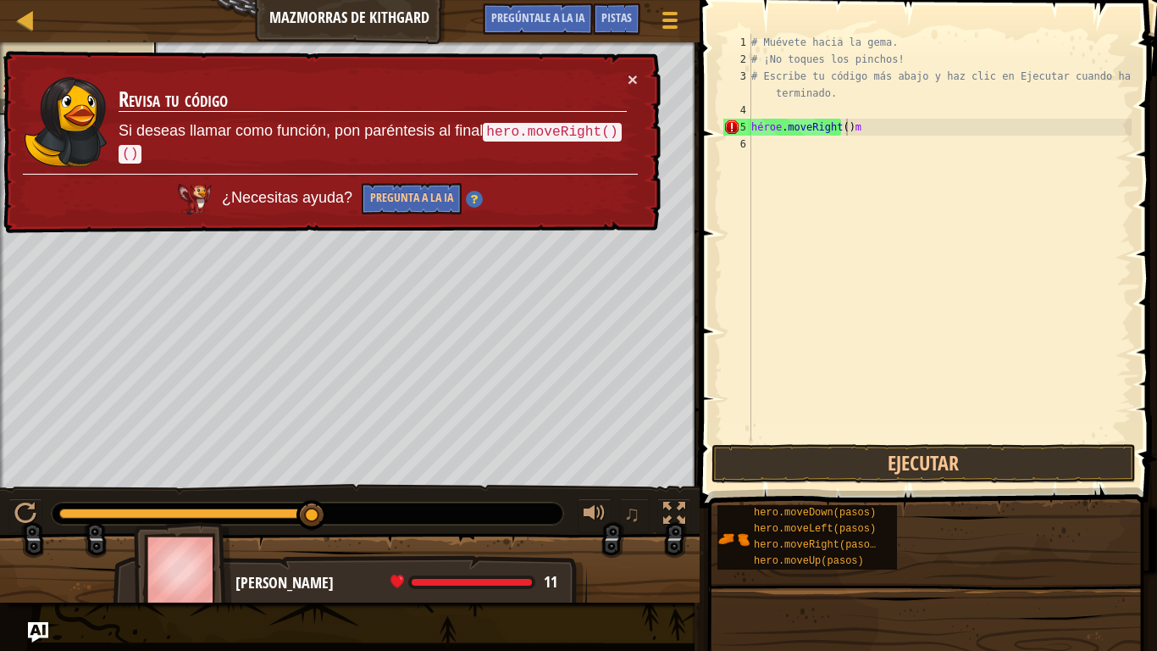
click at [618, 66] on div "× Revisa tu código Si deseas llamar como función, pon paréntesis al final hero.…" at bounding box center [330, 142] width 661 height 183
click at [632, 70] on button "×" at bounding box center [633, 79] width 10 height 18
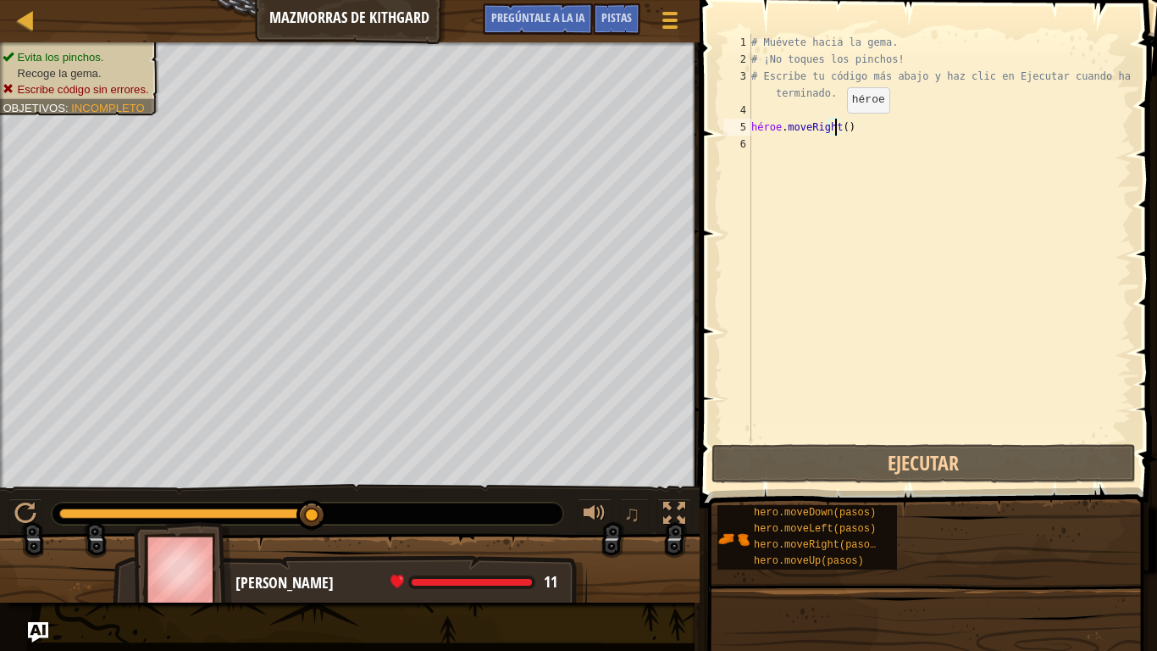
click at [833, 130] on div "# Muévete hacia la gema. # ¡No toques los pinchos! # Escribe tu código más abaj…" at bounding box center [940, 254] width 384 height 441
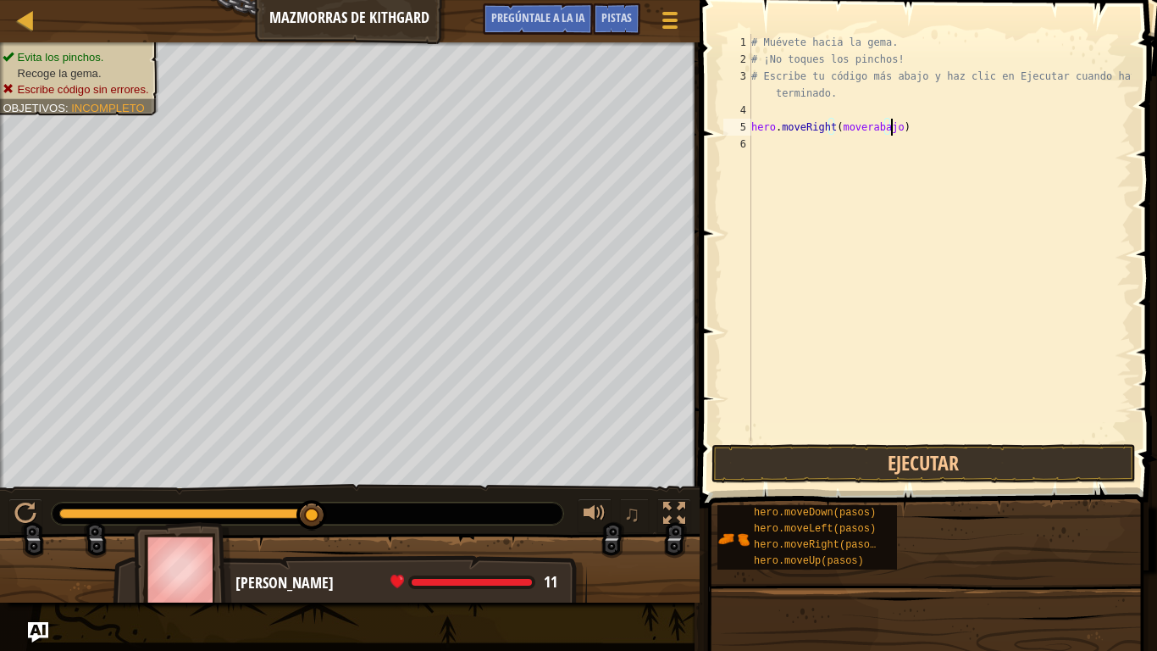
scroll to position [8, 11]
click at [833, 463] on button "Ejecutar" at bounding box center [924, 463] width 425 height 39
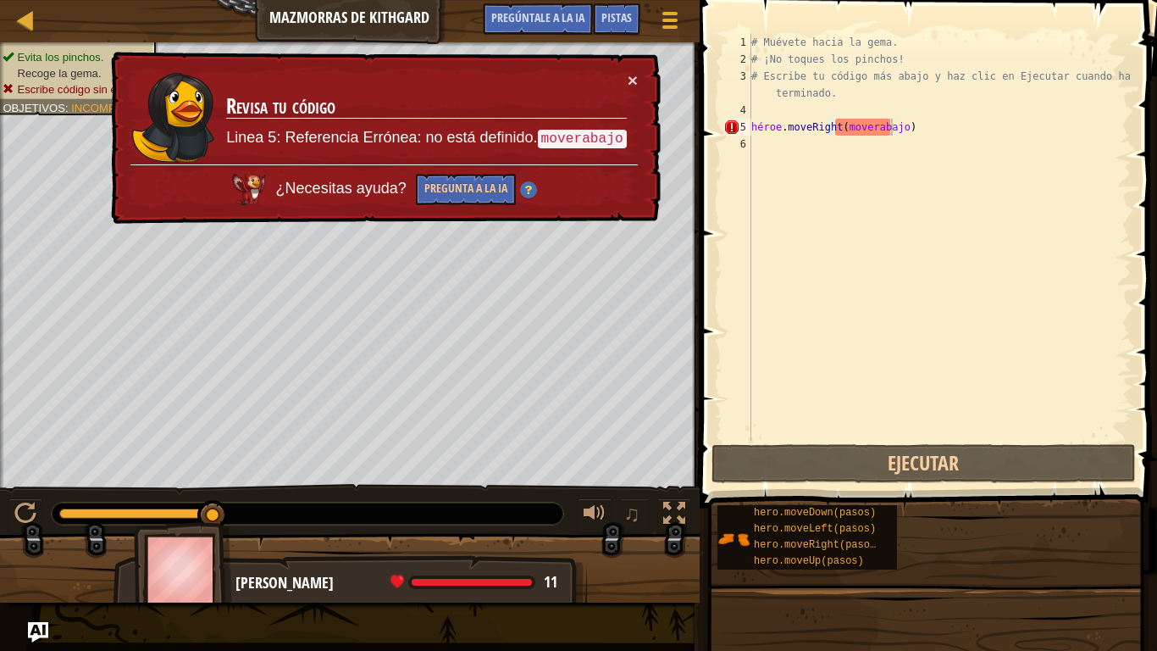
click at [647, 59] on div "× Revisa tu código Linea 5: Referencia Errónea: no está definido. moverabajo ¿N…" at bounding box center [384, 138] width 553 height 173
click at [619, 69] on div "× Revisa tu código Linea 5: Referencia Errónea: no está definido. moverabajo ¿N…" at bounding box center [384, 138] width 553 height 173
click at [630, 83] on button "×" at bounding box center [633, 80] width 10 height 18
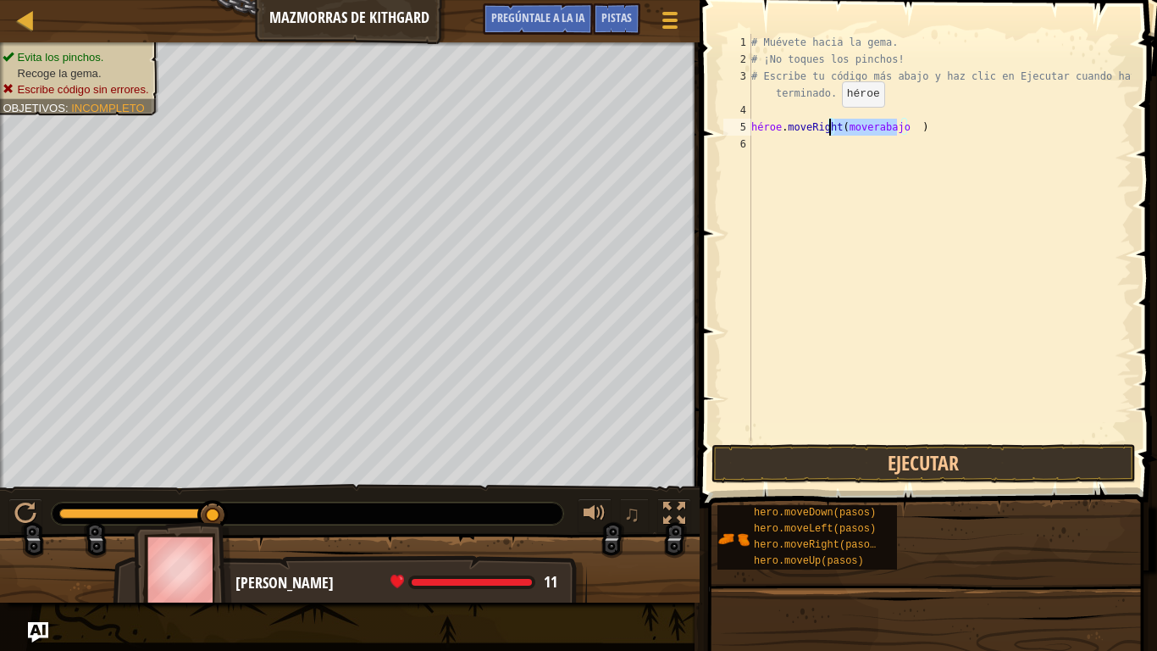
drag, startPoint x: 894, startPoint y: 133, endPoint x: 829, endPoint y: 111, distance: 68.9
click at [828, 120] on div "# Muévete hacia la gema. # ¡No toques los pinchos! # Escribe tu código más abaj…" at bounding box center [940, 254] width 384 height 441
type textarea "hero.moveRight )"
click at [835, 149] on div "# Muévete hacia la gema. # ¡No toques los pinchos! # Escribe tu código más abaj…" at bounding box center [940, 254] width 384 height 441
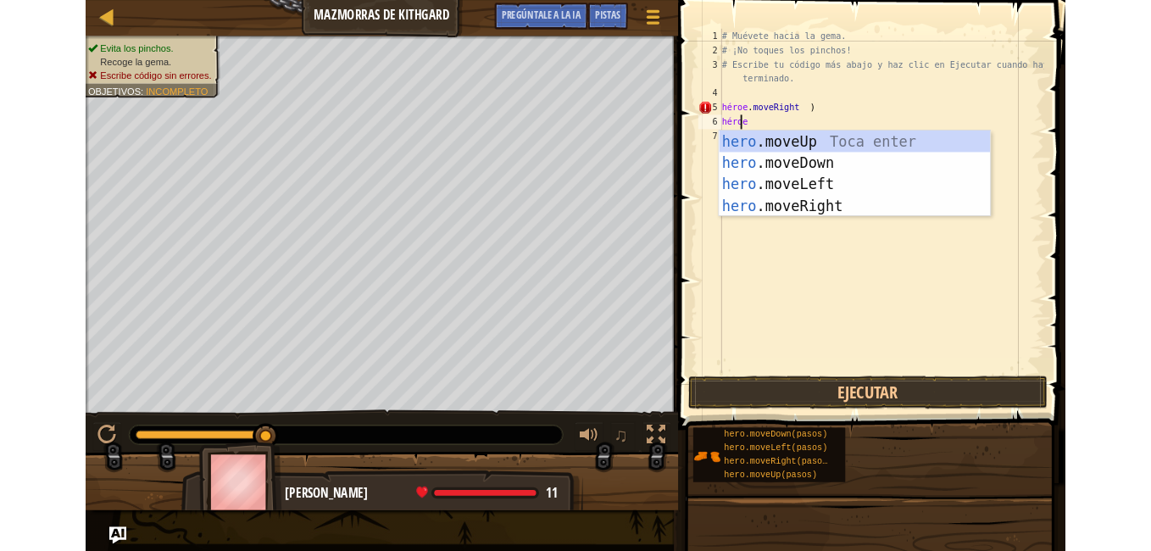
scroll to position [8, 1]
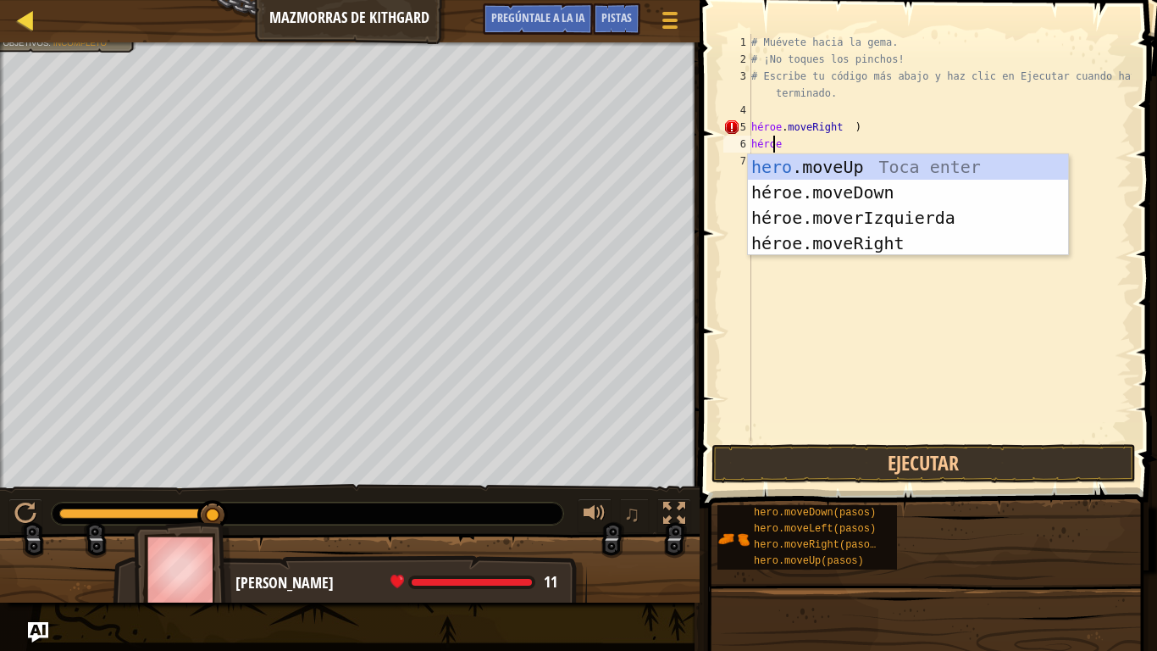
type textarea "hero"
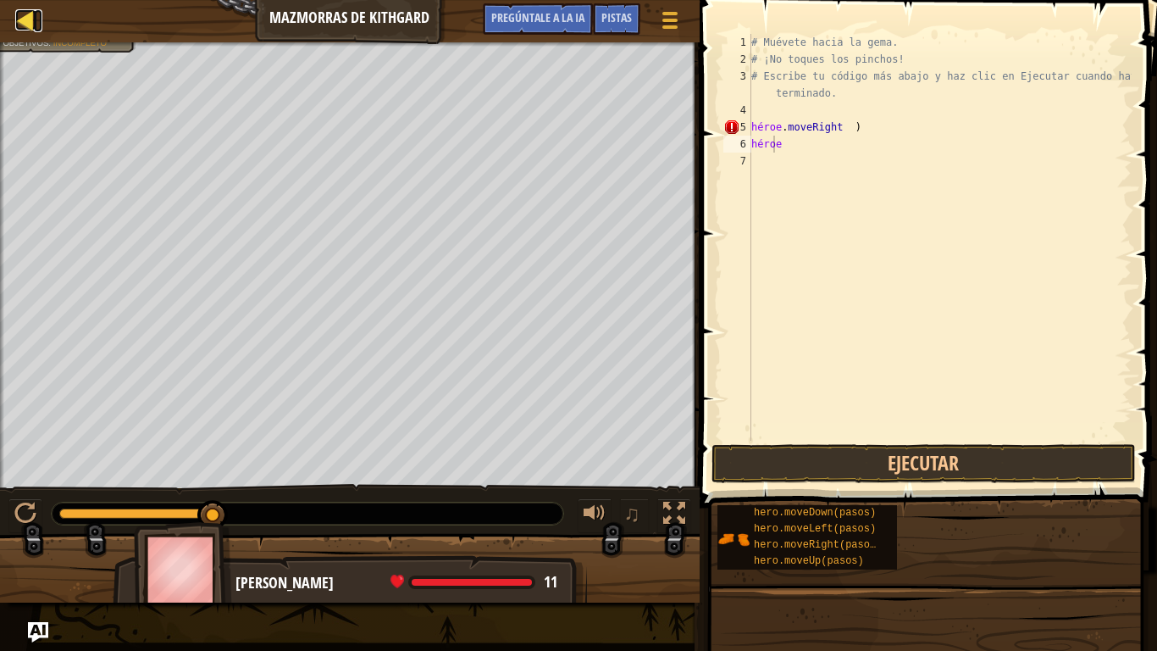
click at [15, 19] on div at bounding box center [25, 19] width 21 height 21
select select "es-419"
